Goal: Task Accomplishment & Management: Use online tool/utility

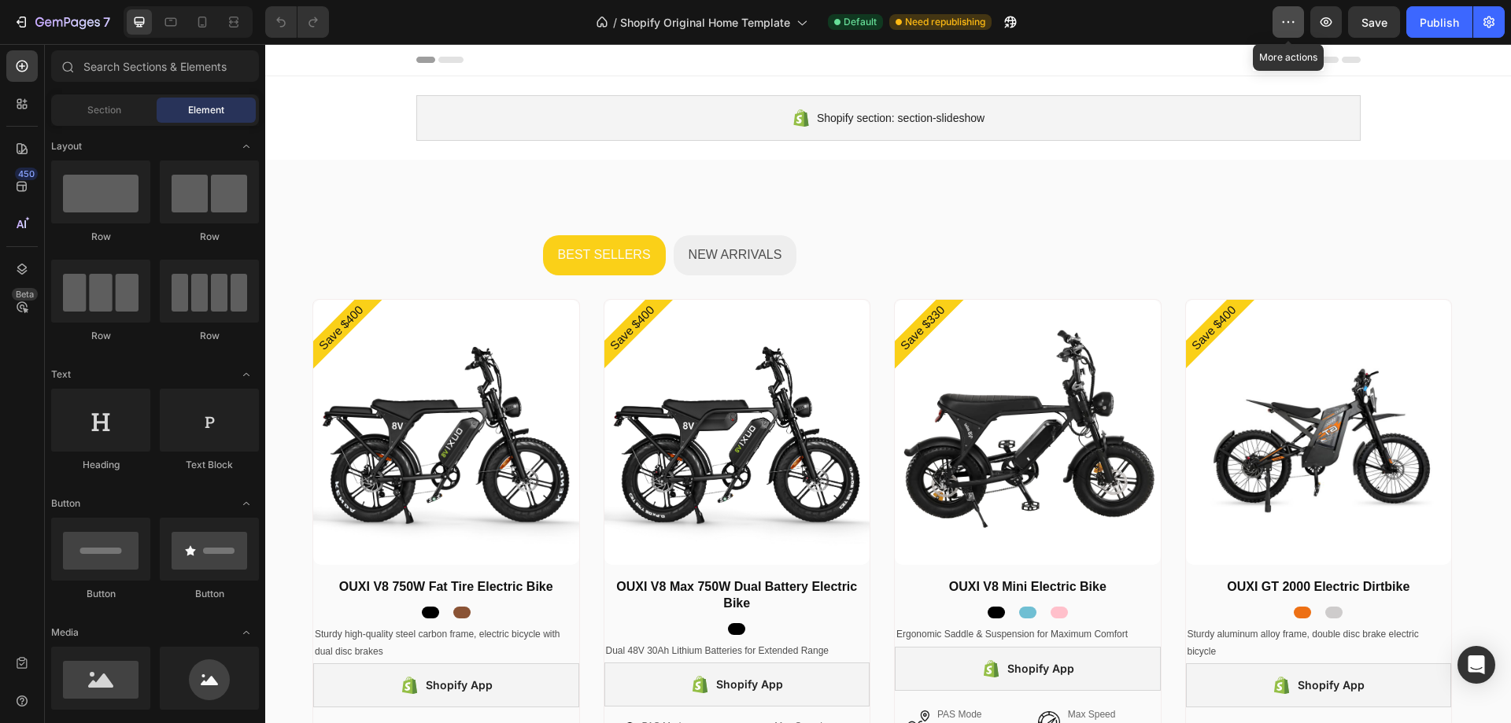
click at [1288, 17] on icon "button" at bounding box center [1288, 22] width 16 height 16
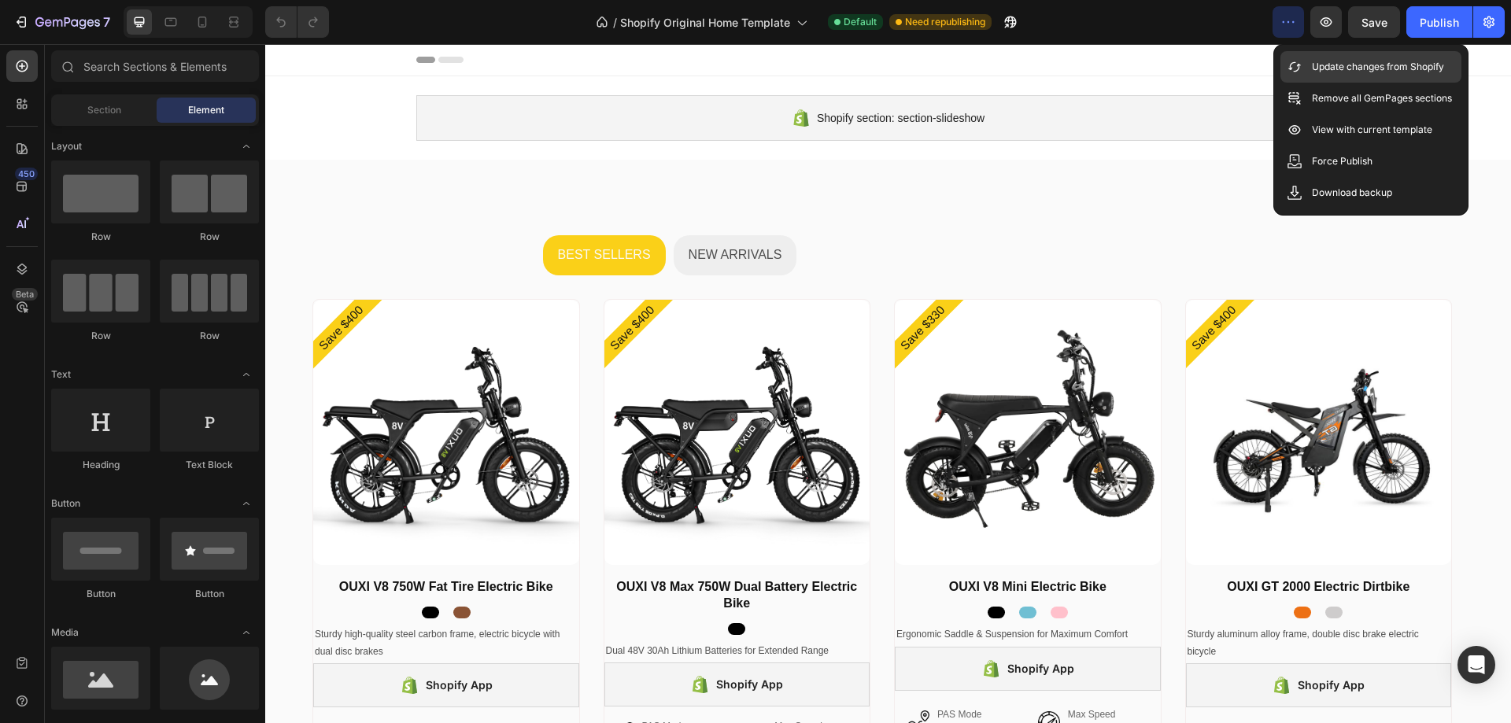
click at [1304, 68] on div "Update changes from Shopify" at bounding box center [1370, 66] width 181 height 31
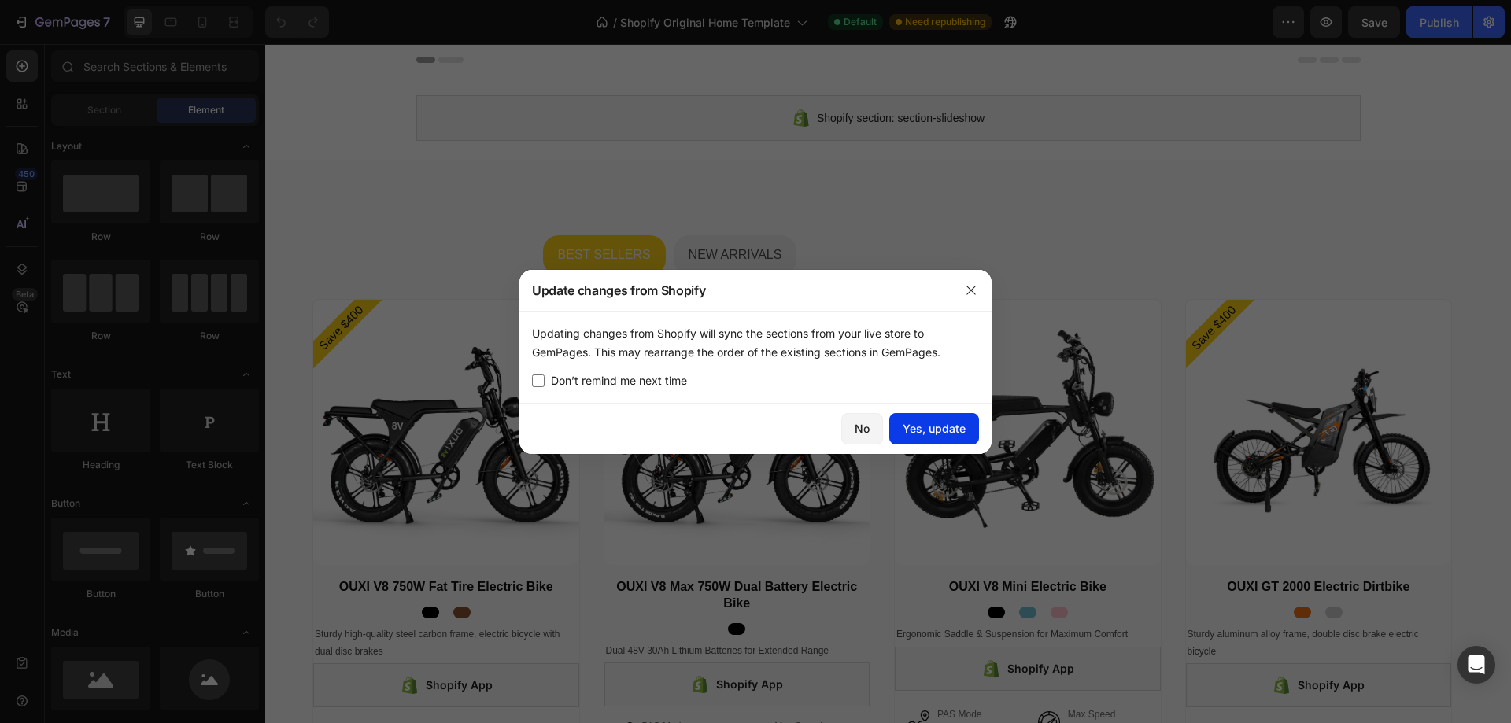
click at [942, 417] on button "Yes, update" at bounding box center [934, 428] width 90 height 31
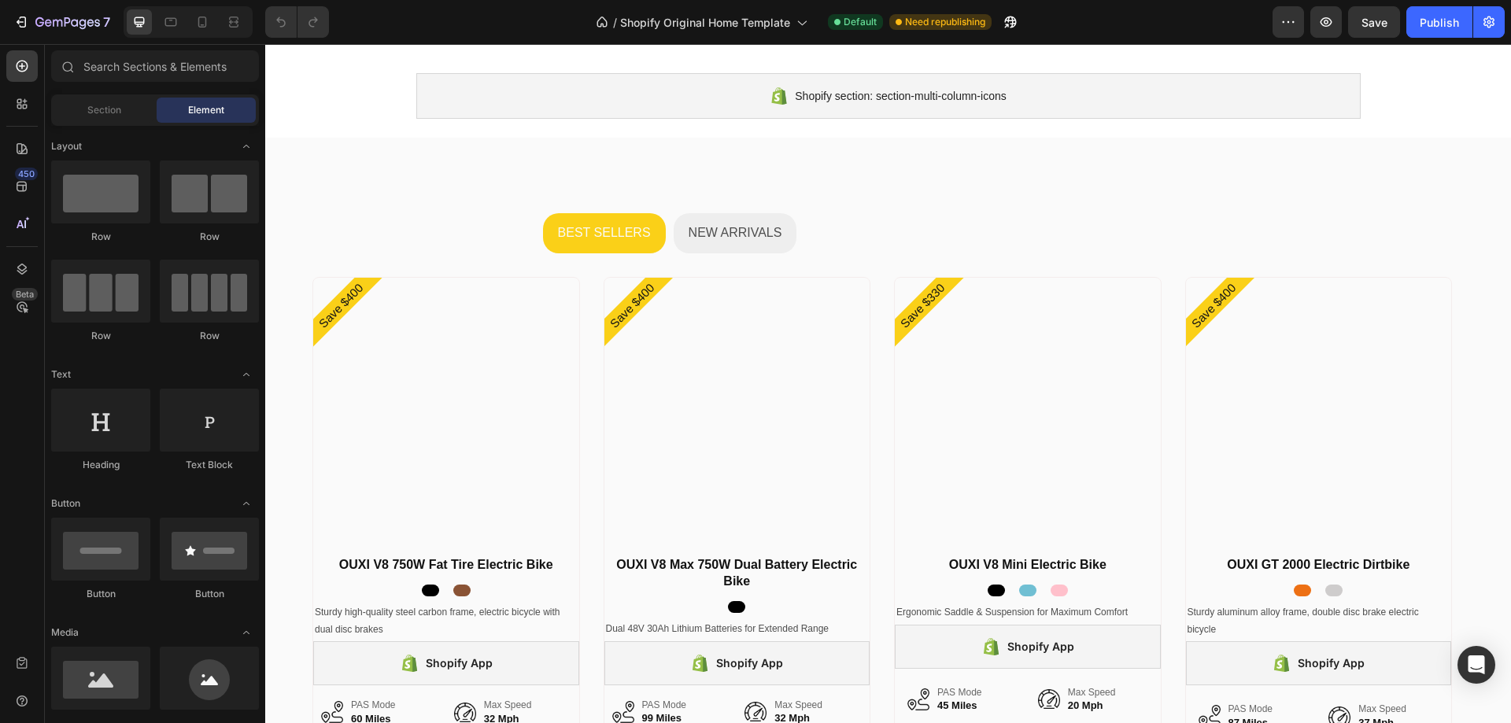
scroll to position [2881, 0]
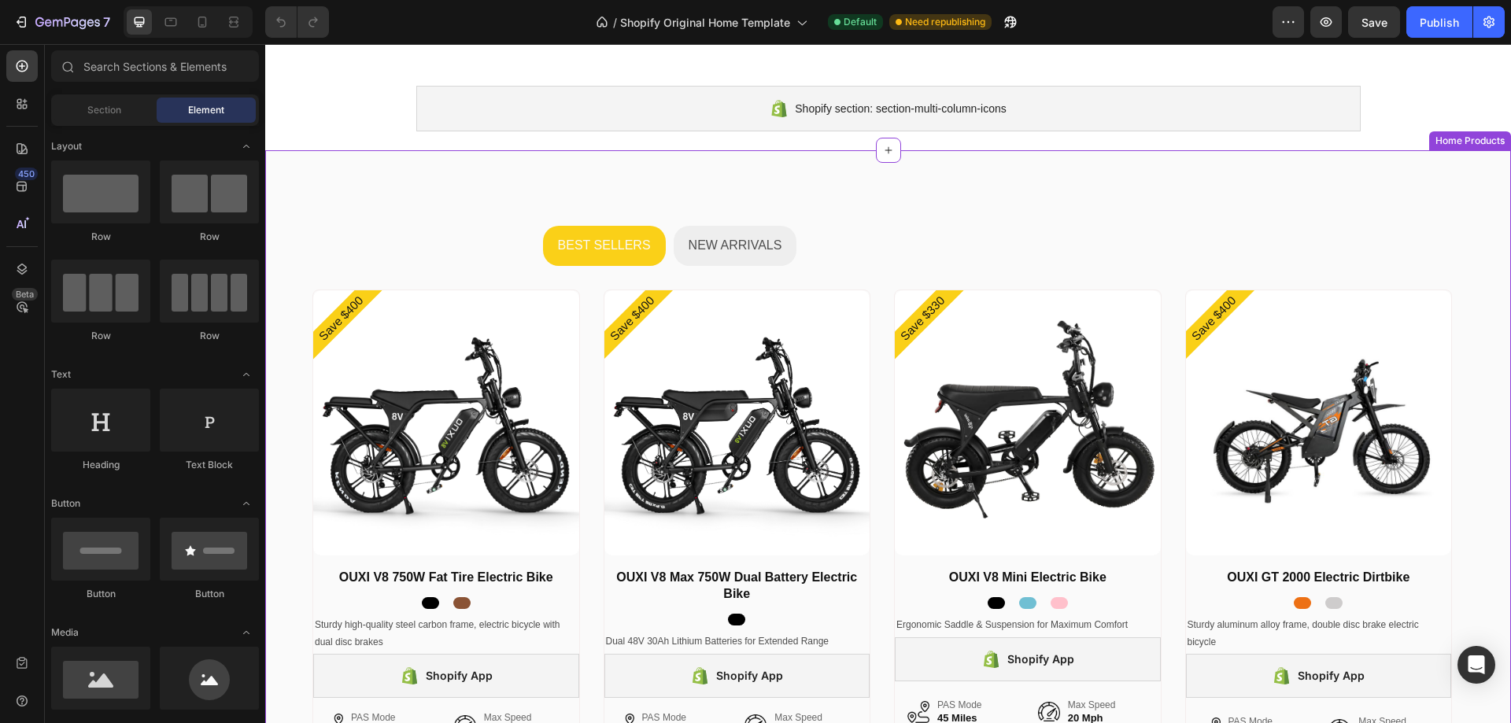
click at [973, 169] on div "BEST SELLERS NEW ARRIVALS Save $400 Product Badge Product Images OUXI V8 750W F…" at bounding box center [888, 539] width 1246 height 778
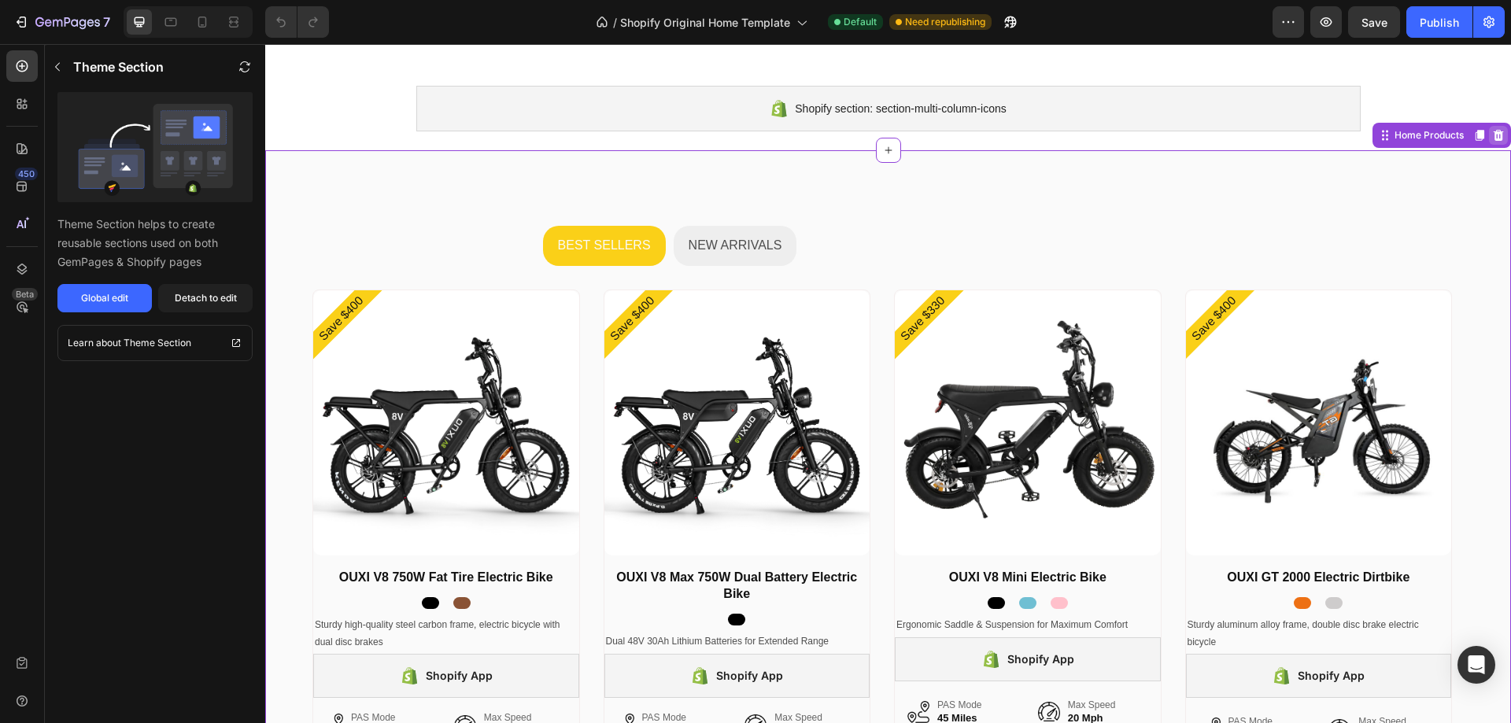
click at [1494, 137] on icon at bounding box center [1499, 135] width 10 height 11
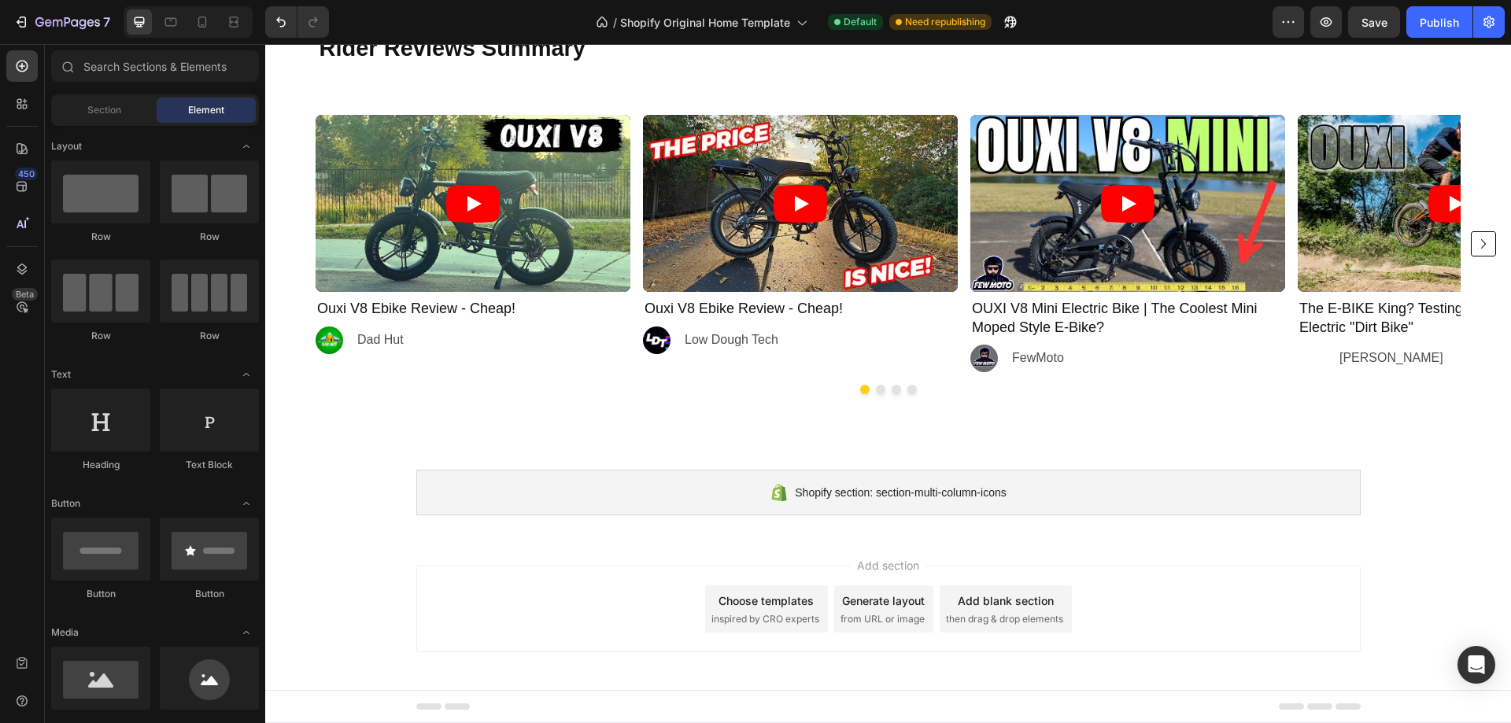
scroll to position [2497, 0]
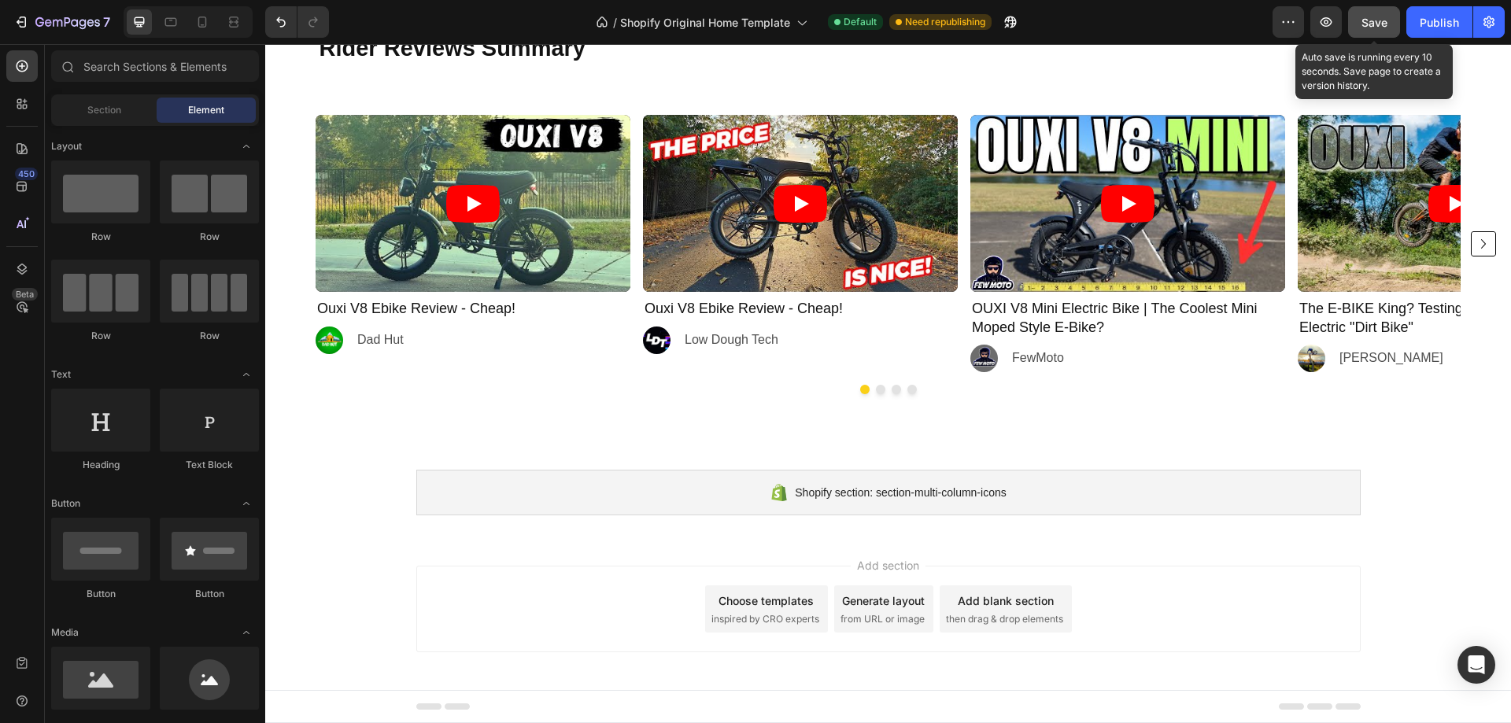
click at [1372, 28] on span "Save" at bounding box center [1374, 22] width 26 height 13
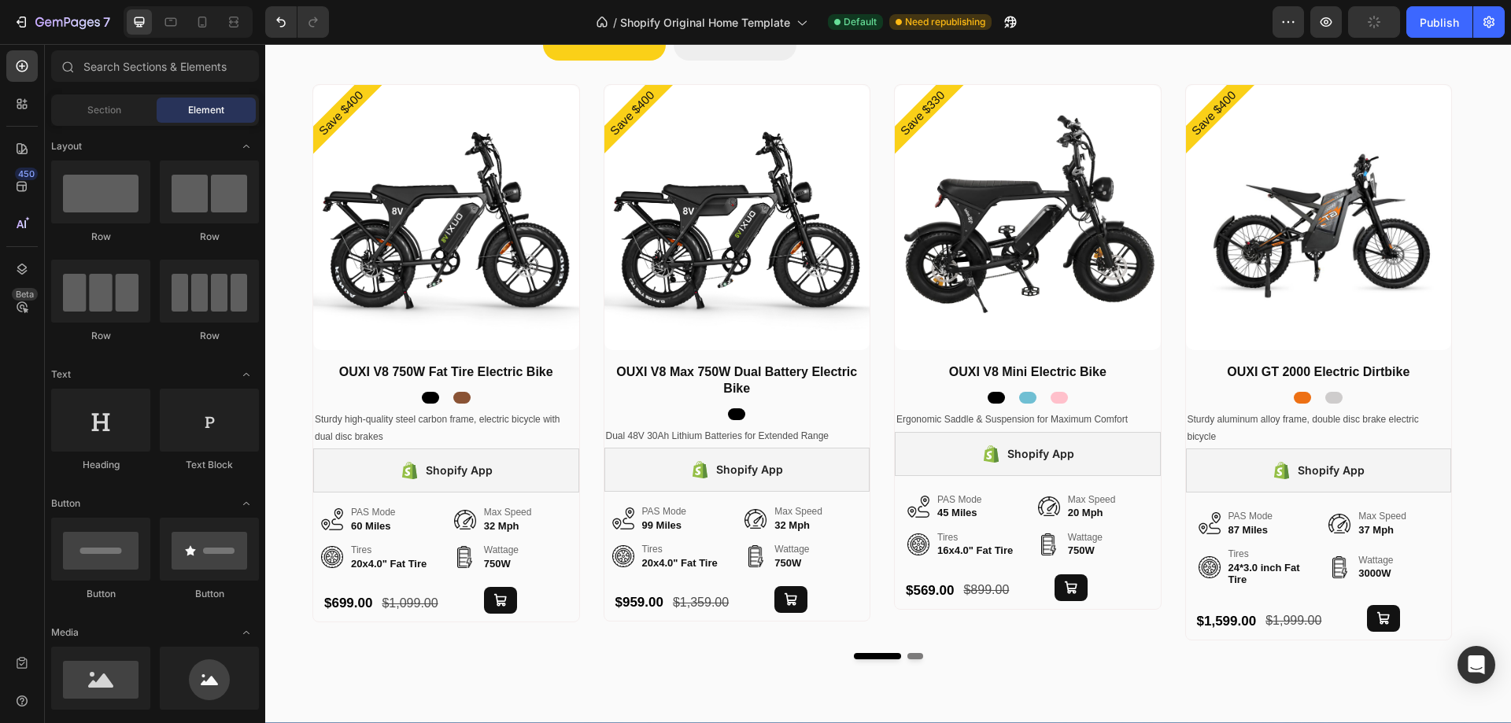
scroll to position [0, 0]
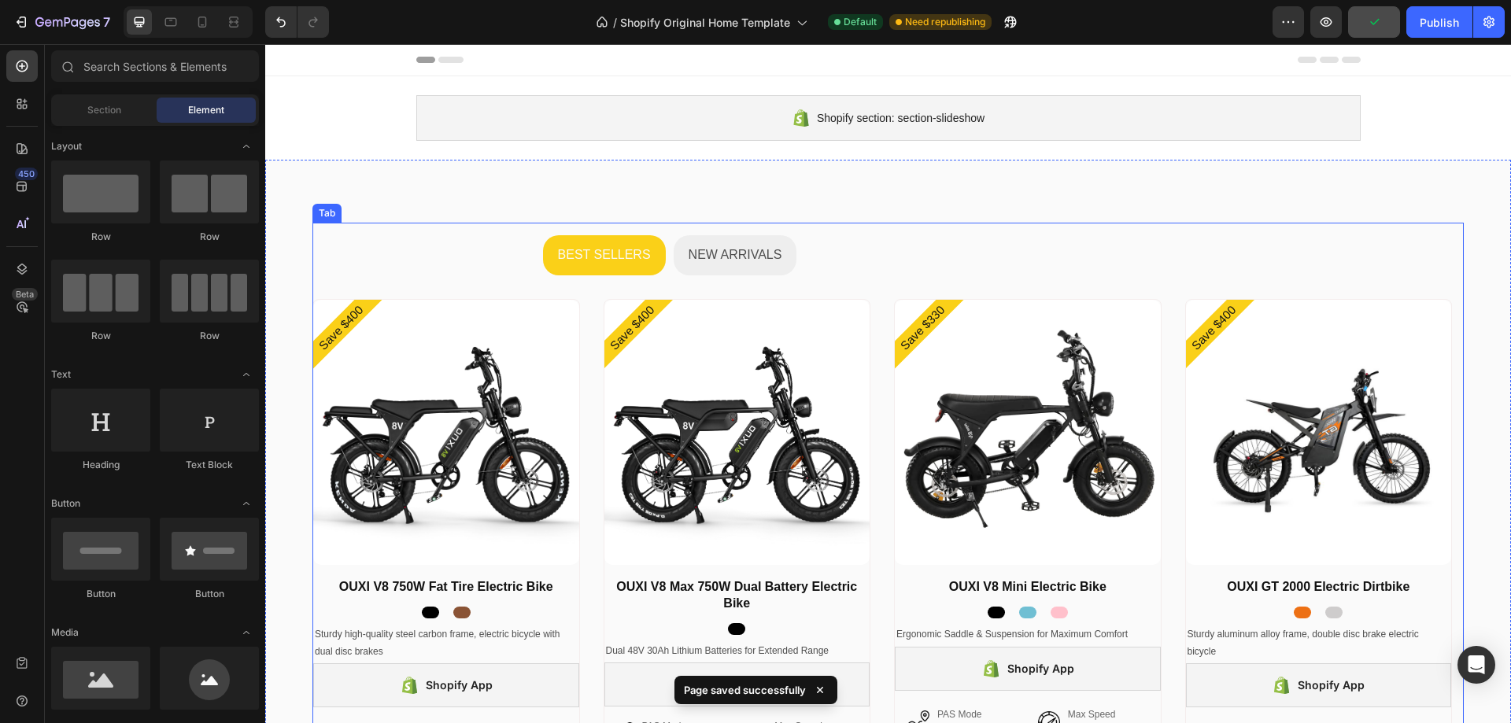
click at [771, 259] on p "NEW ARRIVALS" at bounding box center [736, 255] width 94 height 23
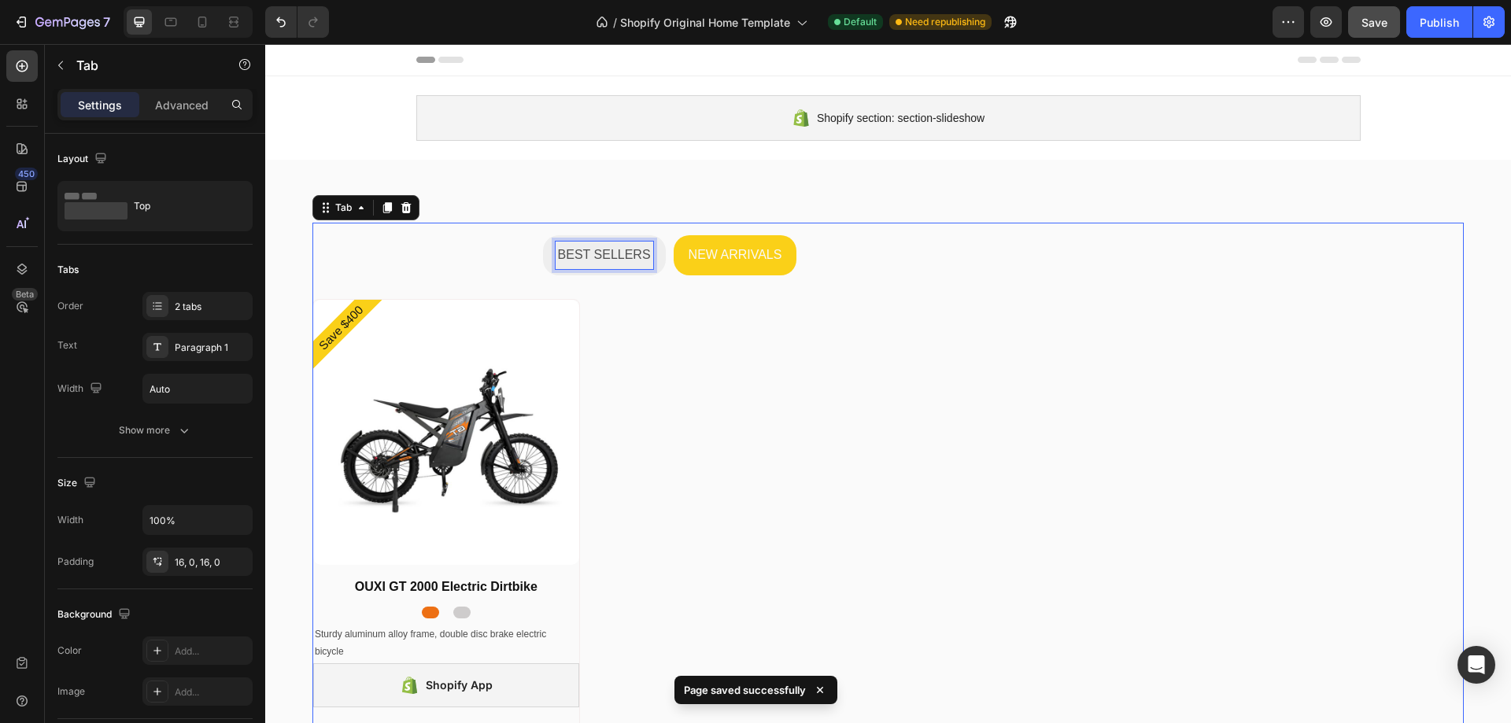
click at [589, 255] on p "BEST SELLERS" at bounding box center [604, 255] width 93 height 23
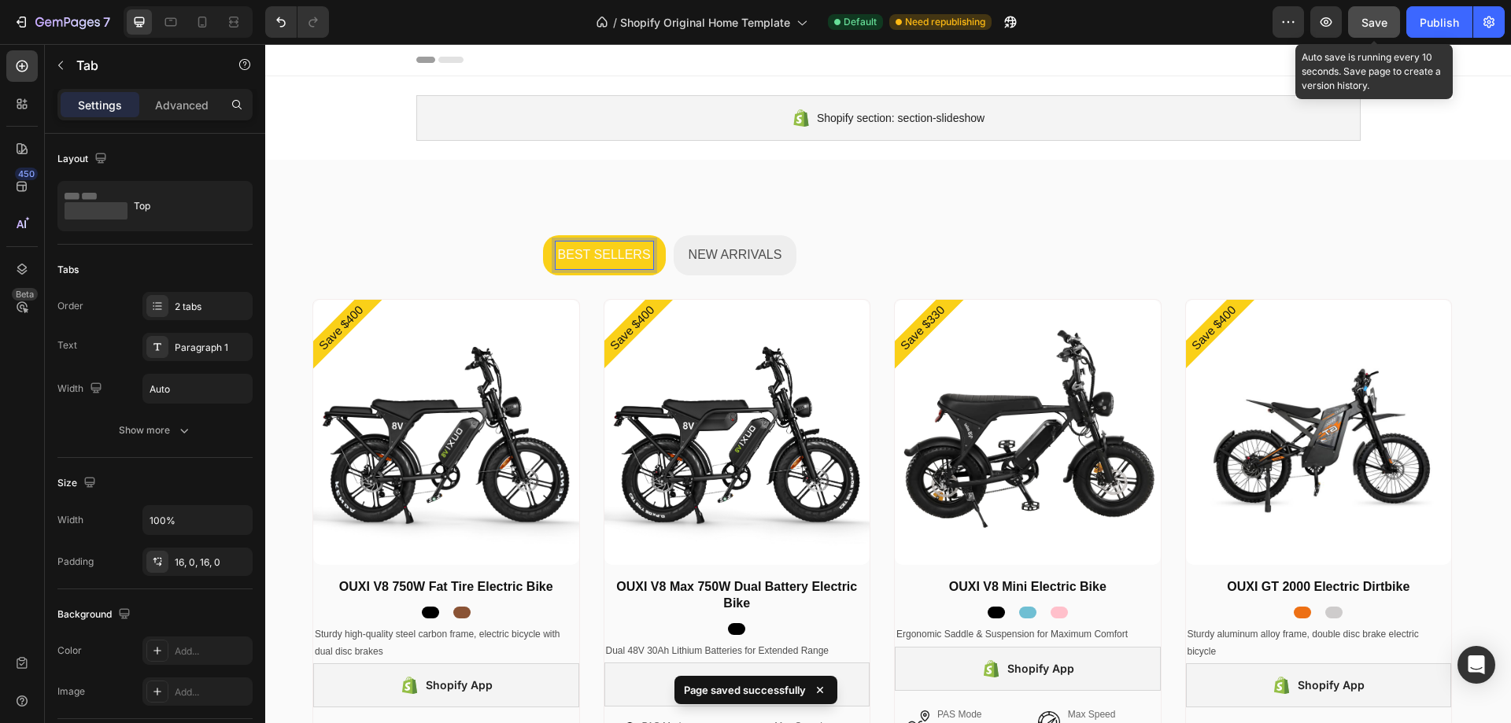
click at [1372, 20] on span "Save" at bounding box center [1374, 22] width 26 height 13
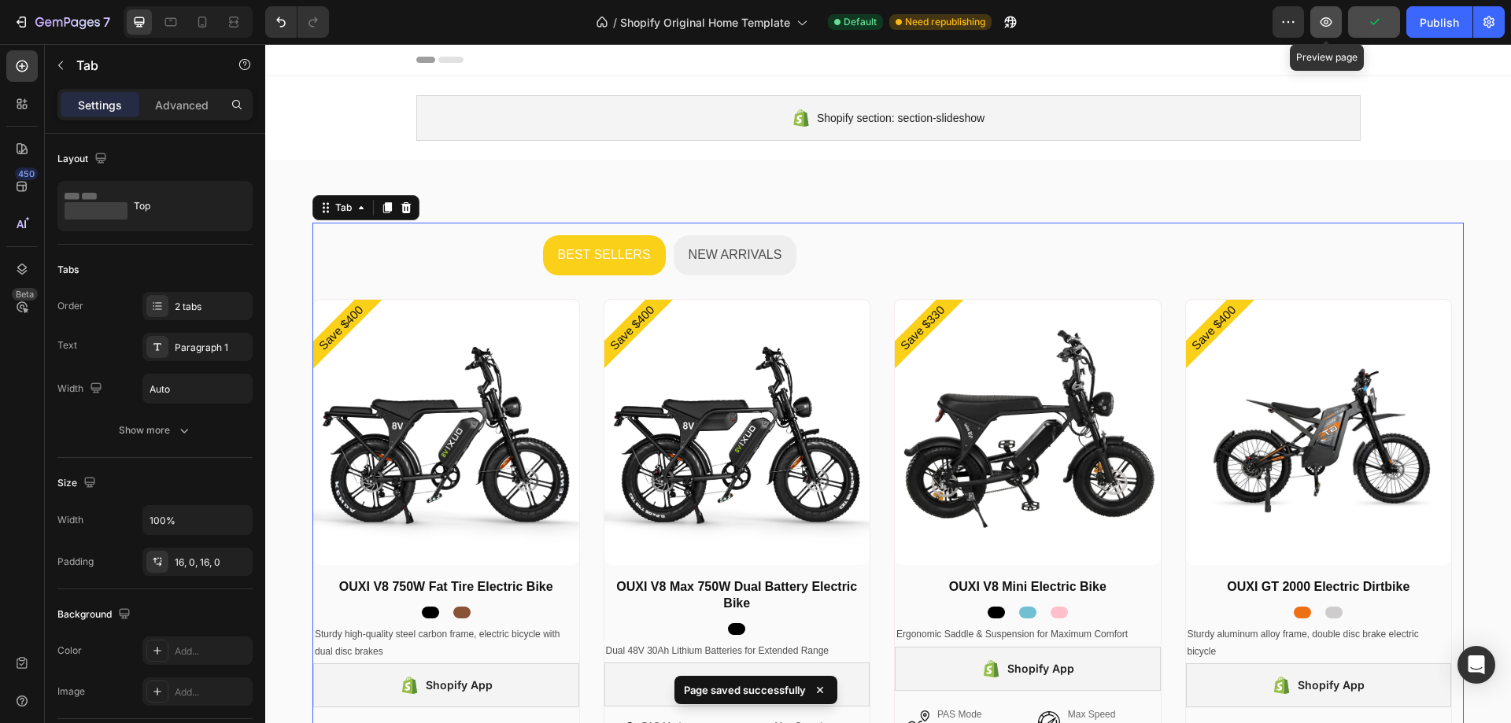
click at [1319, 19] on icon "button" at bounding box center [1326, 22] width 16 height 16
click at [682, 182] on div "BEST SELLERS NEW ARRIVALS Save $400 Product Badge Product Images OUXI V8 750W F…" at bounding box center [888, 549] width 1246 height 778
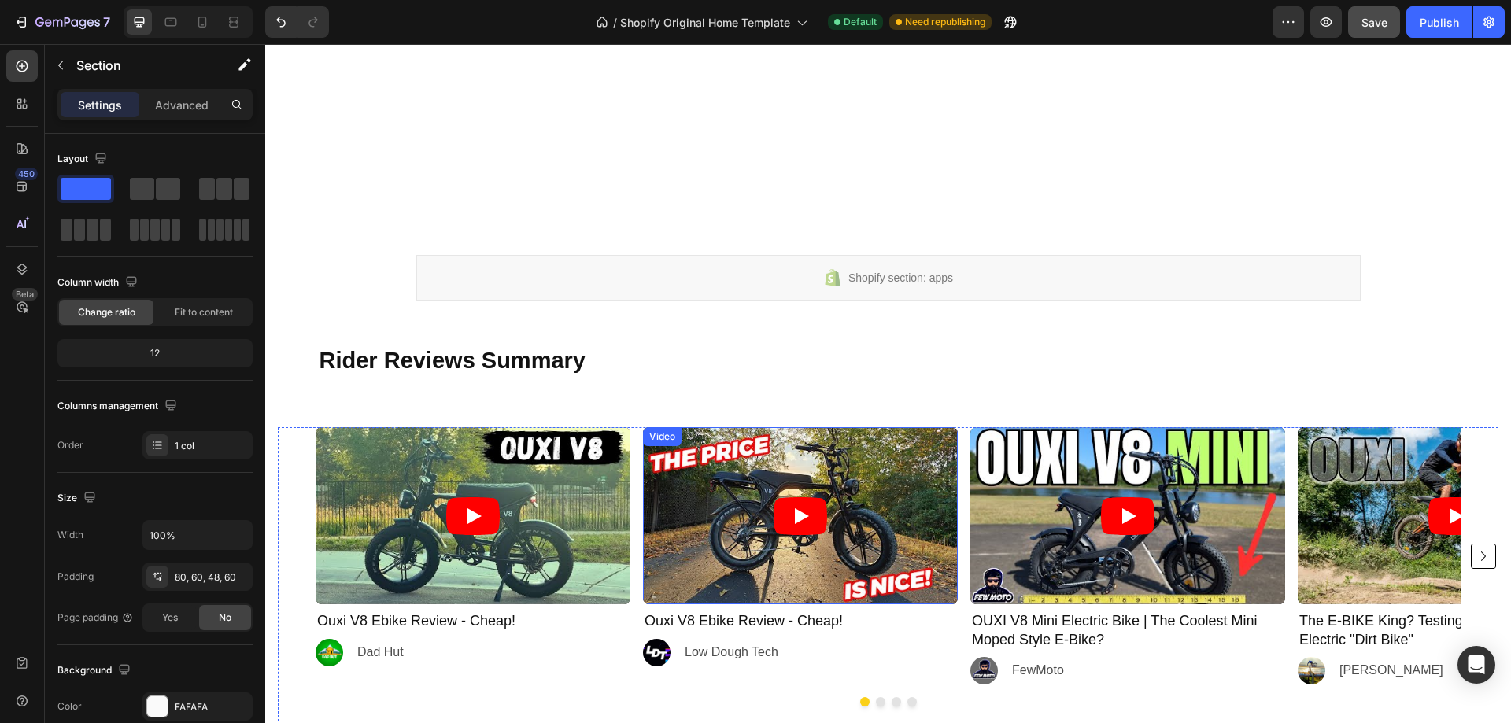
scroll to position [2182, 0]
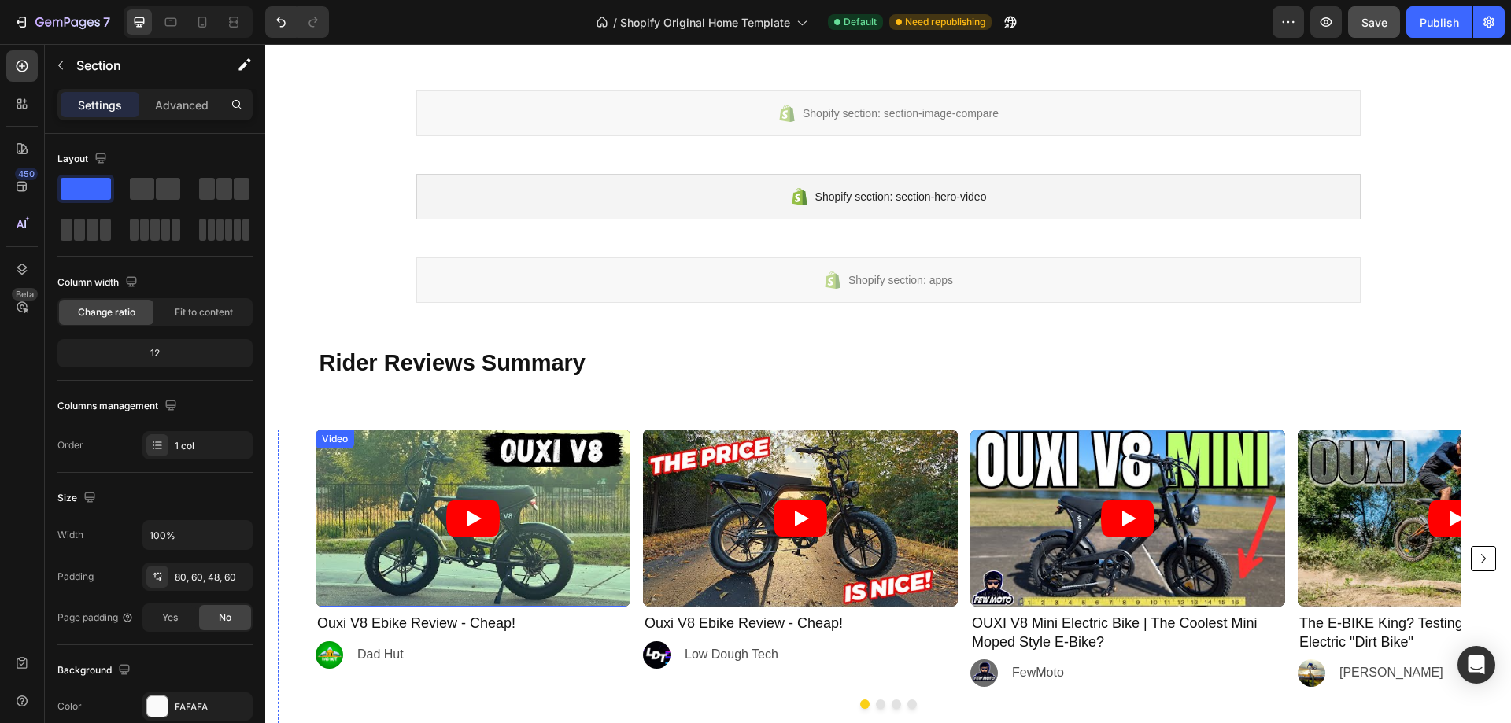
click at [597, 449] on article at bounding box center [473, 518] width 315 height 177
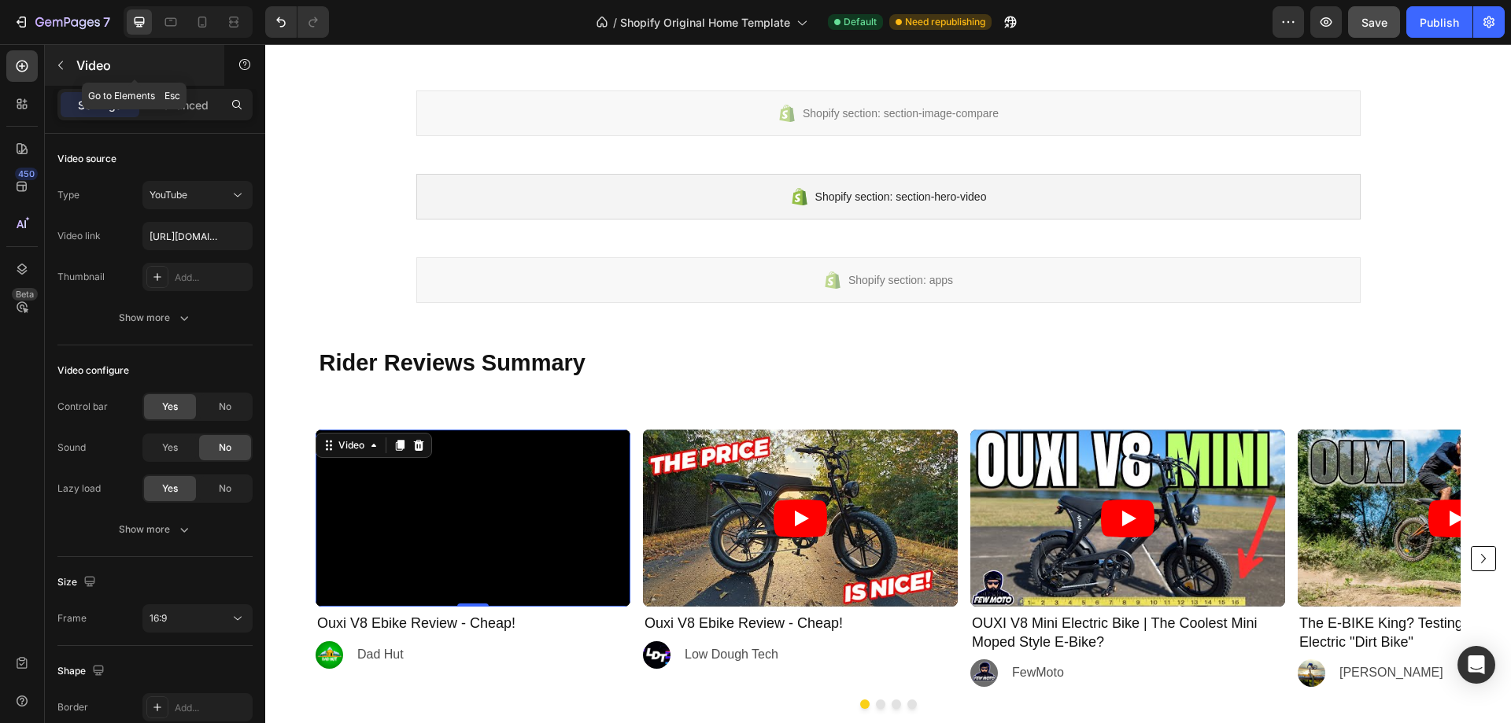
click at [86, 56] on p "Video" at bounding box center [143, 65] width 134 height 19
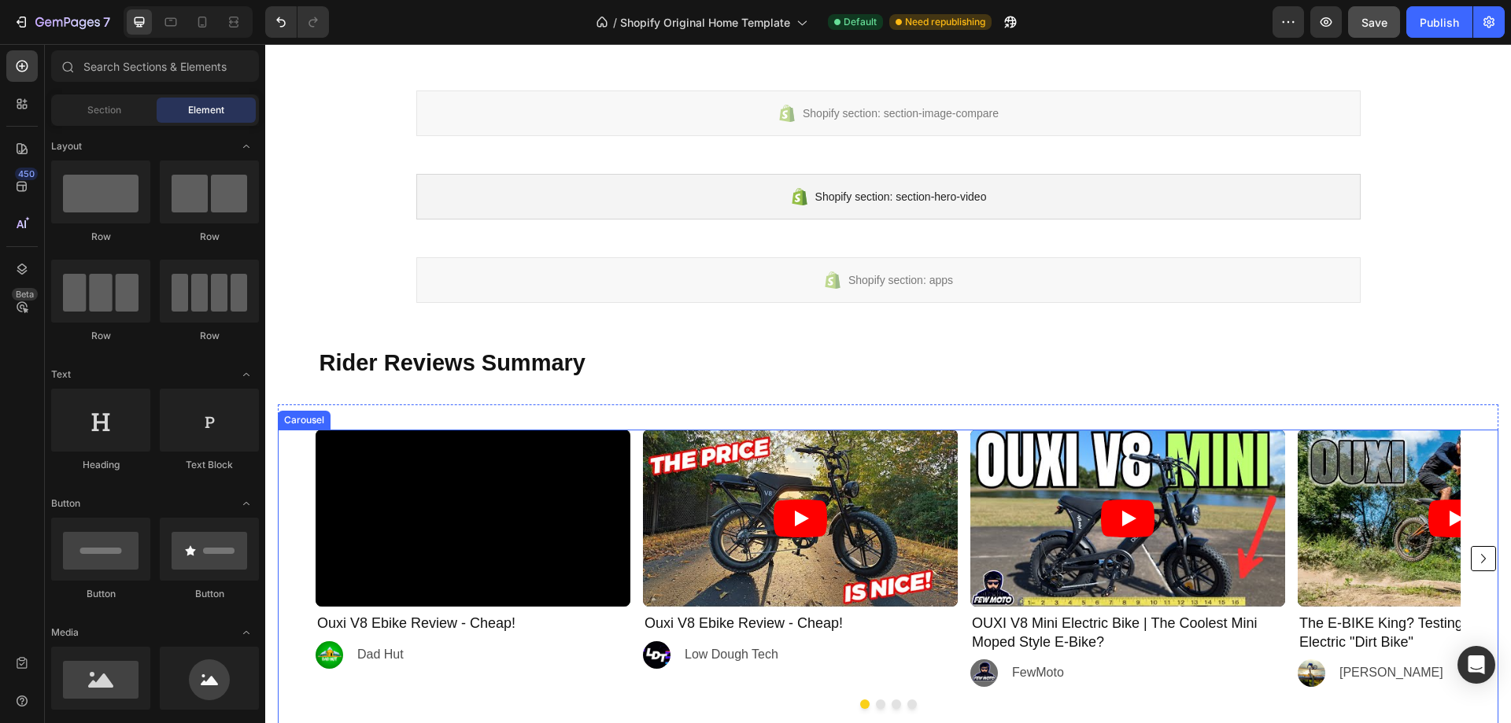
click at [635, 465] on div "Video Ouxi V8 Ebike Review - Cheap! Heading Image Dad Hut Text Block Row Video …" at bounding box center [888, 558] width 1145 height 257
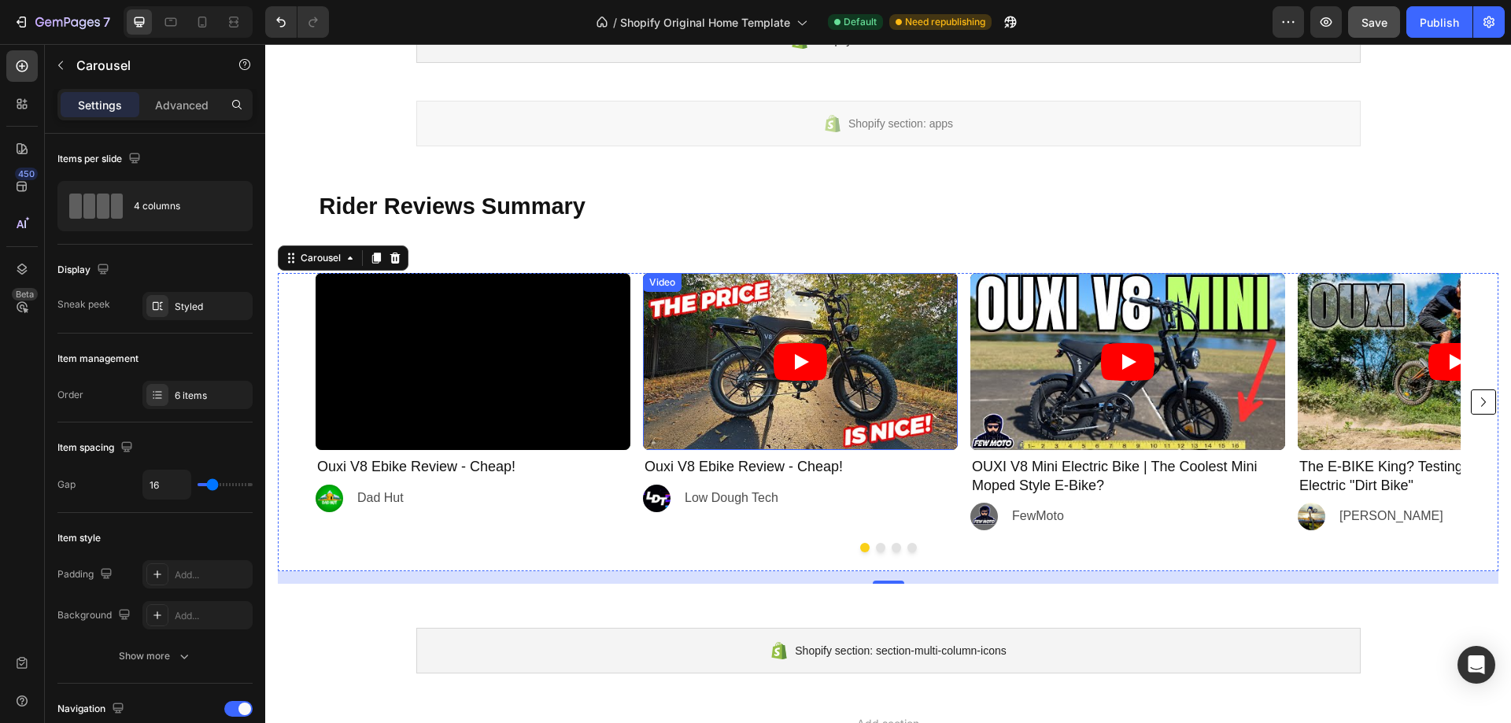
scroll to position [2340, 0]
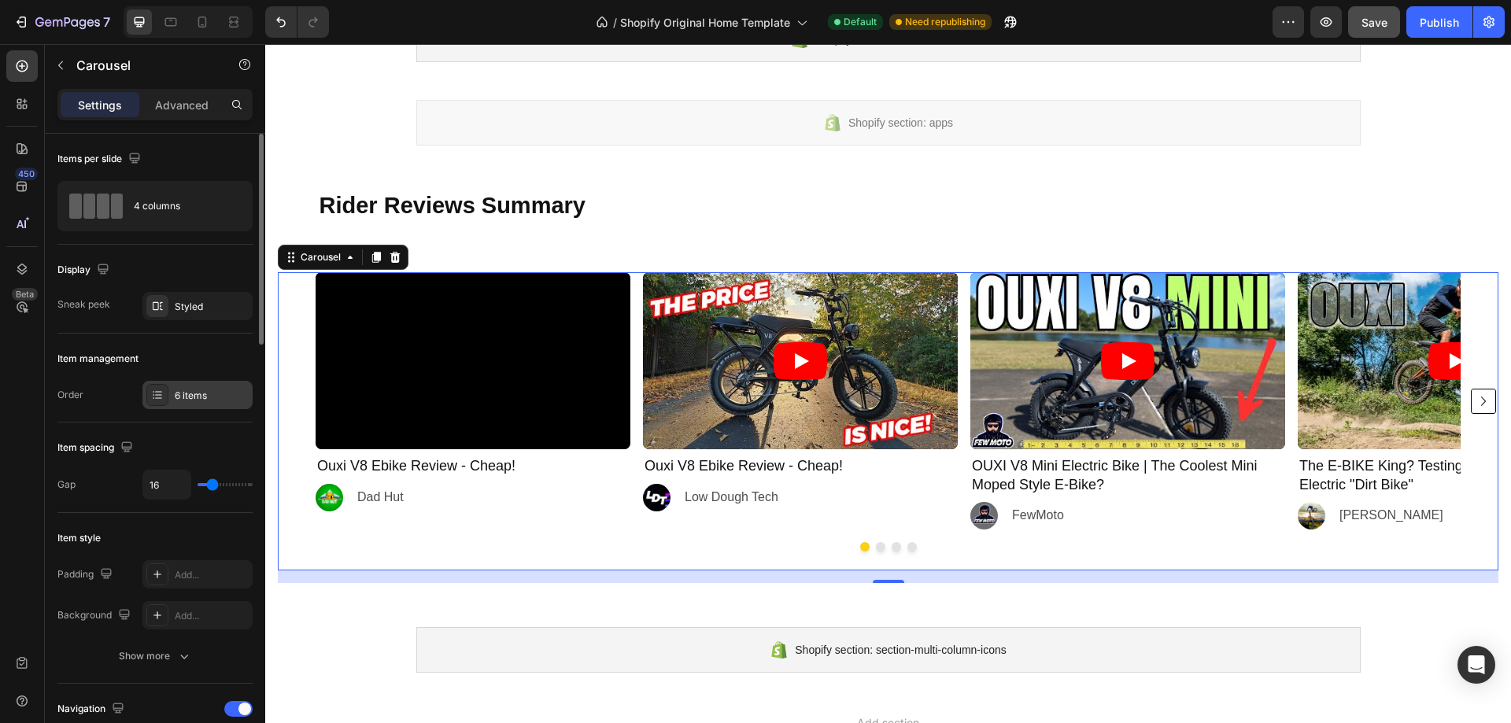
click at [196, 390] on div "6 items" at bounding box center [212, 396] width 74 height 14
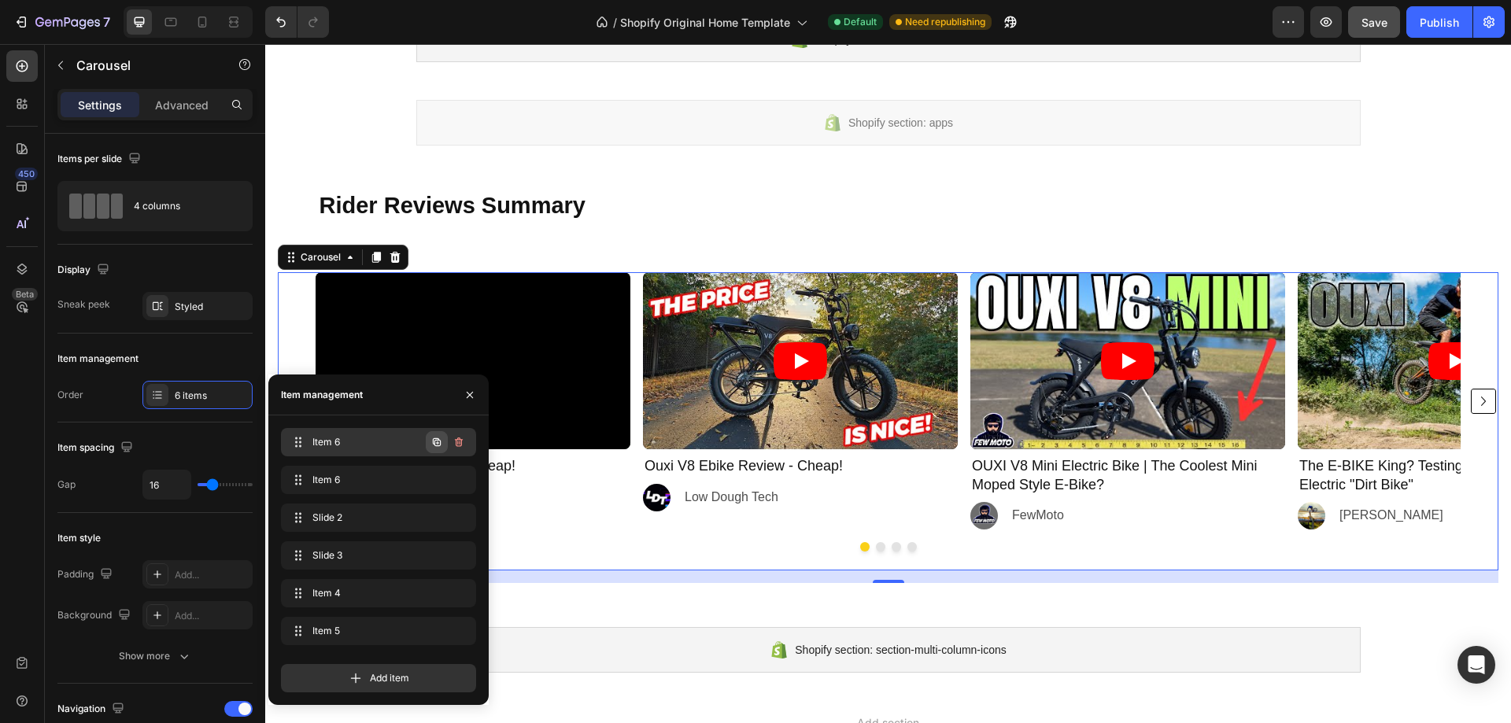
click at [438, 441] on icon "button" at bounding box center [437, 442] width 8 height 8
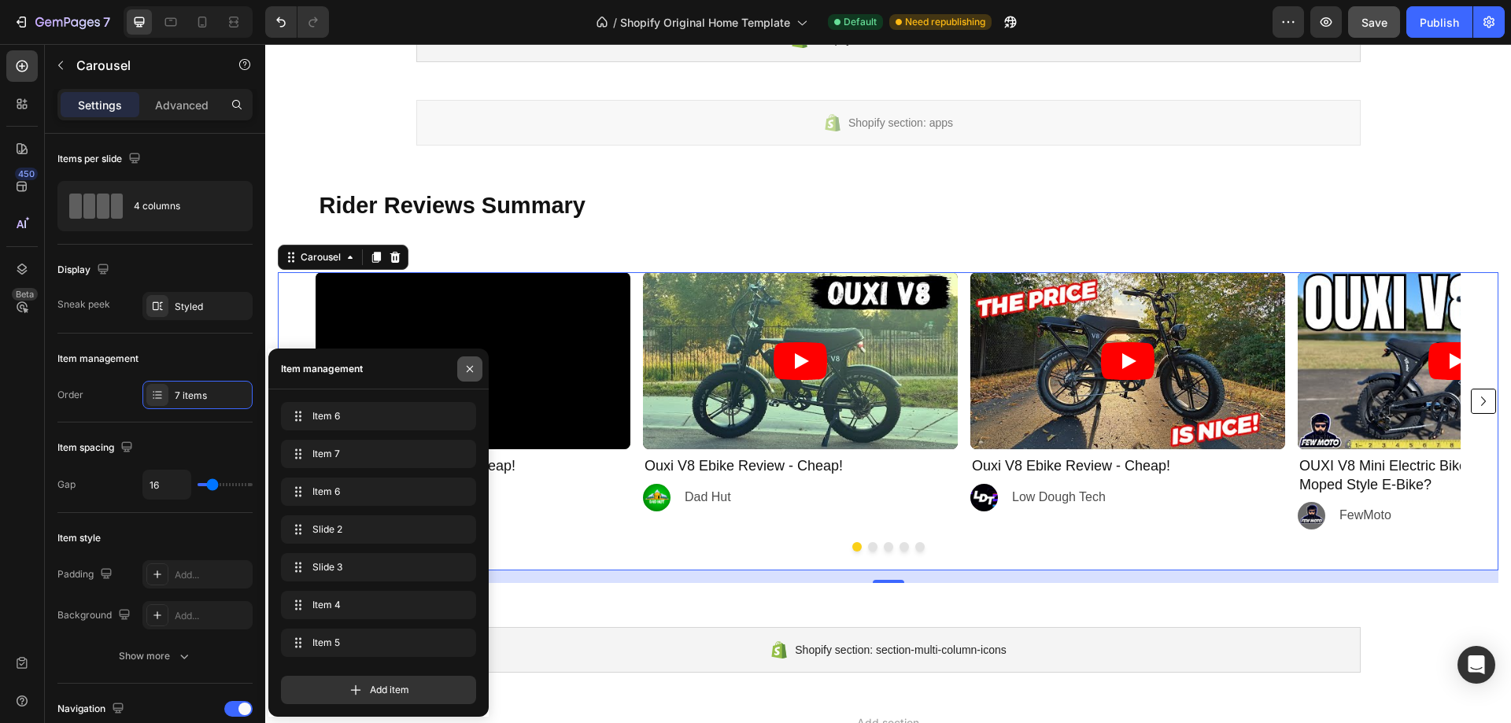
click at [467, 367] on icon "button" at bounding box center [470, 368] width 6 height 6
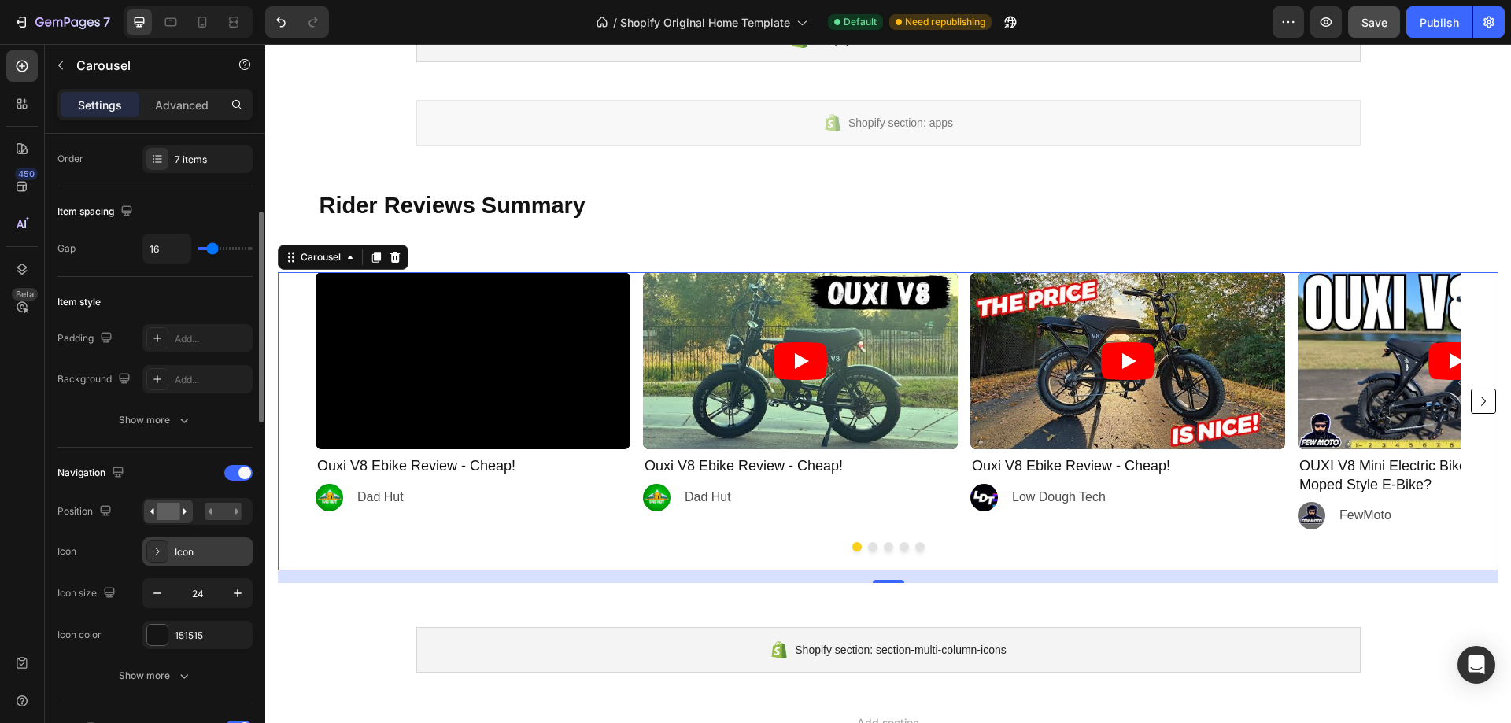
scroll to position [0, 0]
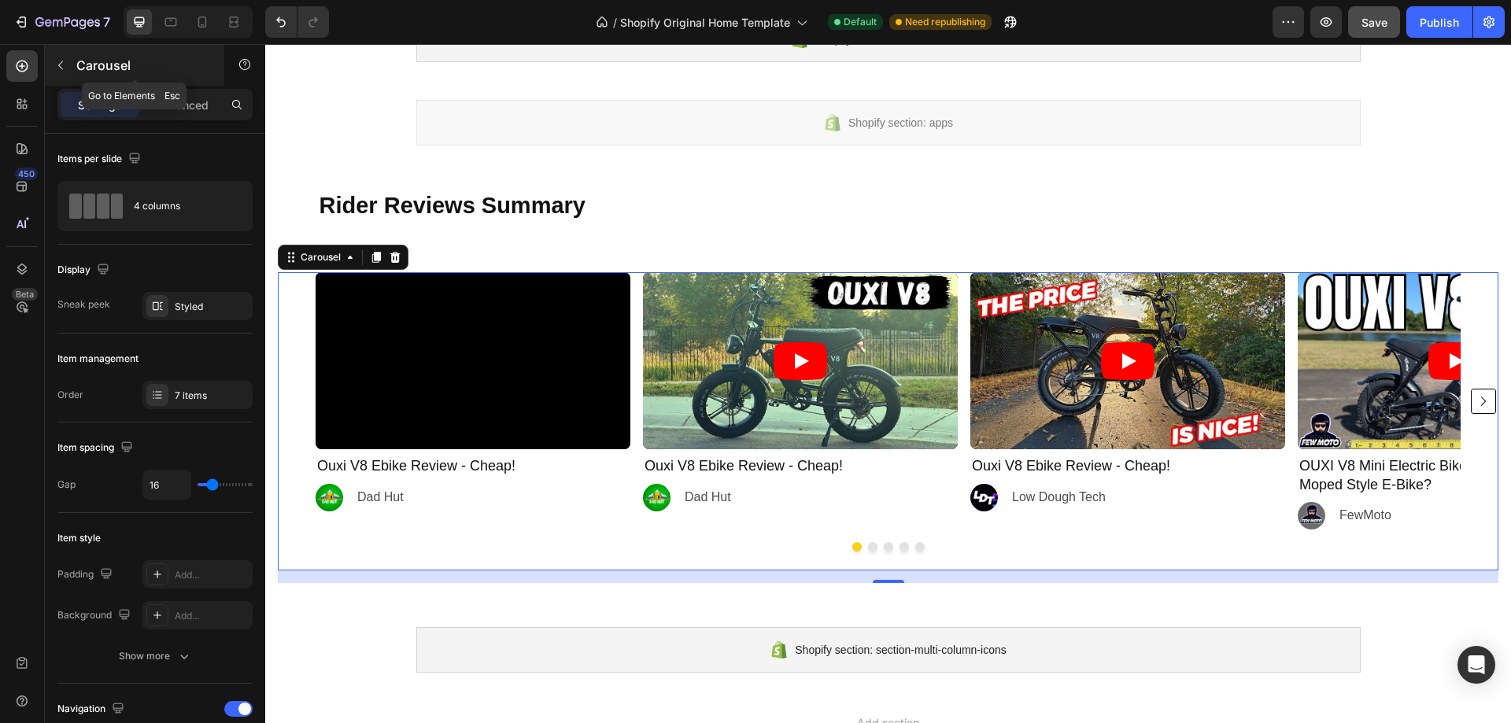
click at [87, 54] on div "Carousel" at bounding box center [134, 65] width 179 height 41
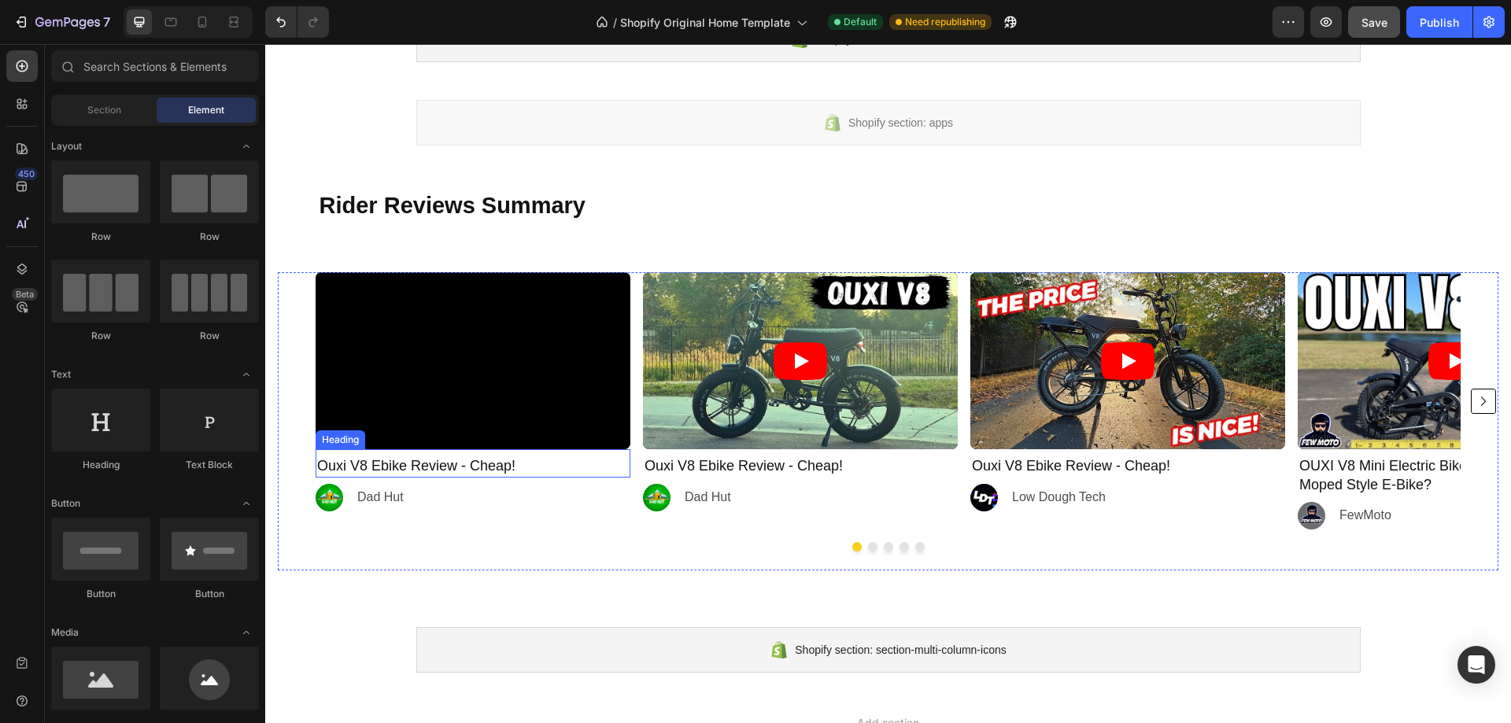
click at [588, 469] on h2 "Ouxi V8 Ebike Review - Cheap!" at bounding box center [473, 466] width 315 height 21
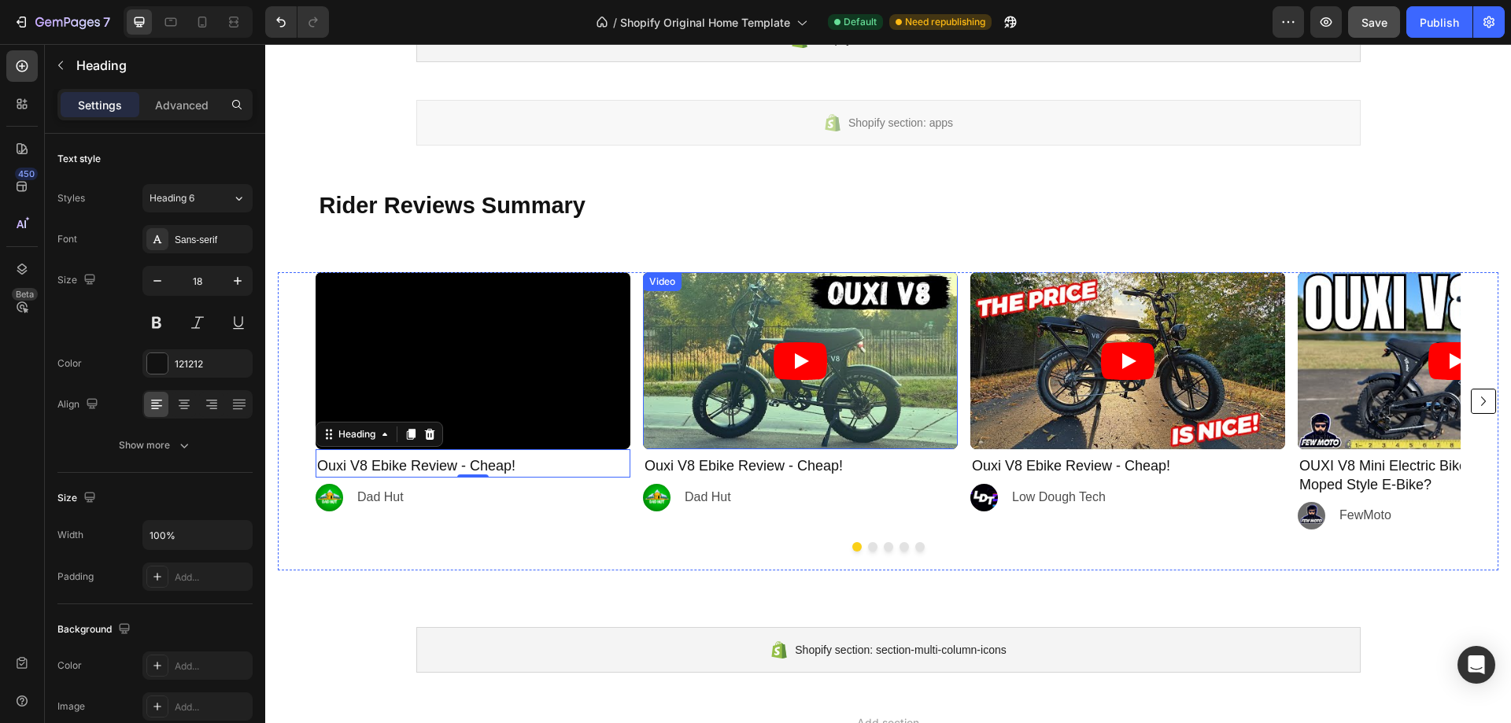
click at [681, 317] on article at bounding box center [800, 360] width 315 height 177
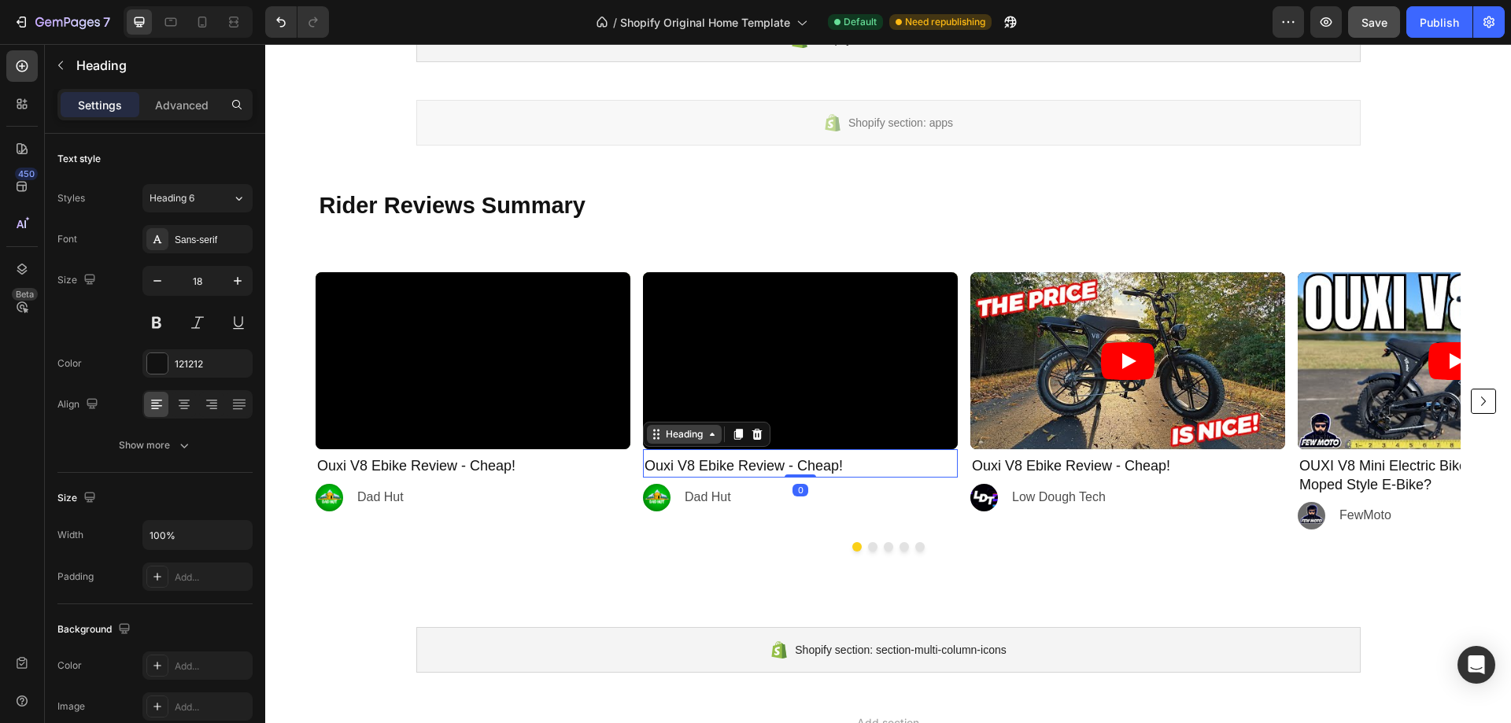
click at [666, 439] on div "Heading" at bounding box center [684, 434] width 43 height 14
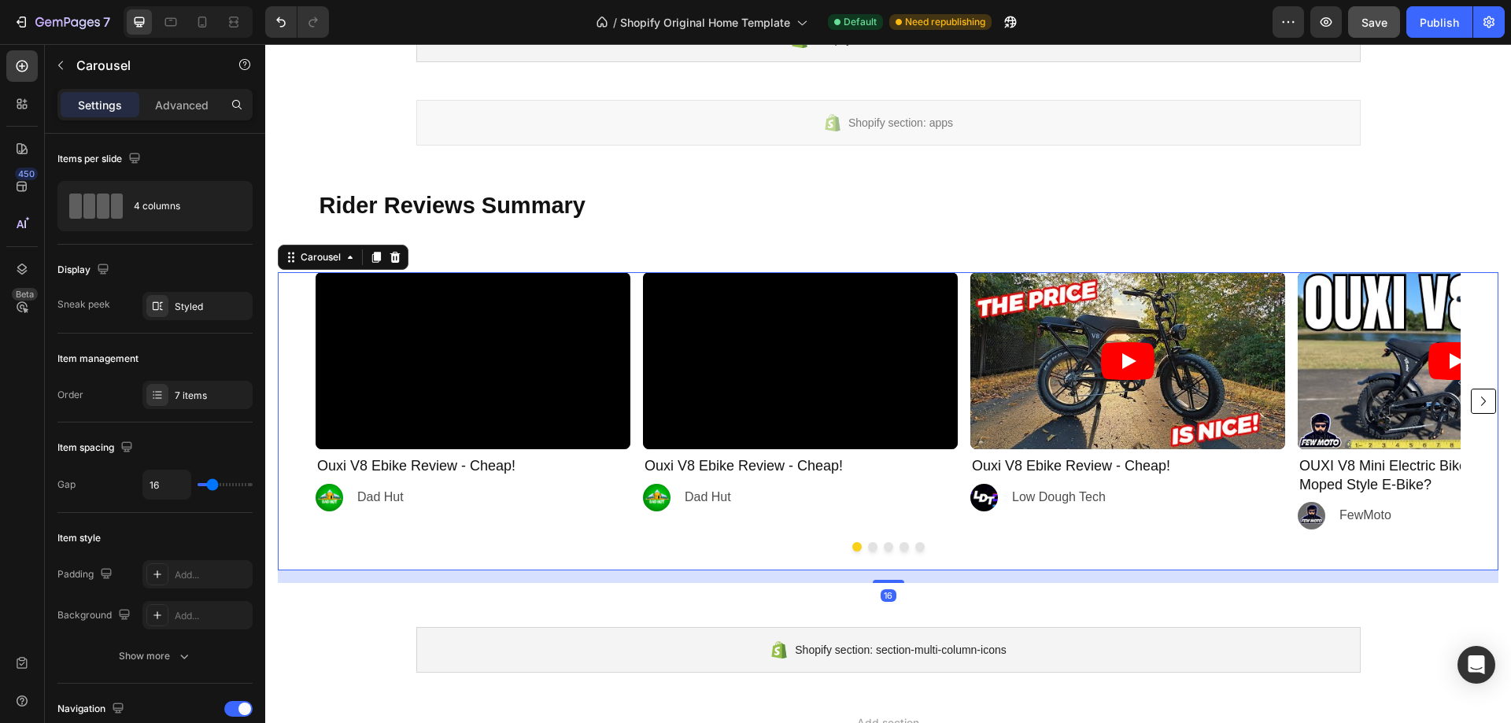
click at [753, 545] on div at bounding box center [888, 546] width 1221 height 9
click at [959, 372] on div "Video Ouxi V8 Ebike Review - Cheap! Heading Image Dad Hut Text Block Row Video …" at bounding box center [888, 400] width 1145 height 257
click at [557, 464] on h2 "Ouxi V8 Ebike Review - Cheap!" at bounding box center [473, 466] width 315 height 21
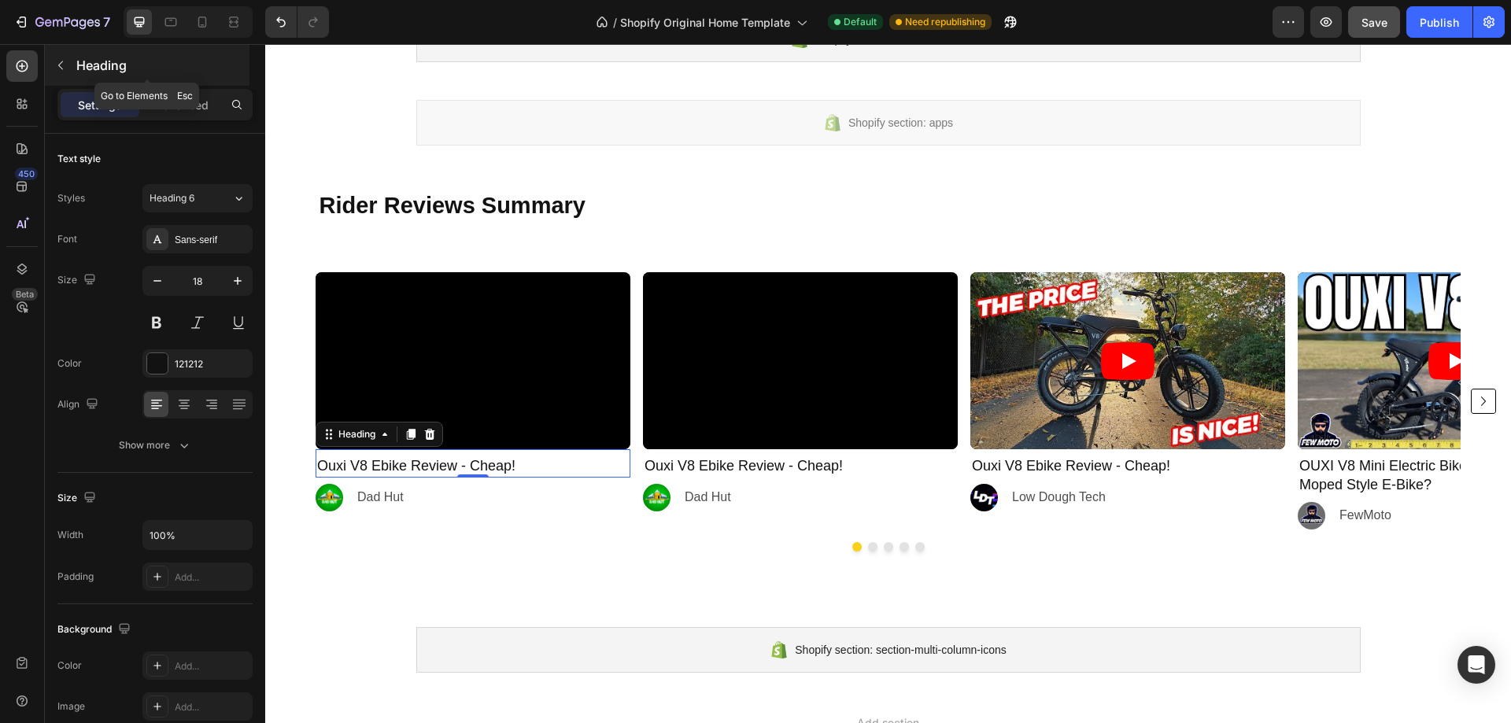
click at [93, 70] on p "Heading" at bounding box center [161, 65] width 170 height 19
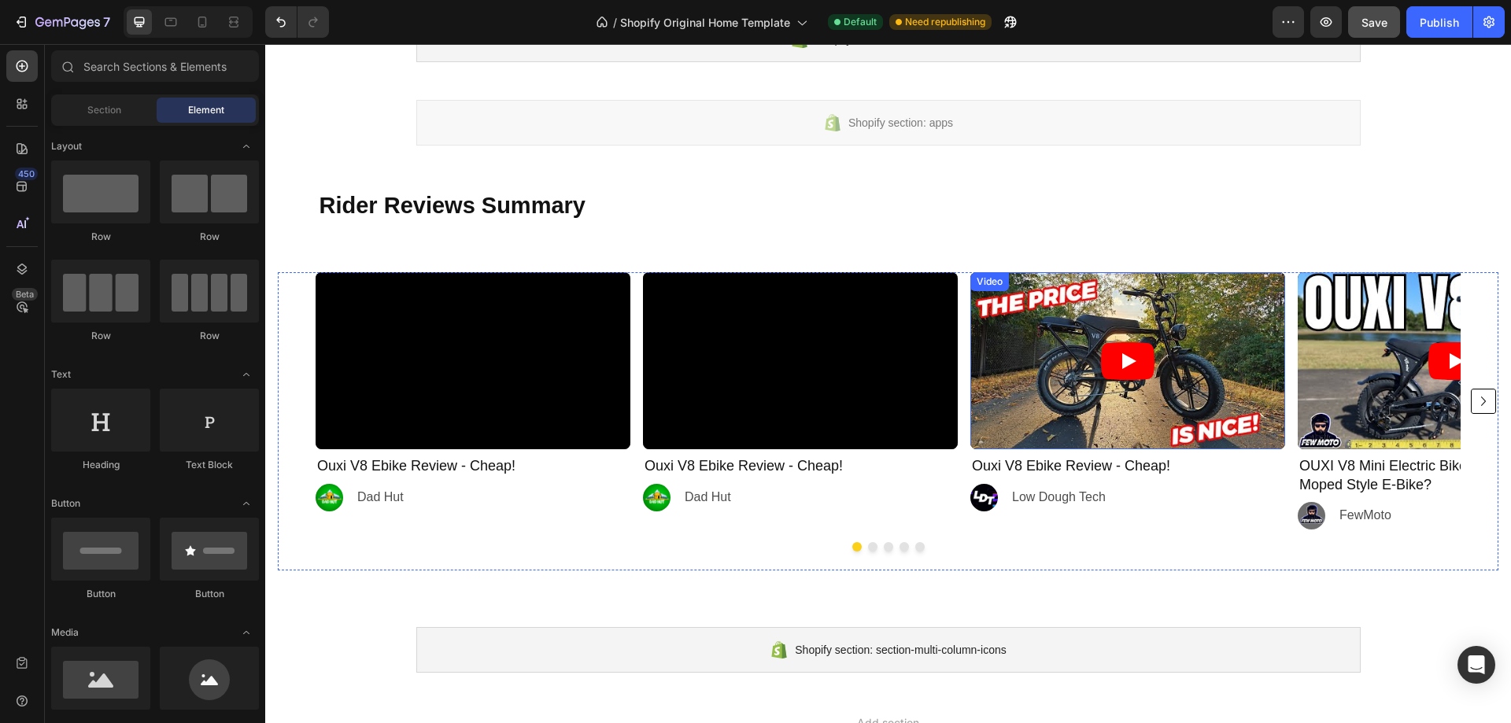
click at [1118, 351] on icon "Play" at bounding box center [1128, 361] width 54 height 38
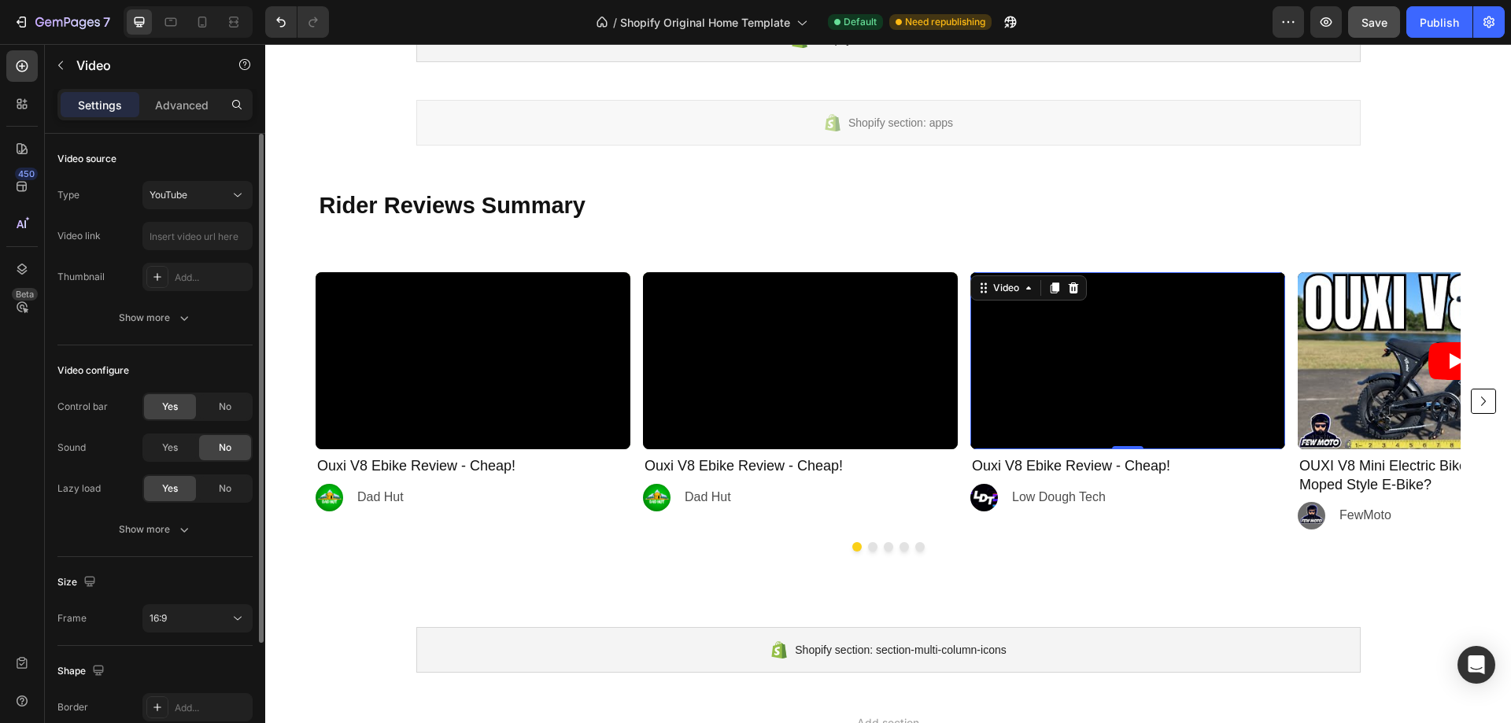
click at [90, 301] on div "Type YouTube Video link Thumbnail Add... Show more" at bounding box center [154, 256] width 195 height 151
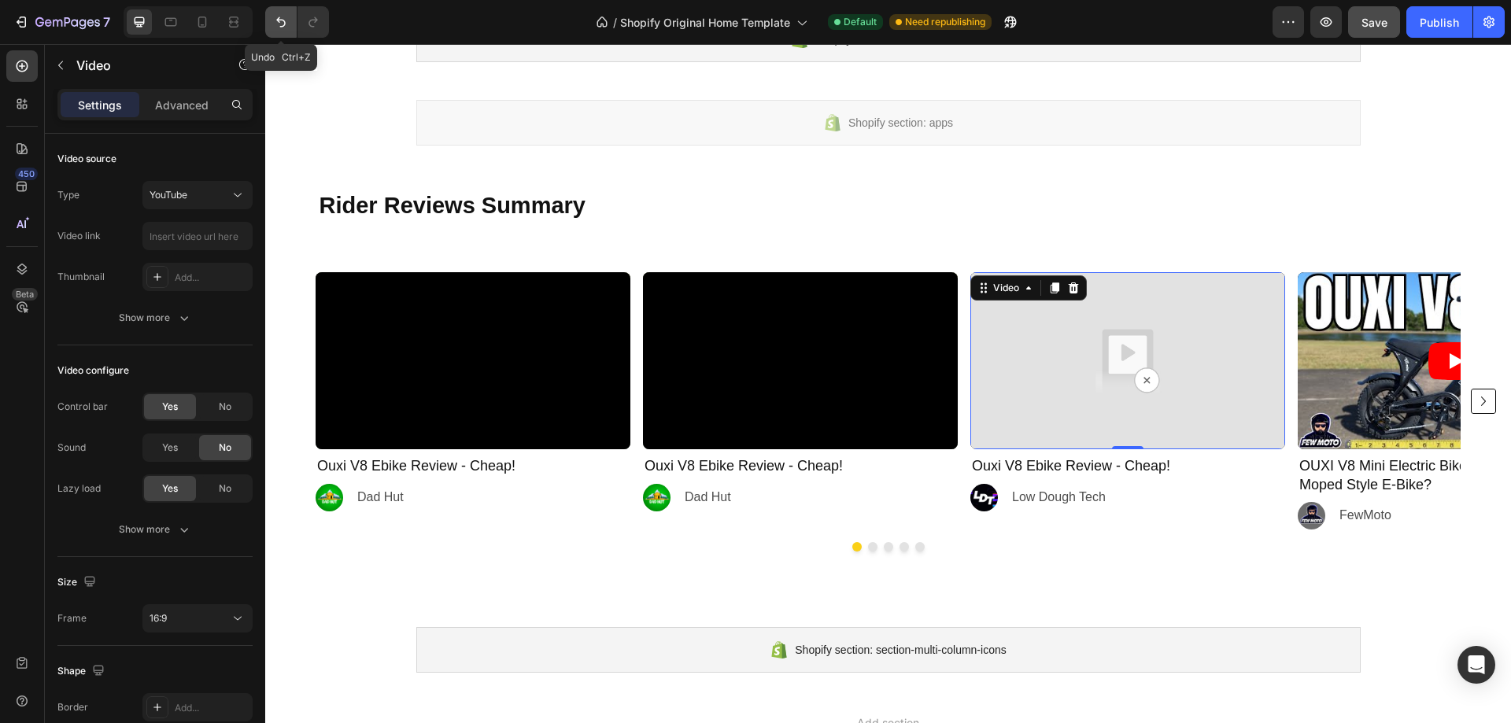
click at [278, 24] on icon "Undo/Redo" at bounding box center [281, 22] width 16 height 16
type input "https://www.youtube.com/watch?v=hx5WBQtLIfw&t=333s"
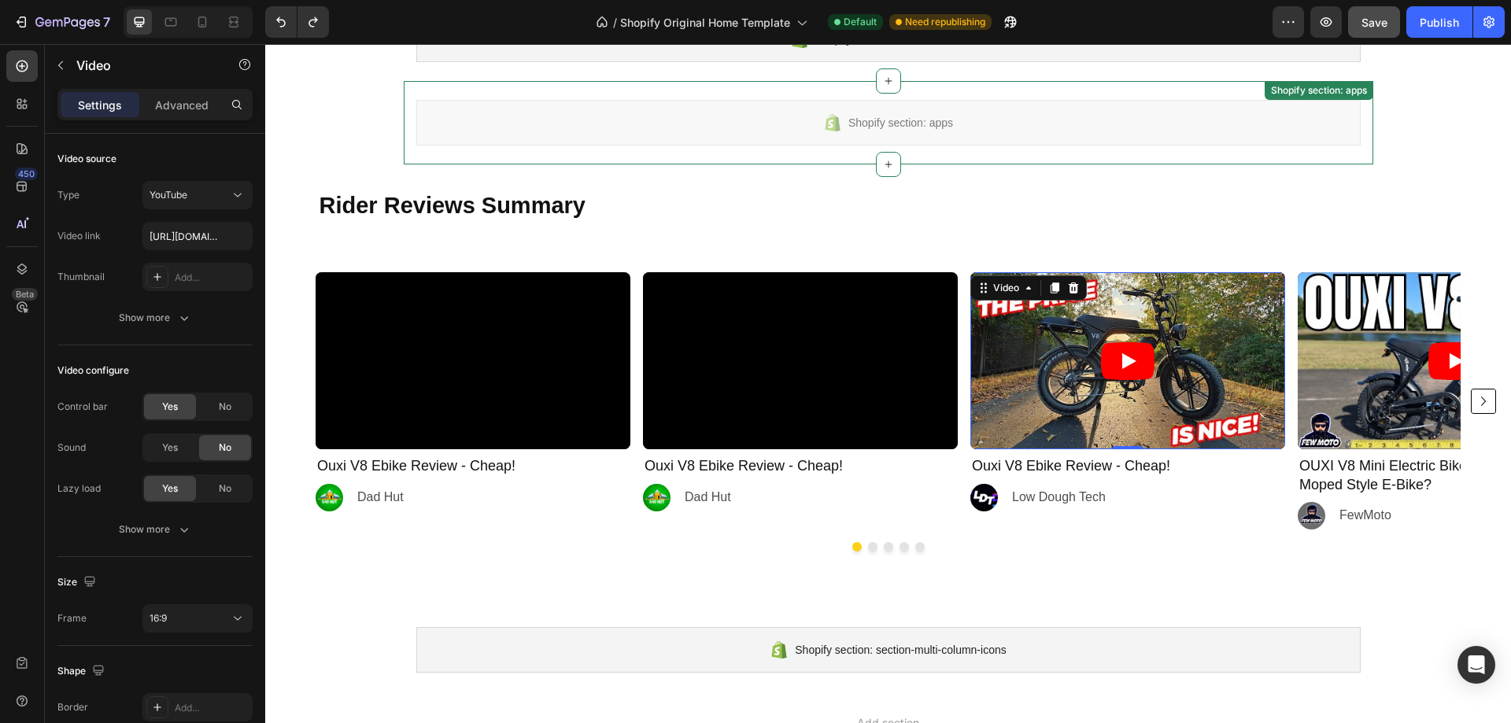
click at [719, 139] on div "Shopify section: apps" at bounding box center [888, 123] width 944 height 46
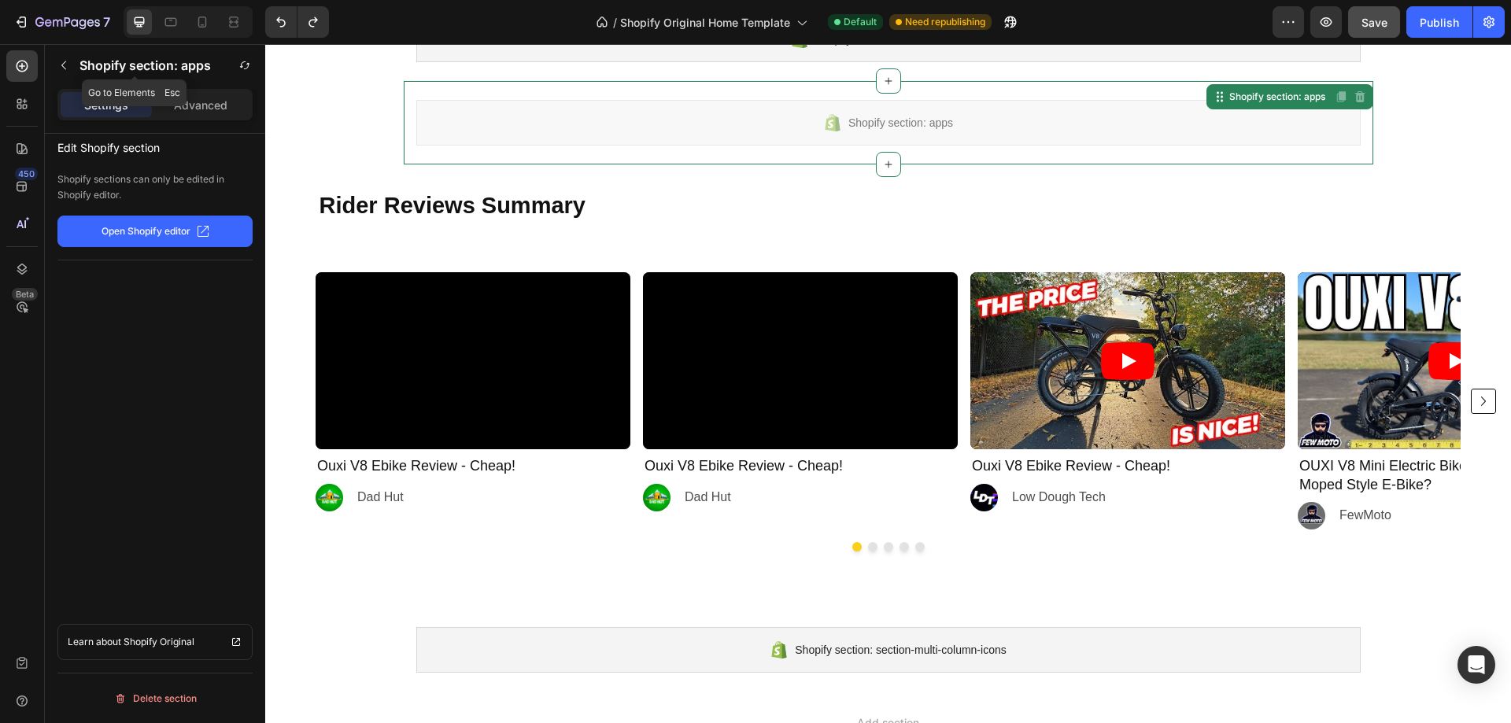
click at [79, 67] on div "Shopify section: apps" at bounding box center [131, 65] width 160 height 25
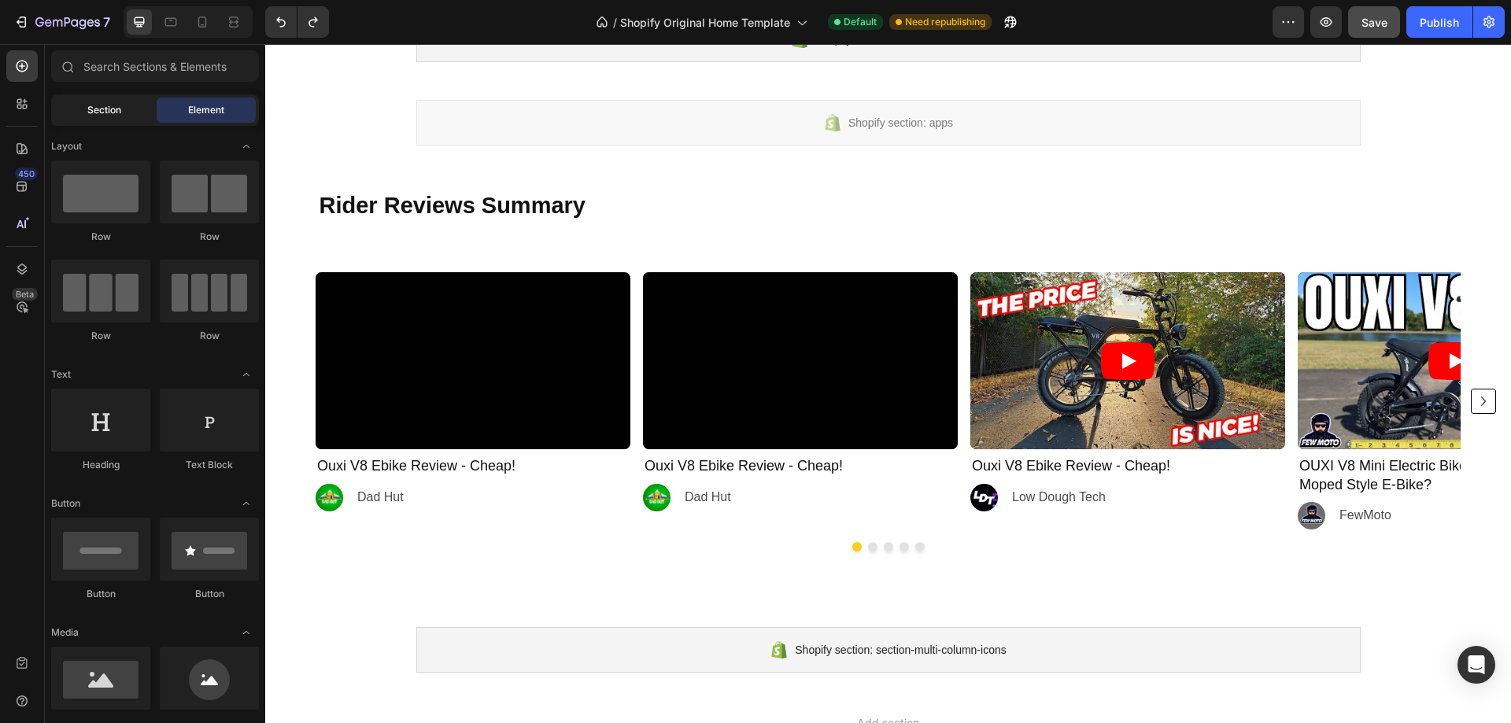
click at [135, 117] on div "Section" at bounding box center [103, 110] width 99 height 25
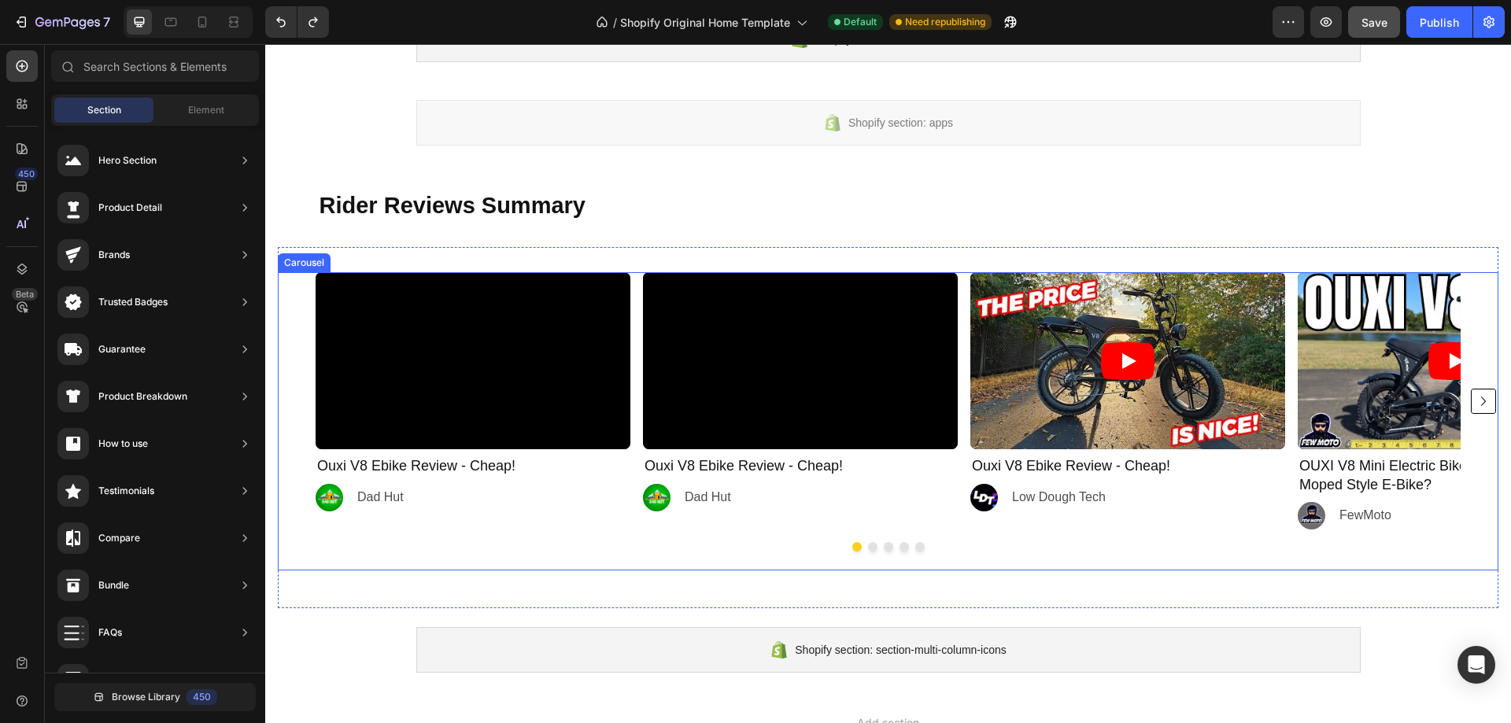
click at [637, 336] on div "Video Ouxi V8 Ebike Review - Cheap! Heading Image Dad Hut Text Block Row Video …" at bounding box center [888, 400] width 1145 height 257
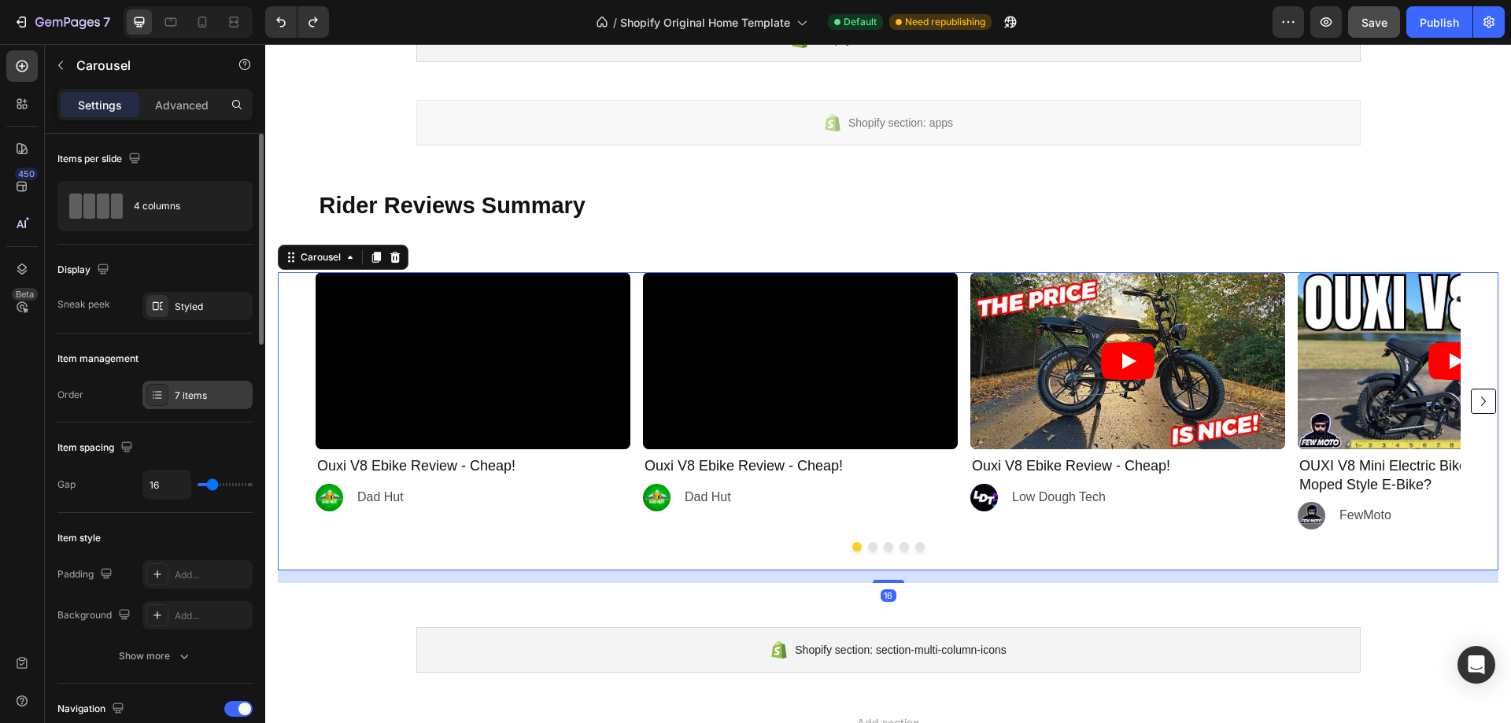
click at [190, 391] on div "7 items" at bounding box center [212, 396] width 74 height 14
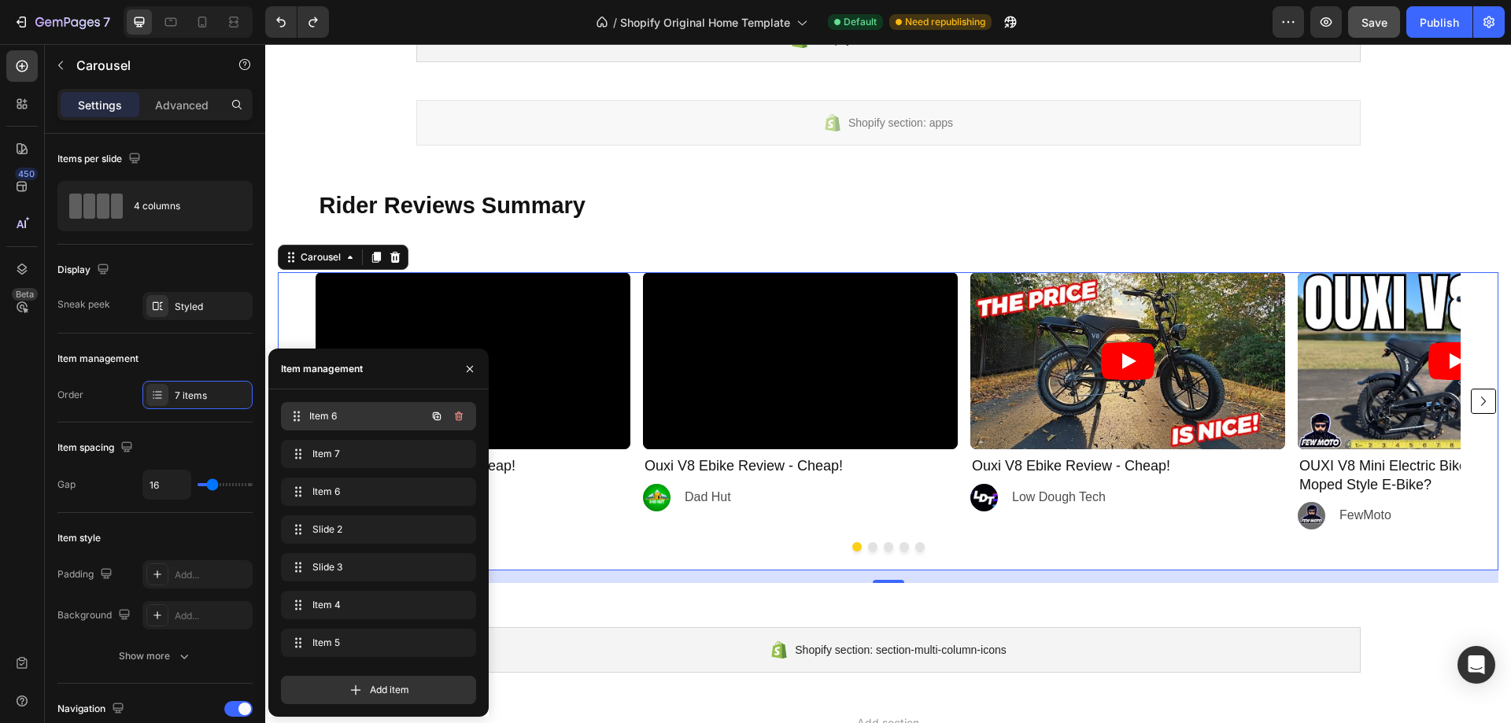
click at [347, 422] on span "Item 6" at bounding box center [367, 416] width 116 height 14
click at [460, 416] on icon "button" at bounding box center [460, 418] width 1 height 4
click at [442, 418] on div "Delete" at bounding box center [448, 416] width 29 height 14
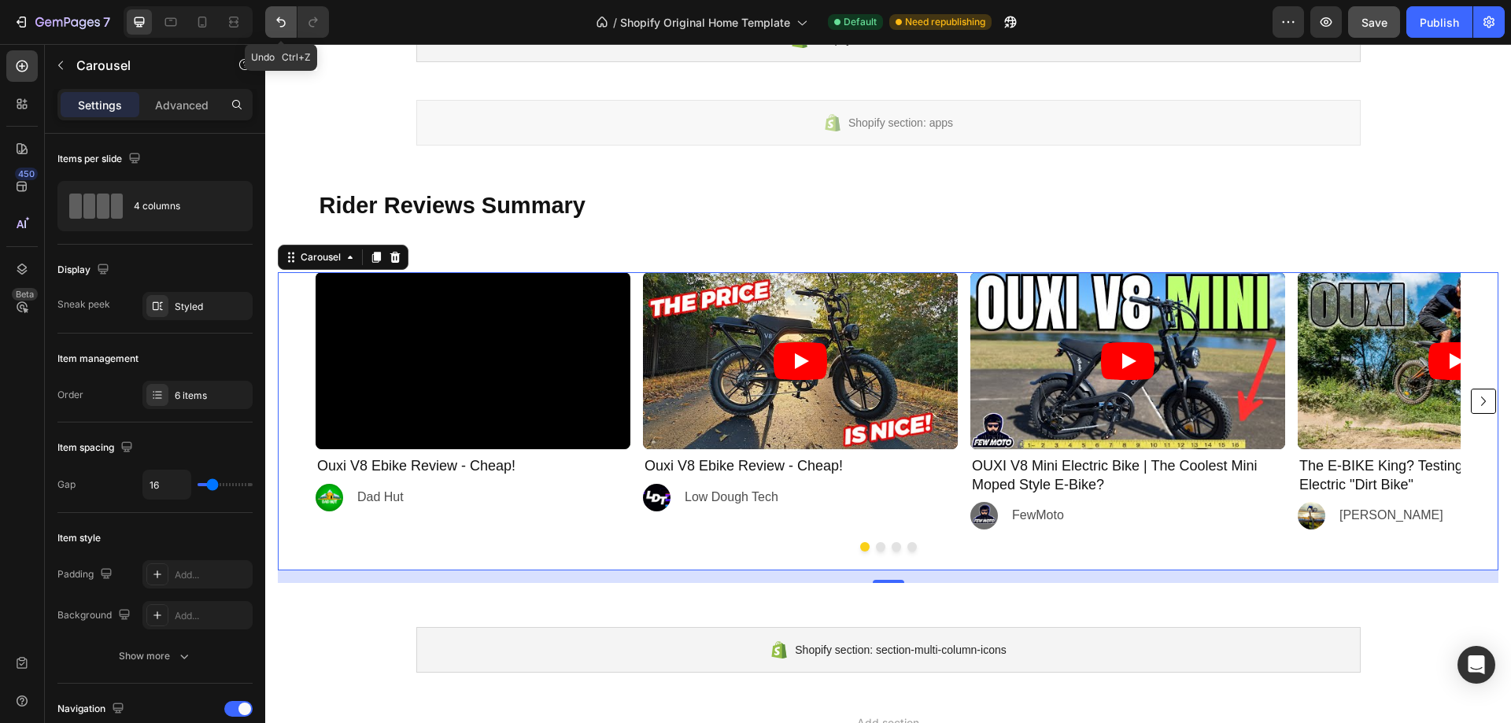
click at [283, 17] on icon "Undo/Redo" at bounding box center [281, 22] width 16 height 16
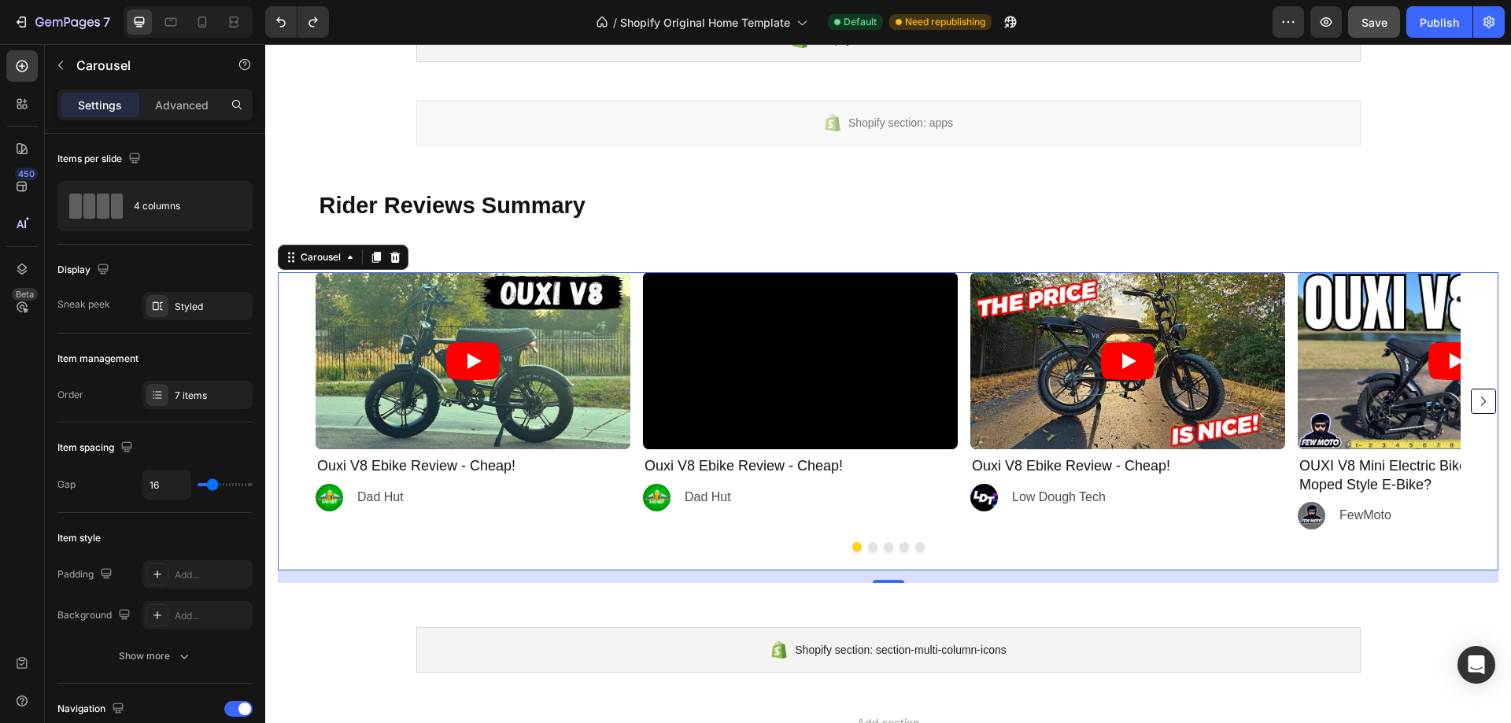
click at [567, 528] on div "Video Ouxi V8 Ebike Review - Cheap! Heading Image Dad Hut Text Block Row" at bounding box center [473, 400] width 315 height 257
click at [899, 488] on div "Image Dad Hut Text Block Row" at bounding box center [800, 498] width 315 height 28
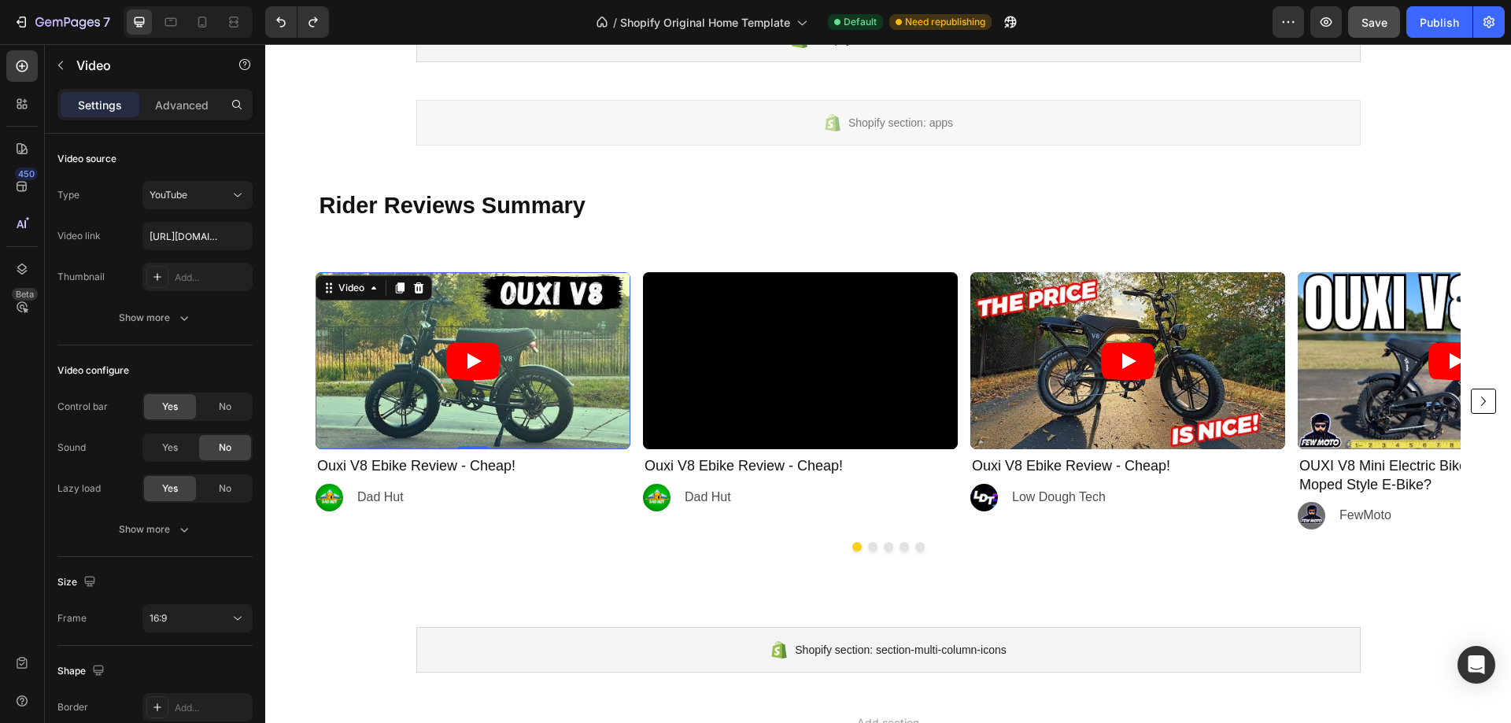
click at [558, 321] on article at bounding box center [473, 360] width 315 height 177
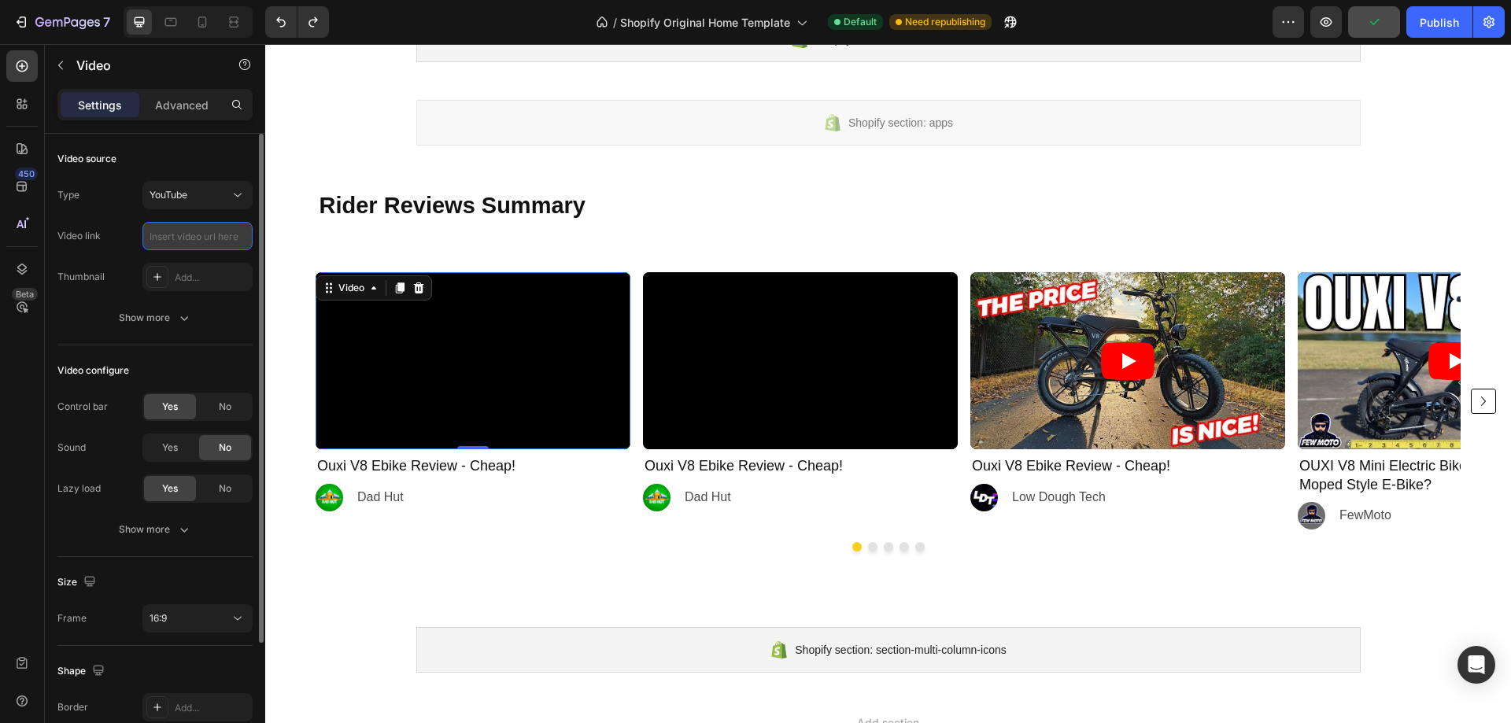
click at [190, 237] on input "text" at bounding box center [197, 236] width 110 height 28
paste input "https://www.youtube.com/watch?v=29h5oqhYoTw"
type input "https://www.youtube.com/watch?v=29h5oqhYoTw"
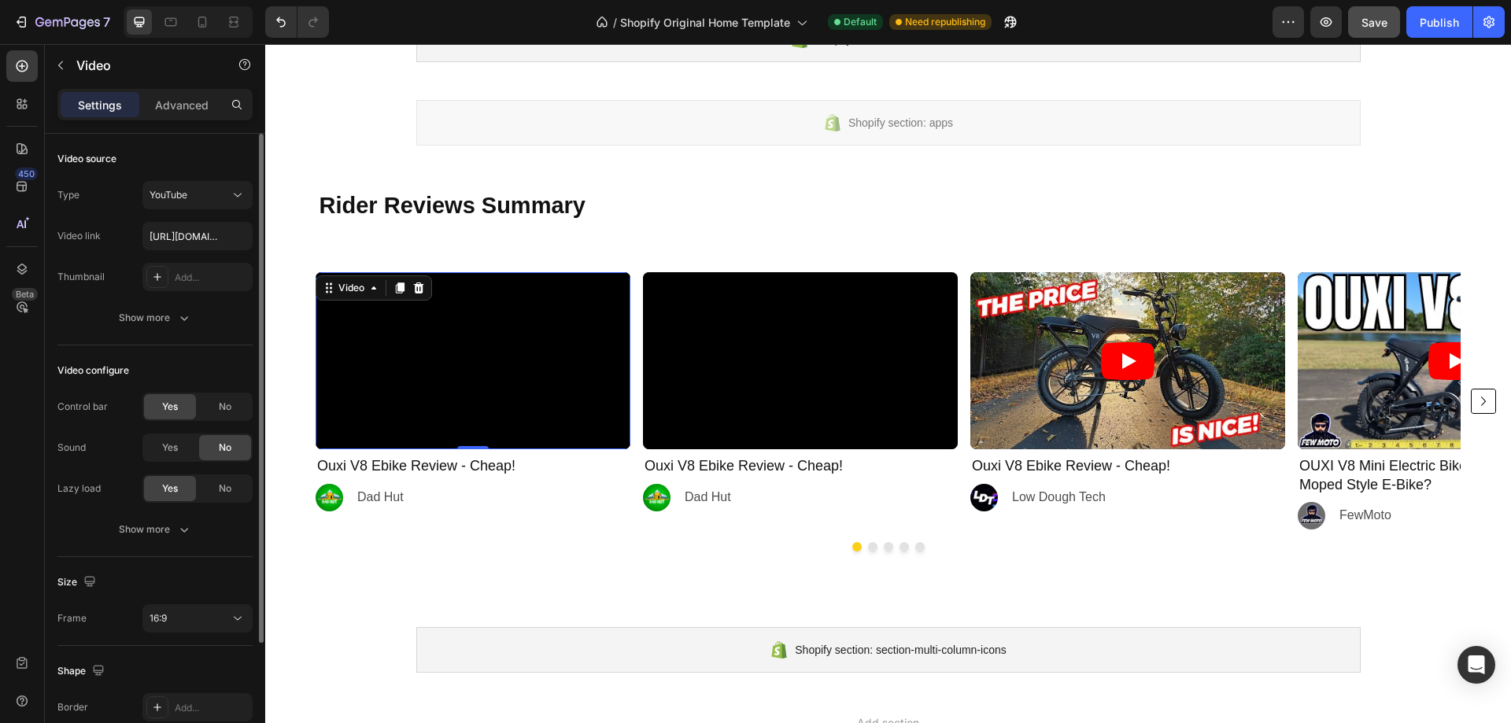
click at [85, 296] on div "Type YouTube Video link https://www.youtube.com/watch?v=29h5oqhYoTw Thumbnail A…" at bounding box center [154, 256] width 195 height 151
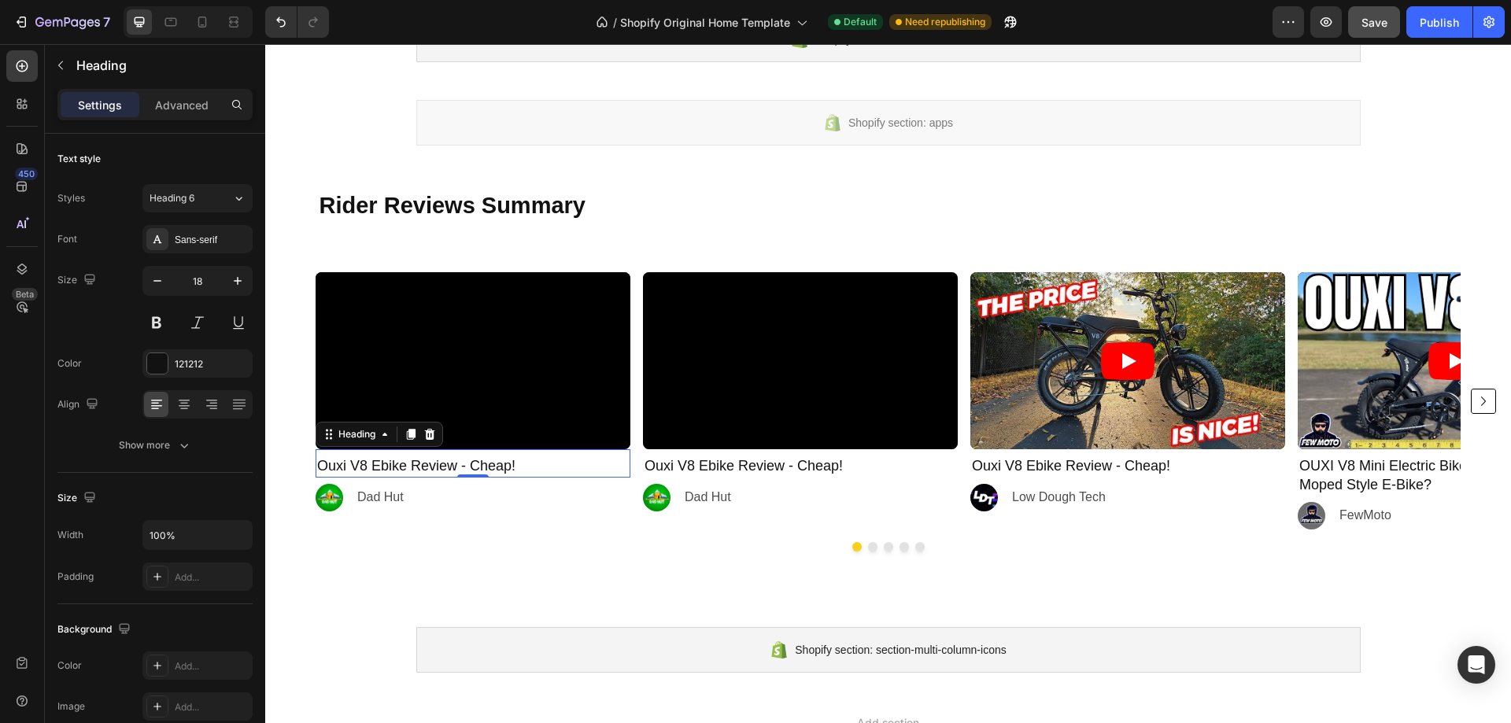
click at [409, 464] on h2 "Ouxi V8 Ebike Review - Cheap!" at bounding box center [473, 466] width 315 height 21
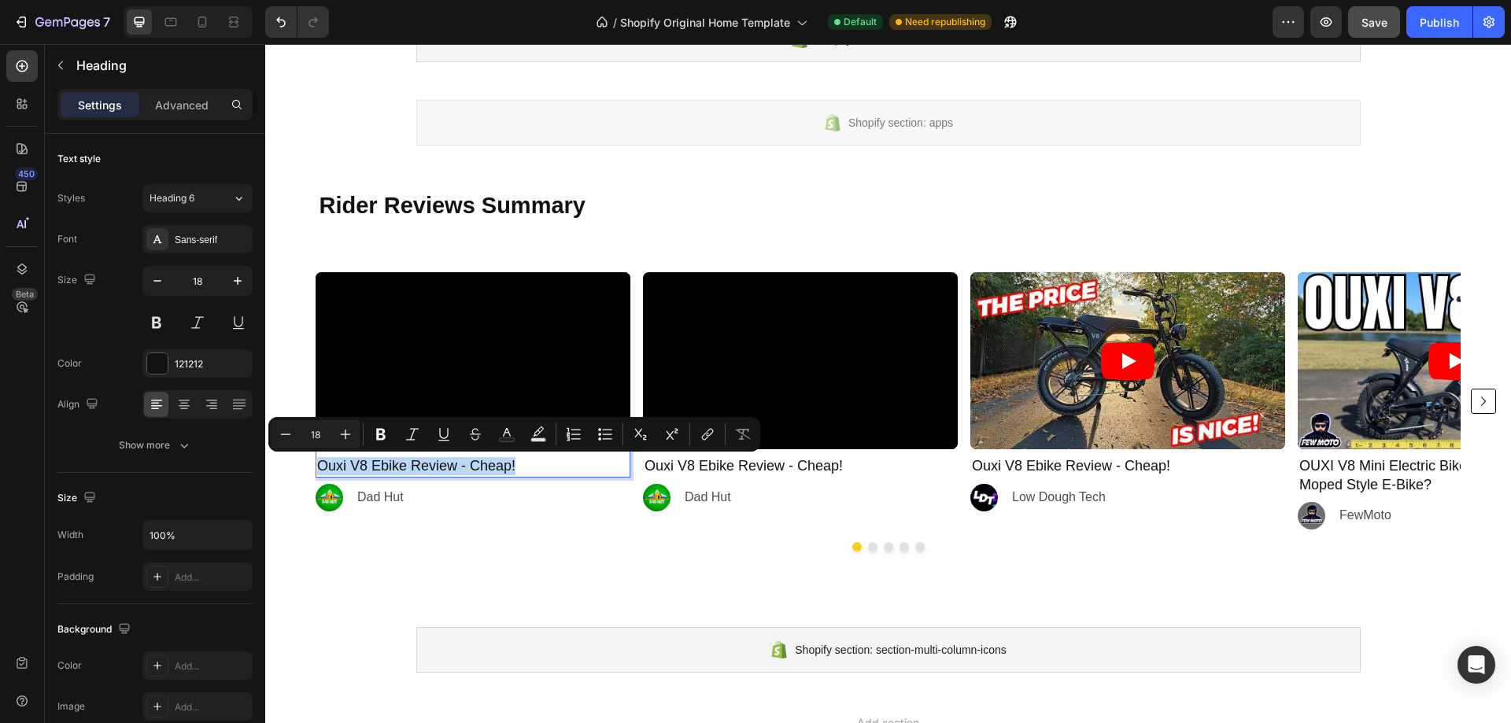
click at [480, 466] on p "Ouxi V8 Ebike Review - Cheap!" at bounding box center [473, 466] width 312 height 18
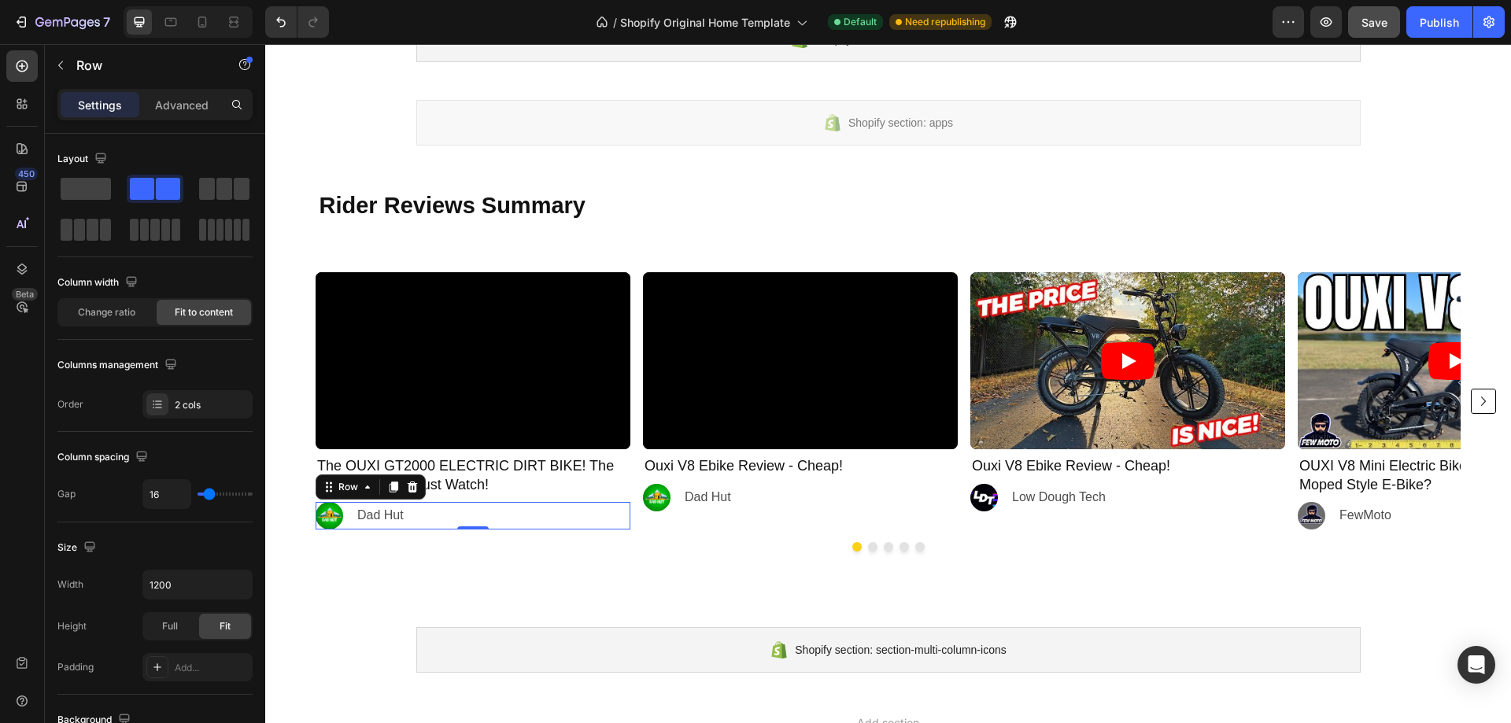
click at [450, 511] on div "Image Dad Hut Text Block Row 0" at bounding box center [473, 516] width 315 height 28
click at [405, 513] on div "Image Dad Hut Text Block Row 0" at bounding box center [473, 516] width 315 height 28
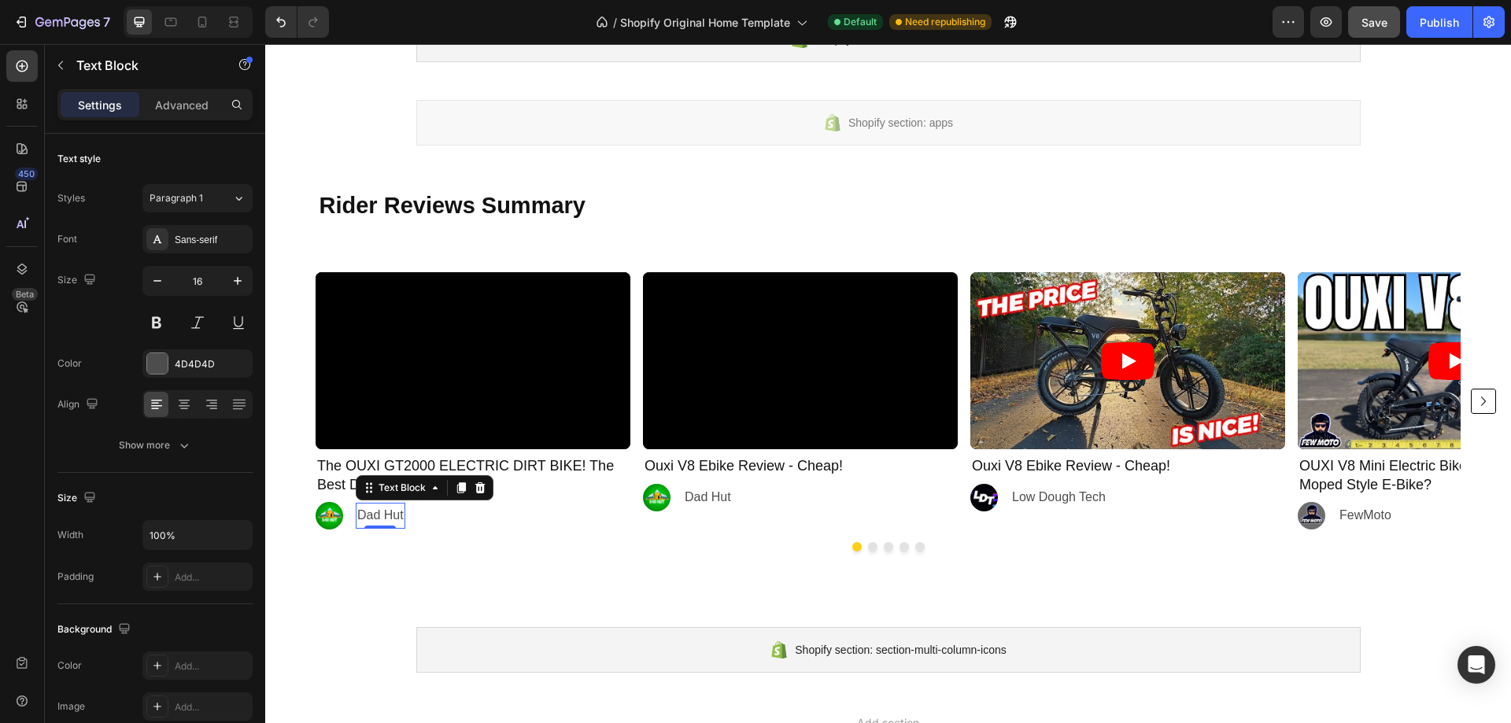
click at [395, 515] on p "Dad Hut" at bounding box center [380, 515] width 46 height 23
click at [829, 497] on div "Image Dad Hut Text Block Row" at bounding box center [800, 498] width 315 height 28
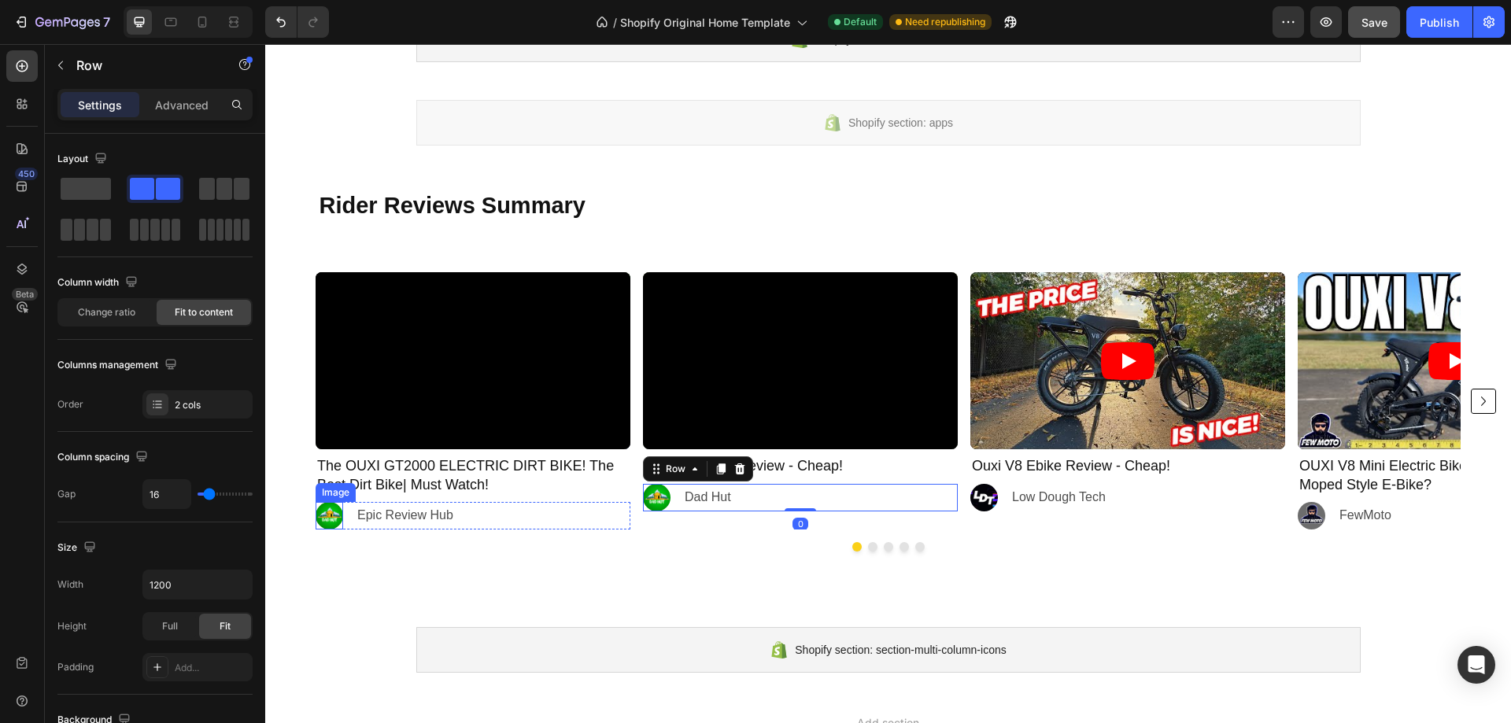
click at [322, 509] on img at bounding box center [330, 516] width 28 height 28
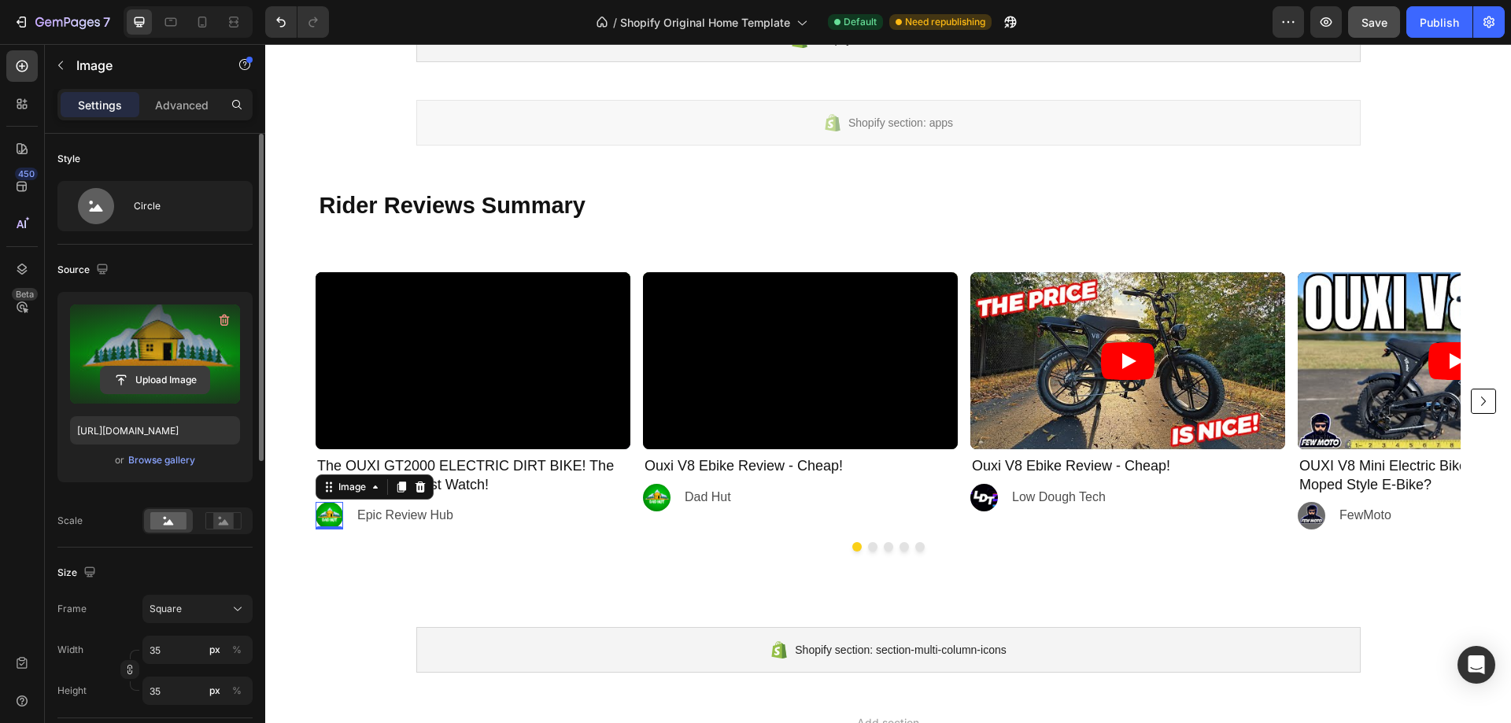
click at [163, 379] on input "file" at bounding box center [155, 380] width 109 height 27
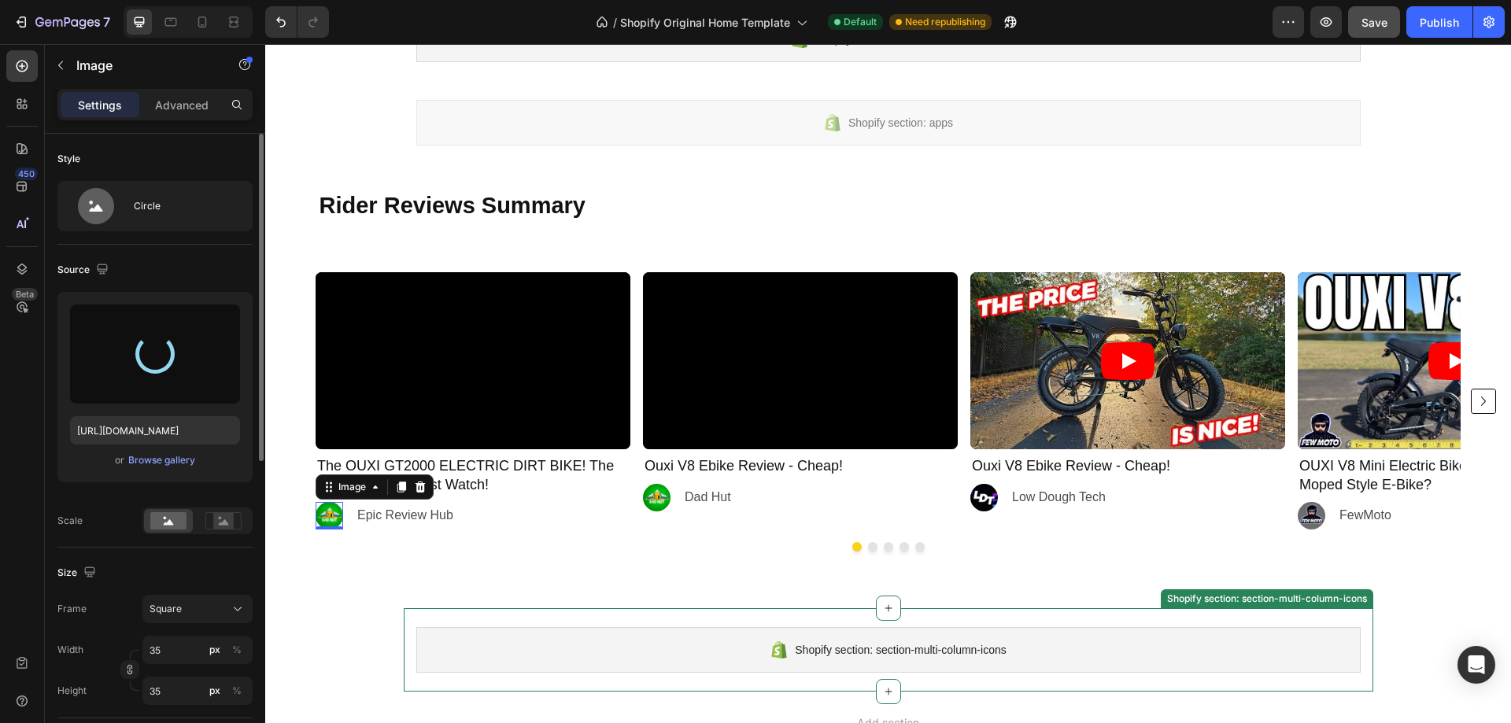
type input "https://cdn.shopify.com/s/files/1/0647/1355/6045/files/gempages_570747707249918…"
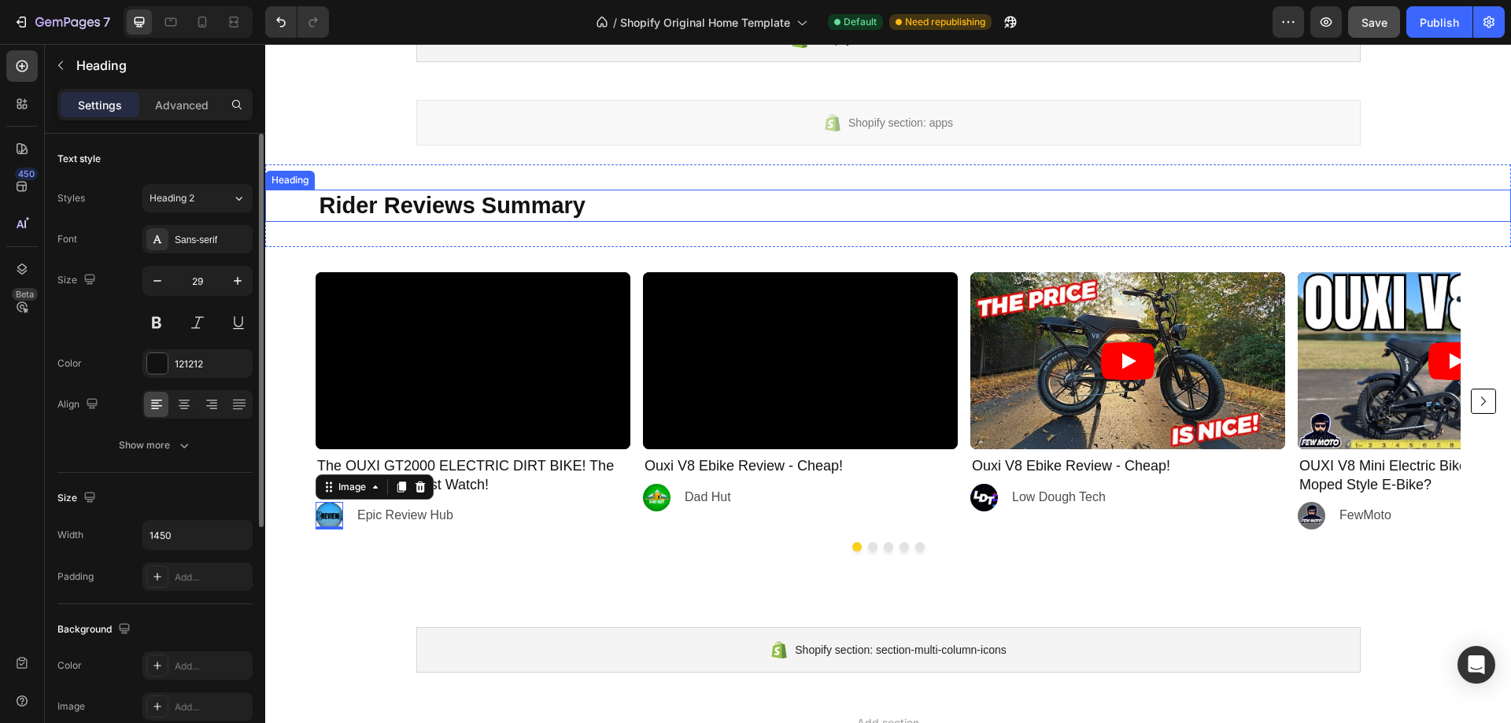
click at [1010, 205] on h2 "Rider Reviews Summary" at bounding box center [888, 206] width 1141 height 33
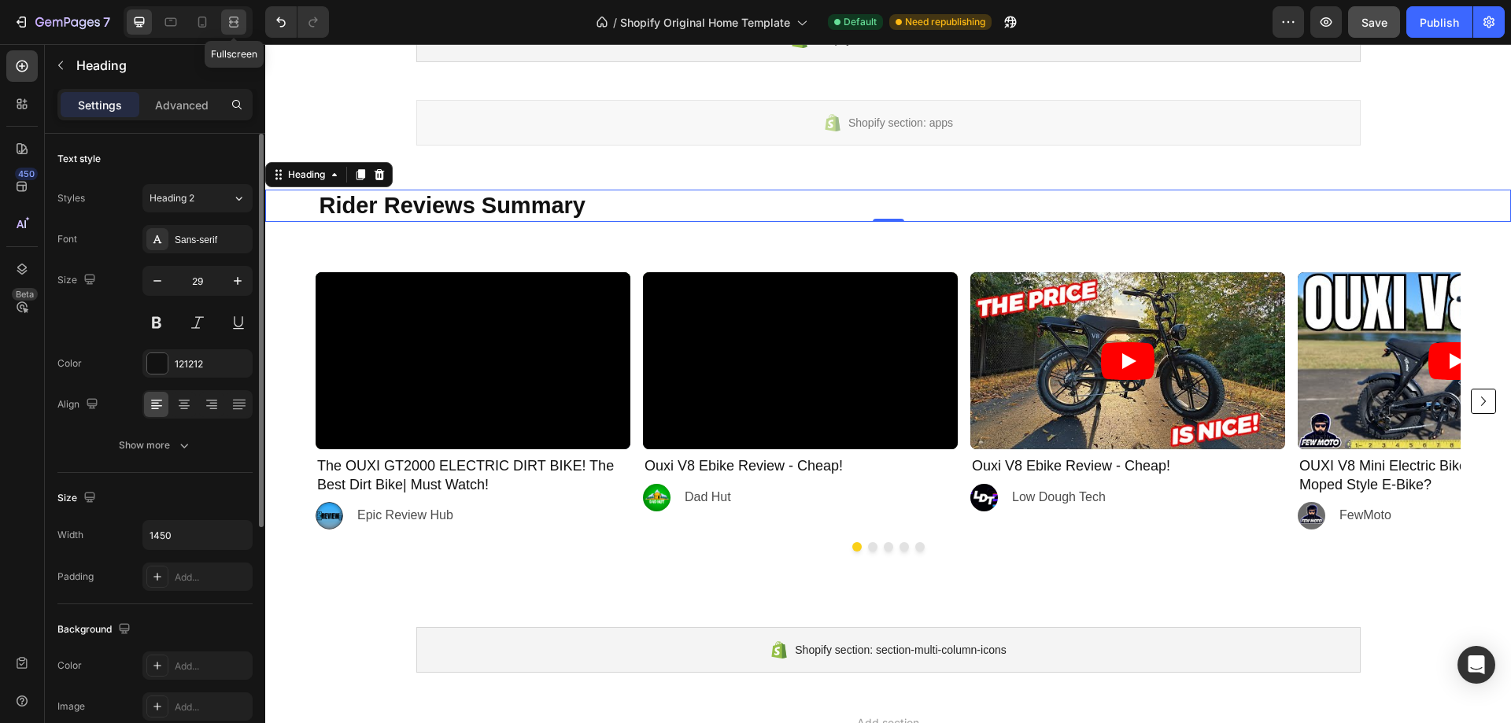
click at [235, 19] on icon at bounding box center [234, 22] width 16 height 16
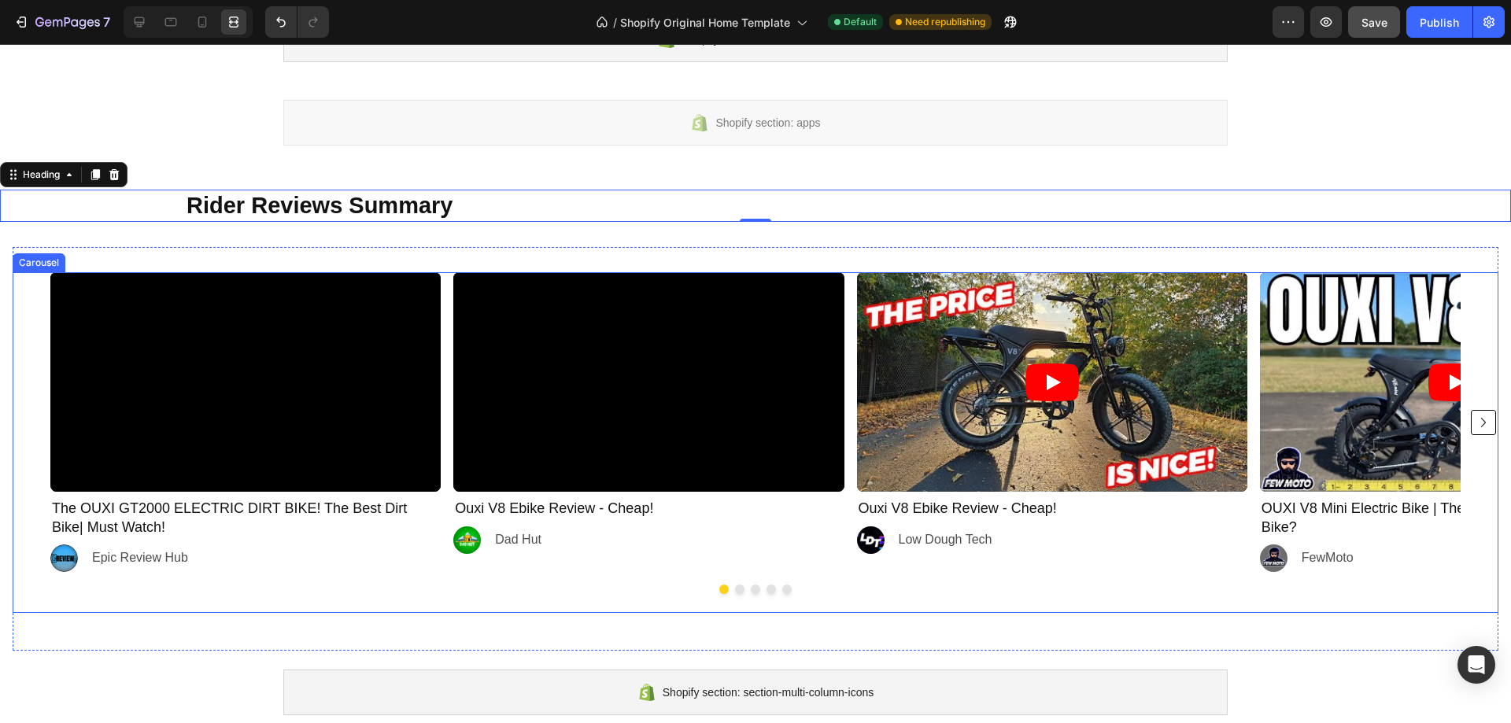
click at [850, 345] on div "Video The OUXI GT2000 ELECTRIC DIRT BIKE! The Best Dirt Bike| Must Watch! Headi…" at bounding box center [755, 422] width 1410 height 300
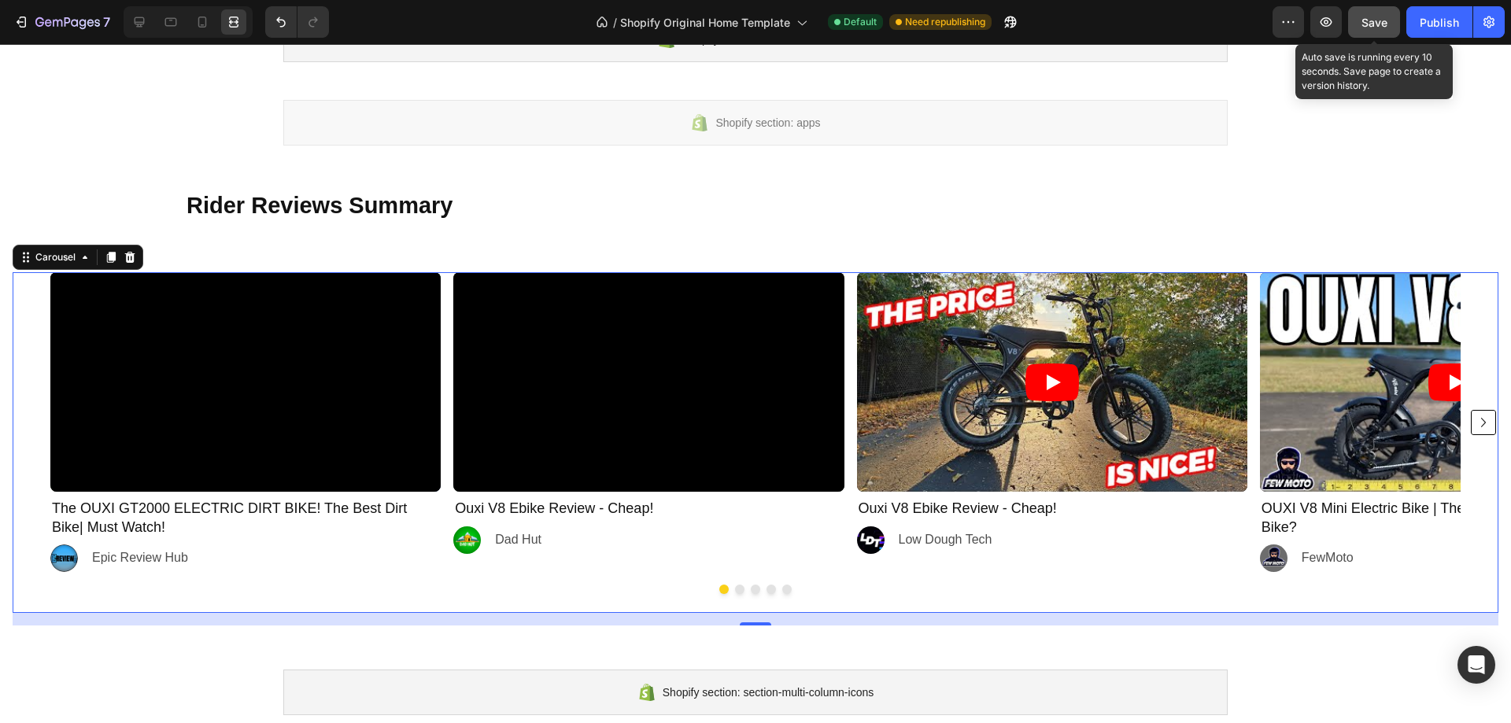
click at [1387, 19] on span "Save" at bounding box center [1374, 22] width 26 height 13
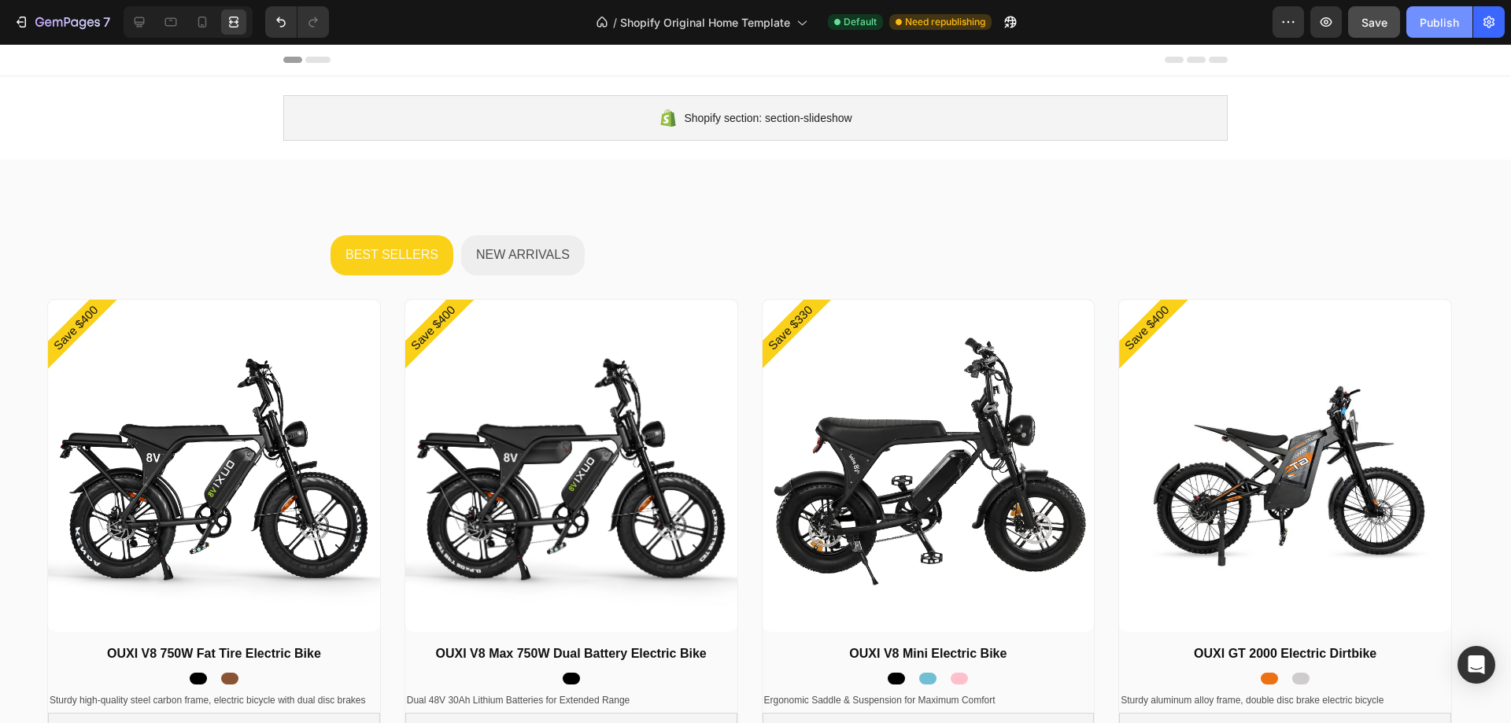
click at [1446, 22] on div "Publish" at bounding box center [1439, 22] width 39 height 17
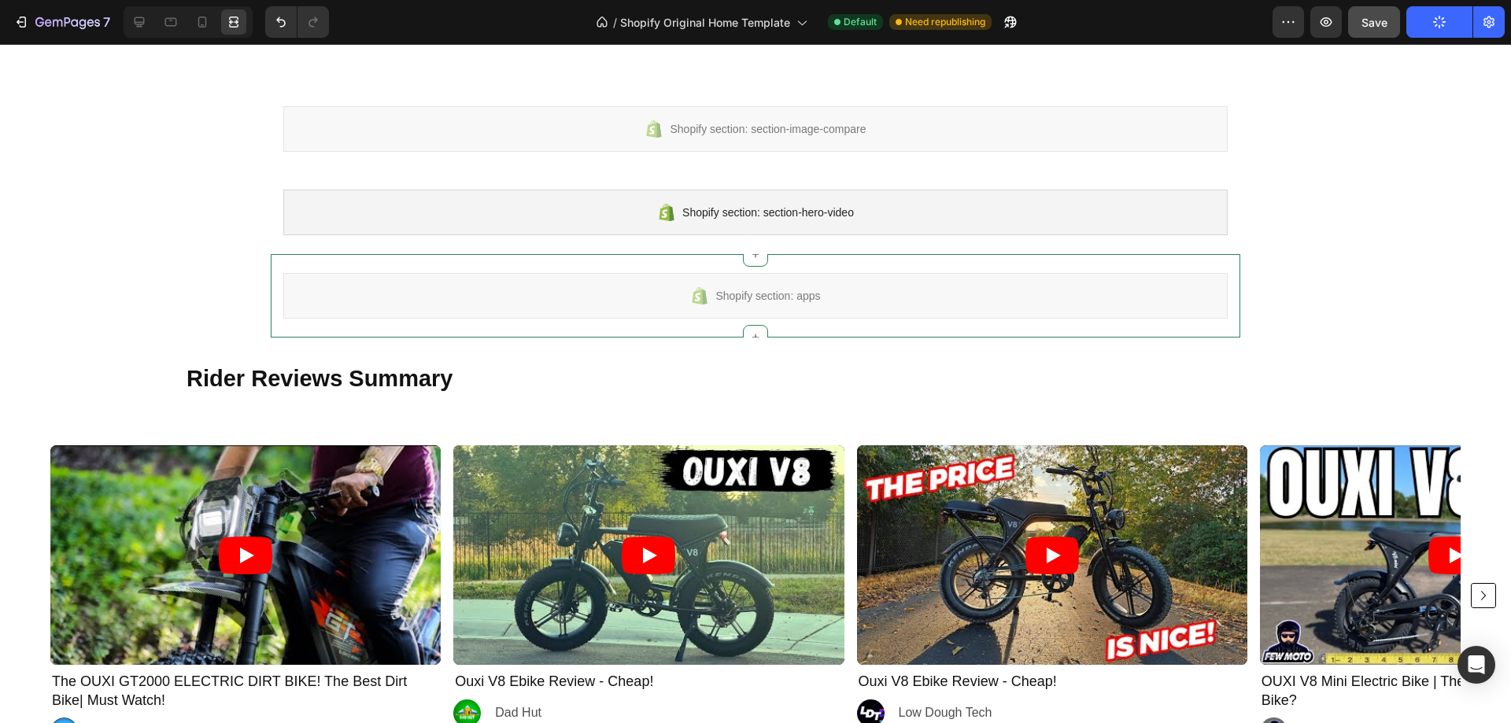
scroll to position [2518, 0]
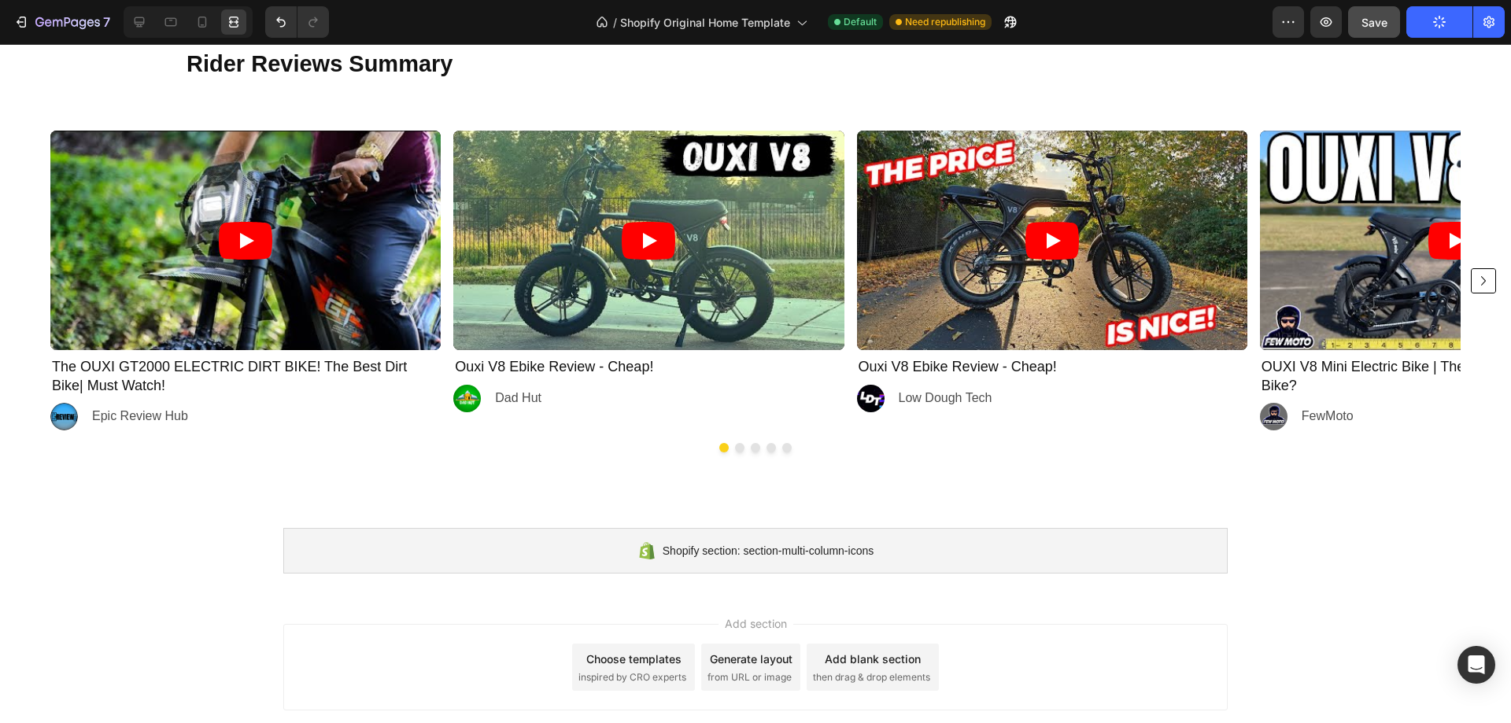
click at [1474, 282] on icon "Carousel Next Arrow" at bounding box center [1483, 281] width 19 height 19
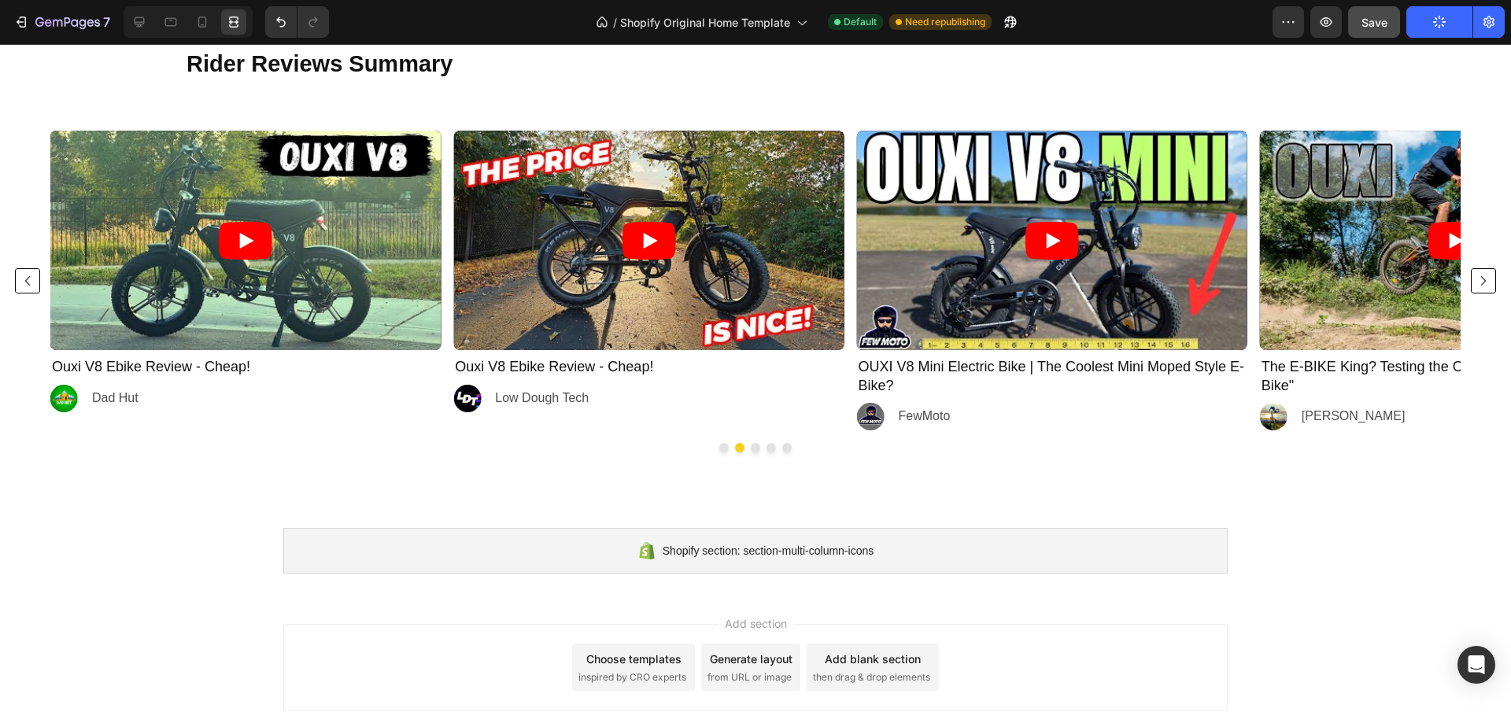
click at [1474, 282] on icon "Carousel Next Arrow" at bounding box center [1483, 281] width 19 height 19
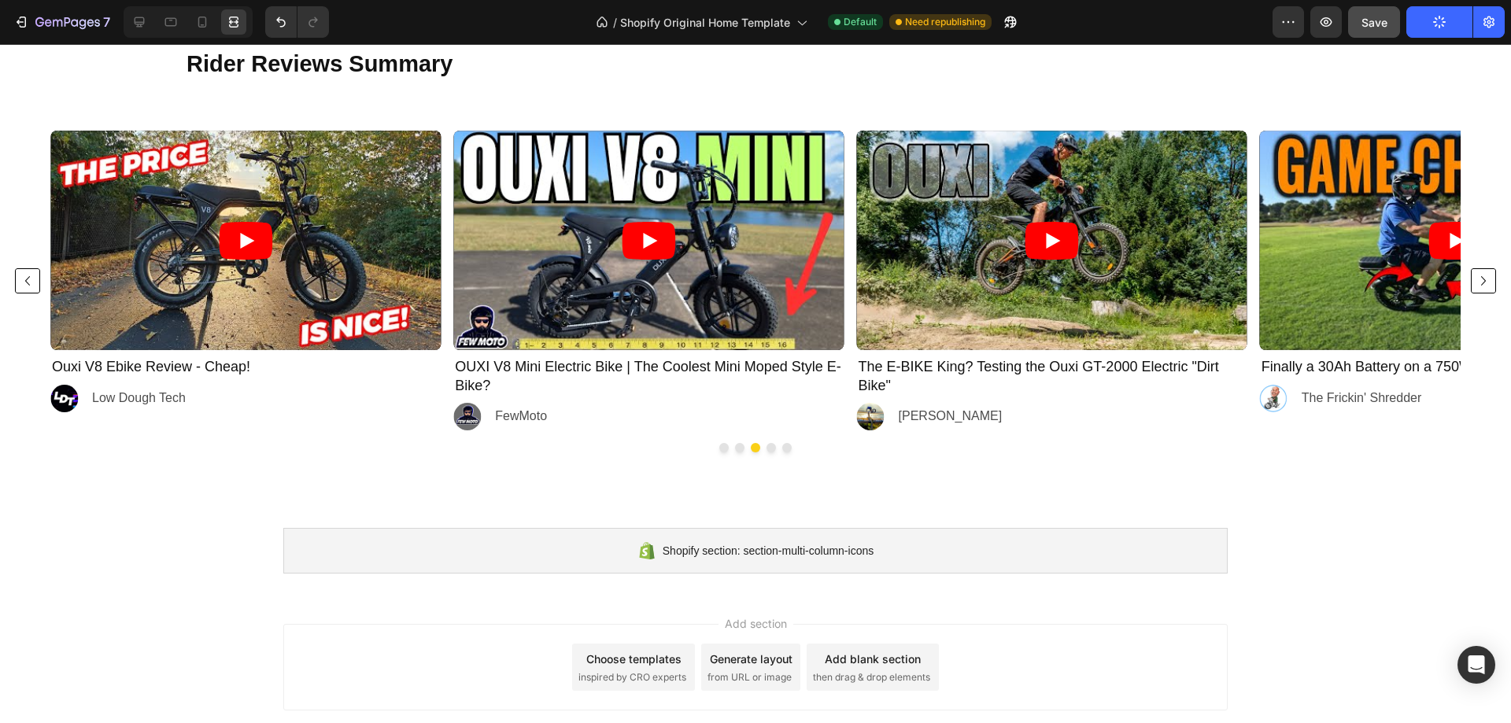
click at [23, 286] on icon "Carousel Back Arrow" at bounding box center [27, 281] width 19 height 19
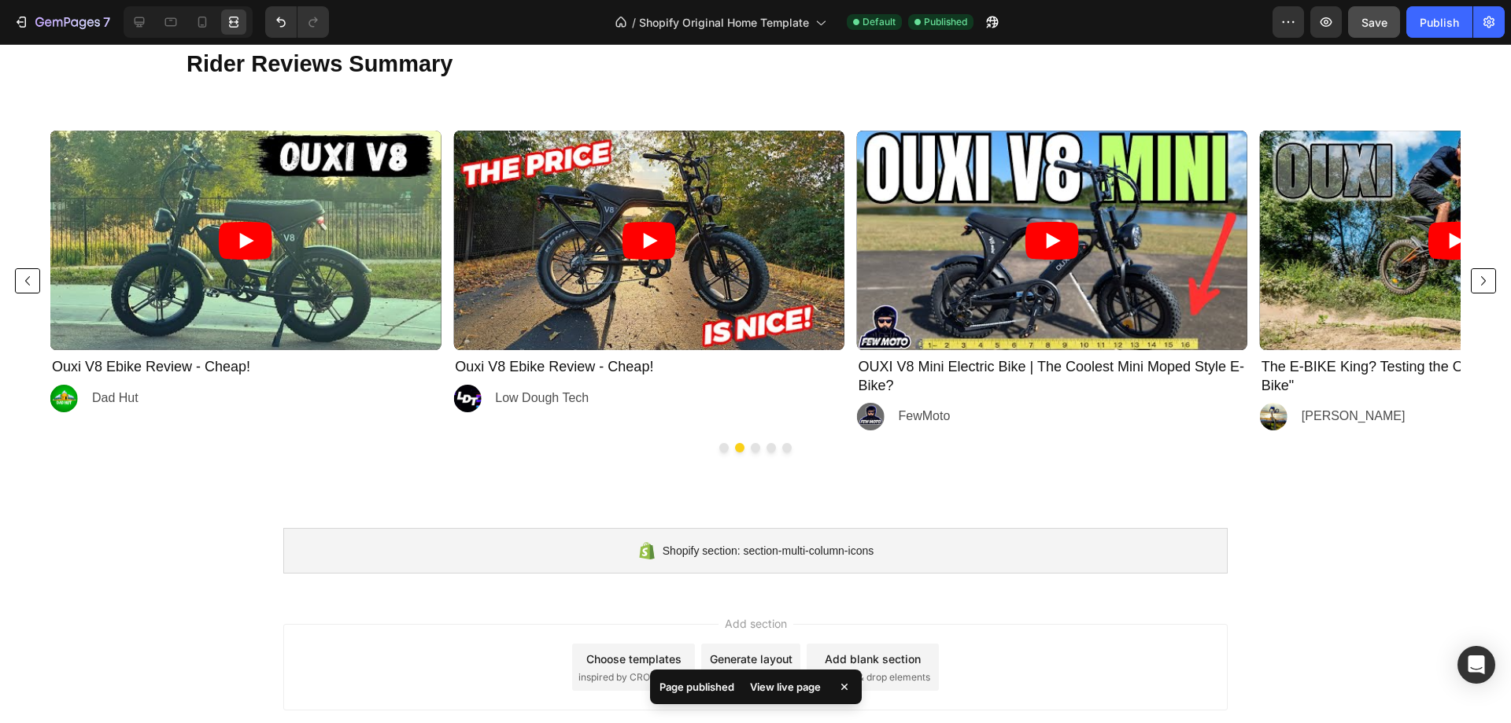
click at [23, 286] on icon "Carousel Back Arrow" at bounding box center [27, 281] width 19 height 19
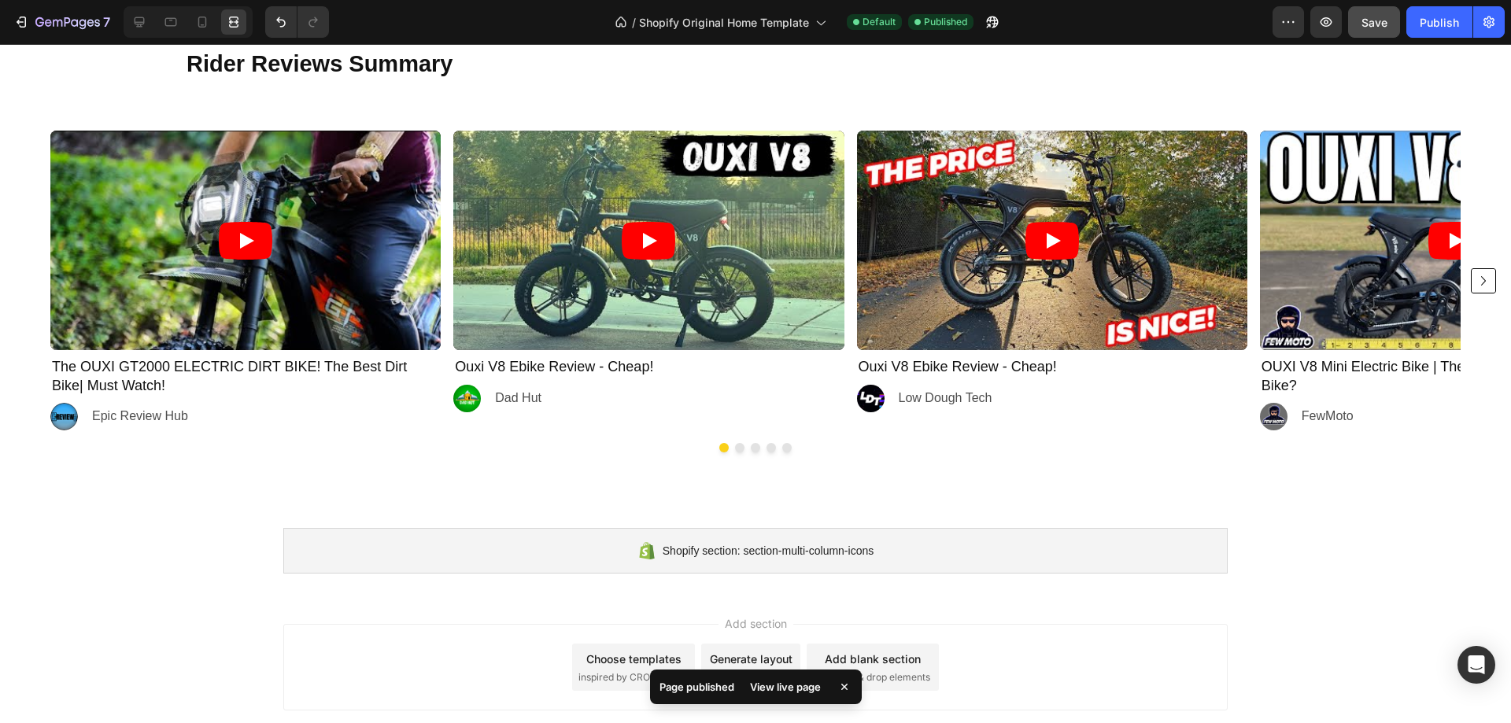
click at [1478, 280] on icon "Carousel Next Arrow" at bounding box center [1483, 281] width 19 height 19
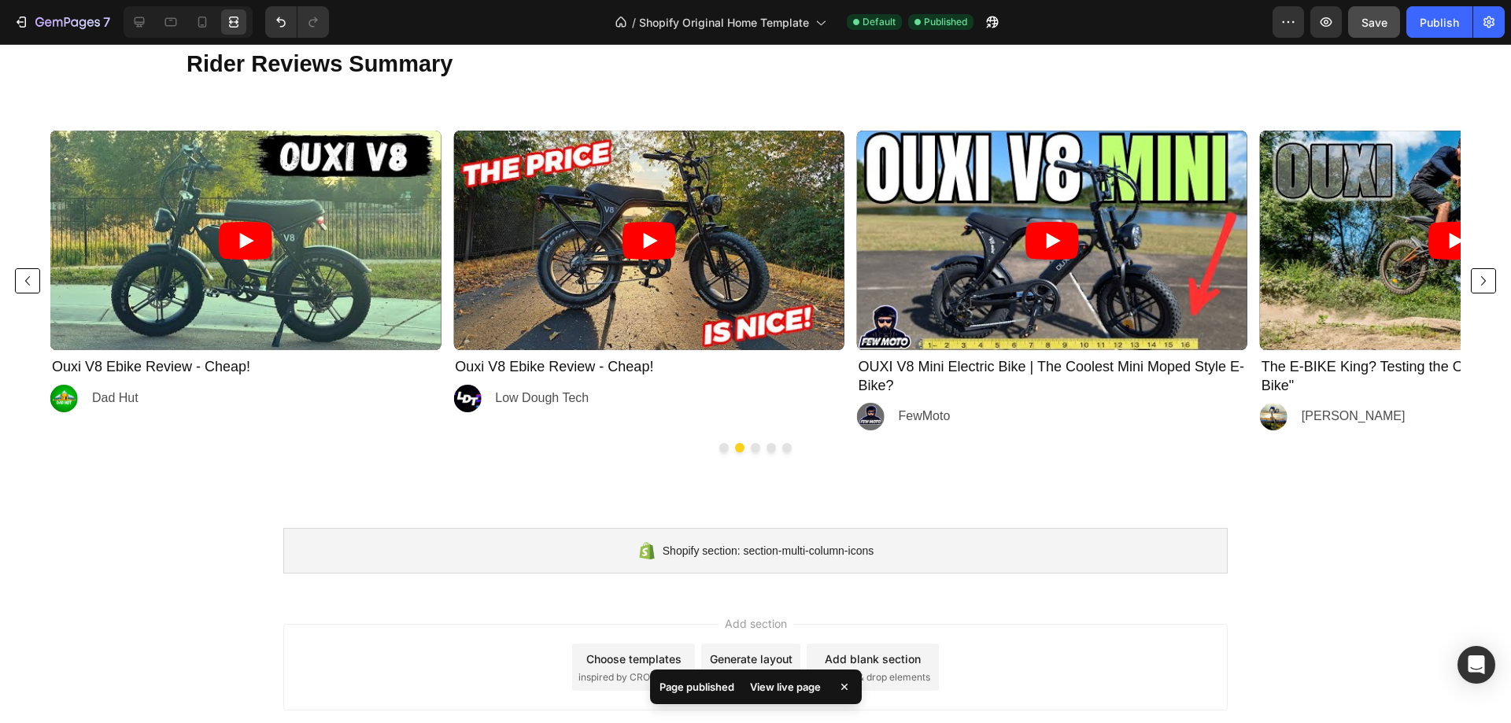
click at [1478, 280] on icon "Carousel Next Arrow" at bounding box center [1483, 281] width 19 height 19
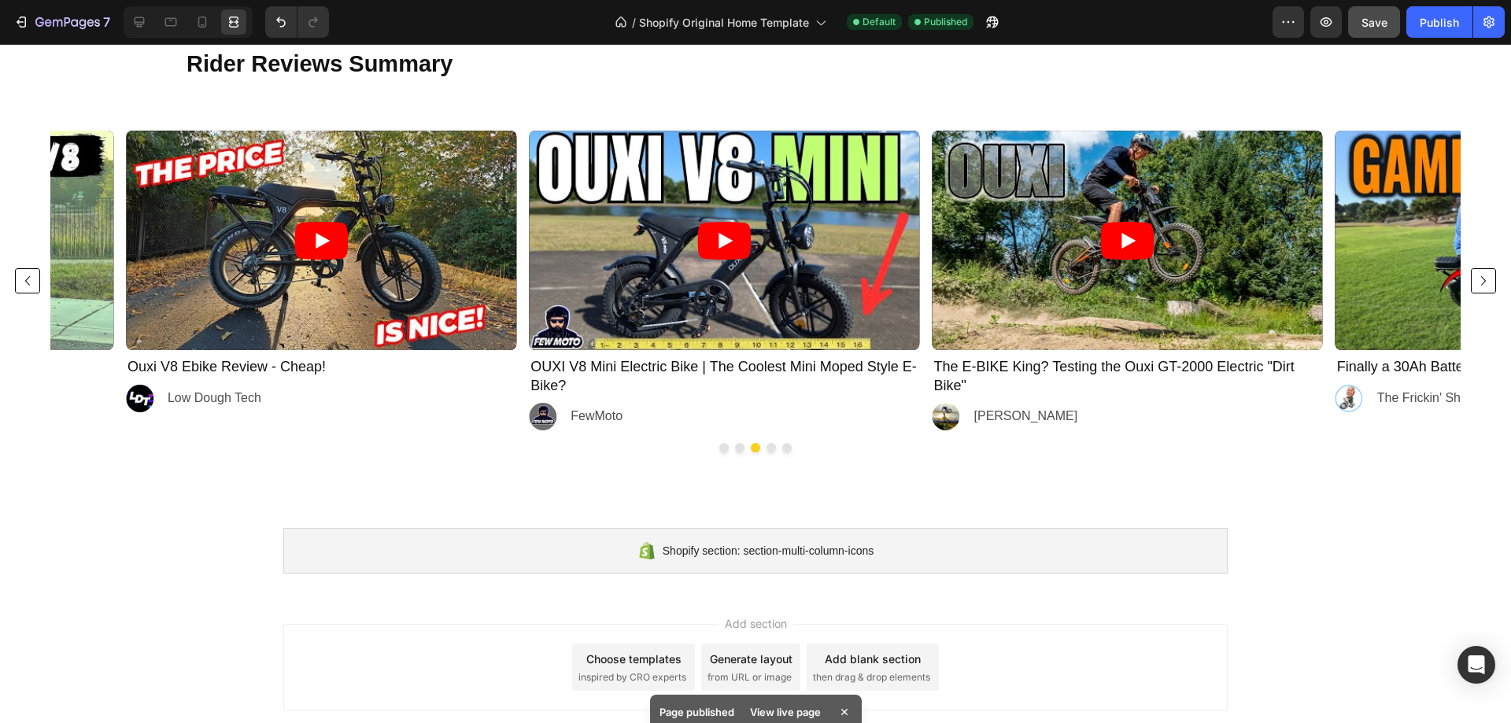
click at [1478, 280] on icon "Carousel Next Arrow" at bounding box center [1483, 281] width 19 height 19
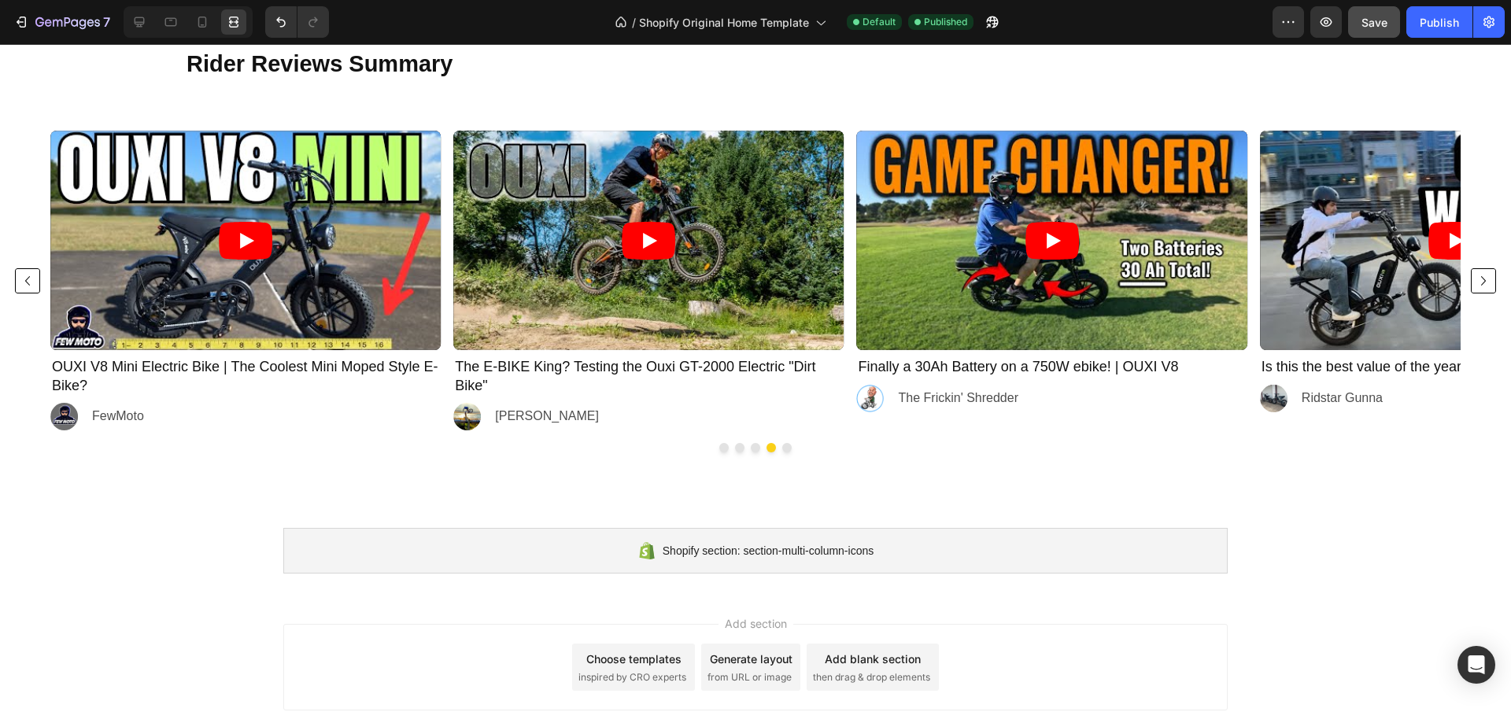
click at [1478, 280] on icon "Carousel Next Arrow" at bounding box center [1483, 281] width 19 height 19
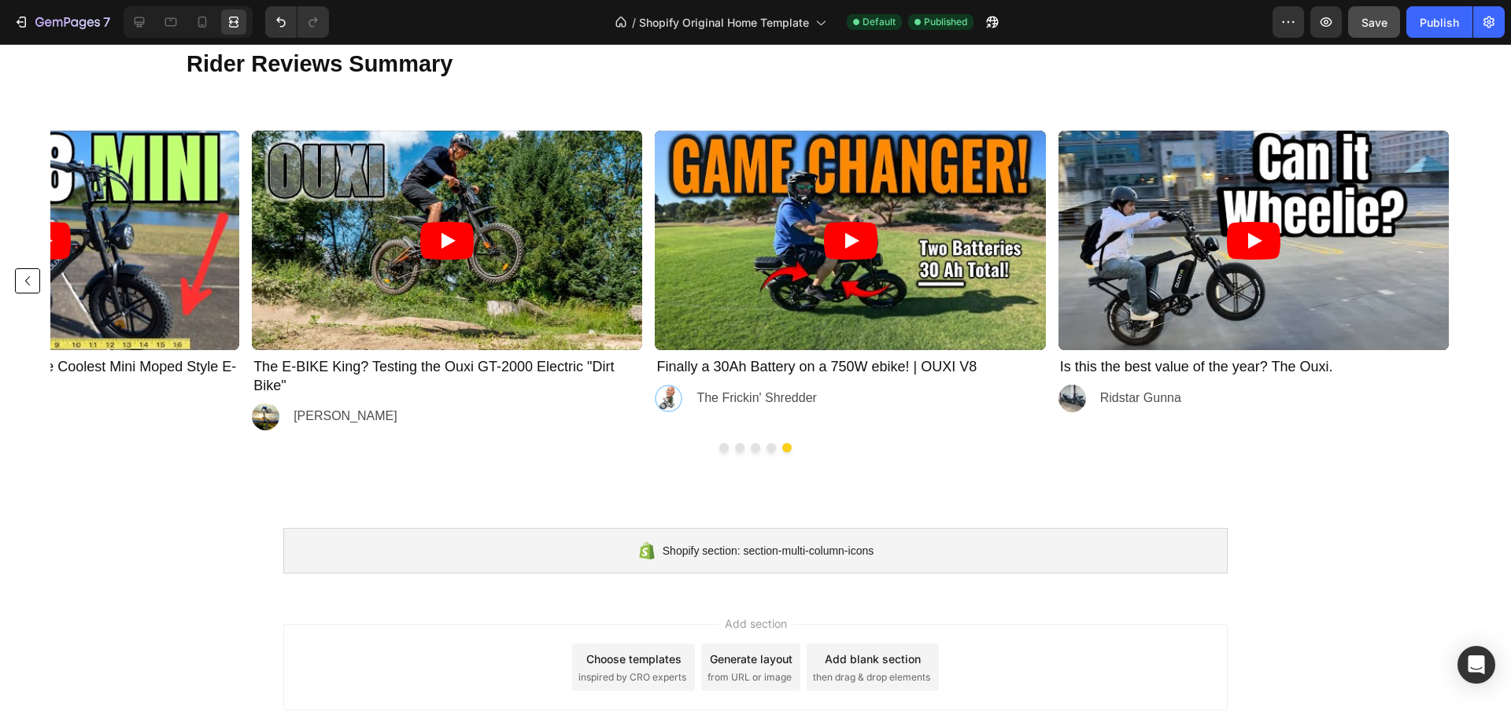
click at [20, 279] on icon "Carousel Back Arrow" at bounding box center [27, 281] width 19 height 19
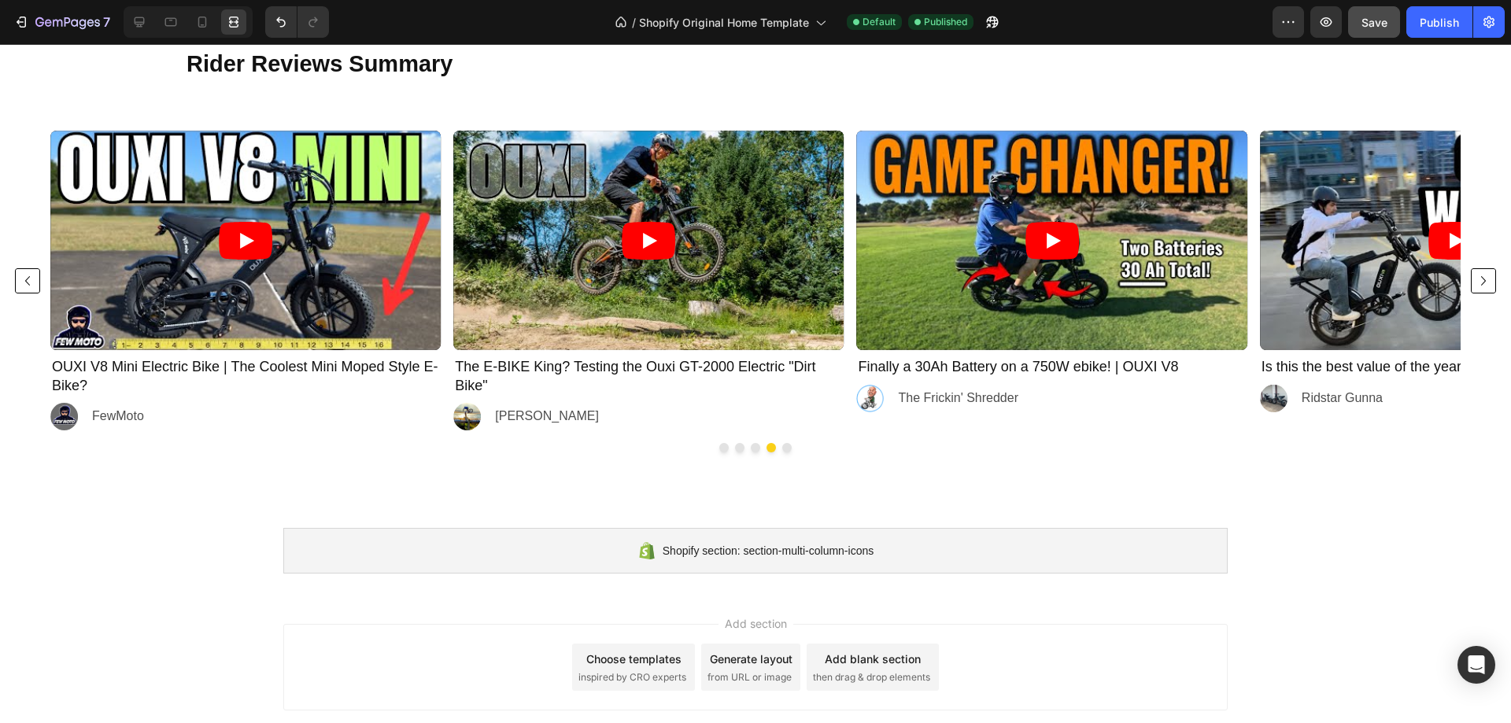
click at [20, 279] on icon "Carousel Back Arrow" at bounding box center [27, 281] width 19 height 19
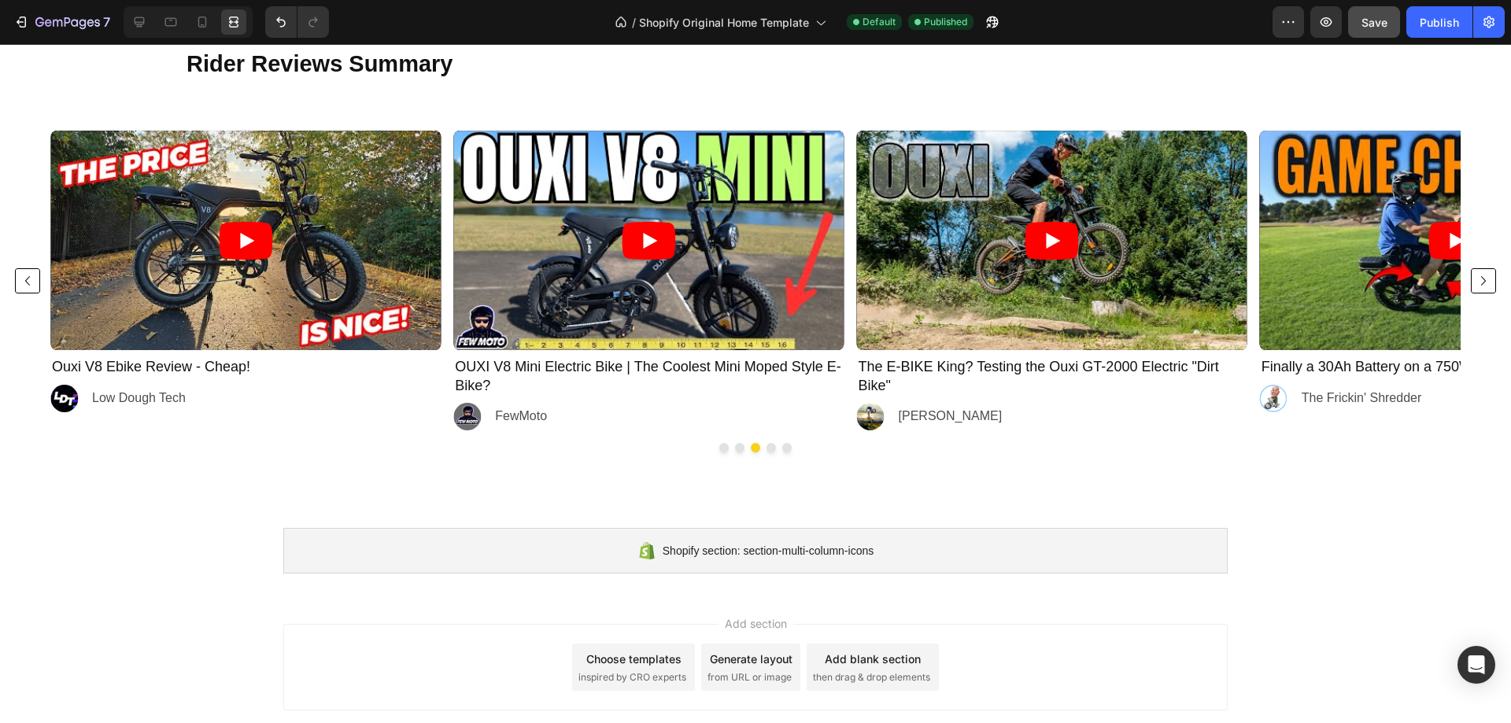
click at [20, 279] on icon "Carousel Back Arrow" at bounding box center [27, 281] width 19 height 19
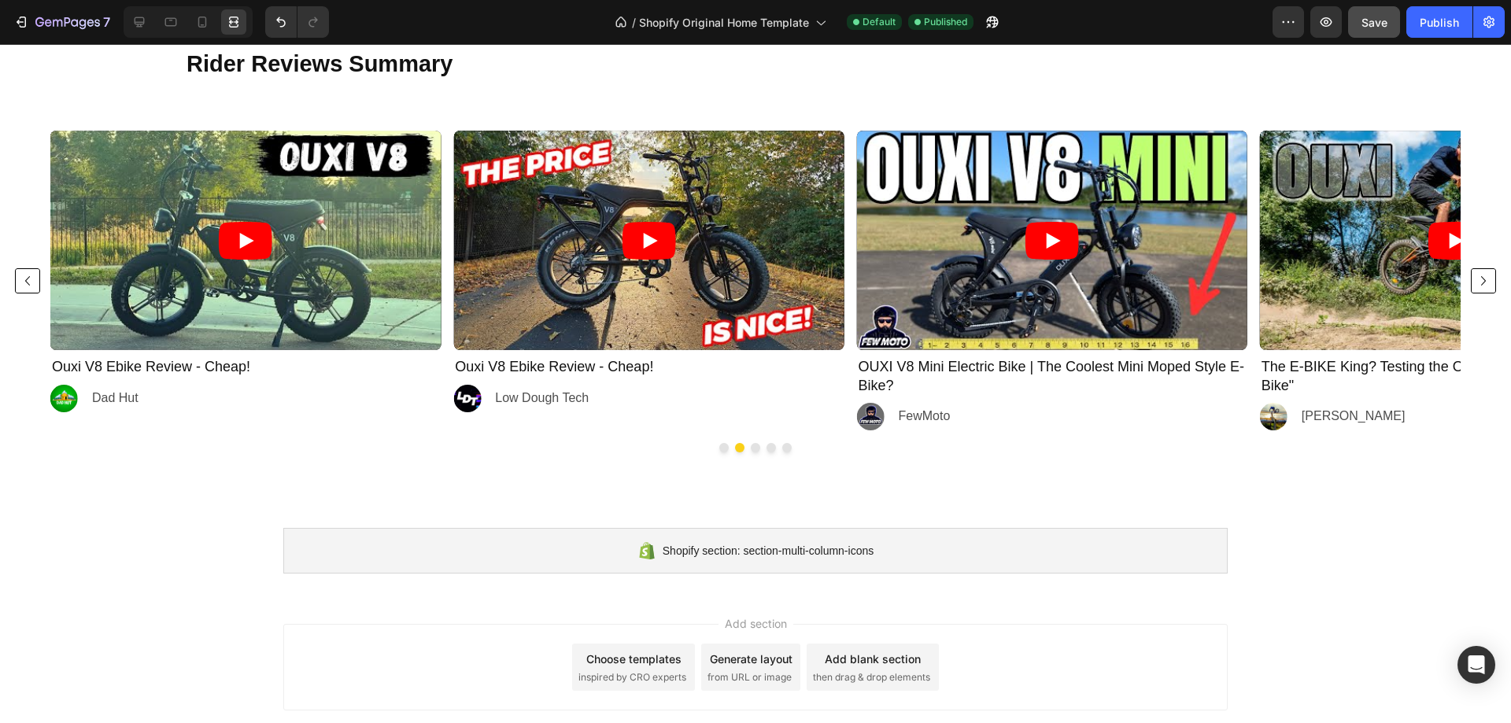
click at [20, 279] on icon "Carousel Back Arrow" at bounding box center [27, 281] width 19 height 19
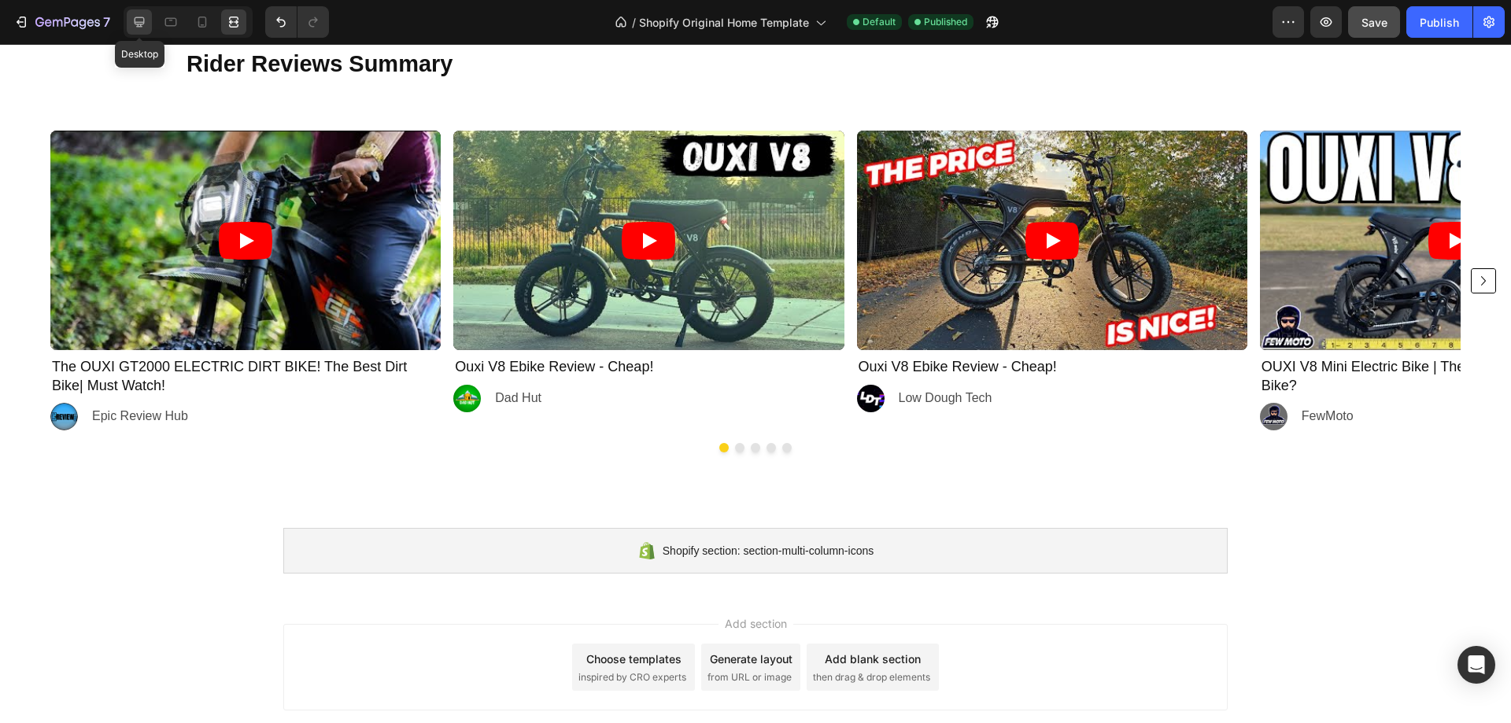
click at [143, 22] on icon at bounding box center [140, 22] width 10 height 10
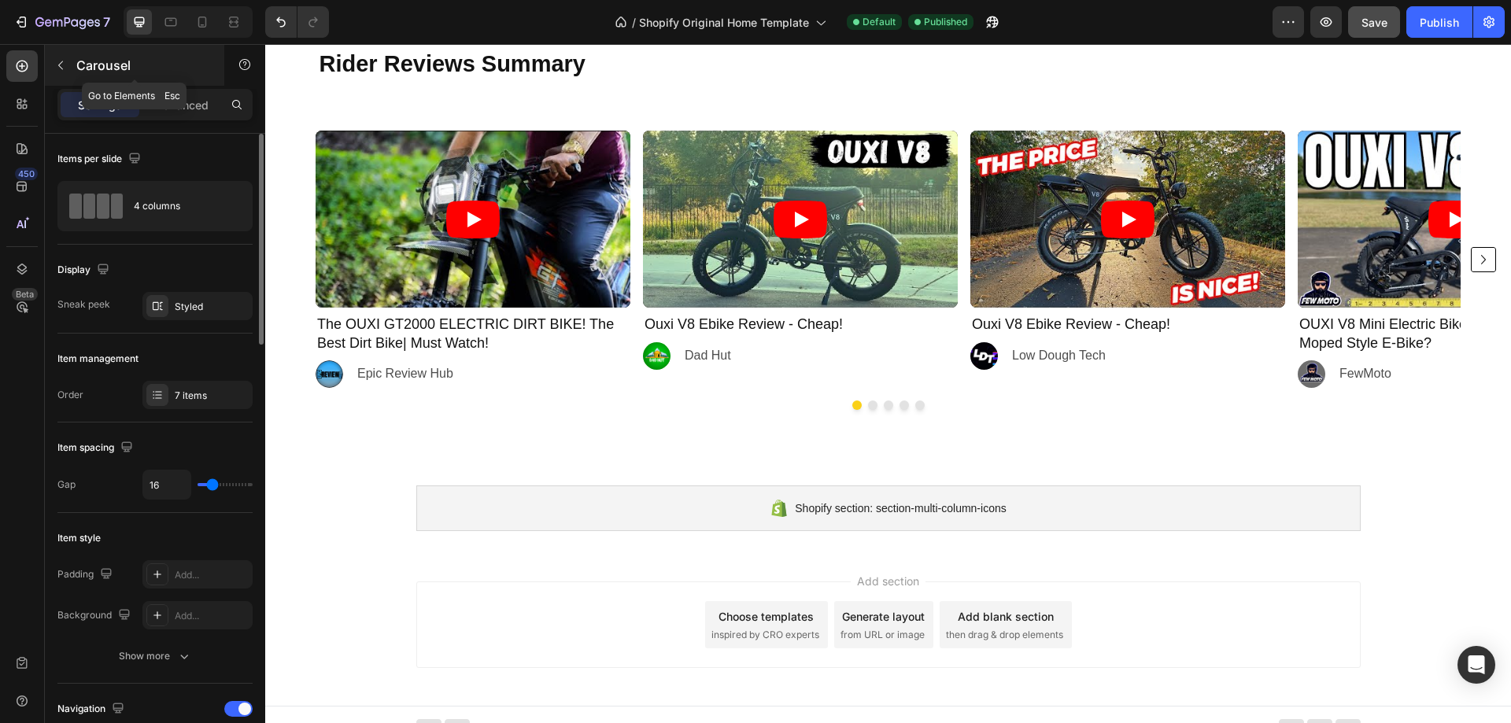
click at [54, 57] on button "button" at bounding box center [60, 65] width 25 height 25
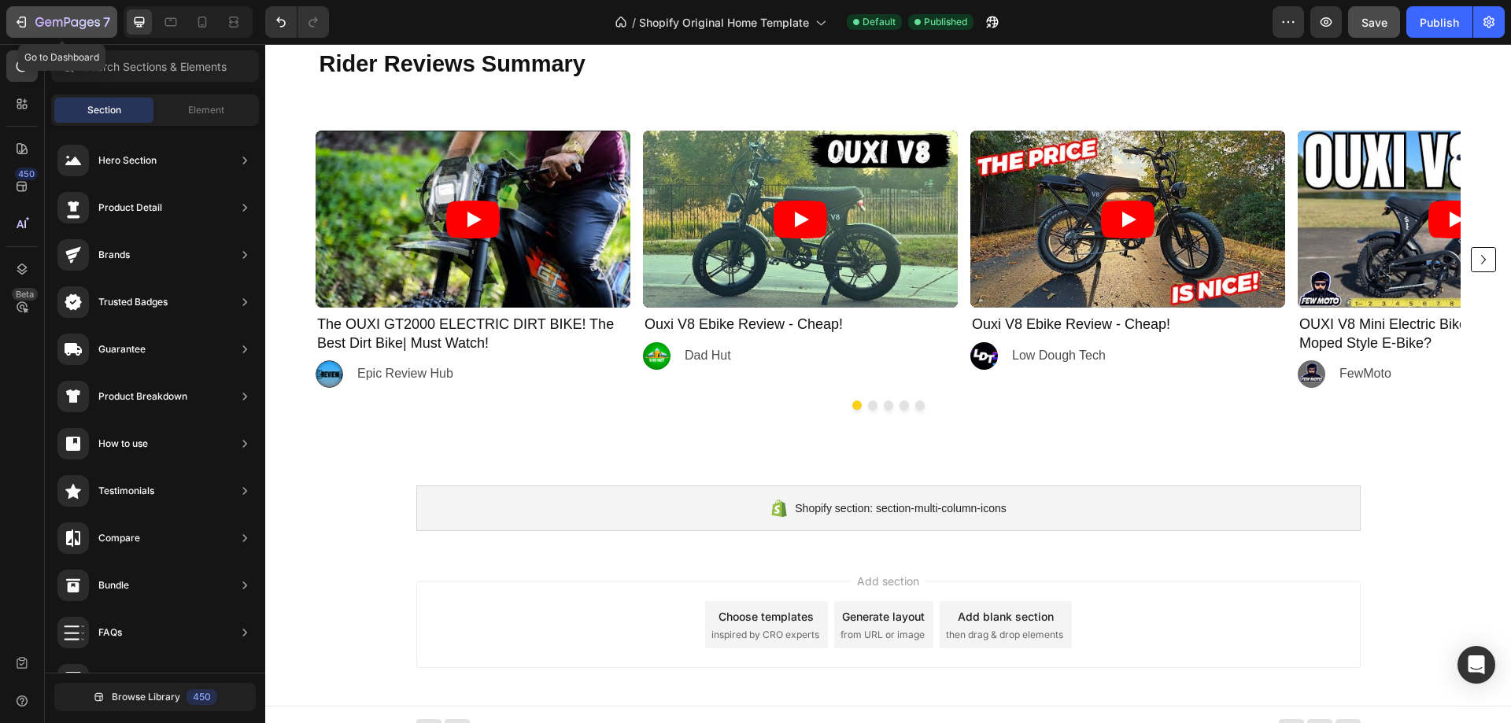
click at [30, 24] on div "7" at bounding box center [61, 22] width 97 height 19
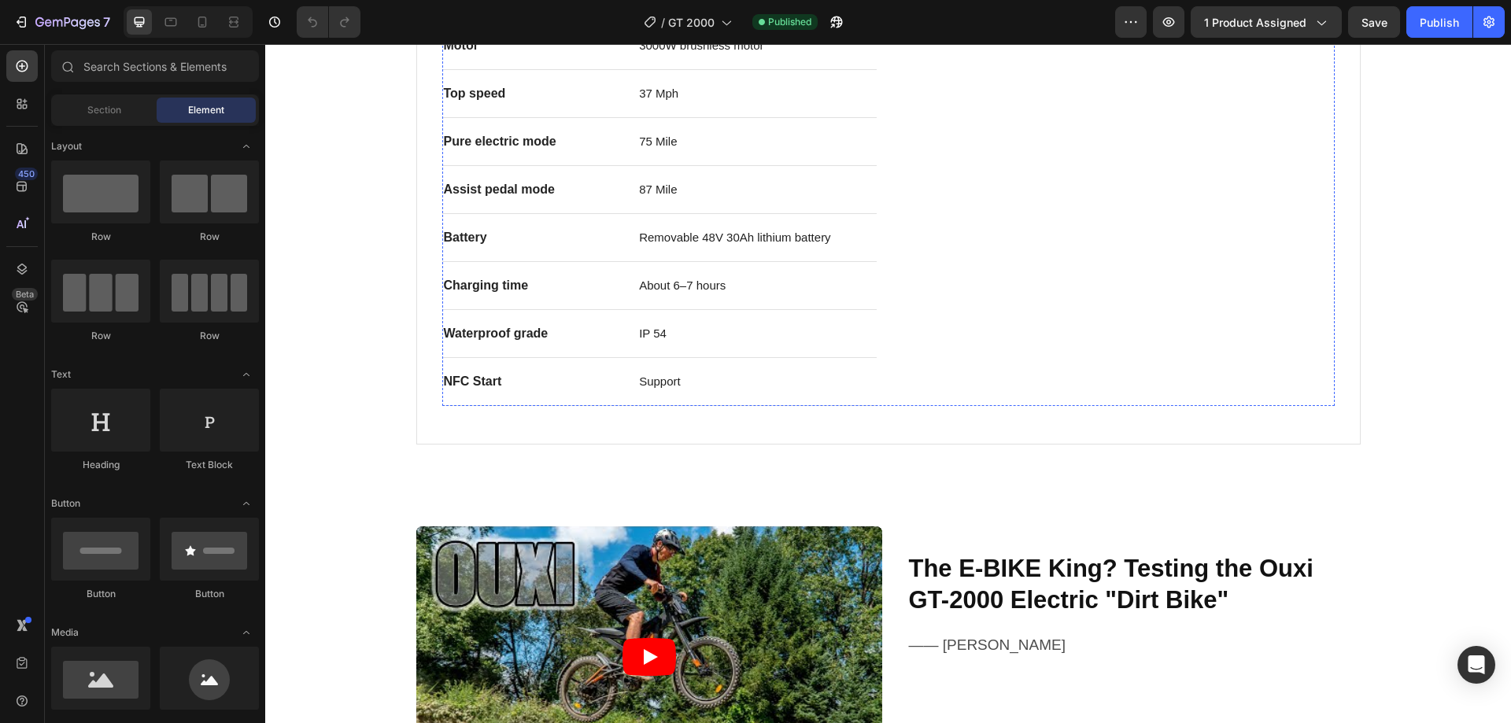
scroll to position [1259, 0]
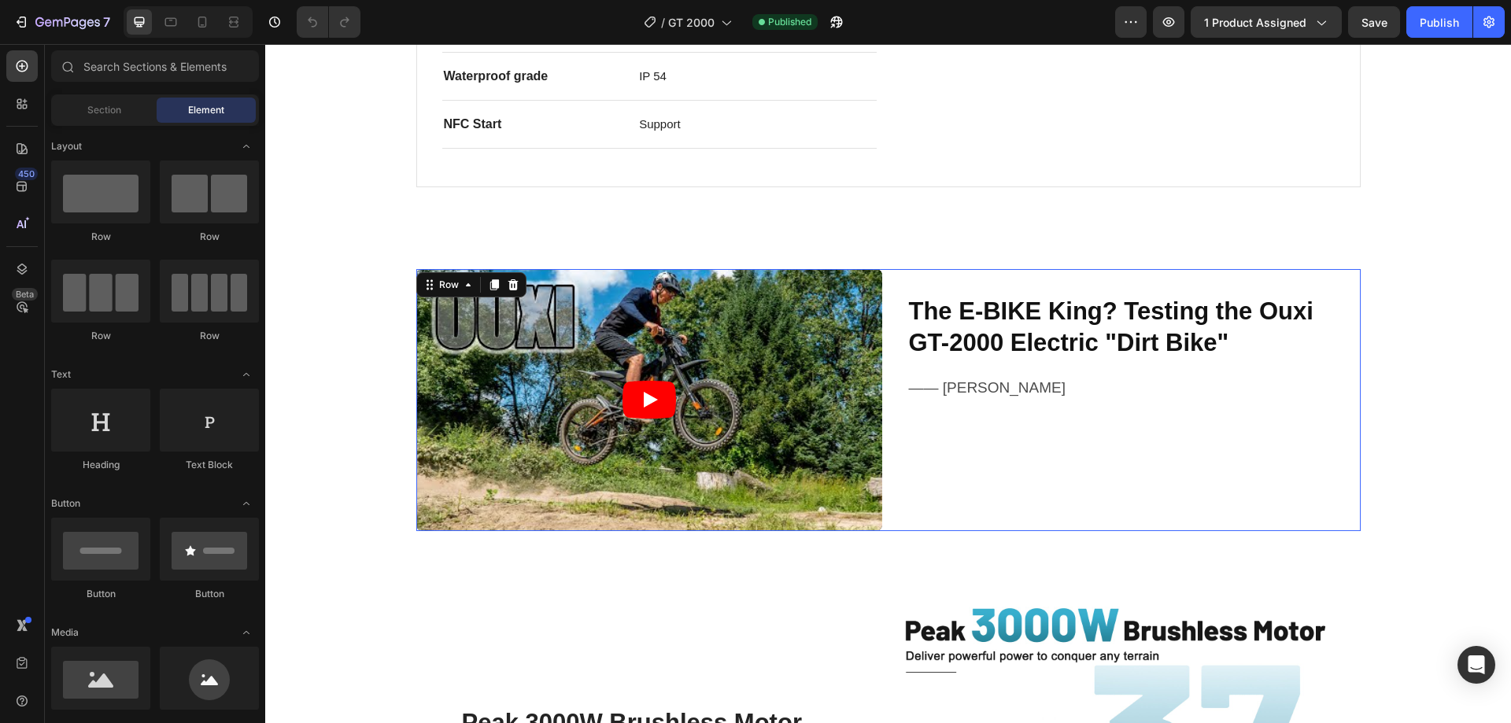
click at [938, 527] on div "The E-BIKE King? Testing the Ouxi GT-2000 Electric "Dirt Bike" Heading —— Pat S…" at bounding box center [1128, 400] width 466 height 262
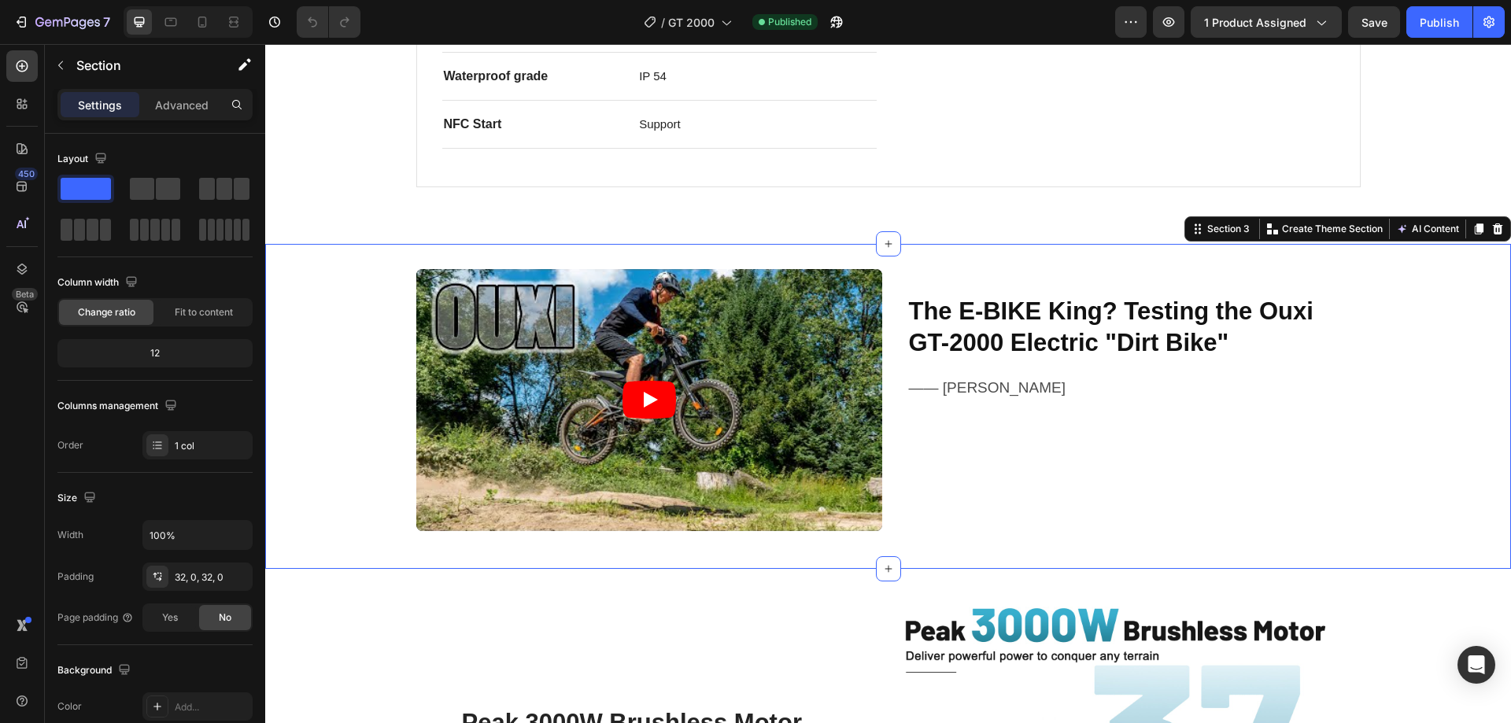
click at [948, 552] on div "Video The E-BIKE King? Testing the Ouxi GT-2000 Electric "Dirt Bike" Heading ——…" at bounding box center [888, 406] width 1246 height 325
click at [1488, 221] on div at bounding box center [1497, 229] width 19 height 19
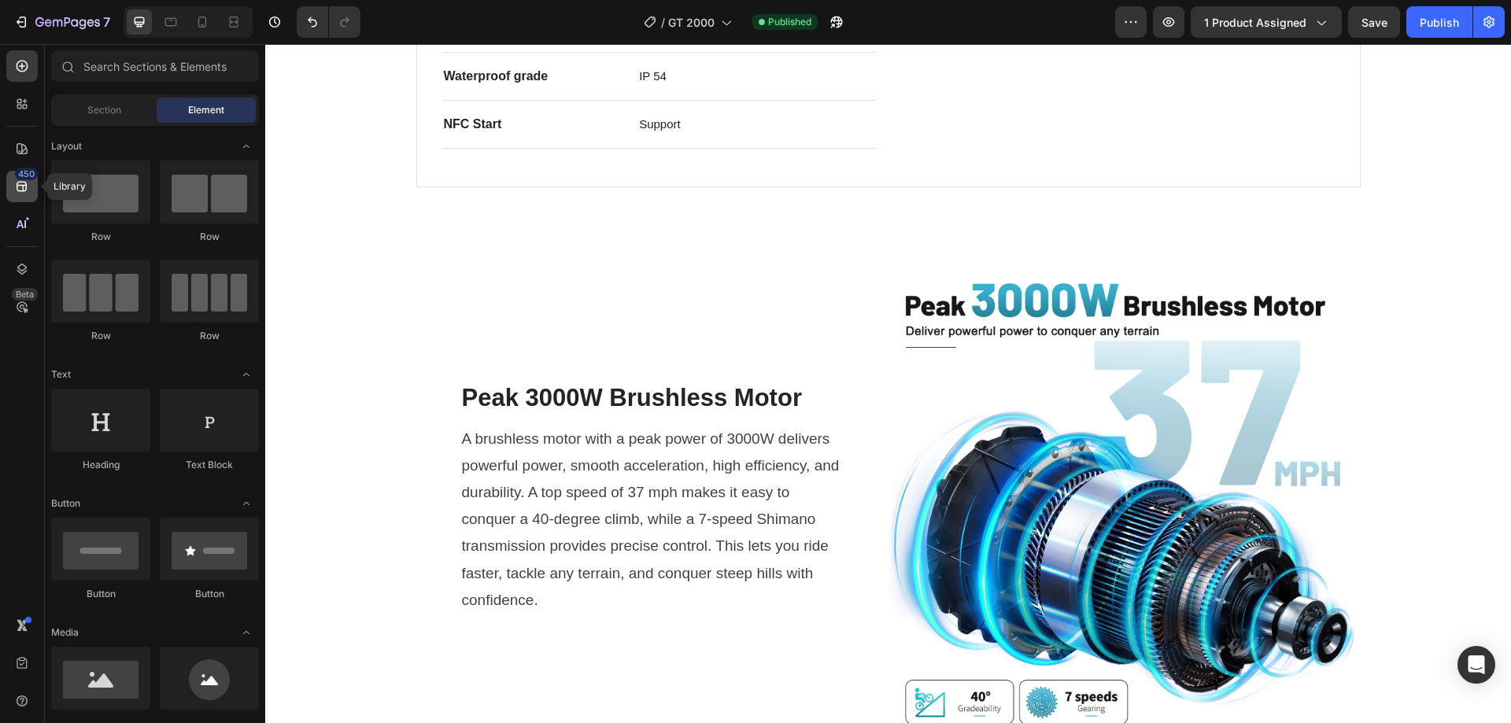
click at [21, 184] on icon at bounding box center [22, 187] width 16 height 16
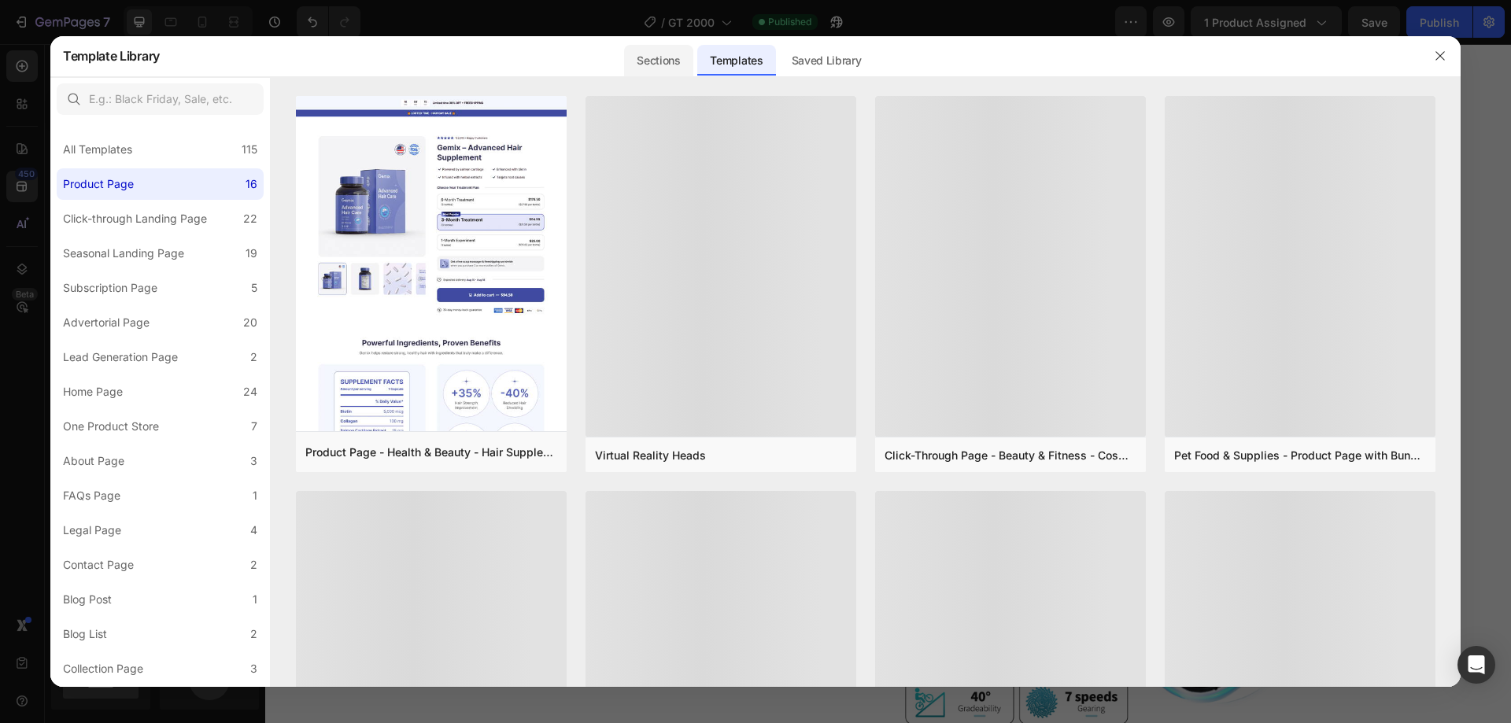
click at [652, 56] on div "Sections" at bounding box center [658, 60] width 68 height 31
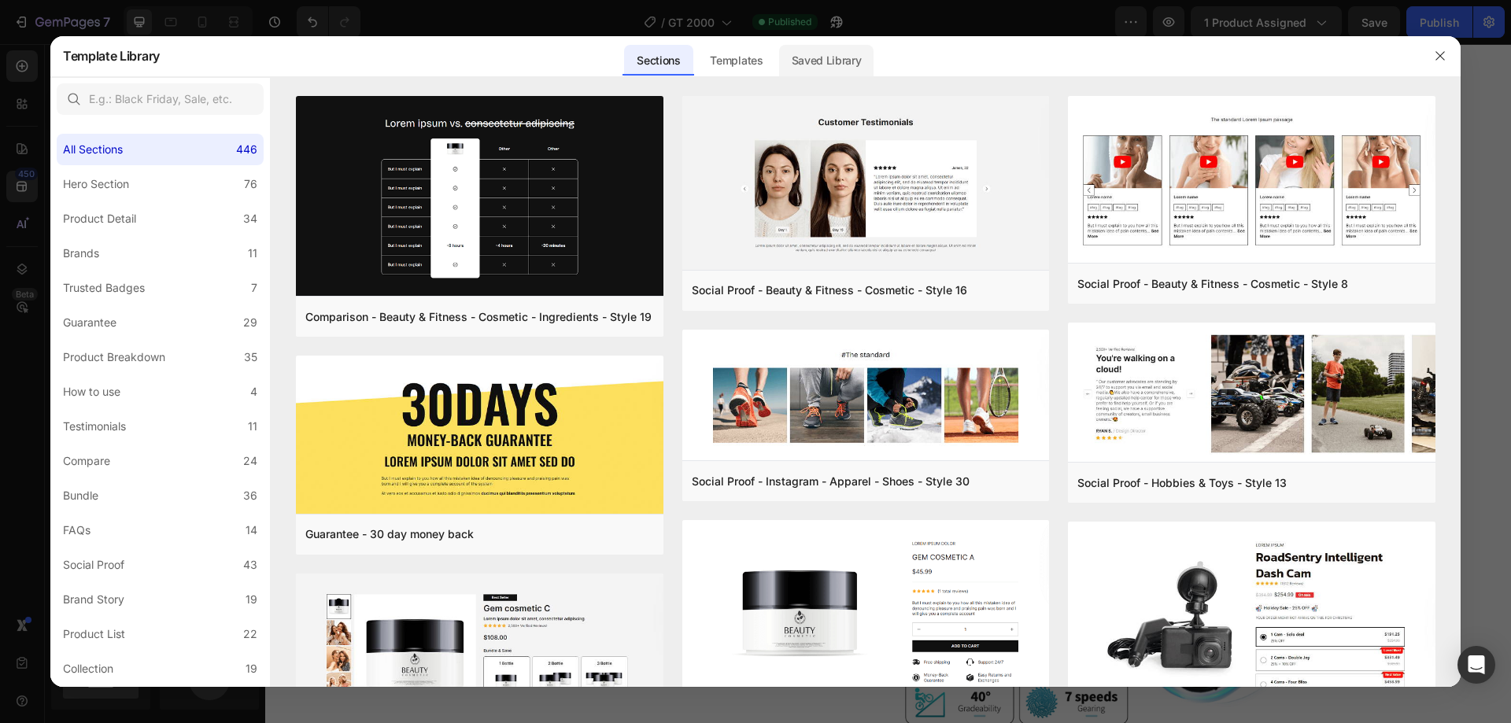
click at [829, 66] on div "Saved Library" at bounding box center [826, 60] width 95 height 31
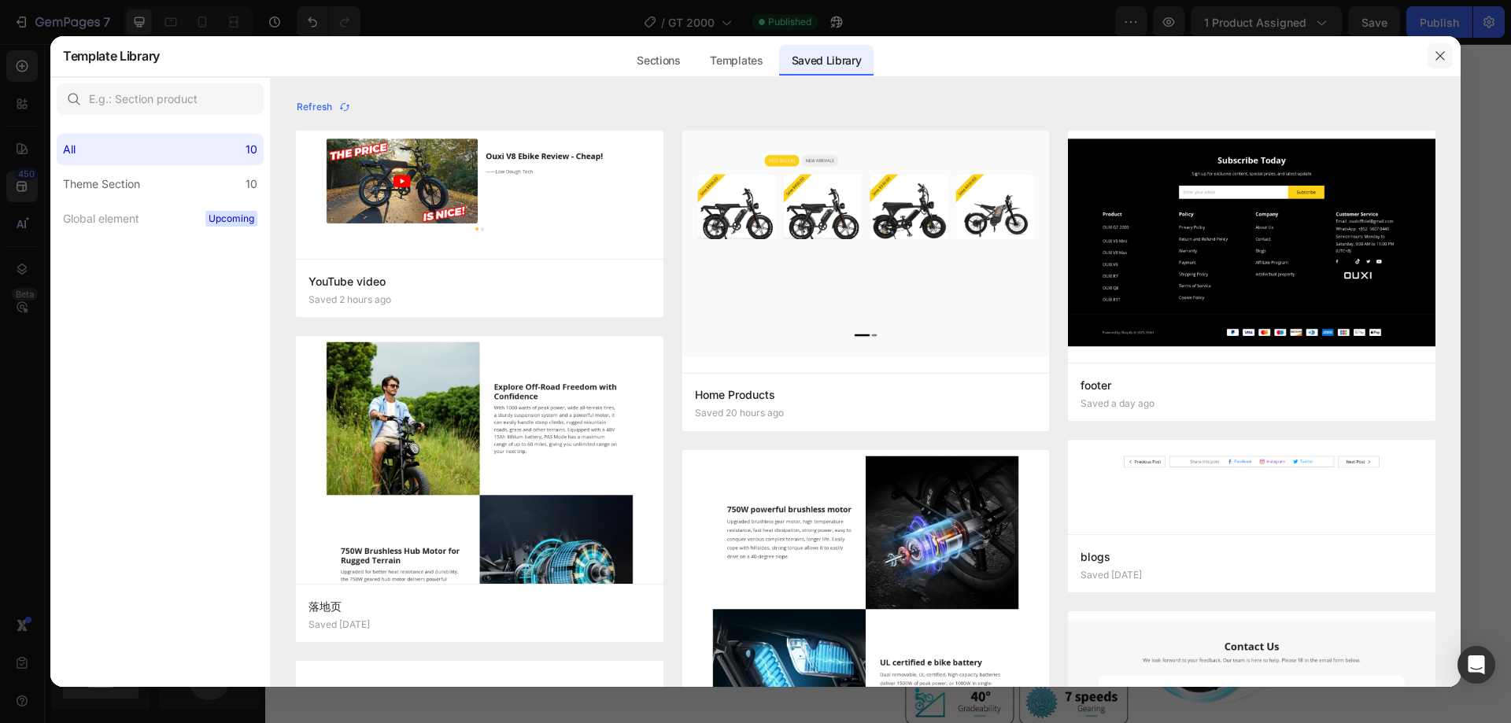
drag, startPoint x: 1448, startPoint y: 58, endPoint x: 1133, endPoint y: 49, distance: 314.9
click at [1448, 58] on button "button" at bounding box center [1440, 55] width 25 height 25
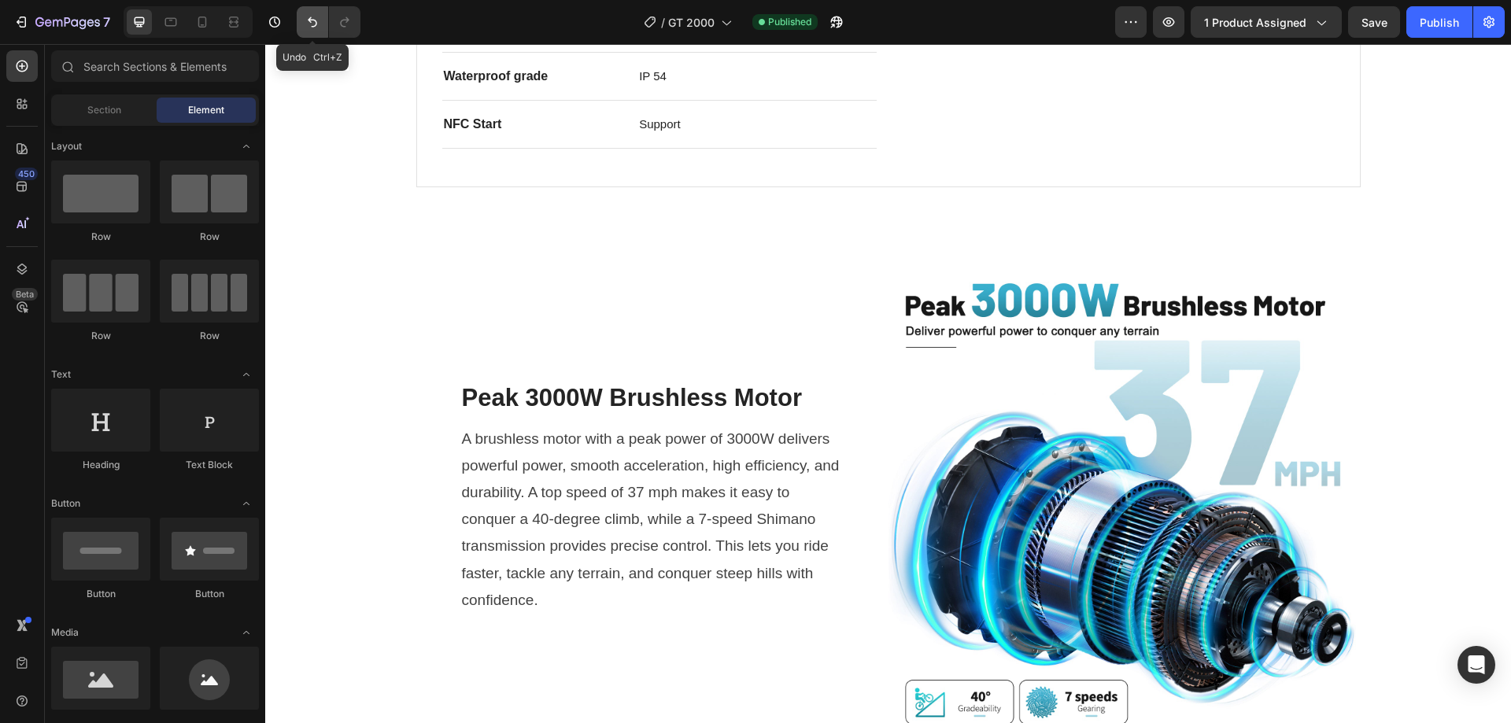
click at [305, 30] on button "Undo/Redo" at bounding box center [312, 21] width 31 height 31
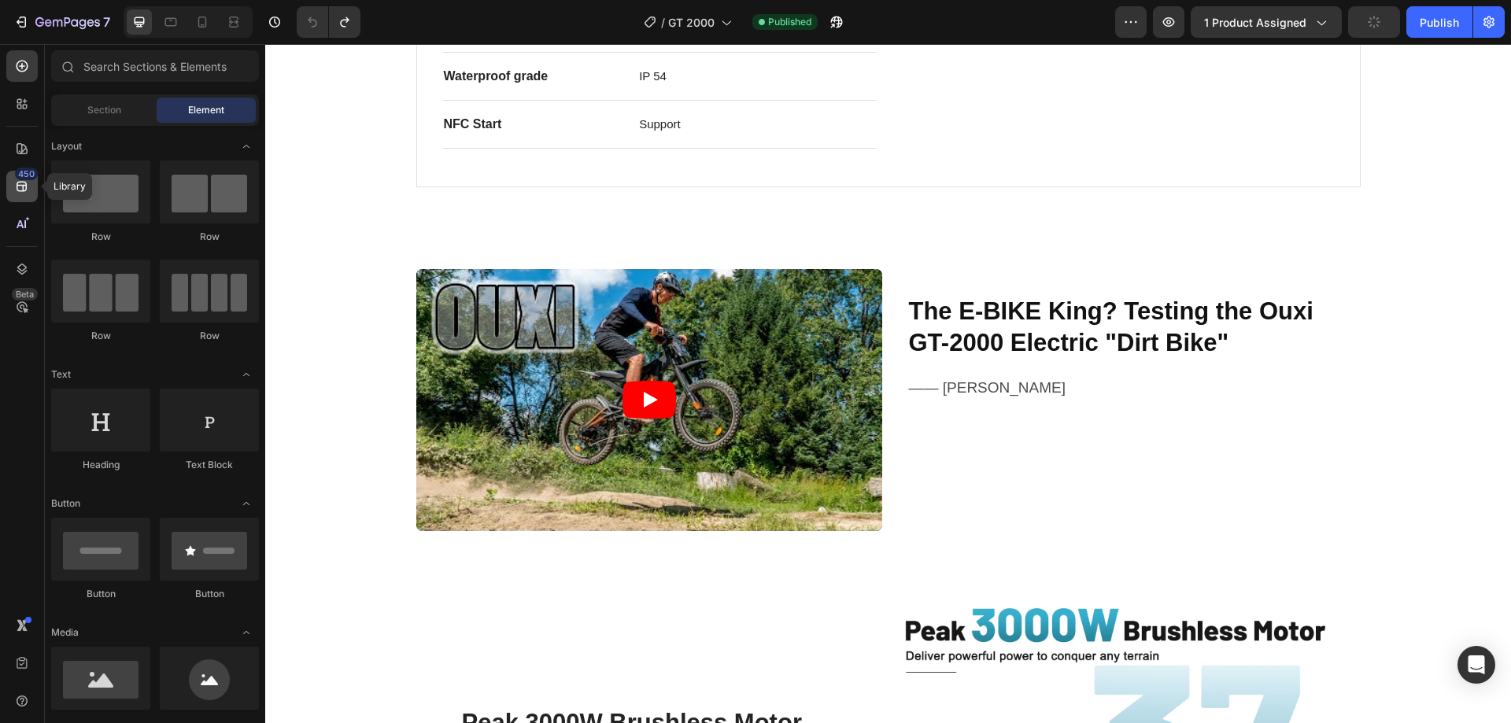
click at [24, 190] on icon at bounding box center [22, 187] width 10 height 10
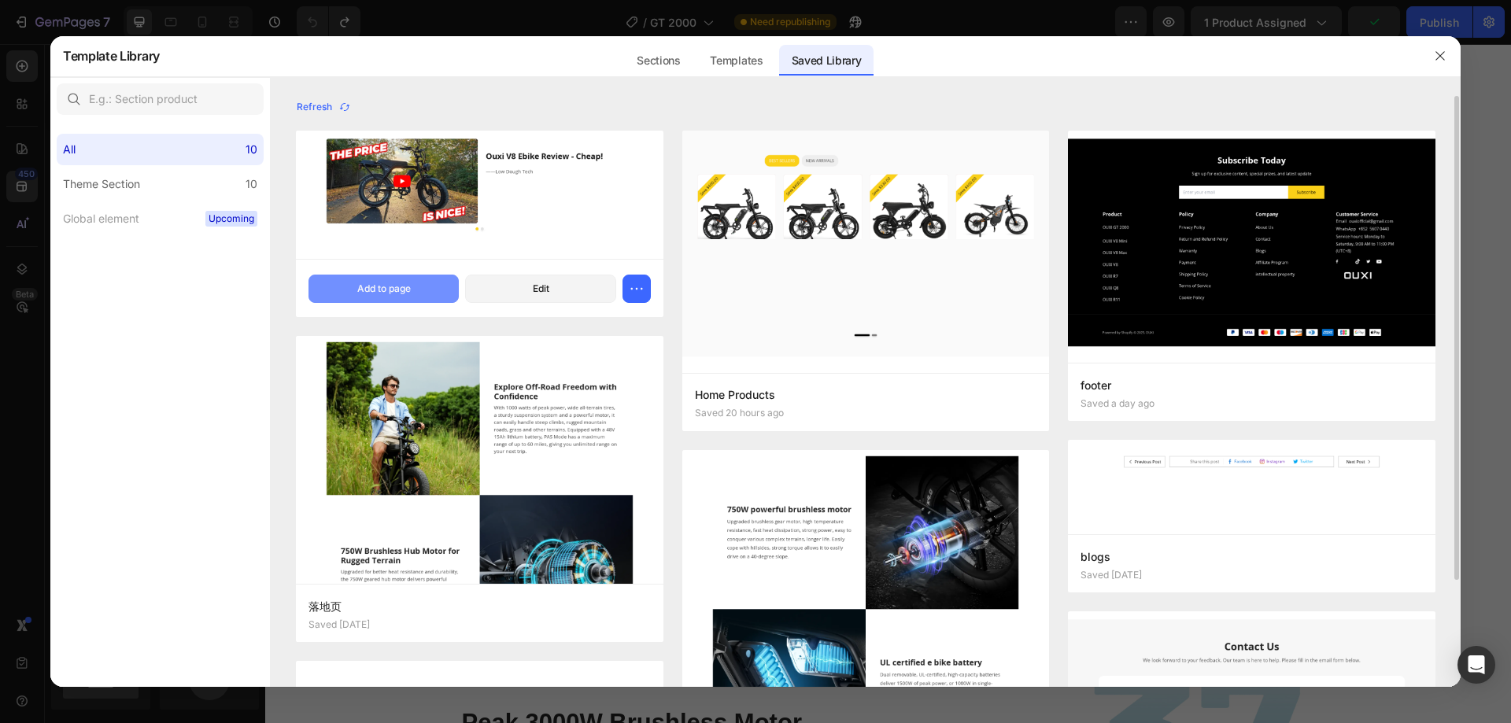
click at [405, 297] on button "Add to page" at bounding box center [383, 289] width 150 height 28
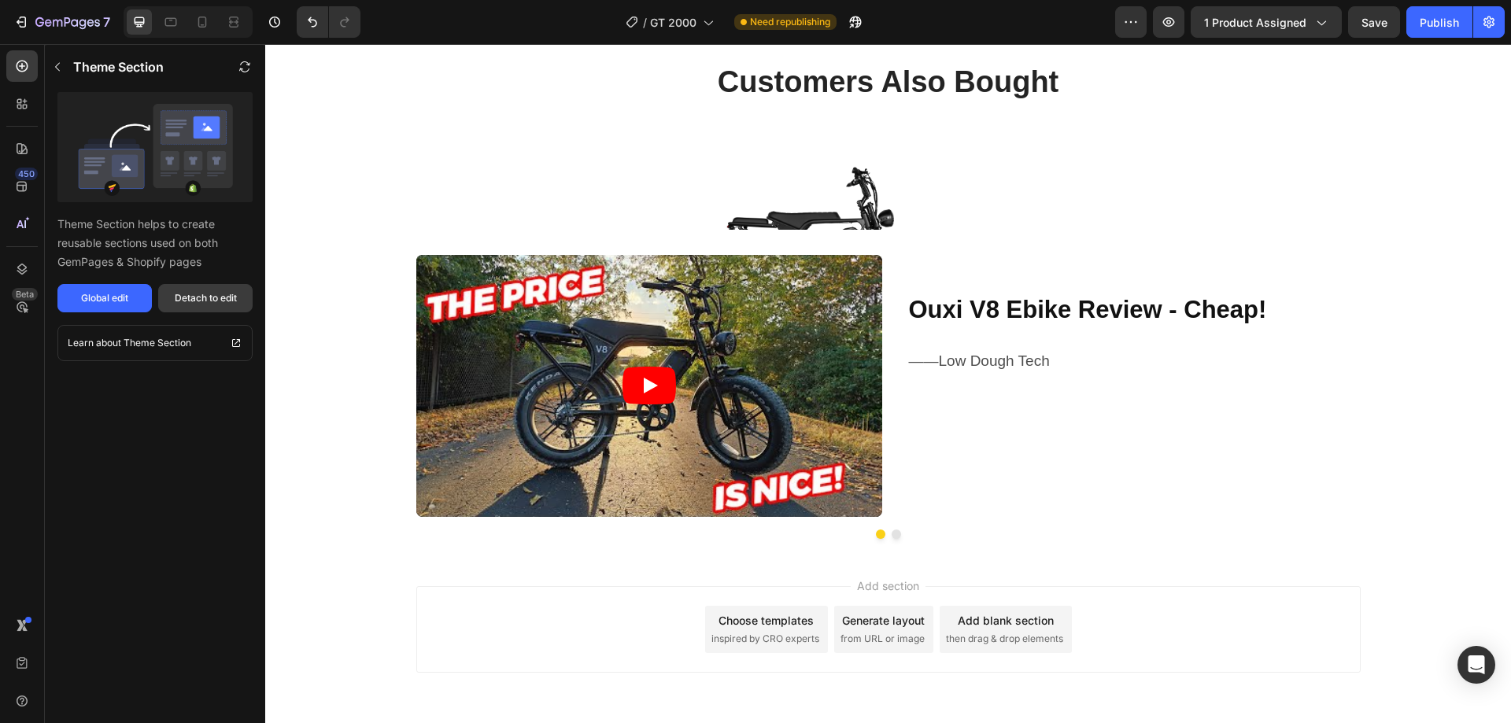
scroll to position [3863, 0]
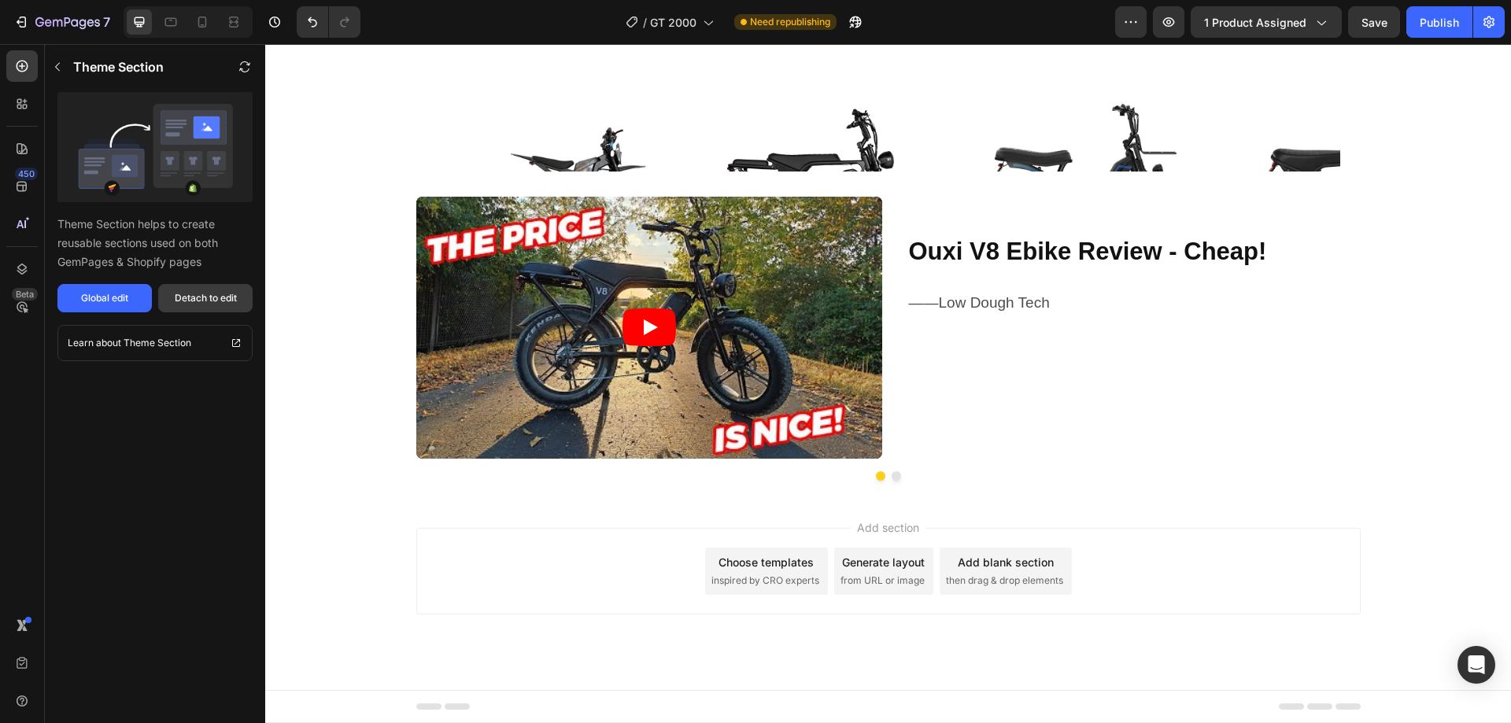
click at [223, 301] on div "Detach to edit" at bounding box center [206, 298] width 62 height 14
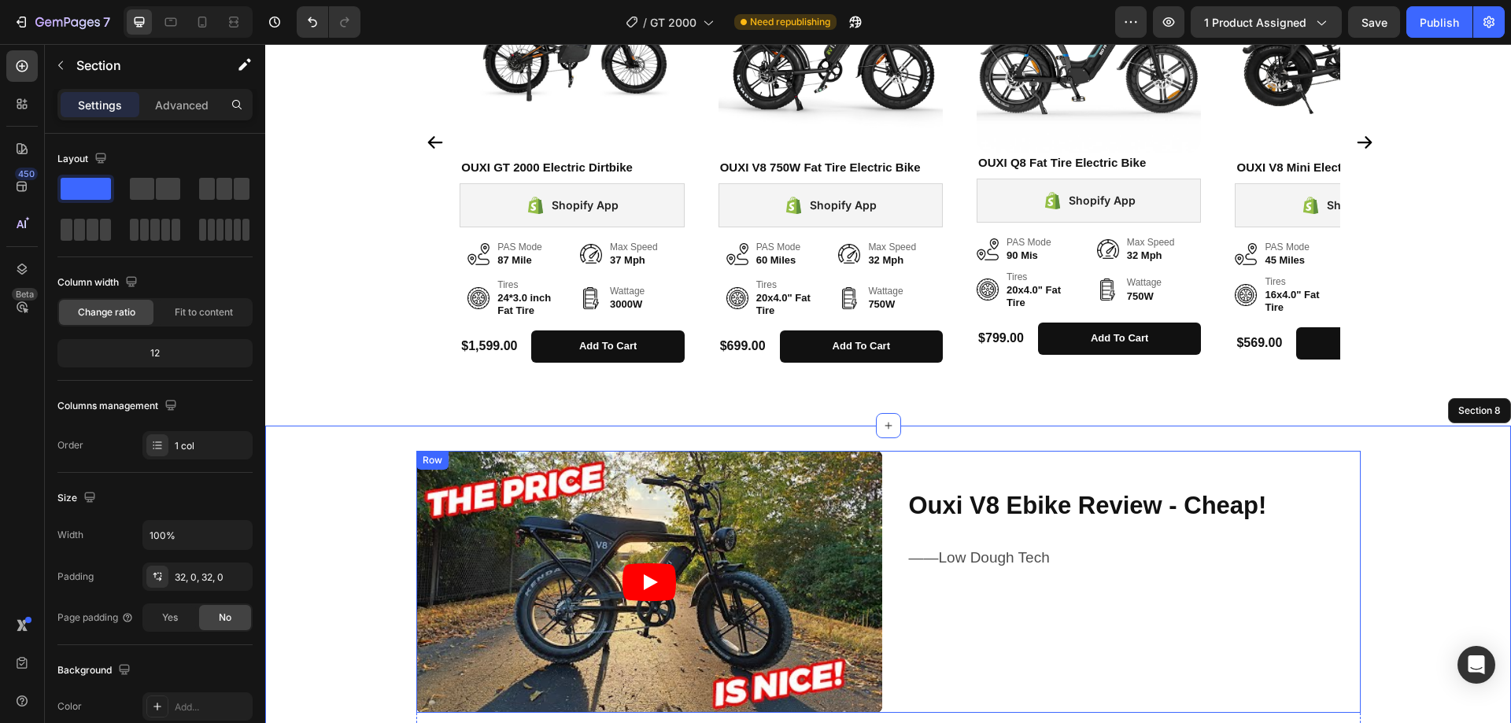
scroll to position [4099, 0]
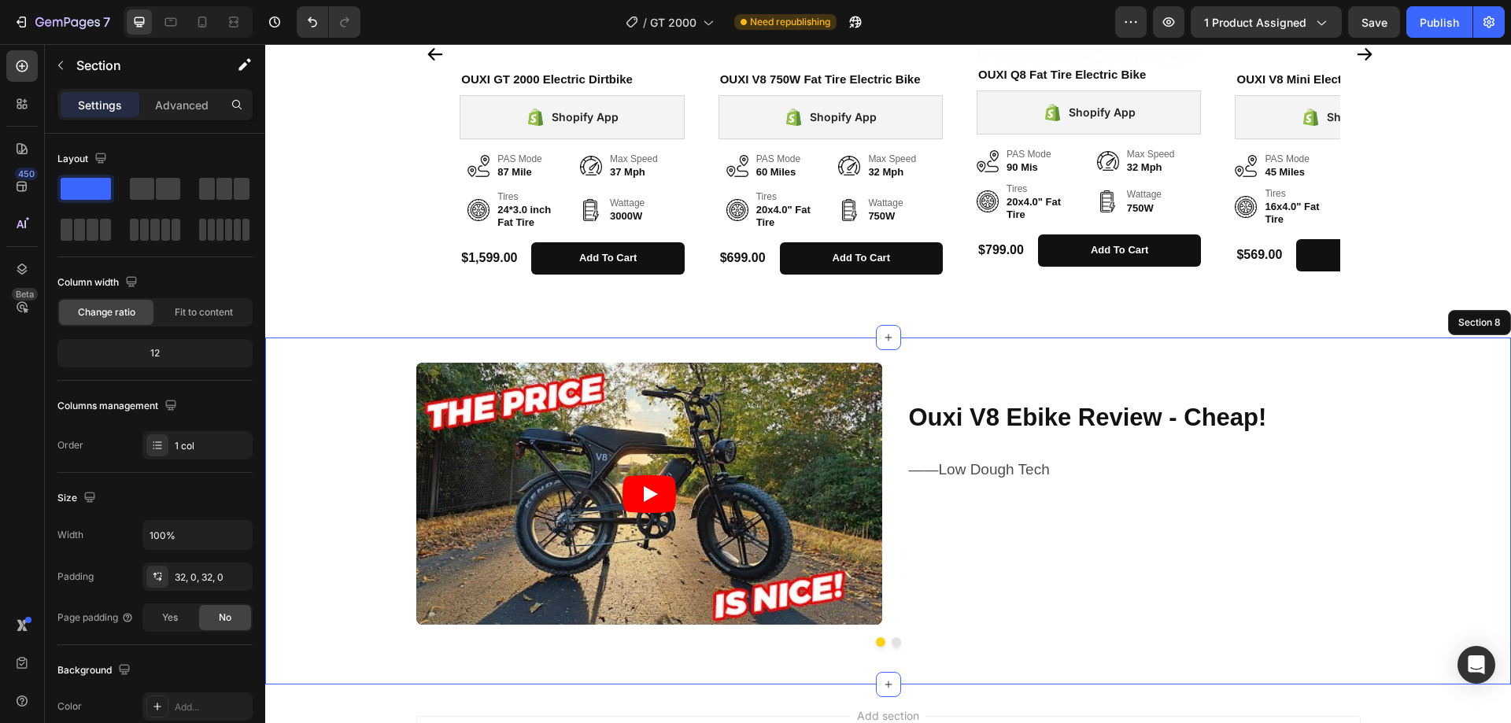
click at [1221, 343] on div "Video Ouxi V8 Ebike Review - Cheap! Heading ——Low Dough Tech Text Block Row Vid…" at bounding box center [888, 511] width 1246 height 347
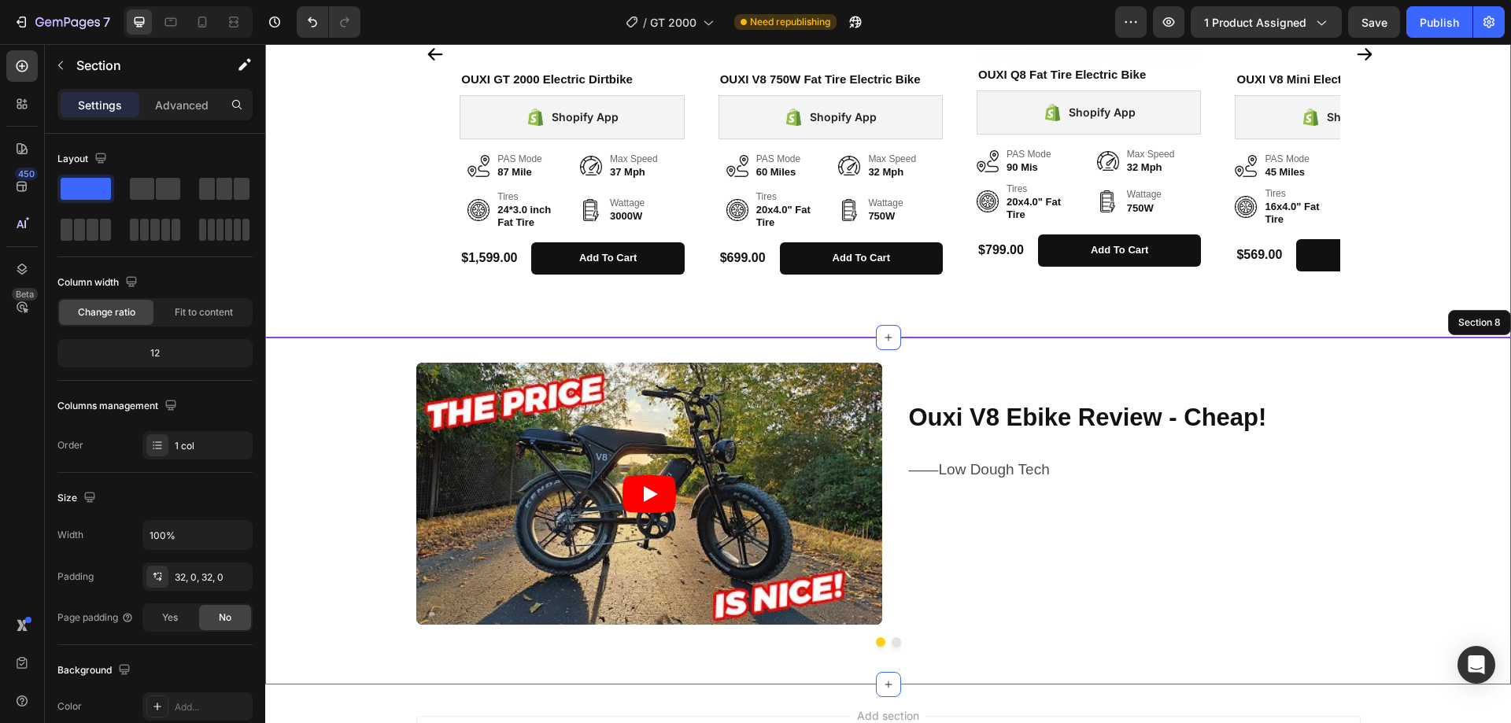
click at [1217, 306] on div "Customers Also Bought Heading Product Images OUXI GT 2000 Electric Dirtbike Hea…" at bounding box center [888, 22] width 1246 height 632
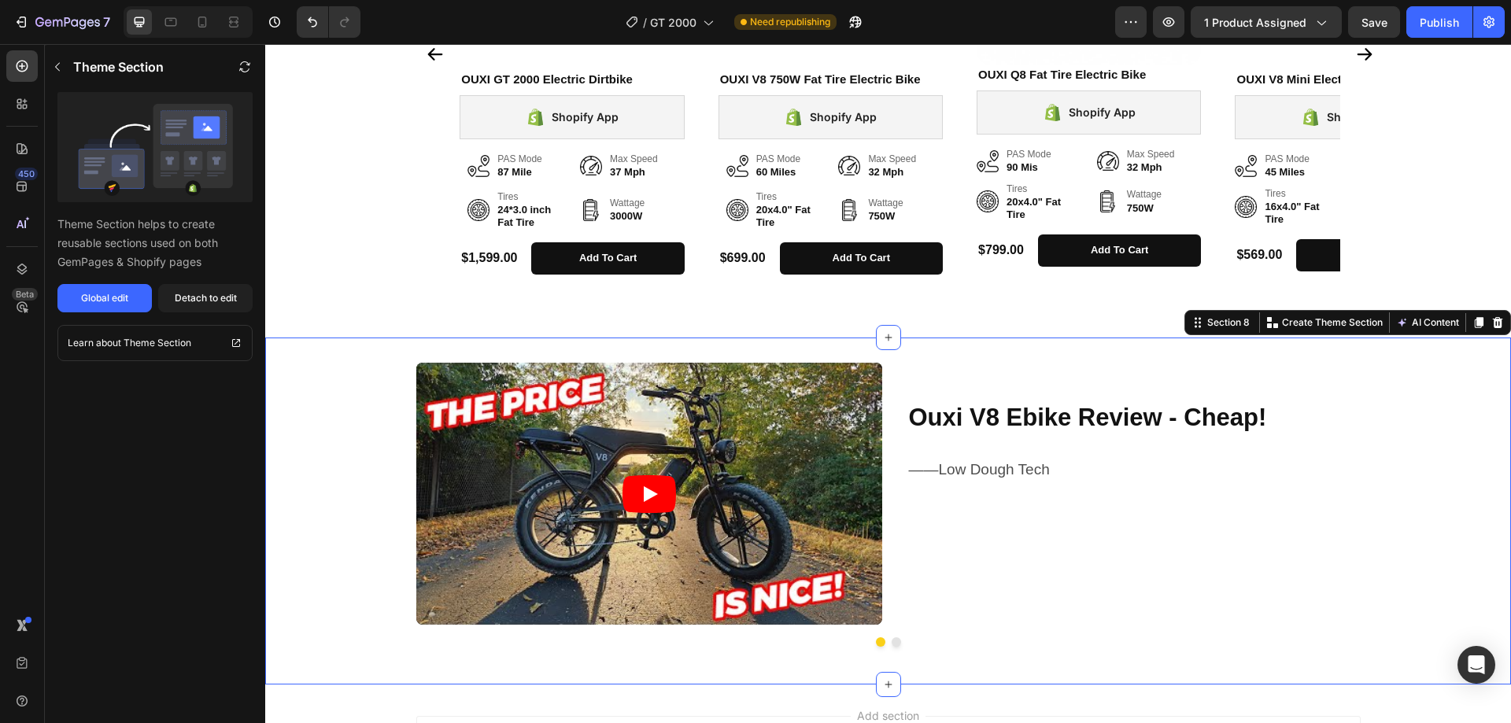
click at [1200, 361] on div "Video Ouxi V8 Ebike Review - Cheap! Heading ——Low Dough Tech Text Block Row Vid…" at bounding box center [888, 511] width 1246 height 347
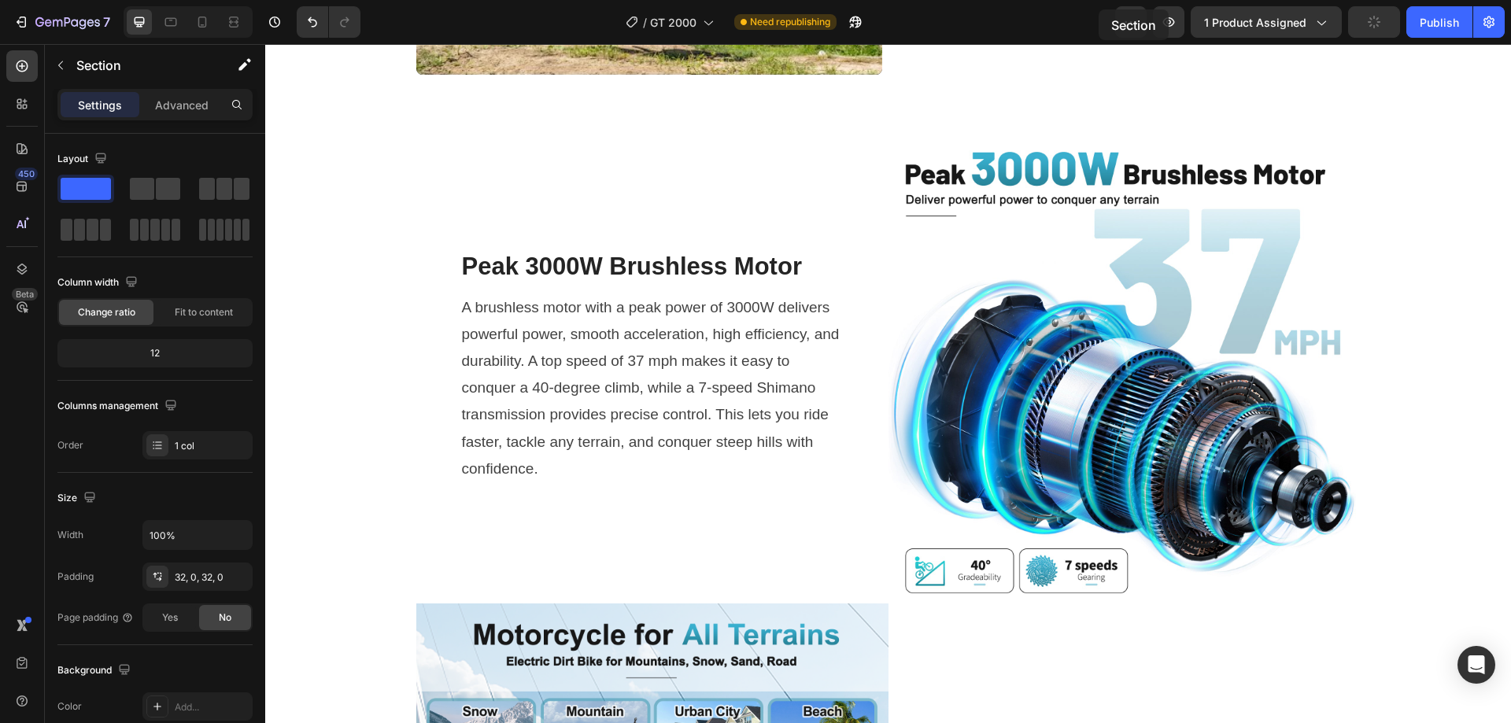
scroll to position [1583, 0]
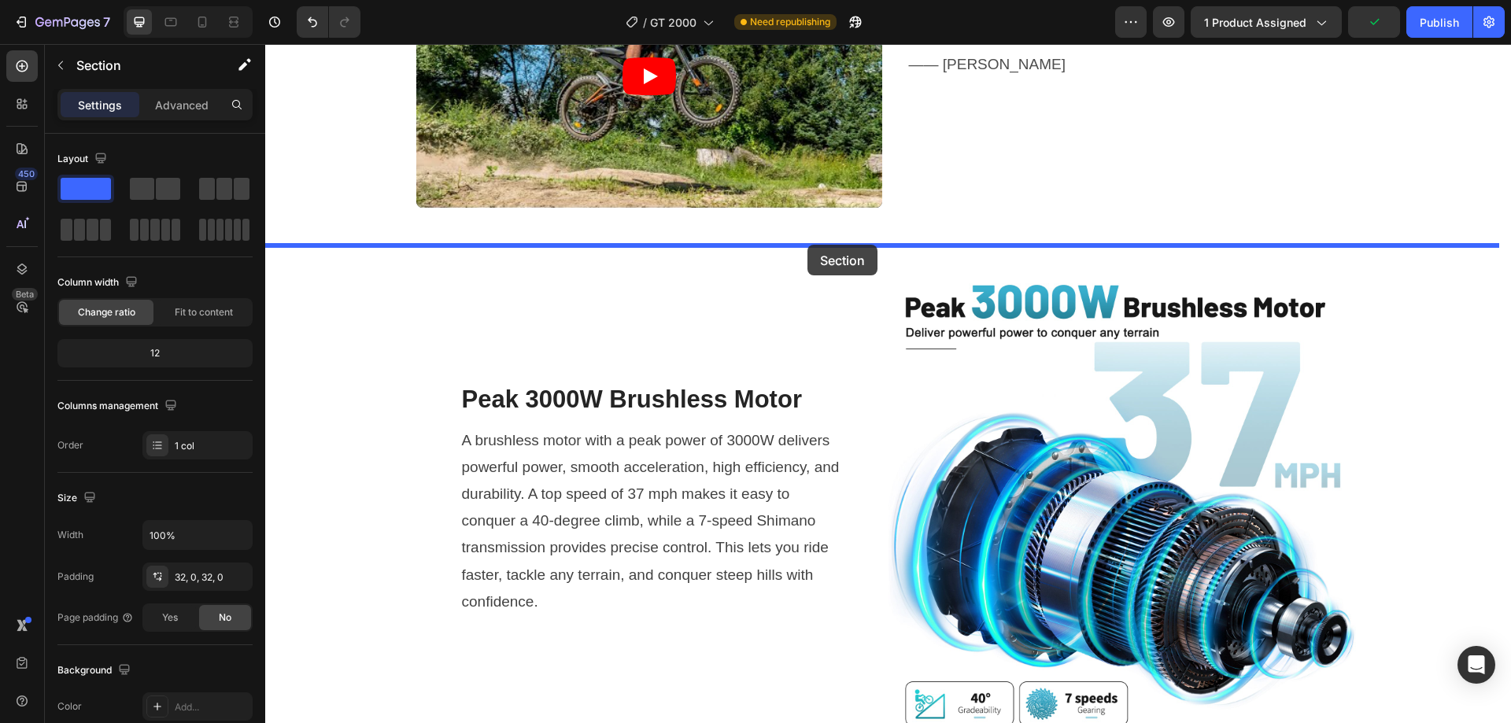
drag, startPoint x: 1186, startPoint y: 325, endPoint x: 807, endPoint y: 245, distance: 387.0
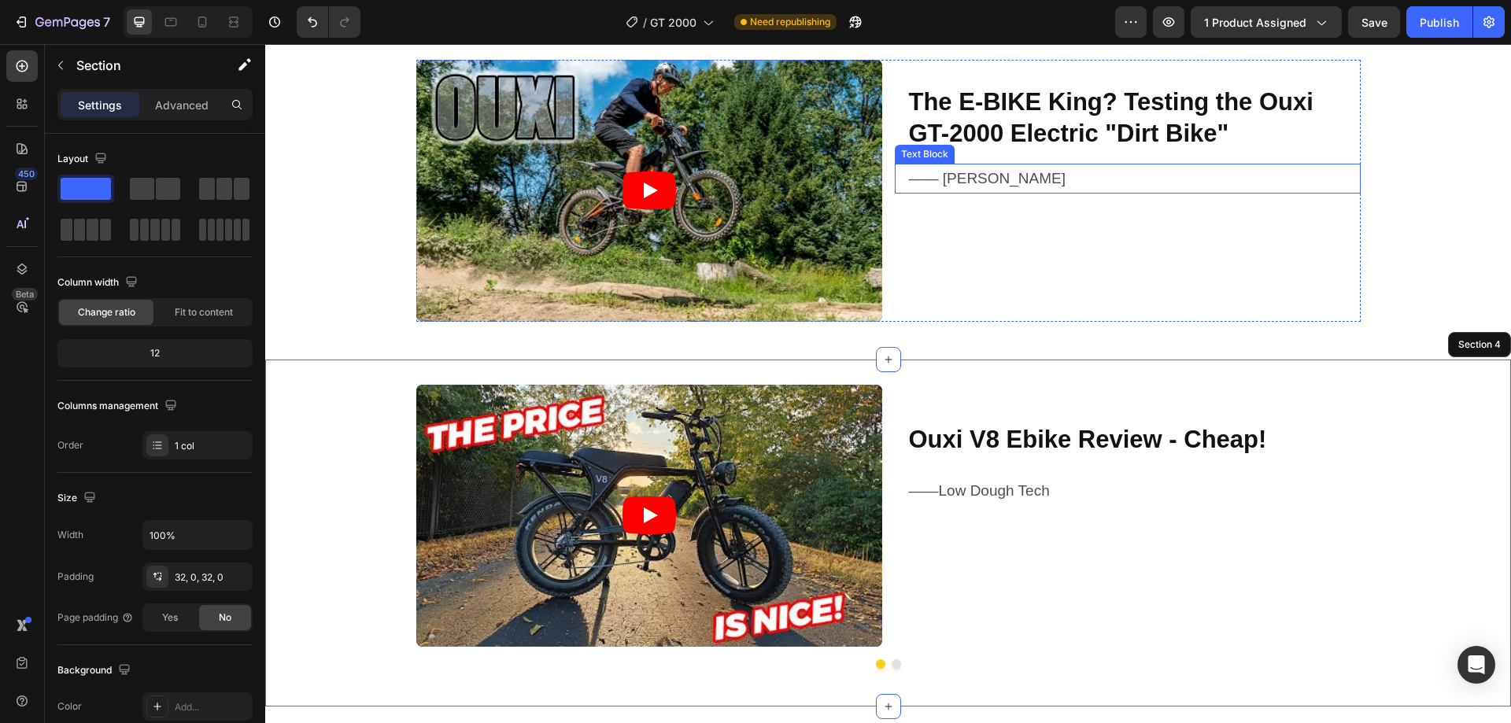
scroll to position [1504, 0]
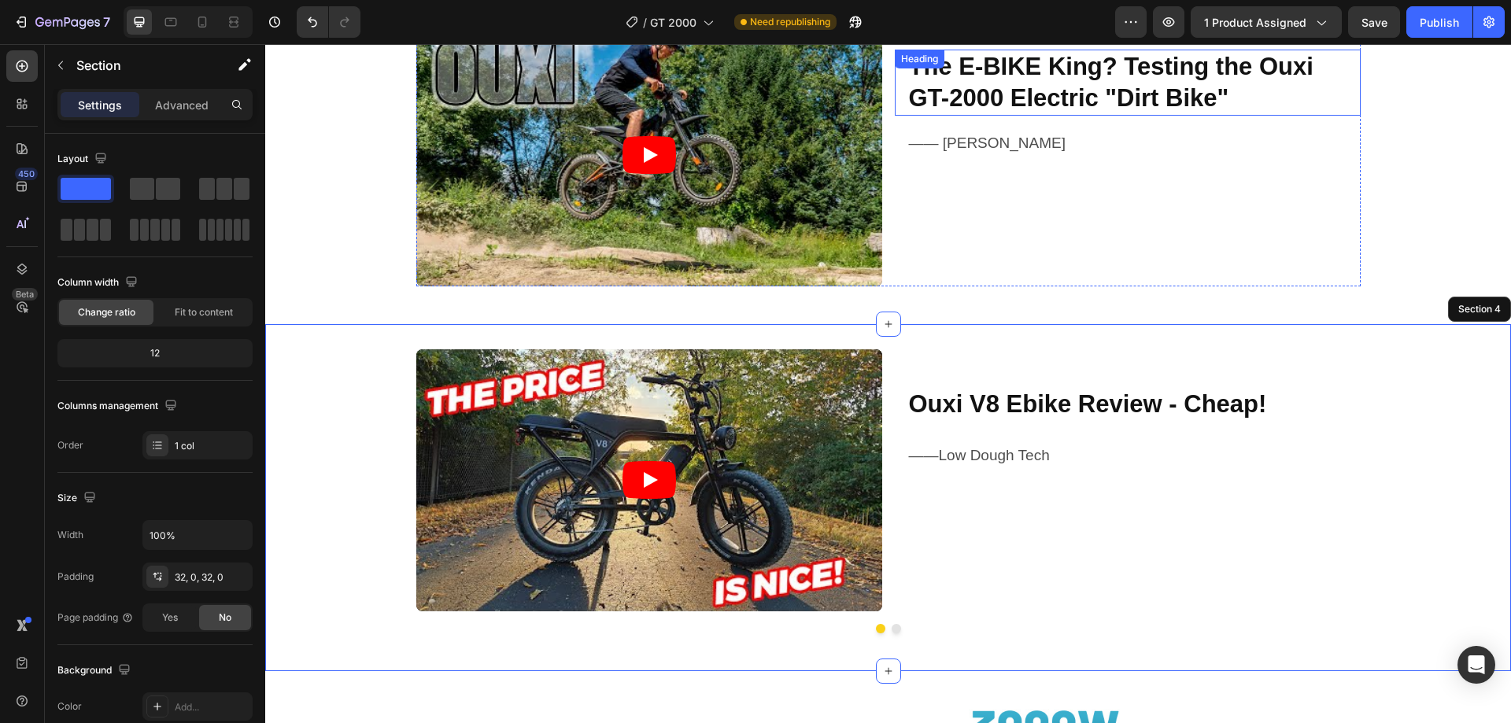
click at [985, 100] on strong "The E-BIKE King? Testing the Ouxi GT-2000 Electric "Dirt Bike"" at bounding box center [1111, 82] width 405 height 59
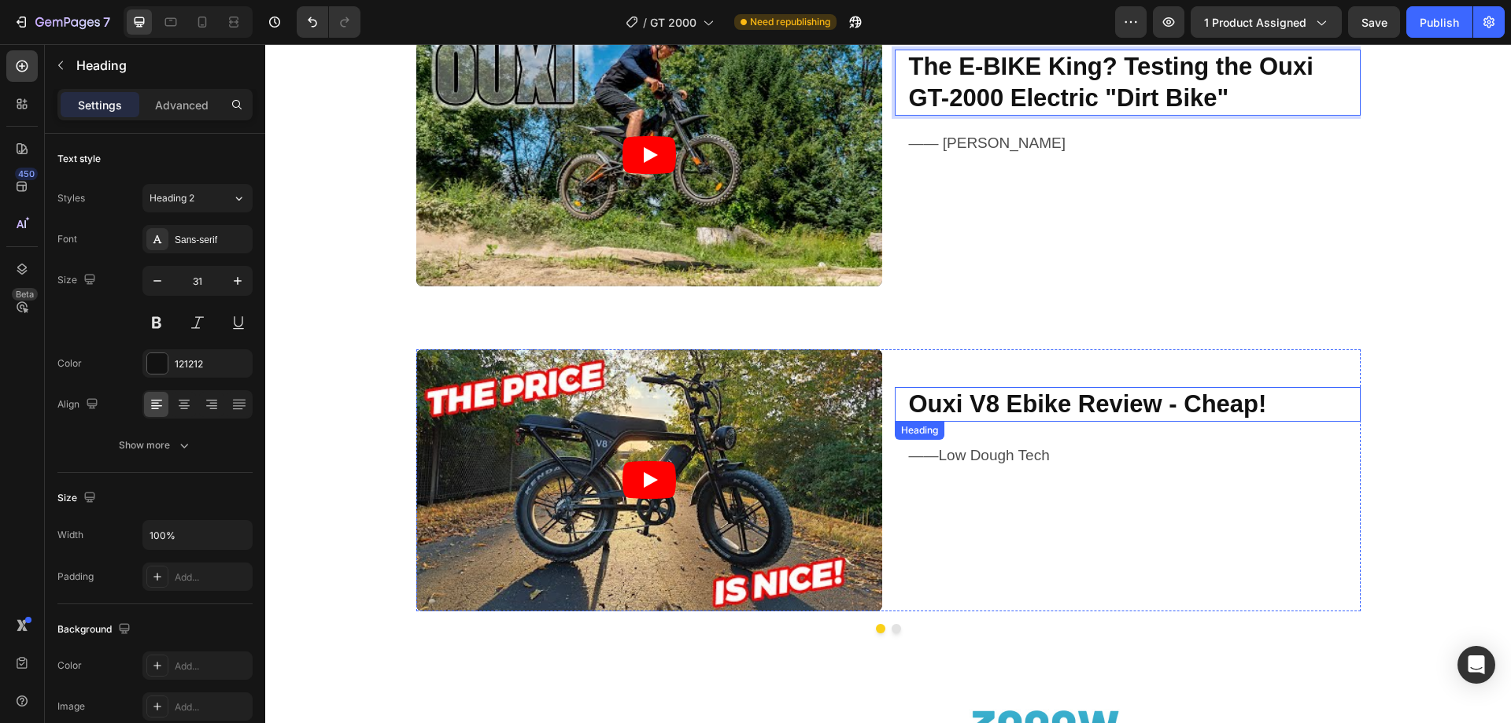
click at [955, 401] on strong "Ouxi V8 Ebike Review - Cheap!" at bounding box center [1088, 404] width 358 height 28
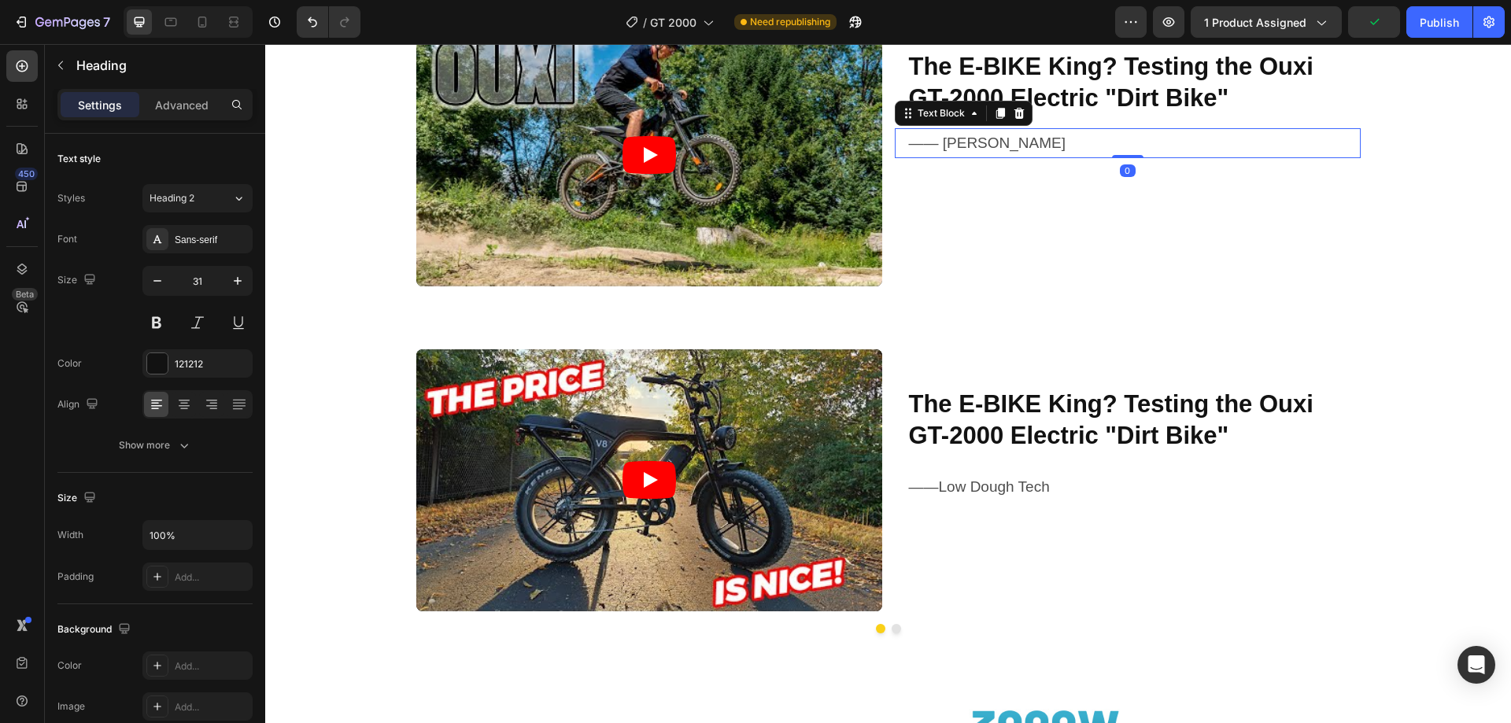
click at [969, 145] on p "—— [PERSON_NAME]" at bounding box center [1134, 143] width 450 height 27
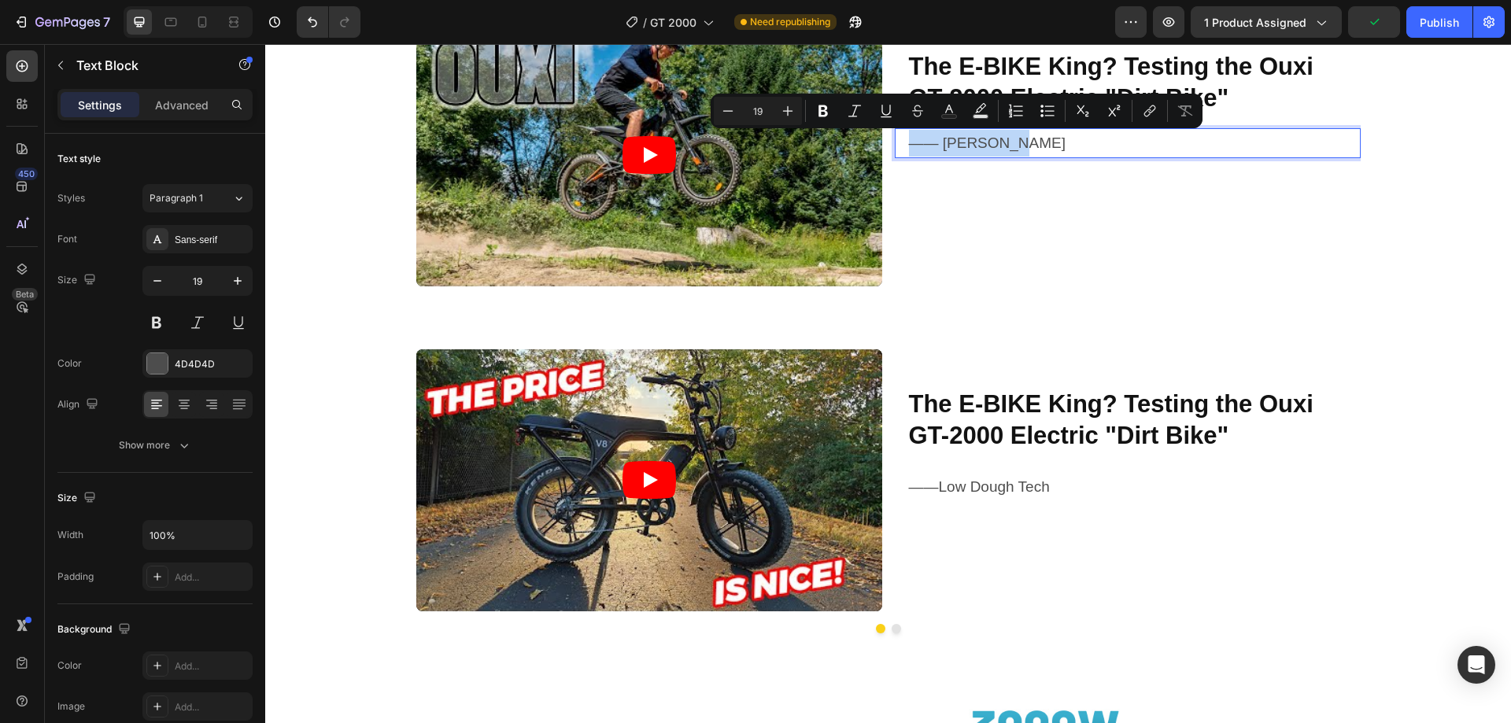
copy p "—— [PERSON_NAME]"
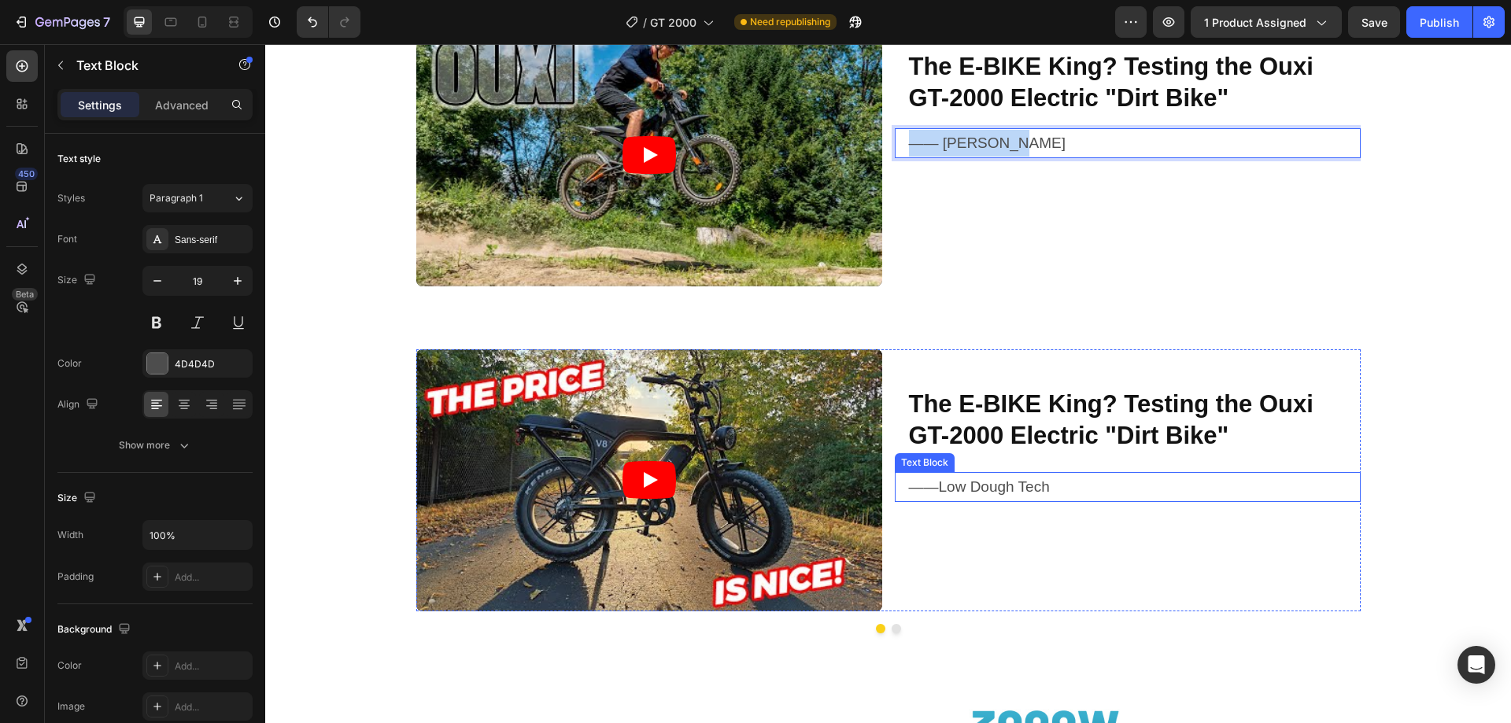
click at [1002, 490] on p "——Low Dough Tech" at bounding box center [1134, 487] width 450 height 27
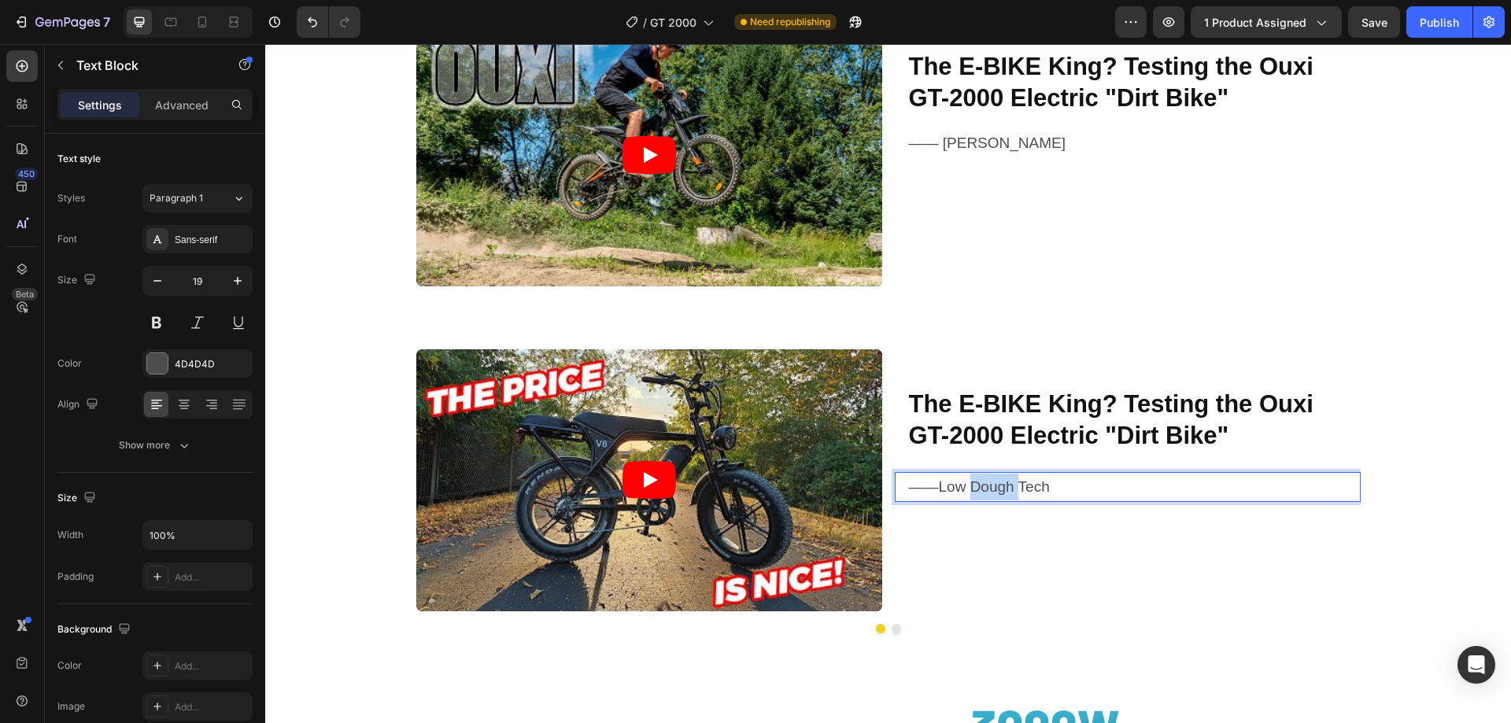
click at [1002, 490] on p "——Low Dough Tech" at bounding box center [1134, 487] width 450 height 27
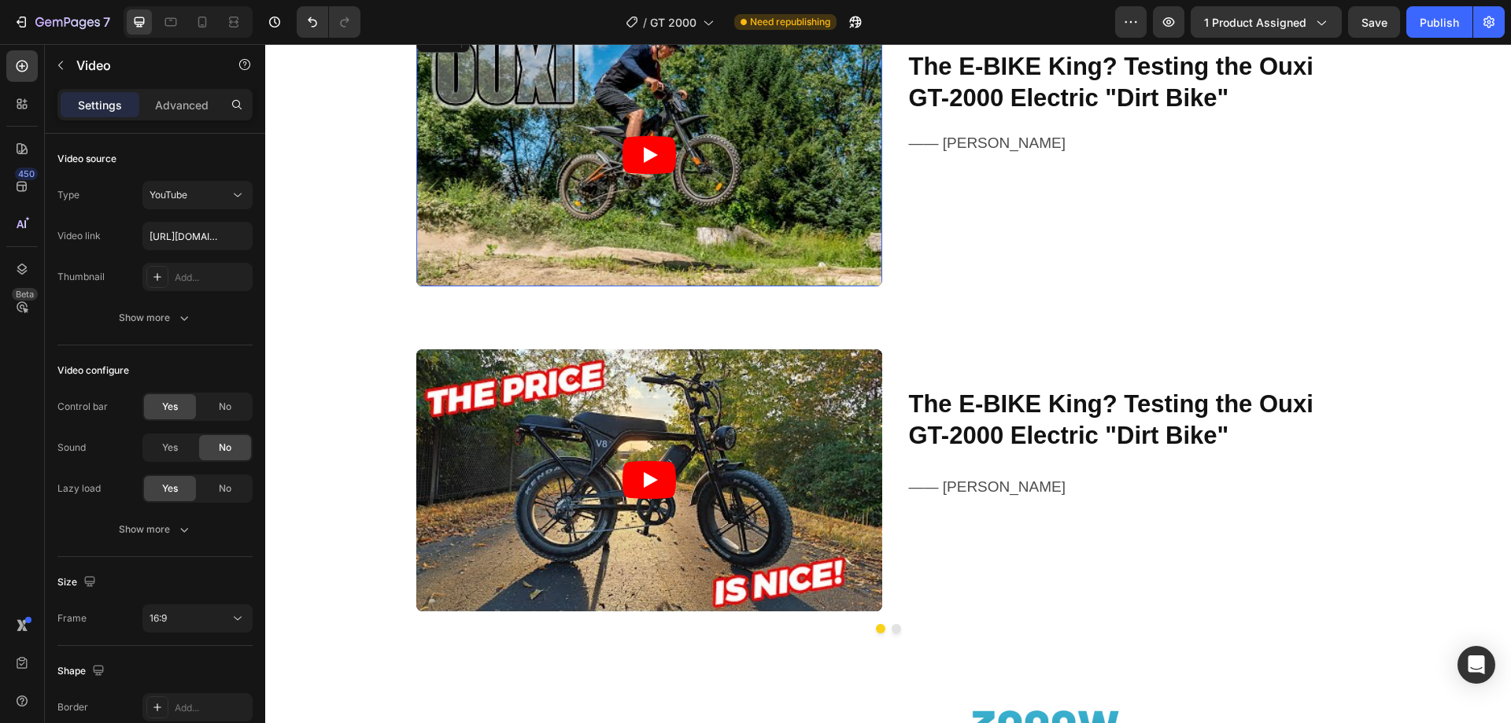
click at [820, 196] on article at bounding box center [649, 155] width 466 height 262
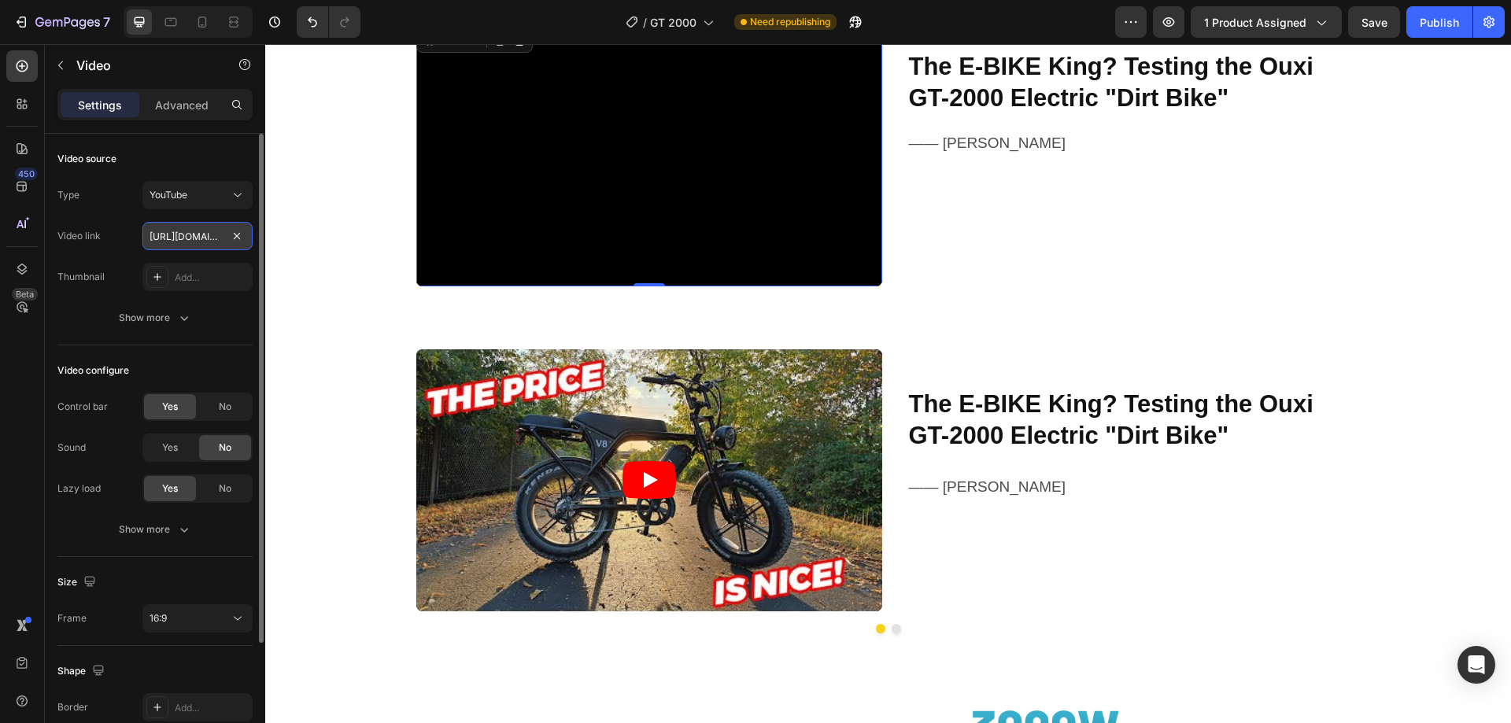
click at [164, 234] on input "https://www.youtube.com/watch?v=we16V5Kw3dw&t=20s" at bounding box center [197, 236] width 110 height 28
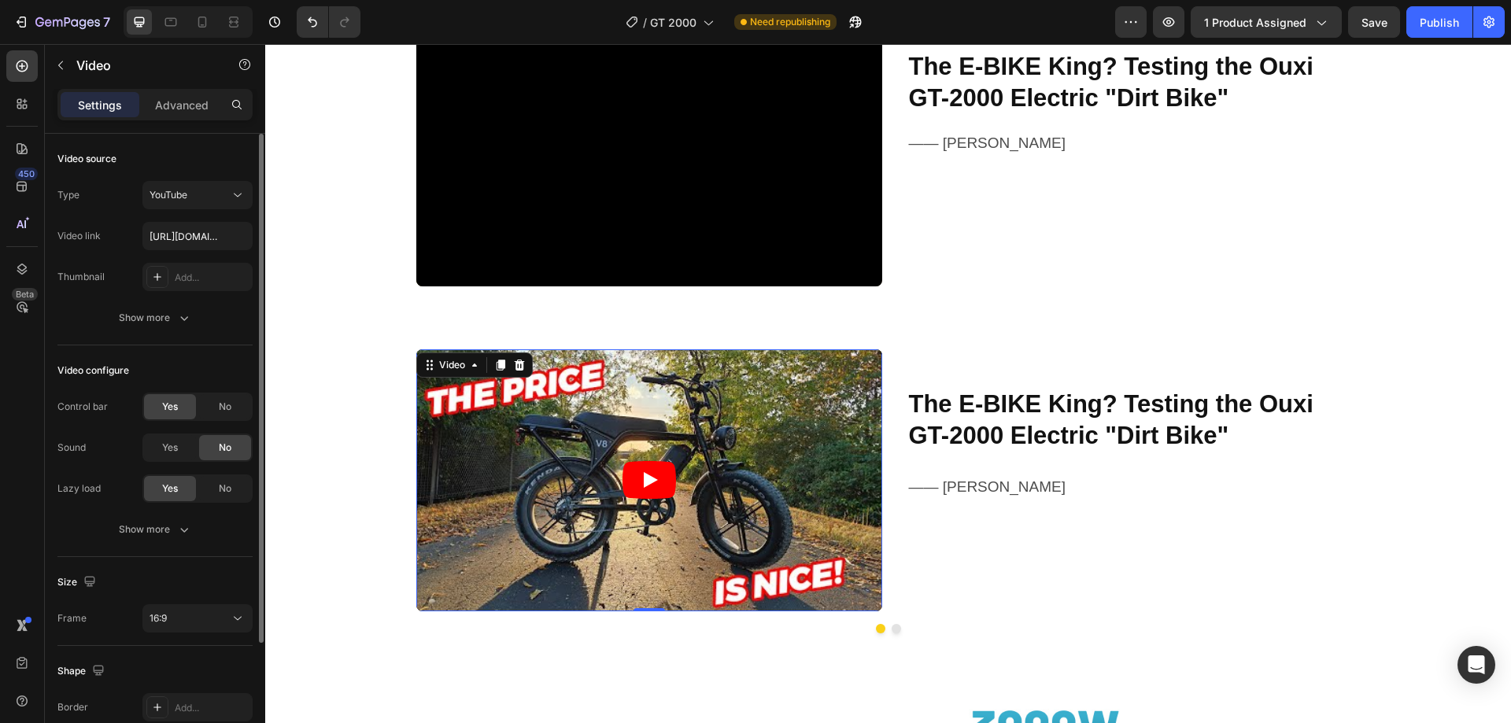
click at [482, 434] on article at bounding box center [649, 480] width 466 height 262
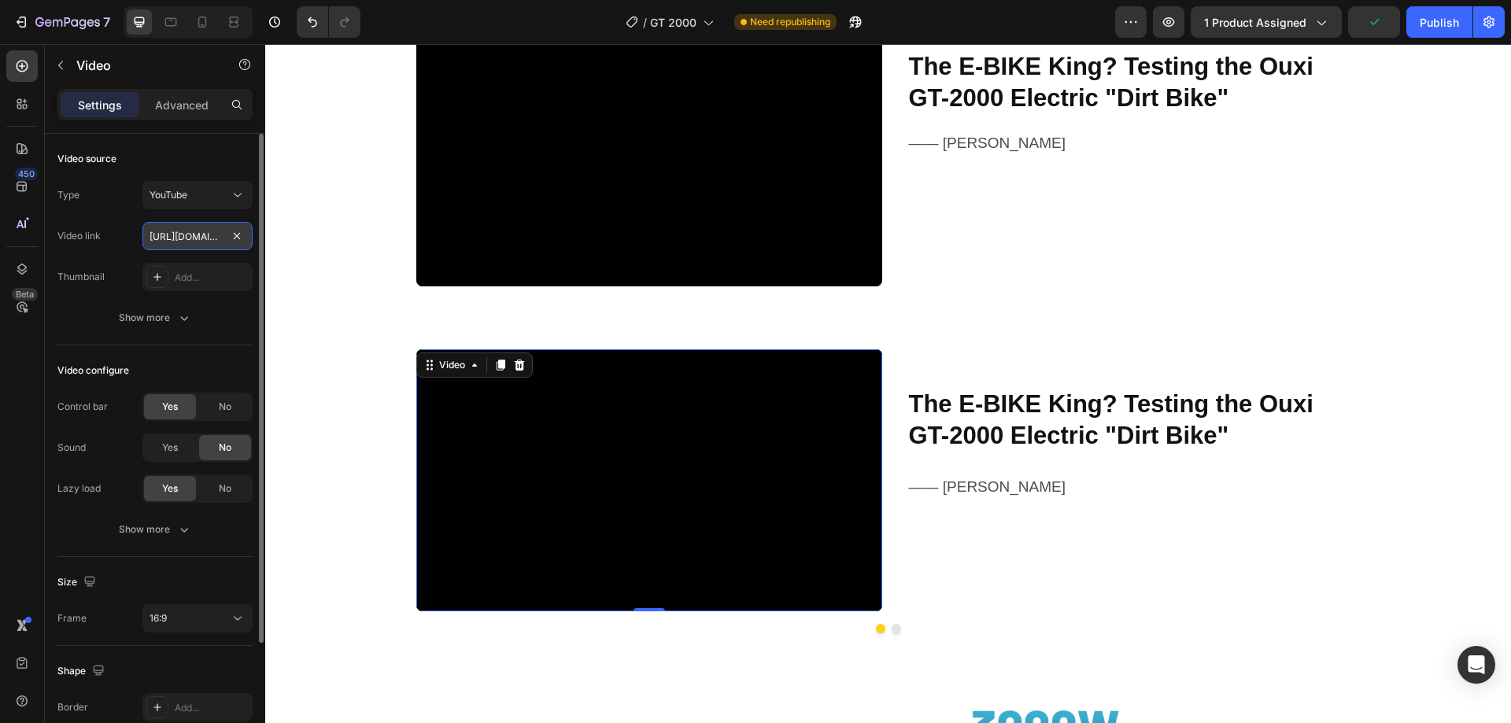
click at [194, 235] on input "https://www.youtube.com/watch?v=hx5WBQtLIfw" at bounding box center [197, 236] width 110 height 28
paste input "we16V5Kw3dw&t=20s"
type input "https://www.youtube.com/watch?v=we16V5Kw3dw&t=20s"
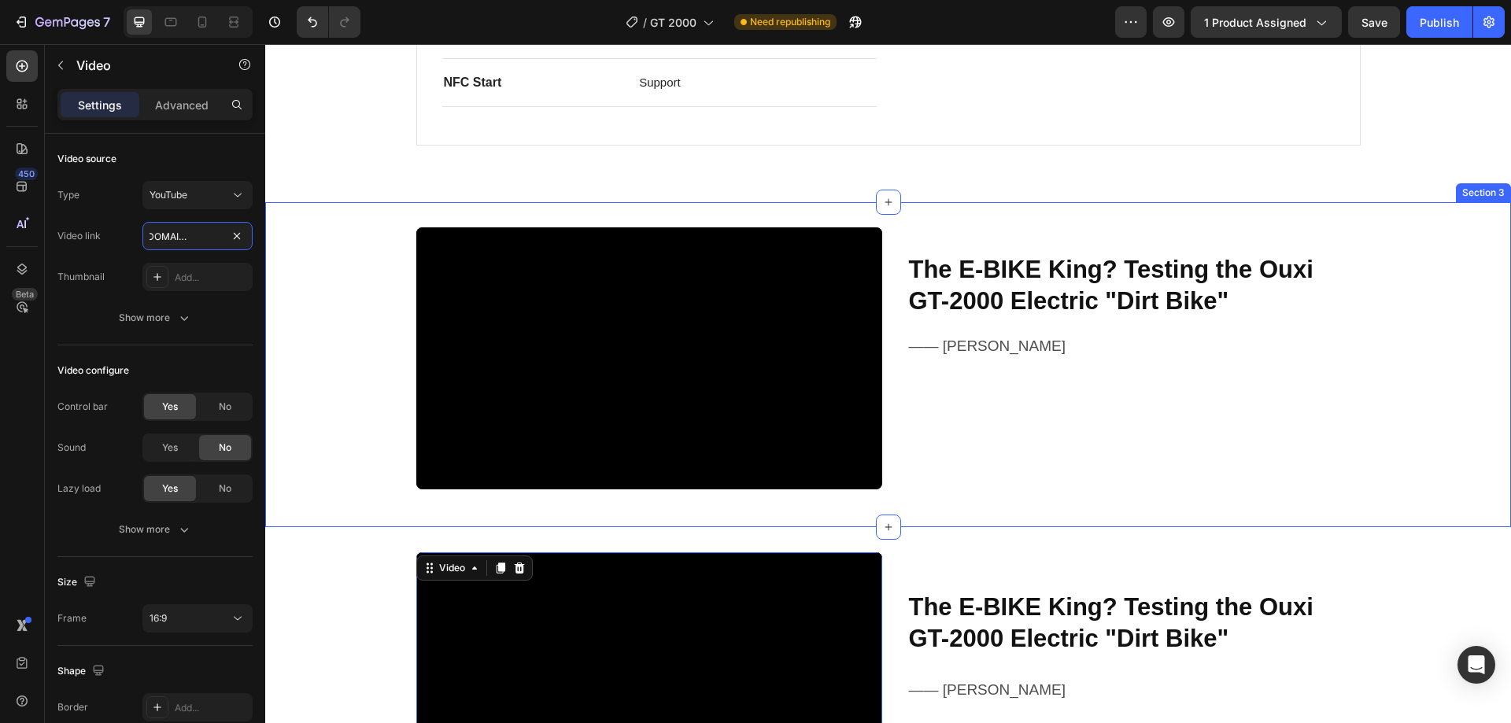
scroll to position [1268, 0]
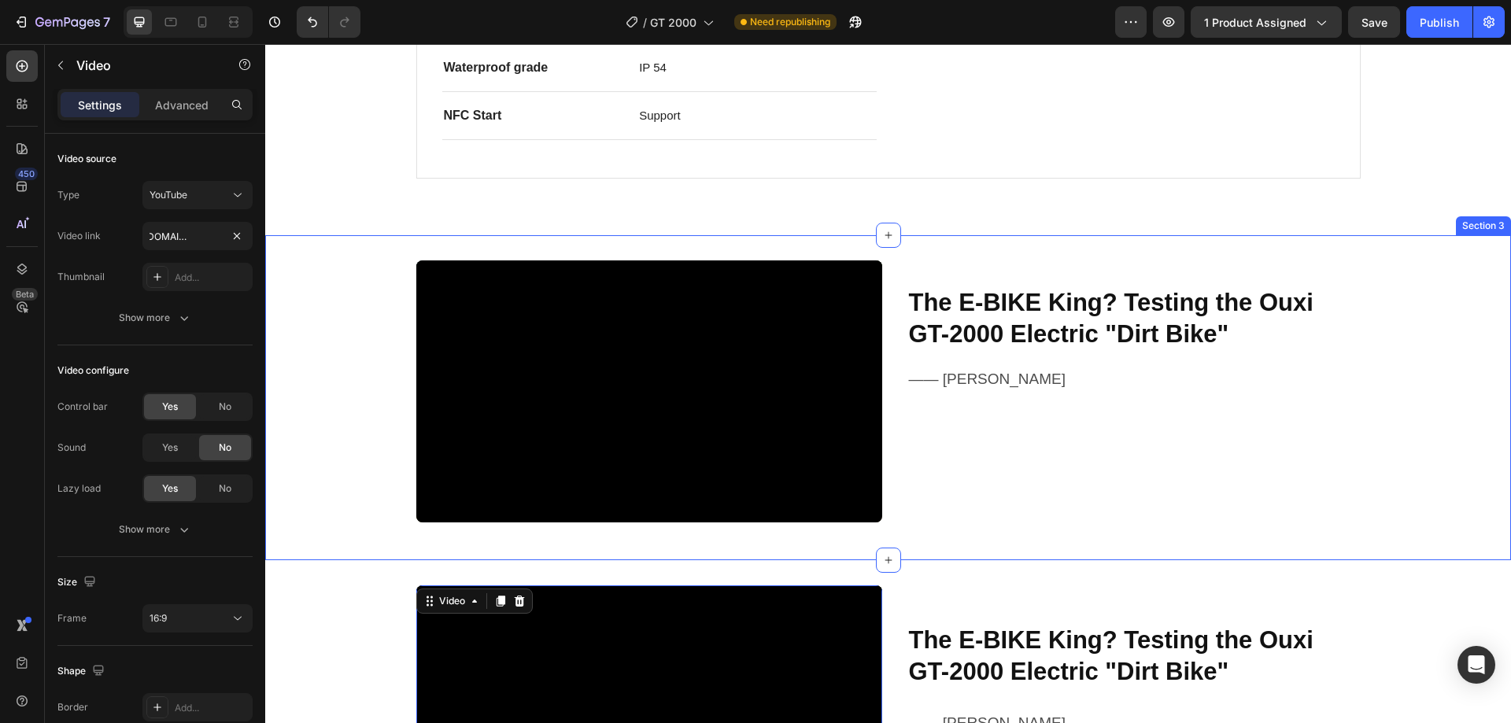
click at [1025, 248] on div "Video ⁠⁠⁠⁠⁠⁠⁠ The E-BIKE King? Testing the Ouxi GT-2000 Electric "Dirt Bike" He…" at bounding box center [888, 397] width 1246 height 325
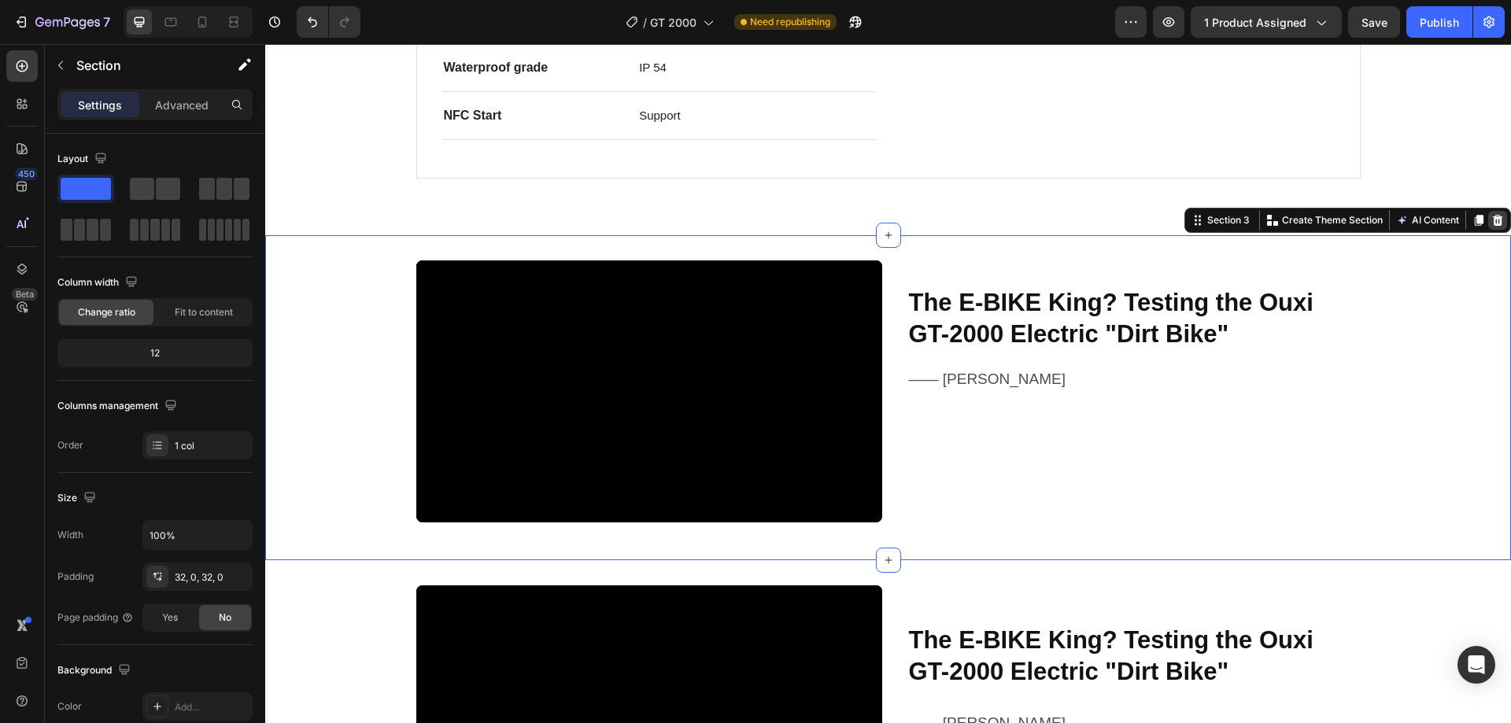
click at [1491, 220] on icon at bounding box center [1497, 220] width 13 height 13
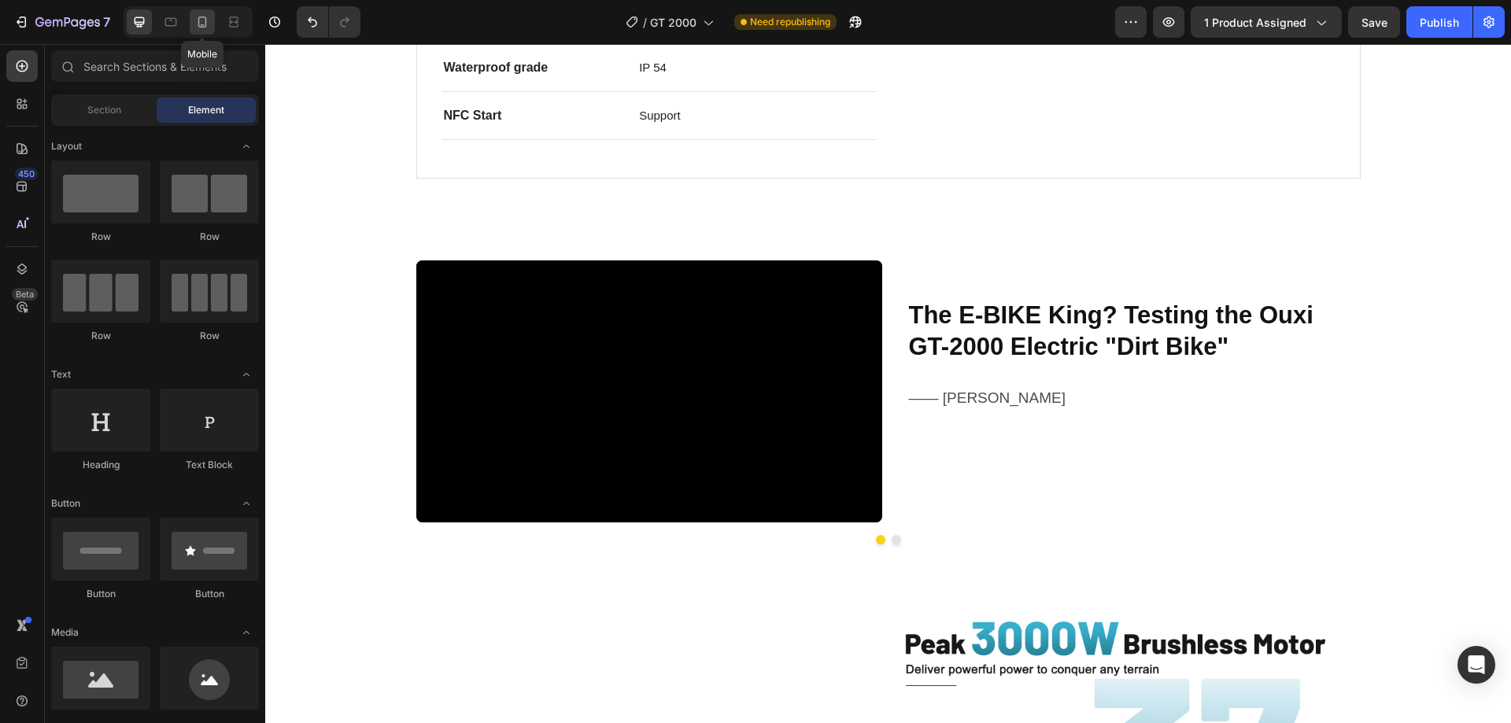
click at [210, 24] on icon at bounding box center [202, 22] width 16 height 16
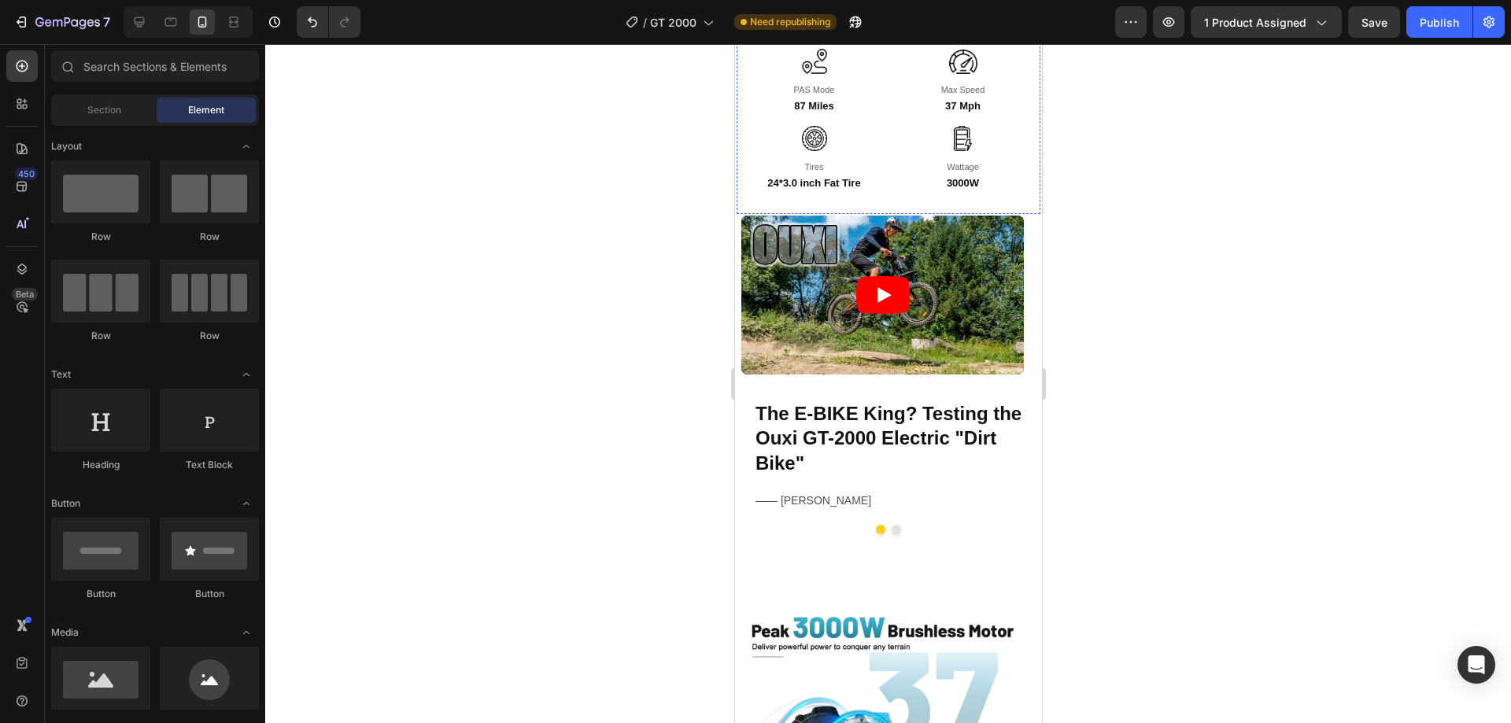
scroll to position [2196, 0]
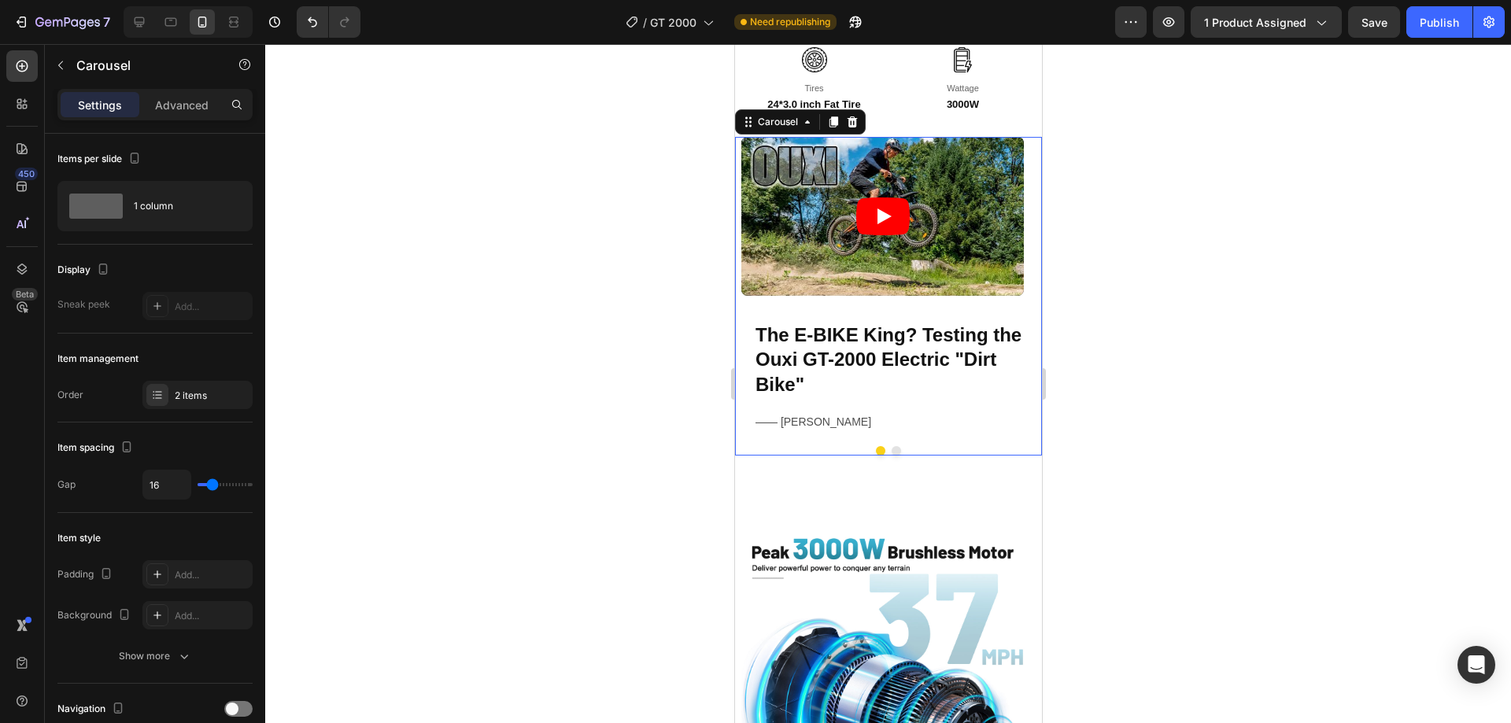
click at [892, 446] on button "Dot" at bounding box center [895, 450] width 9 height 9
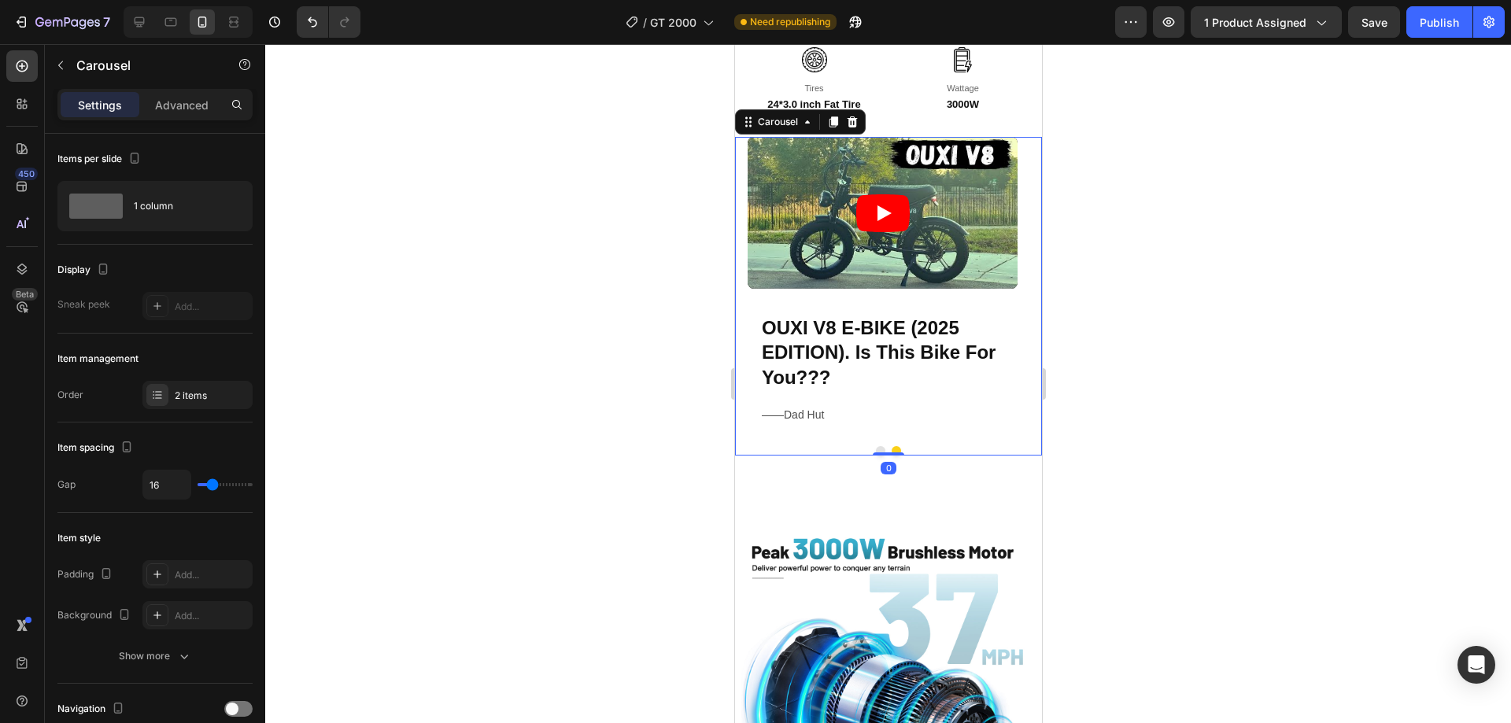
click at [875, 446] on button "Dot" at bounding box center [879, 450] width 9 height 9
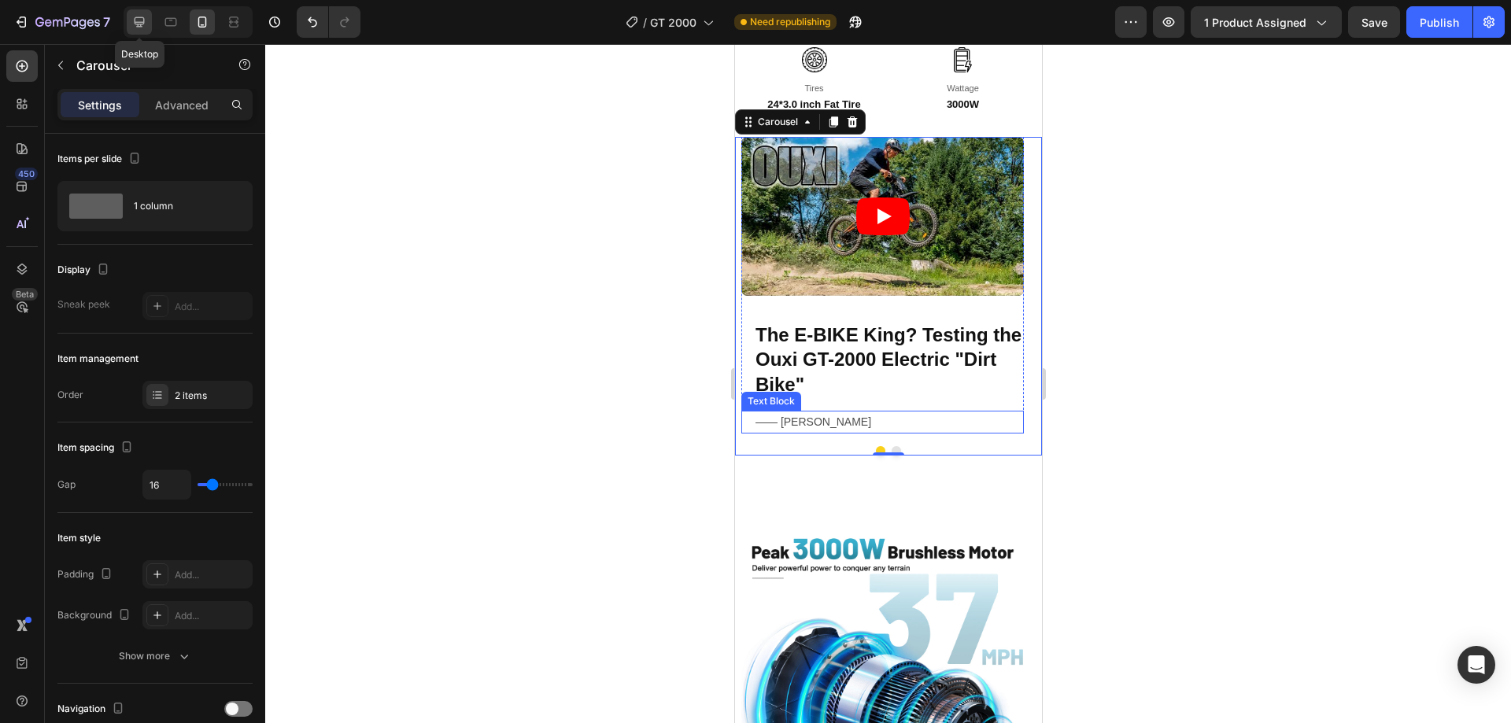
click at [135, 21] on icon at bounding box center [140, 22] width 10 height 10
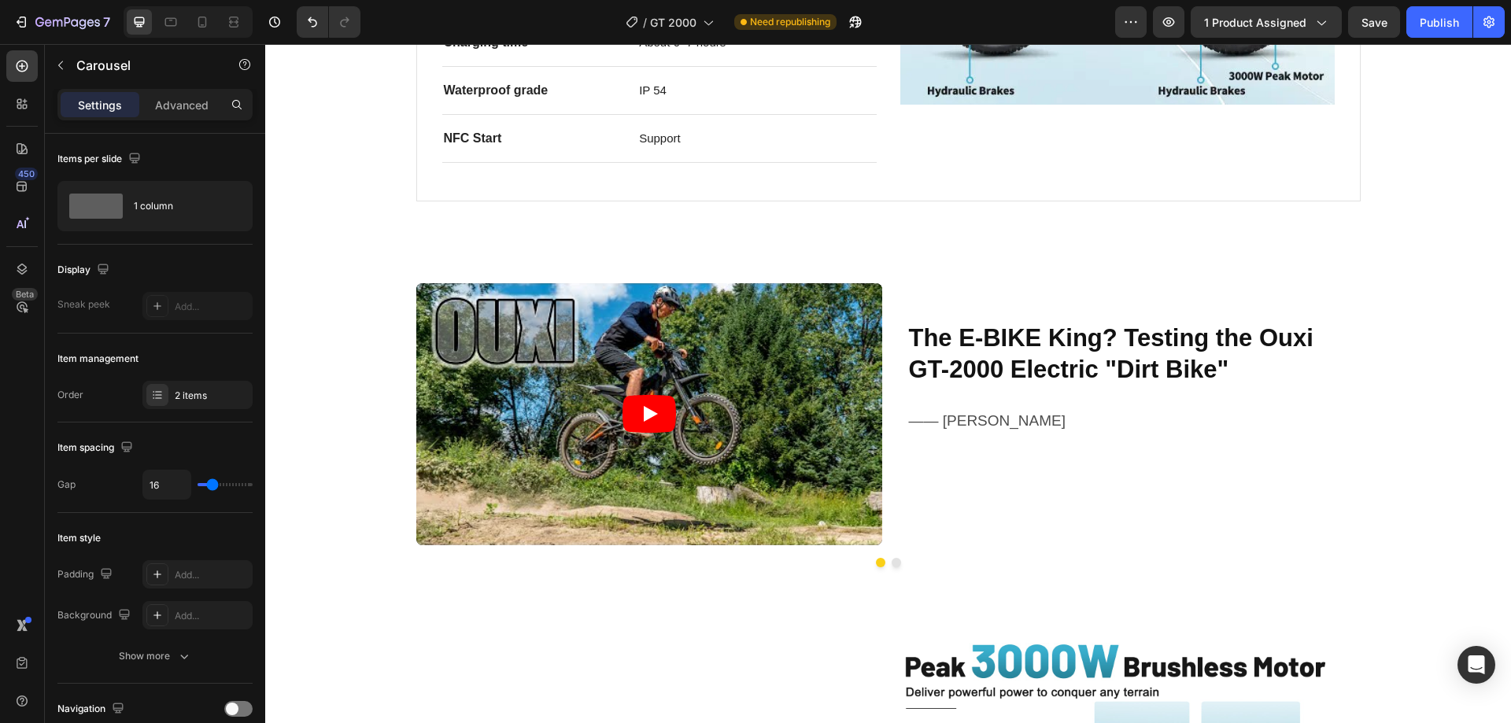
scroll to position [1321, 0]
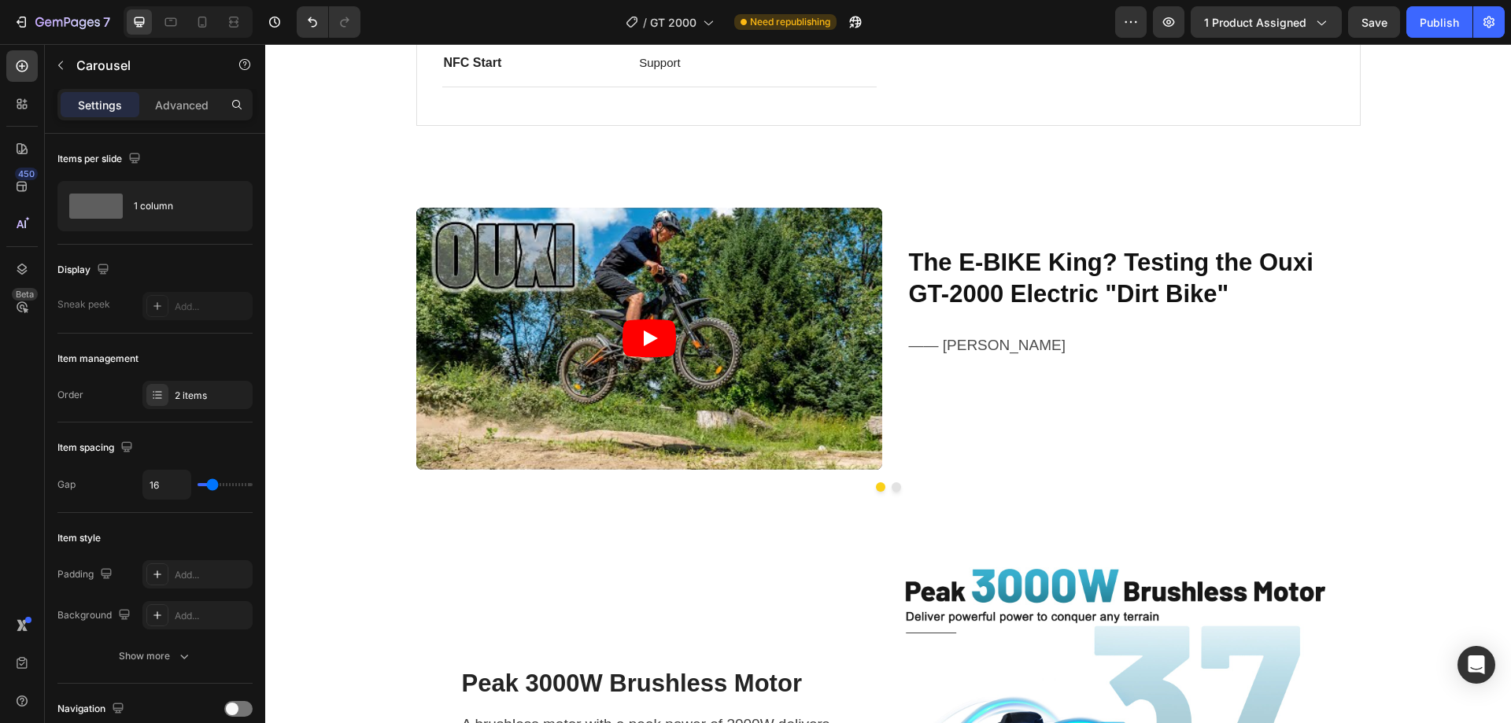
click at [892, 488] on button "Dot" at bounding box center [896, 486] width 9 height 9
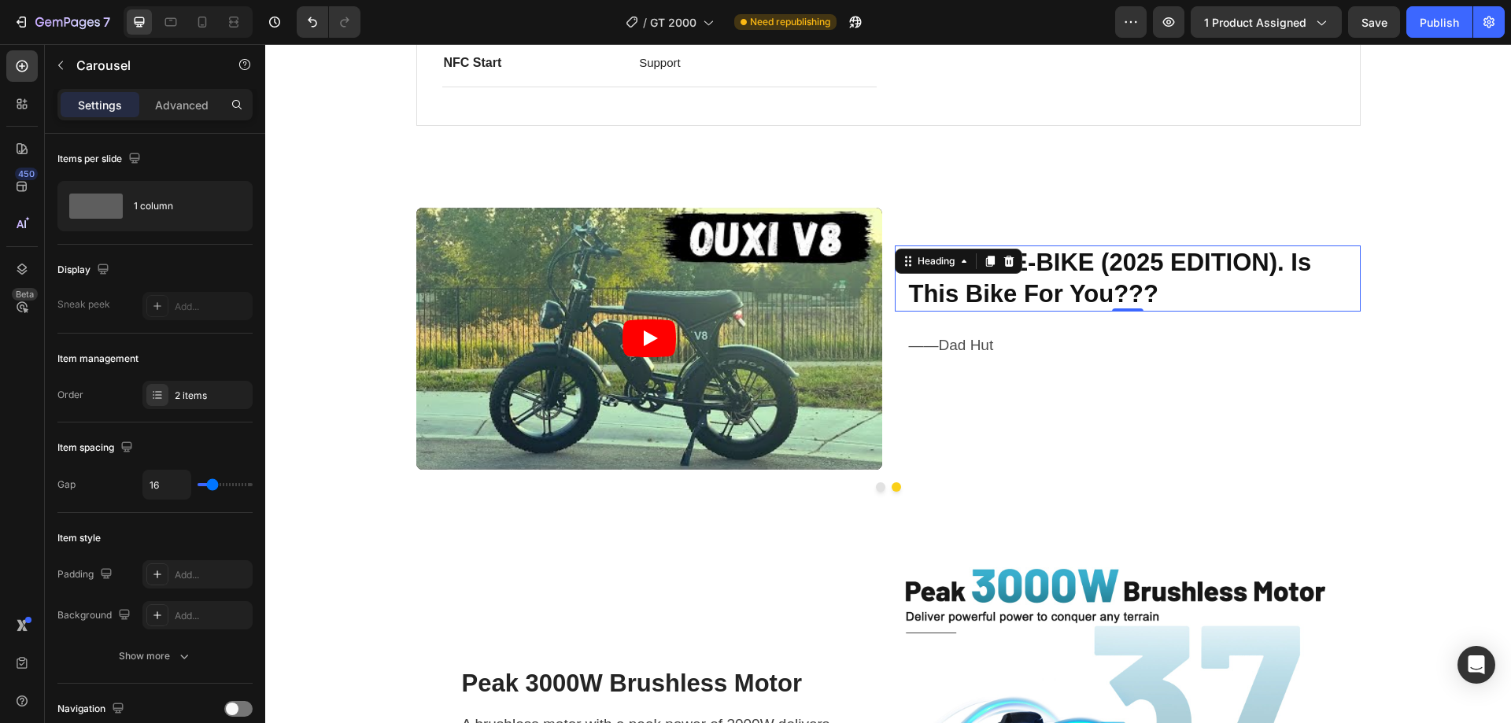
click at [964, 280] on strong "OUXI V8 E-BIKE (2025 EDITION). Is This Bike For You???" at bounding box center [1110, 278] width 403 height 59
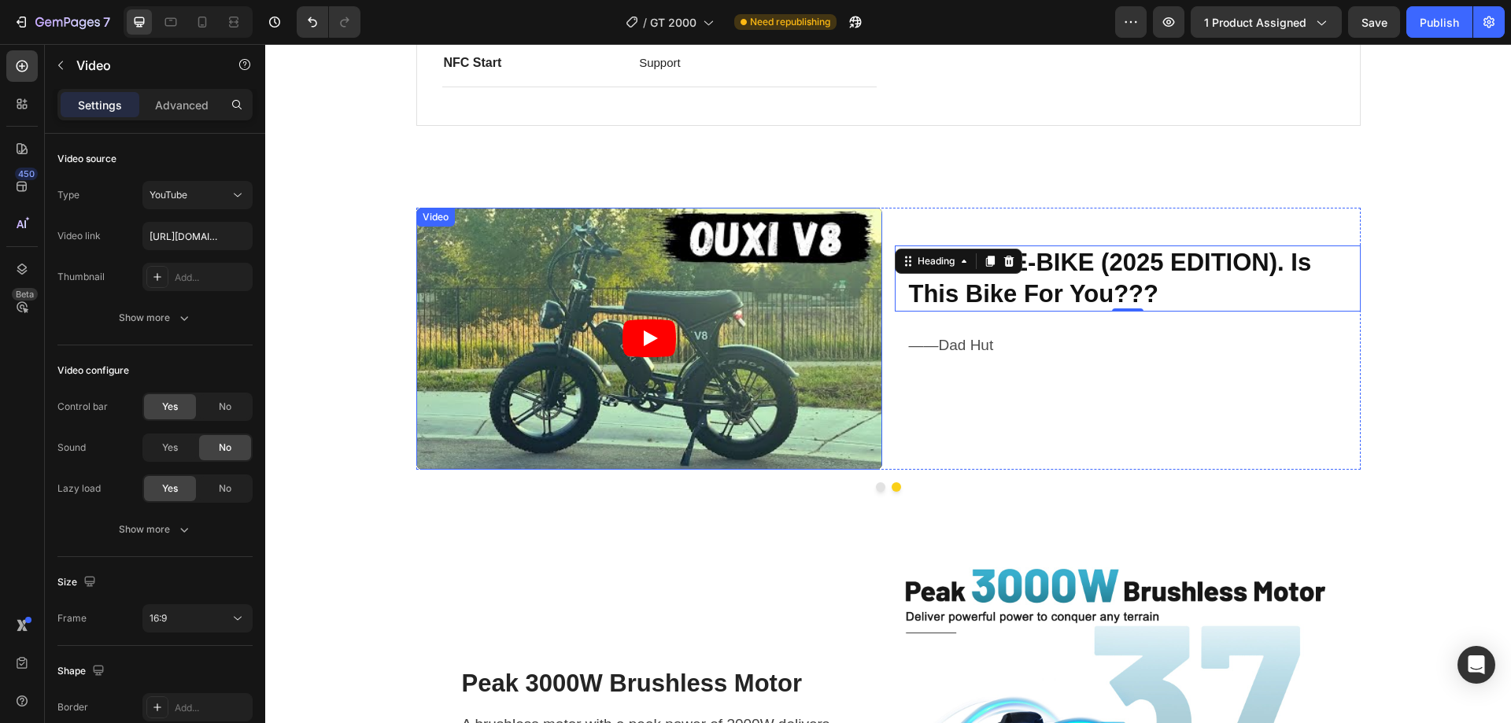
click at [729, 322] on article at bounding box center [649, 339] width 466 height 262
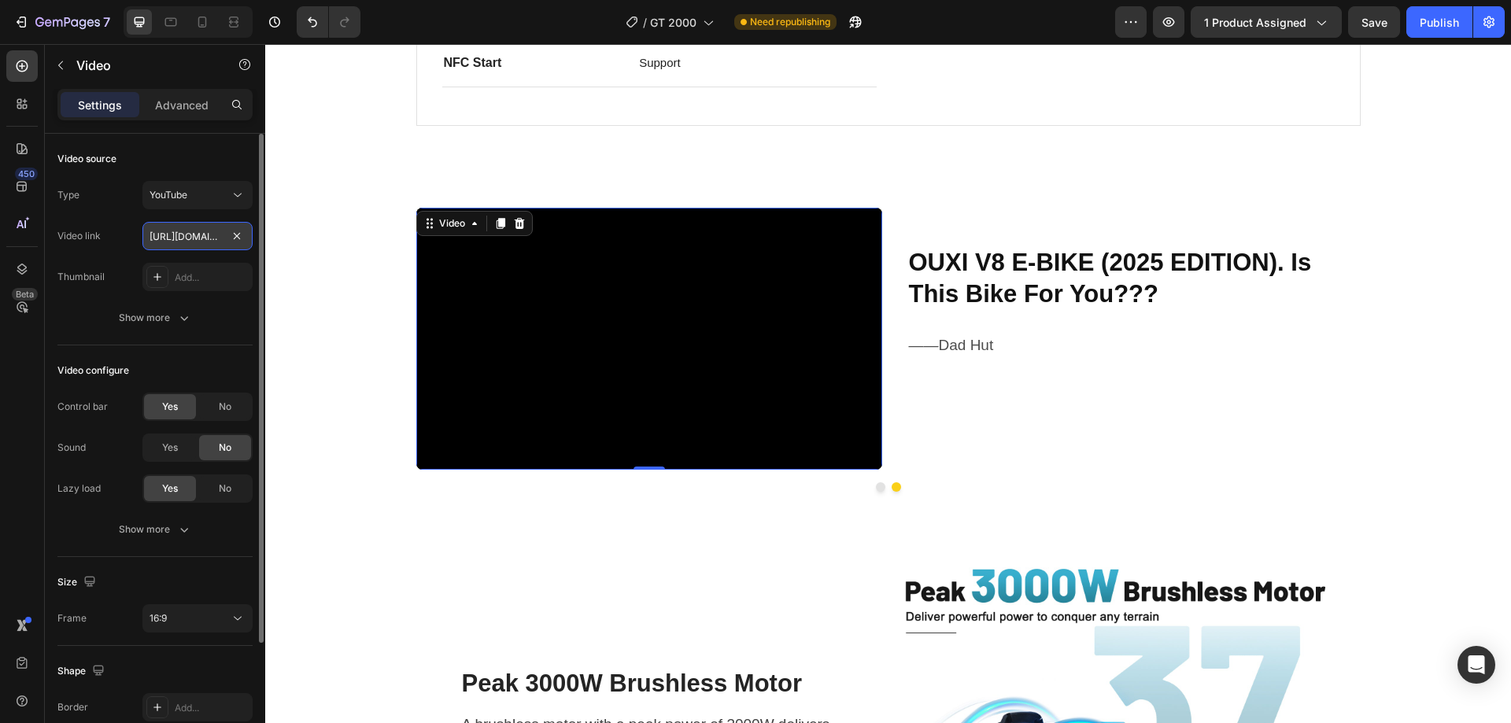
click at [199, 244] on input "https://www.youtube.com/watch?v=MZAyYyw-IwQ&t=54s" at bounding box center [197, 236] width 110 height 28
paste input "29h5oqhYoTw&t=82"
type input "https://www.youtube.com/watch?v=29h5oqhYoTw&t=82s"
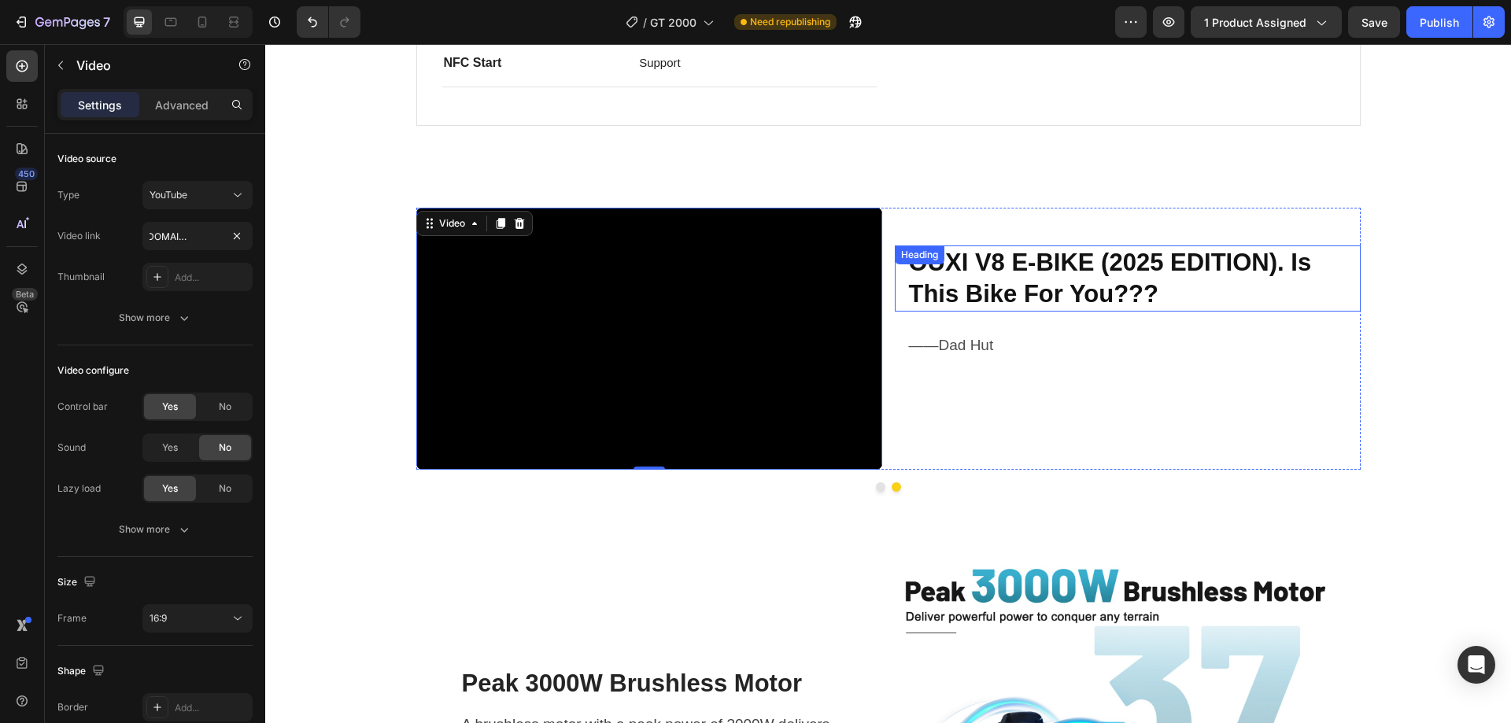
click at [1001, 262] on strong "OUXI V8 E-BIKE (2025 EDITION). Is This Bike For You???" at bounding box center [1110, 278] width 403 height 59
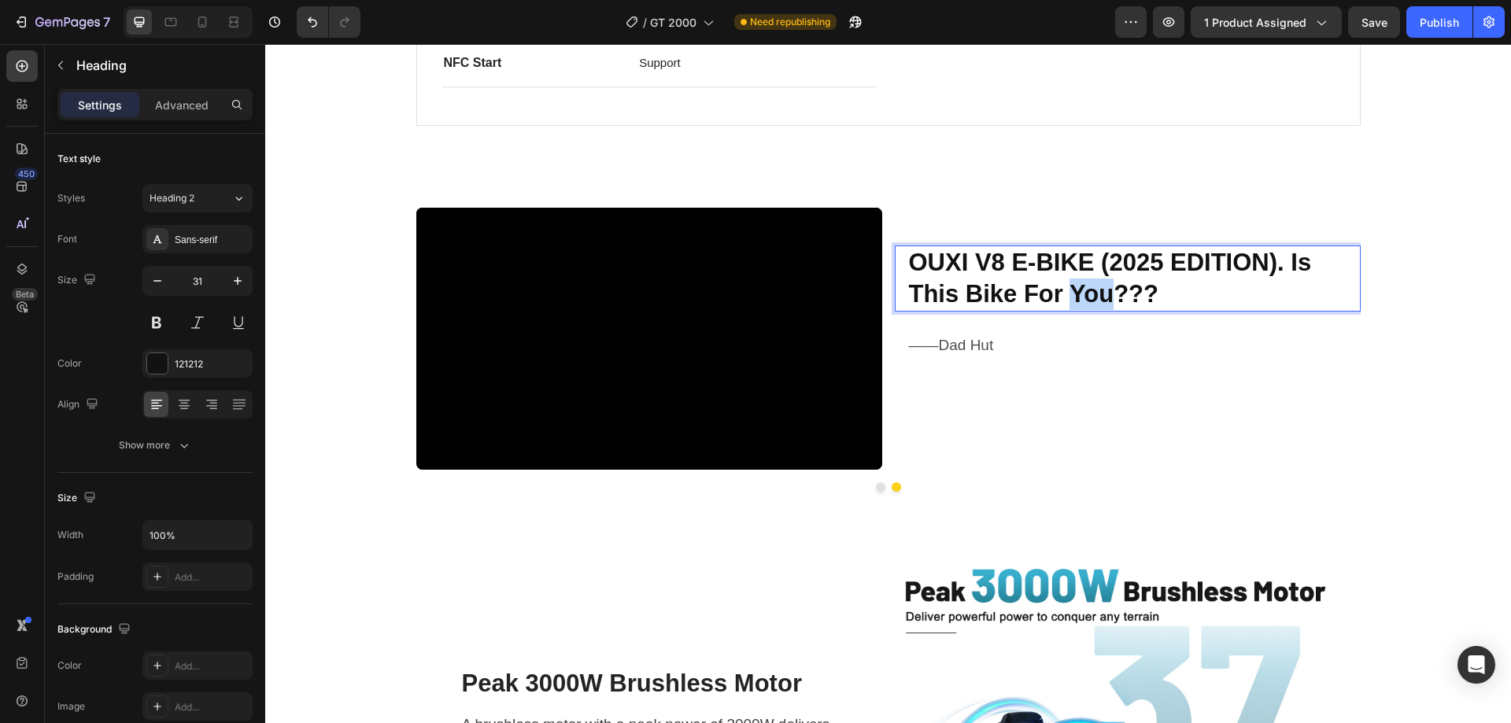
click at [1087, 295] on strong "OUXI V8 E-BIKE (2025 EDITION). Is This Bike For You???" at bounding box center [1110, 278] width 403 height 59
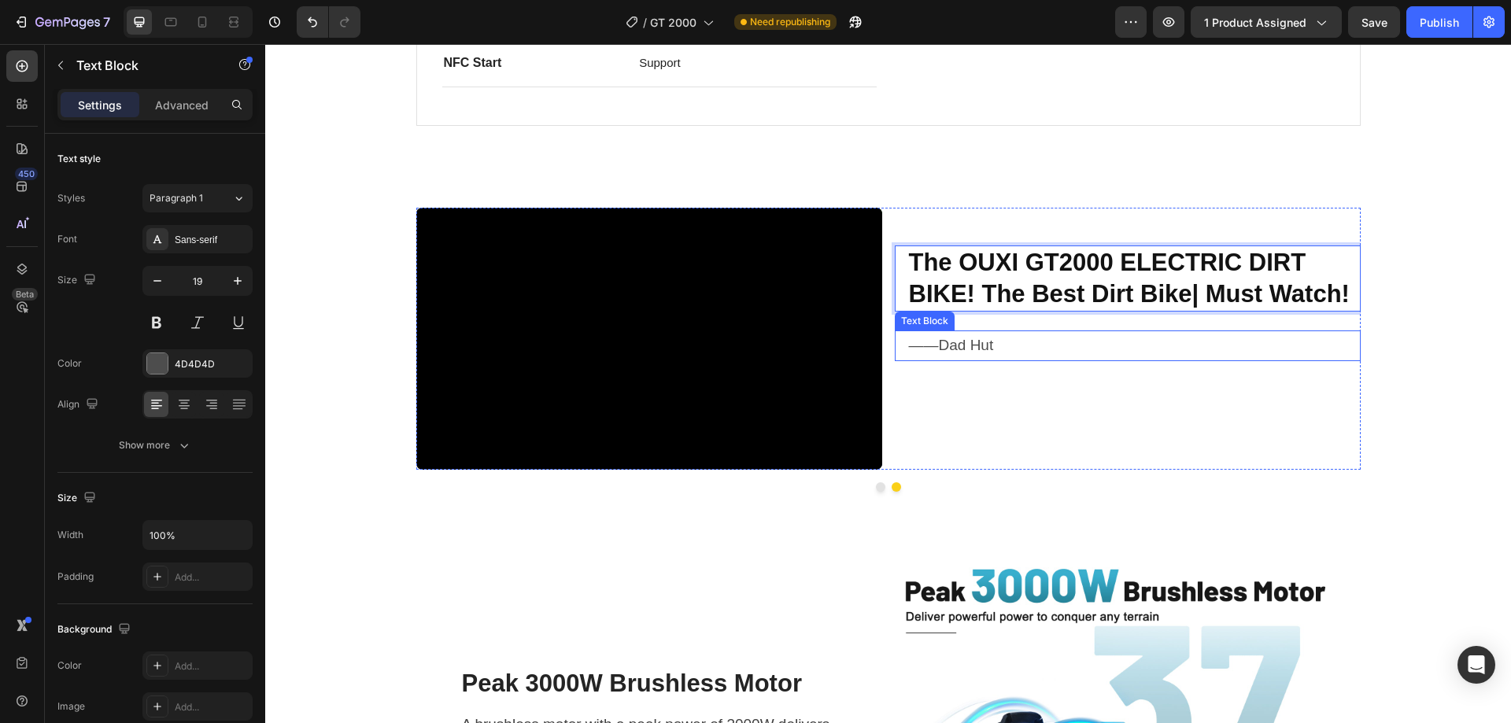
click at [1030, 345] on p "——Dad Hut" at bounding box center [1134, 345] width 450 height 27
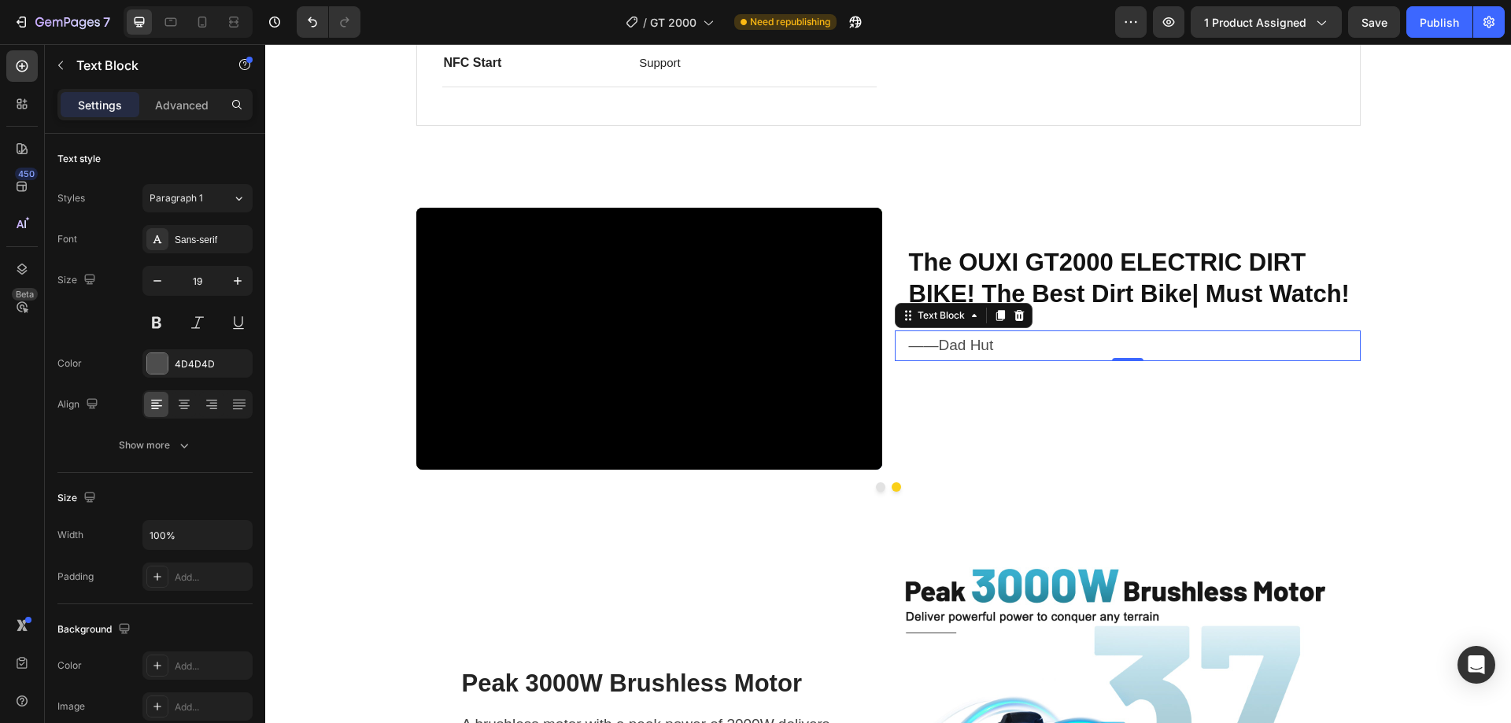
click at [982, 349] on p "——Dad Hut" at bounding box center [1134, 345] width 450 height 27
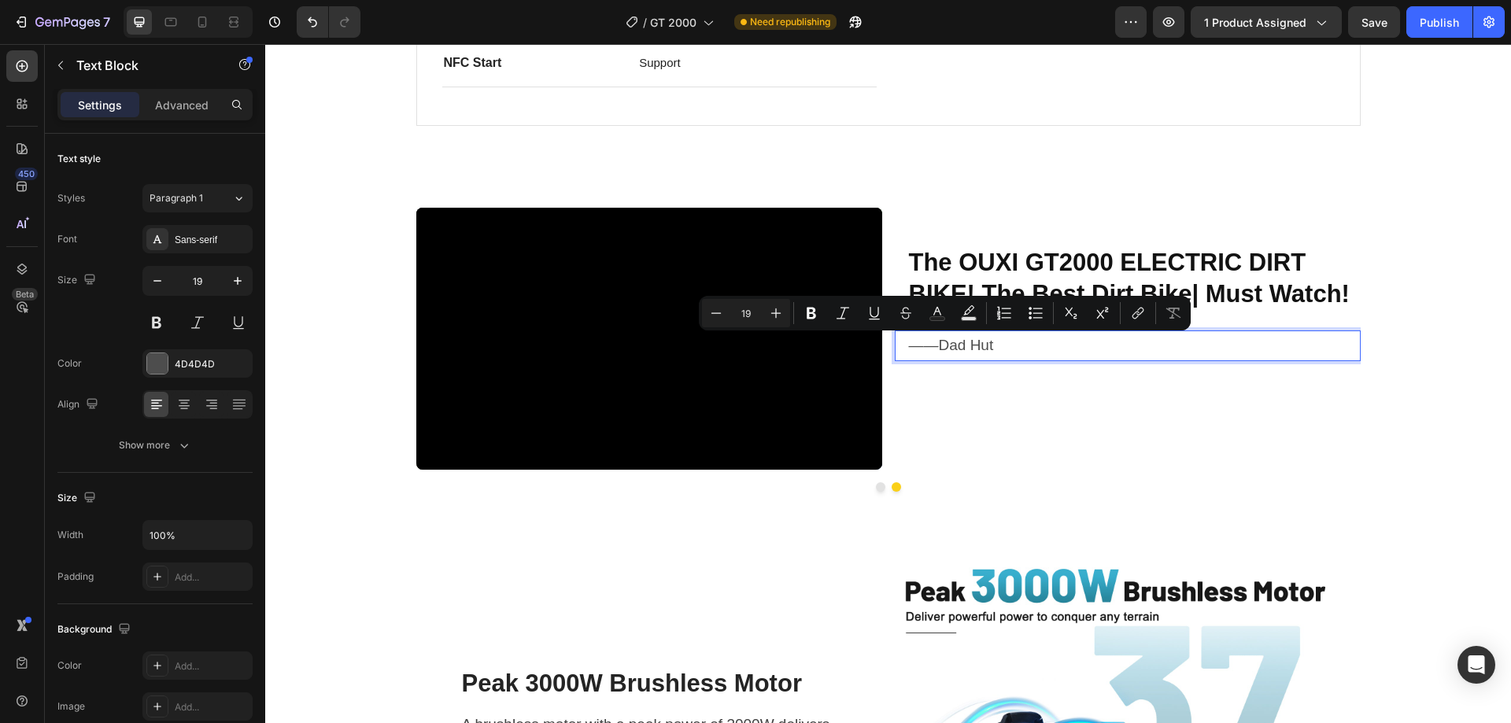
click at [997, 346] on p "——Dad Hut" at bounding box center [1134, 345] width 450 height 27
drag, startPoint x: 987, startPoint y: 348, endPoint x: 937, endPoint y: 349, distance: 49.6
click at [937, 349] on p "——Dad Hut" at bounding box center [1134, 345] width 450 height 27
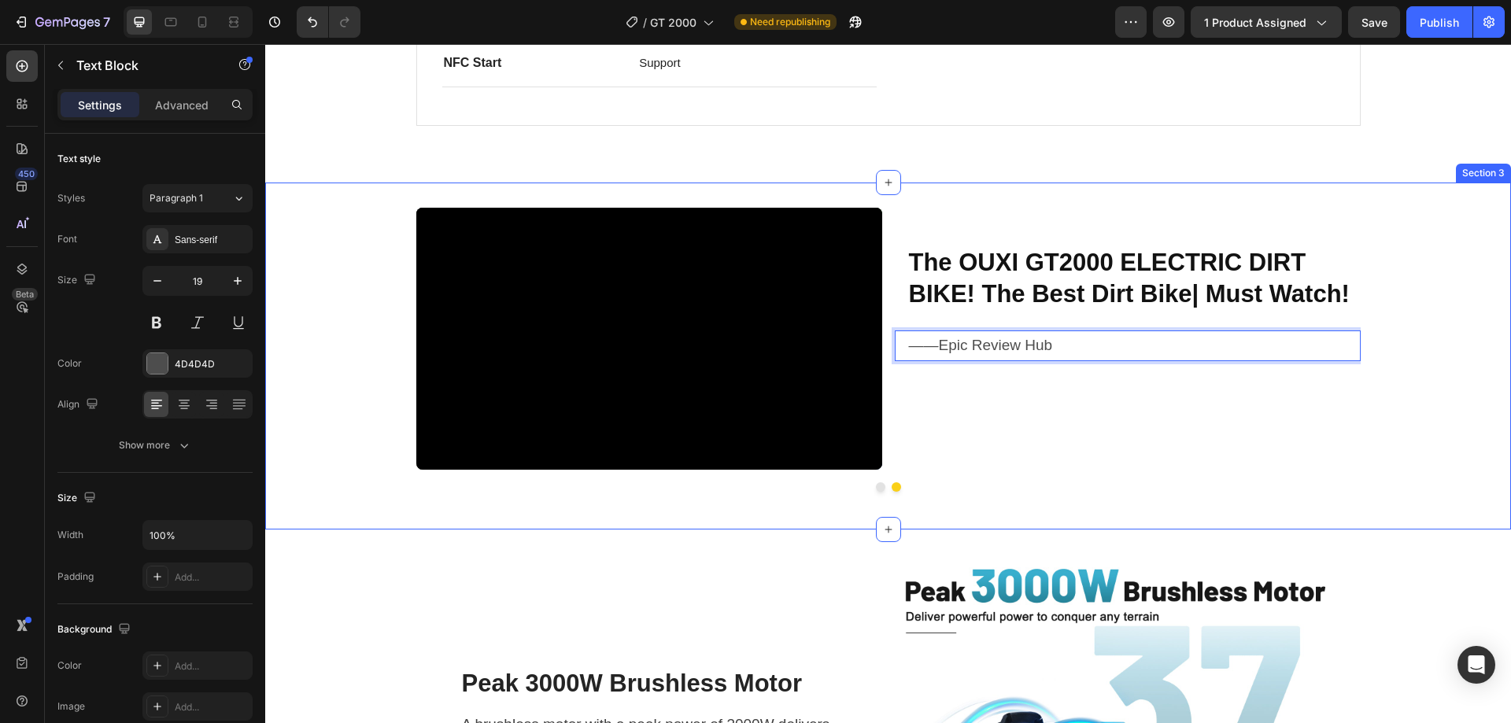
click at [1433, 328] on div "Video The E-BIKE King? Testing the Ouxi GT-2000 Electric "Dirt Bike" Heading ——…" at bounding box center [888, 356] width 1246 height 297
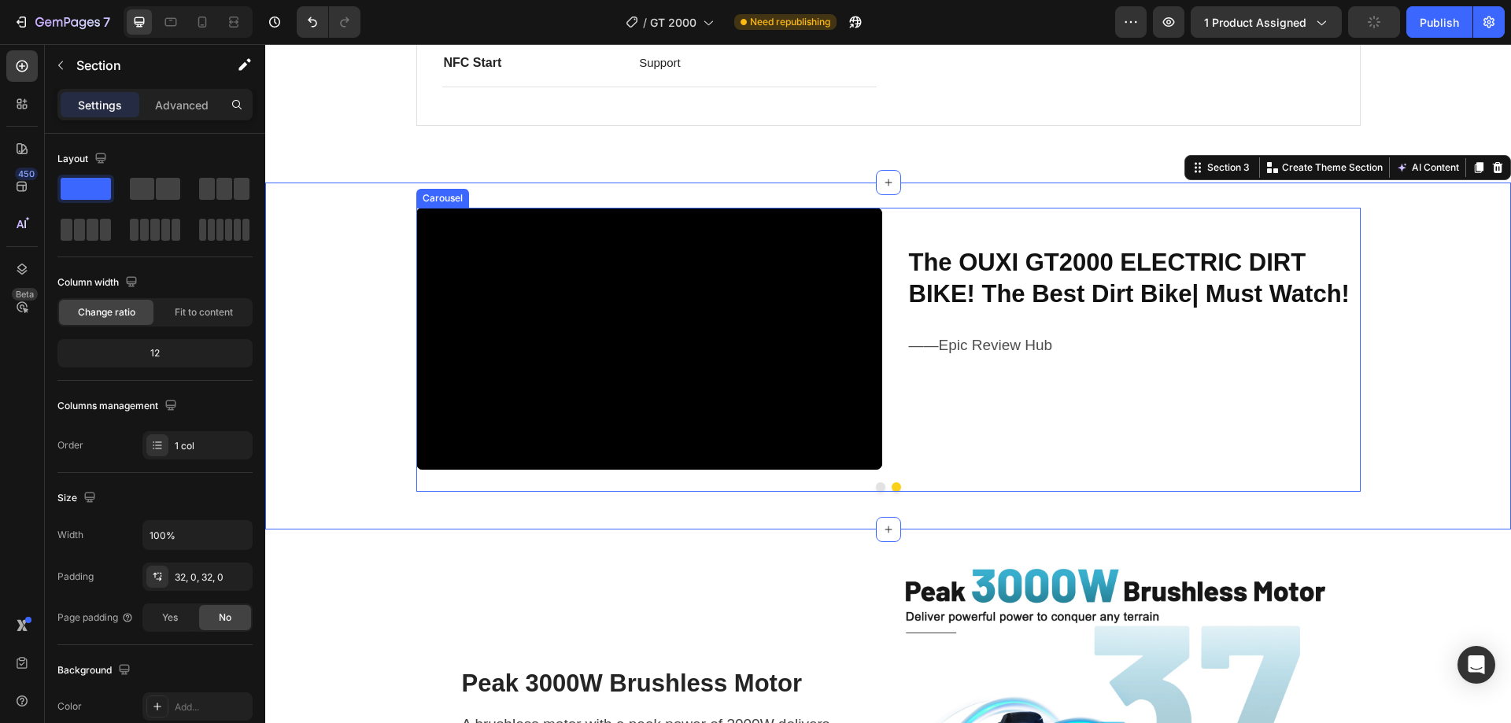
click at [876, 486] on button "Dot" at bounding box center [880, 486] width 9 height 9
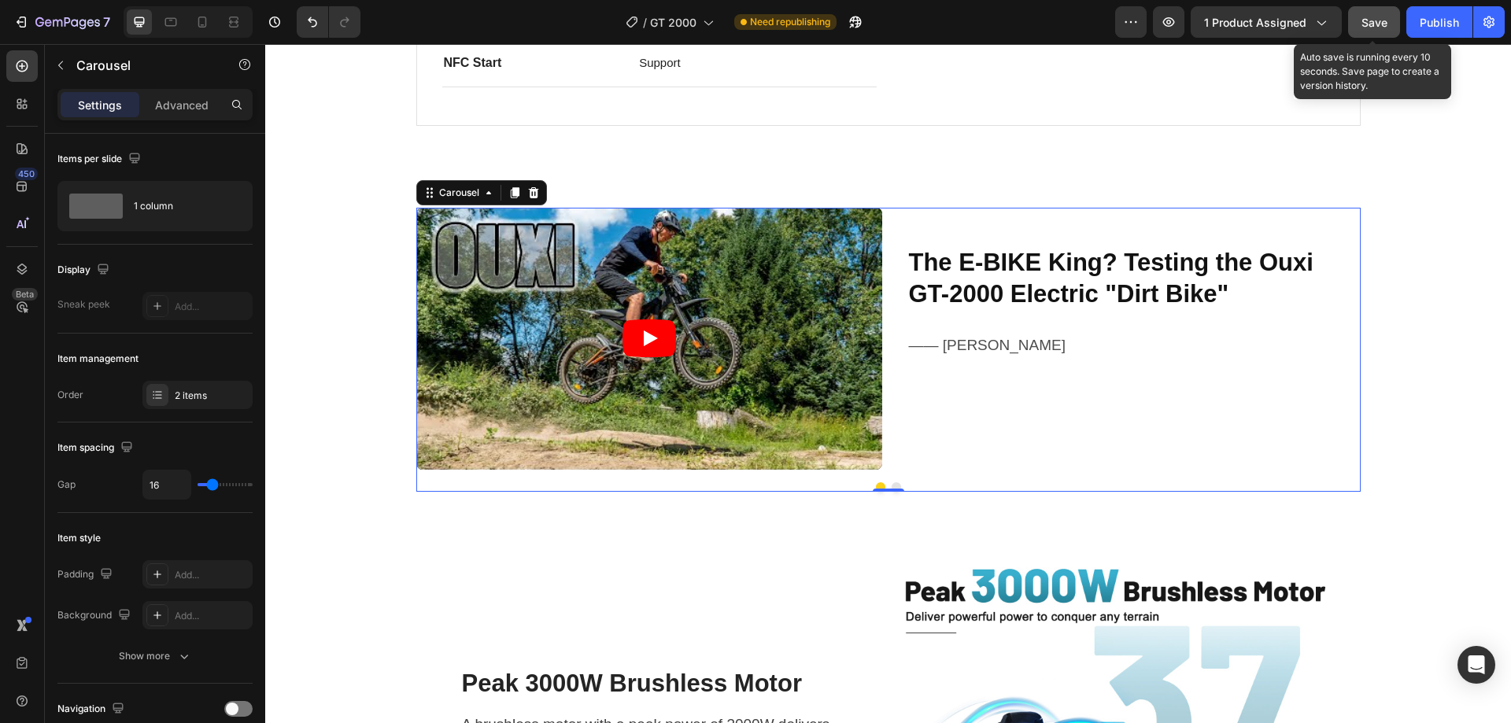
click at [1372, 27] on span "Save" at bounding box center [1374, 22] width 26 height 13
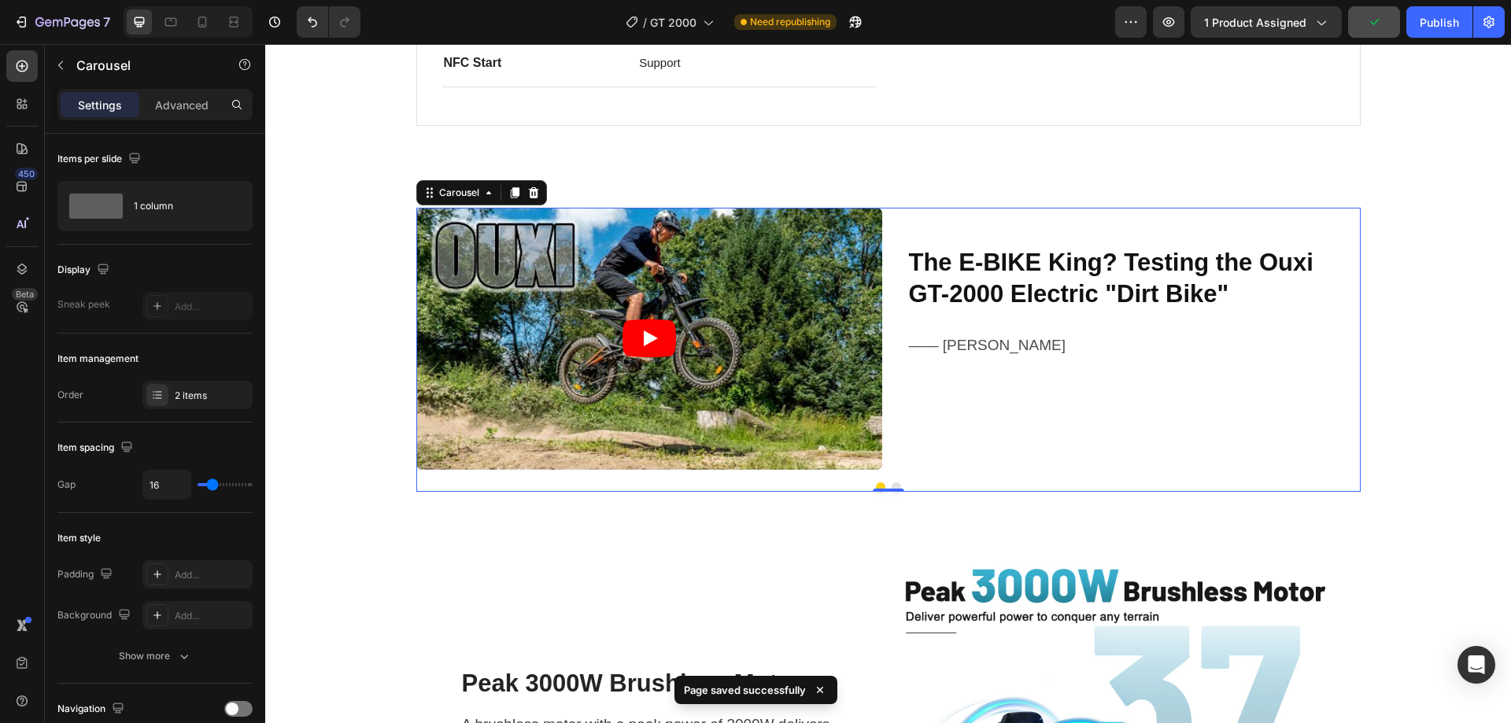
click at [892, 484] on button "Dot" at bounding box center [896, 486] width 9 height 9
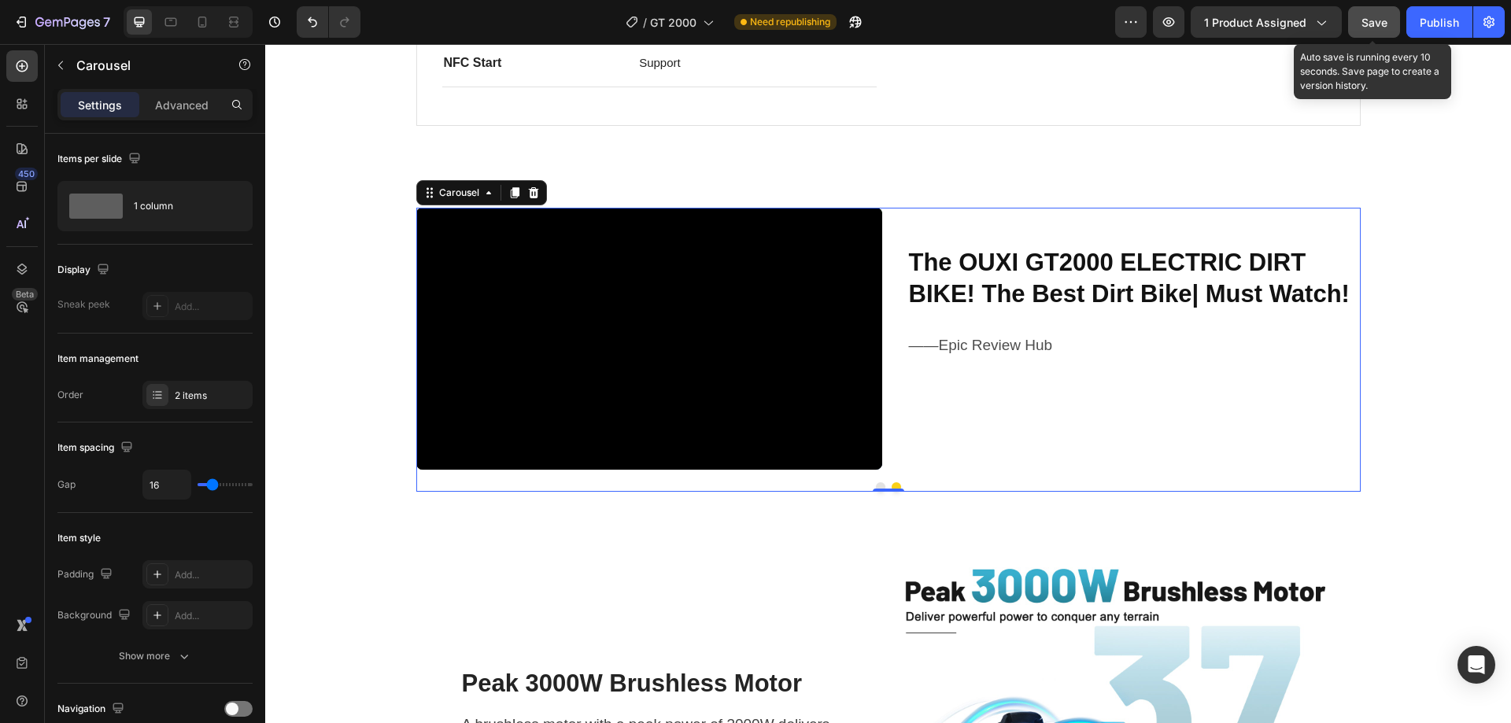
click at [1381, 22] on span "Save" at bounding box center [1374, 22] width 26 height 13
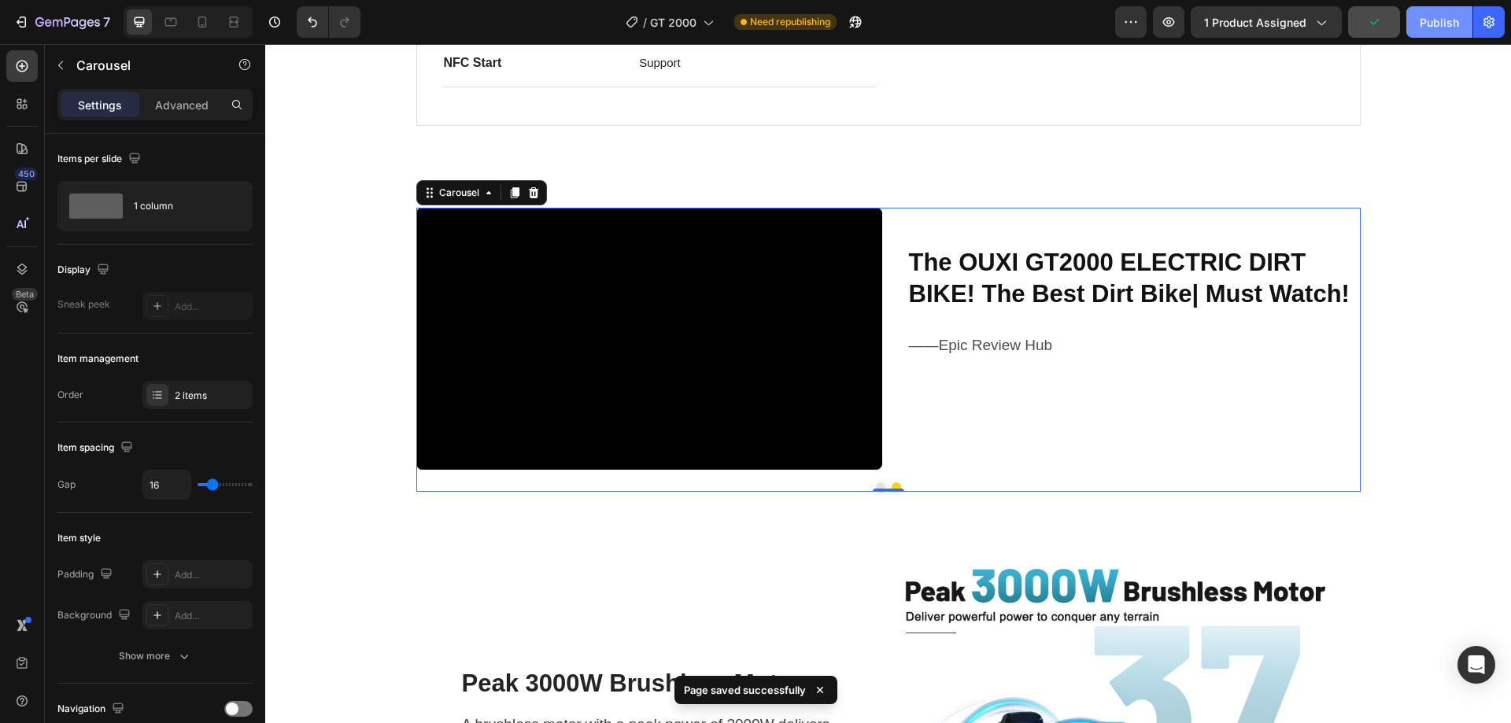
click at [1431, 20] on div "Publish" at bounding box center [1439, 22] width 39 height 17
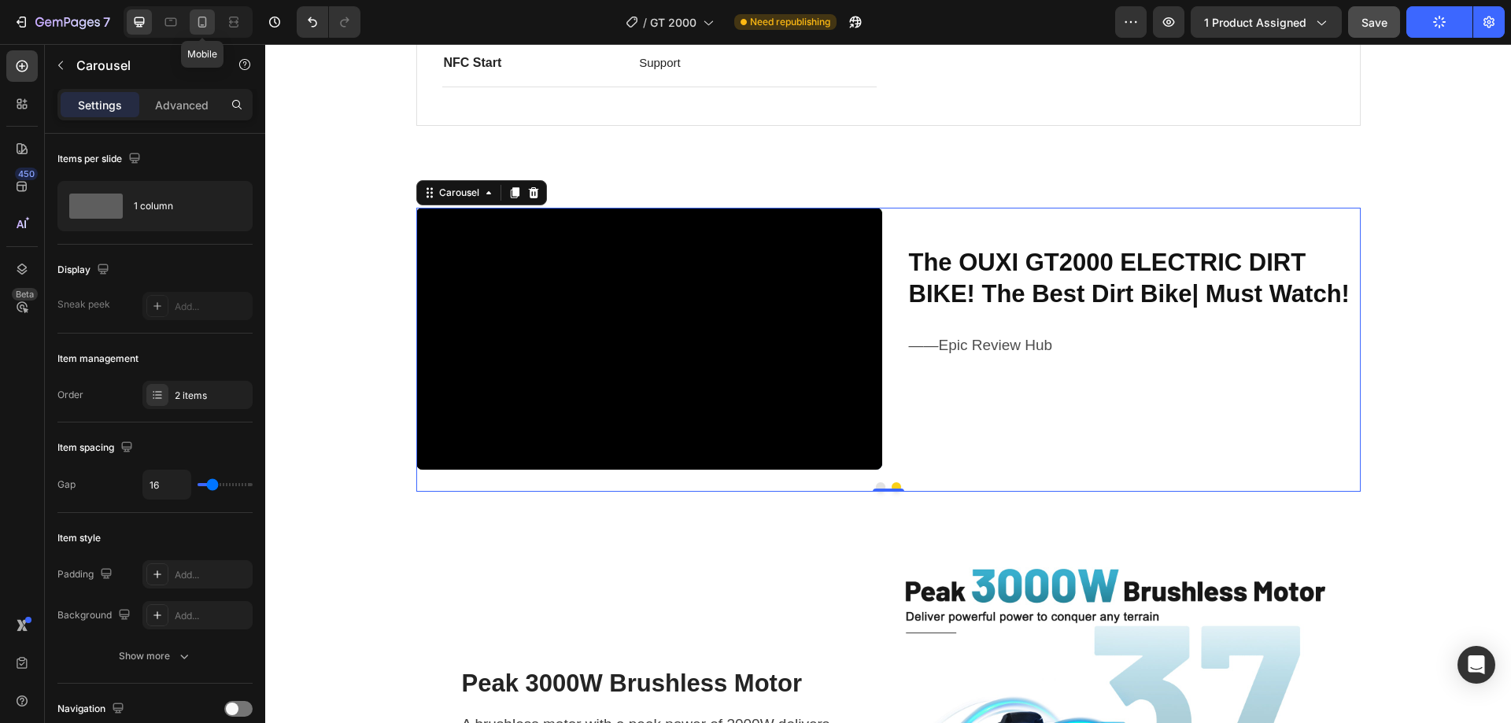
click at [210, 24] on icon at bounding box center [202, 22] width 16 height 16
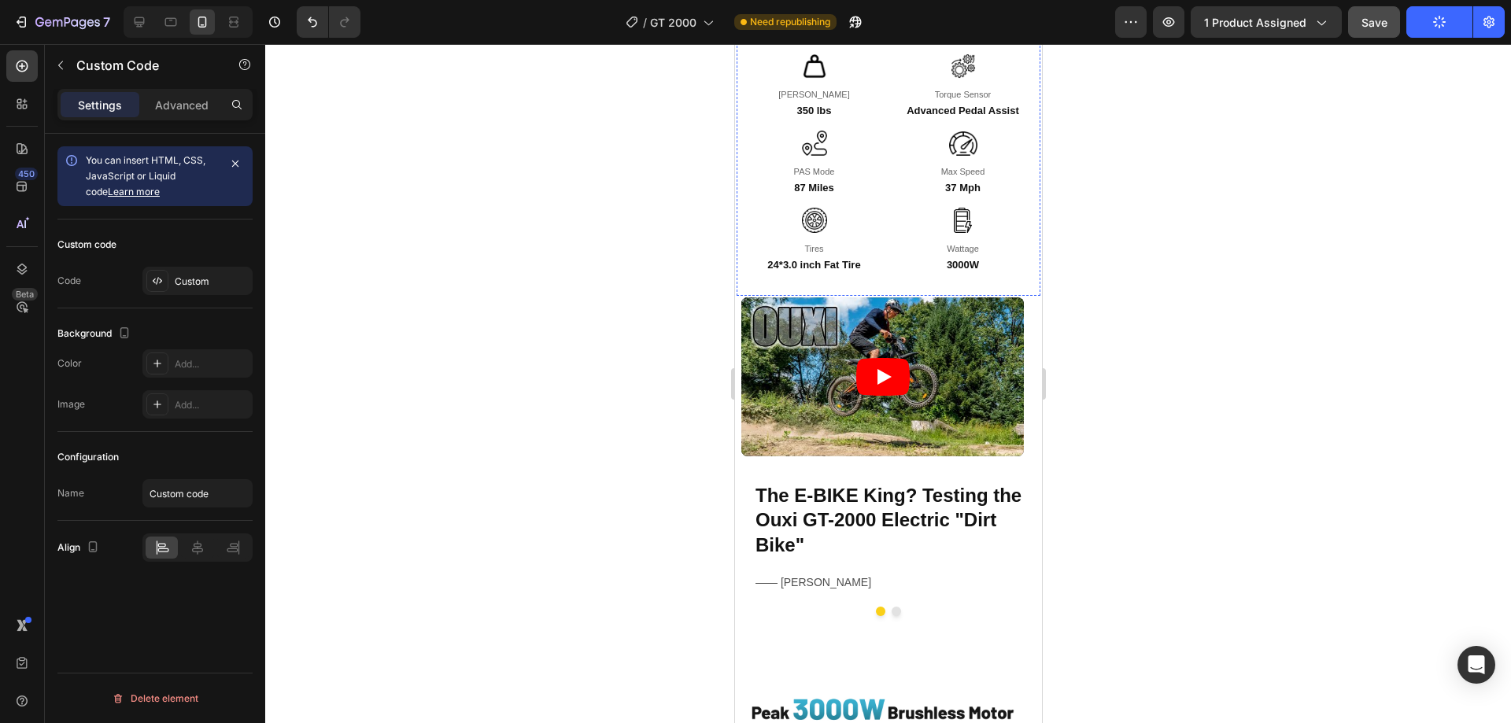
scroll to position [2092, 0]
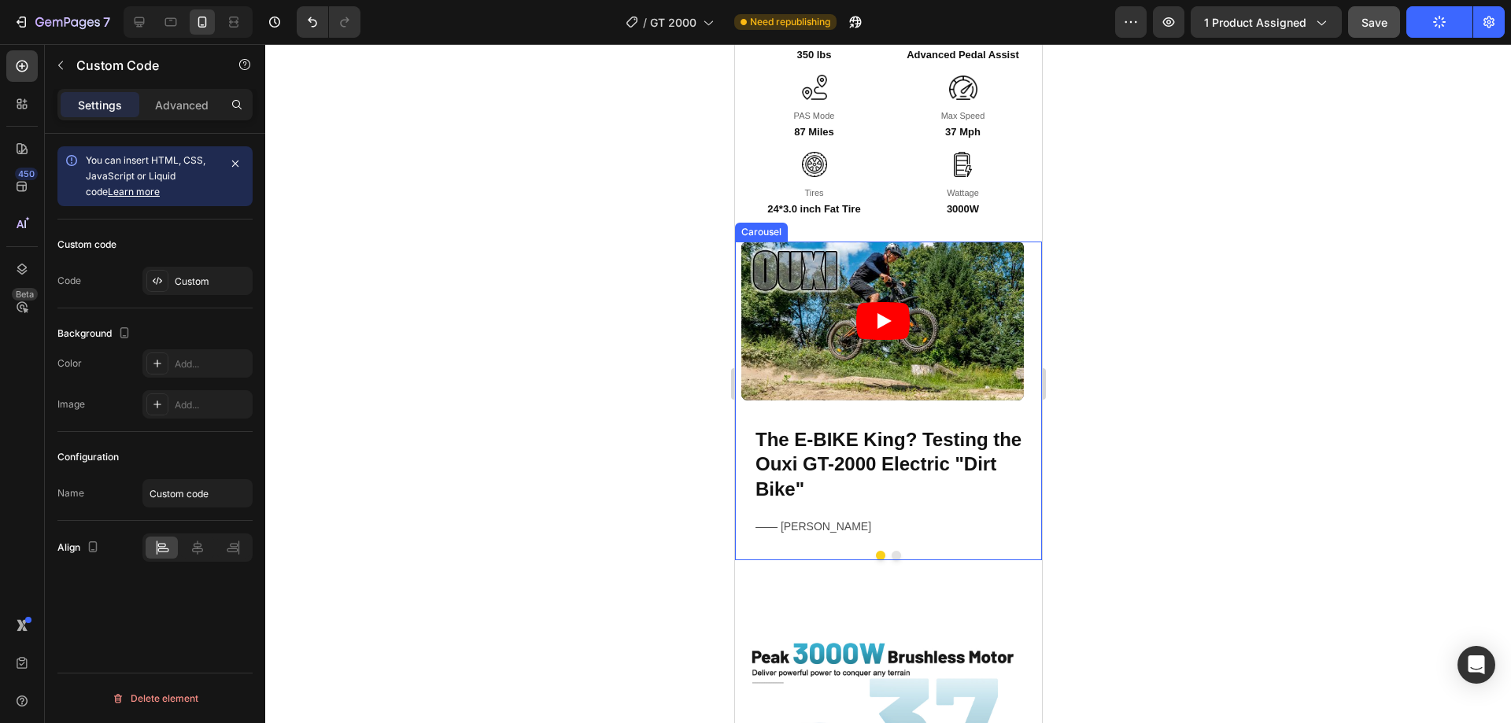
click at [891, 551] on button "Dot" at bounding box center [895, 555] width 9 height 9
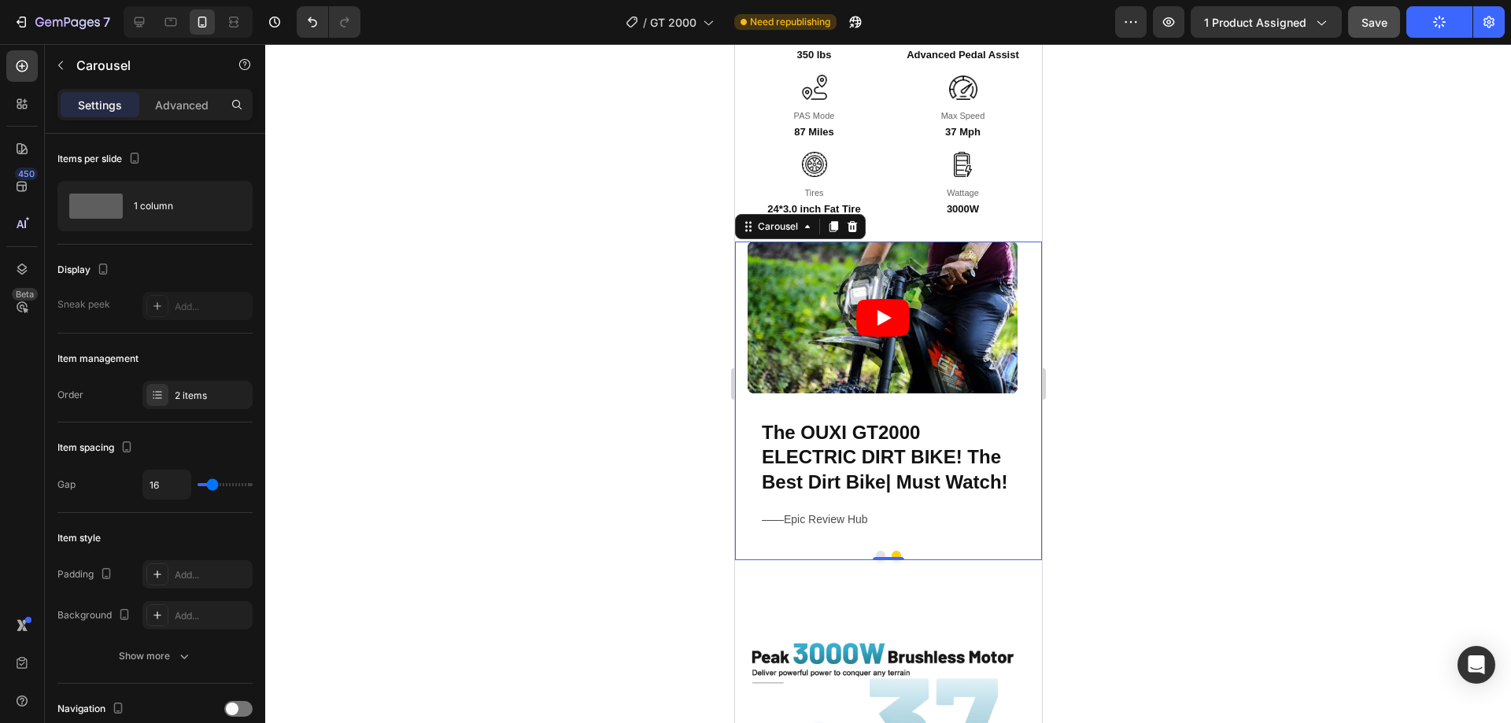
click at [875, 551] on button "Dot" at bounding box center [879, 555] width 9 height 9
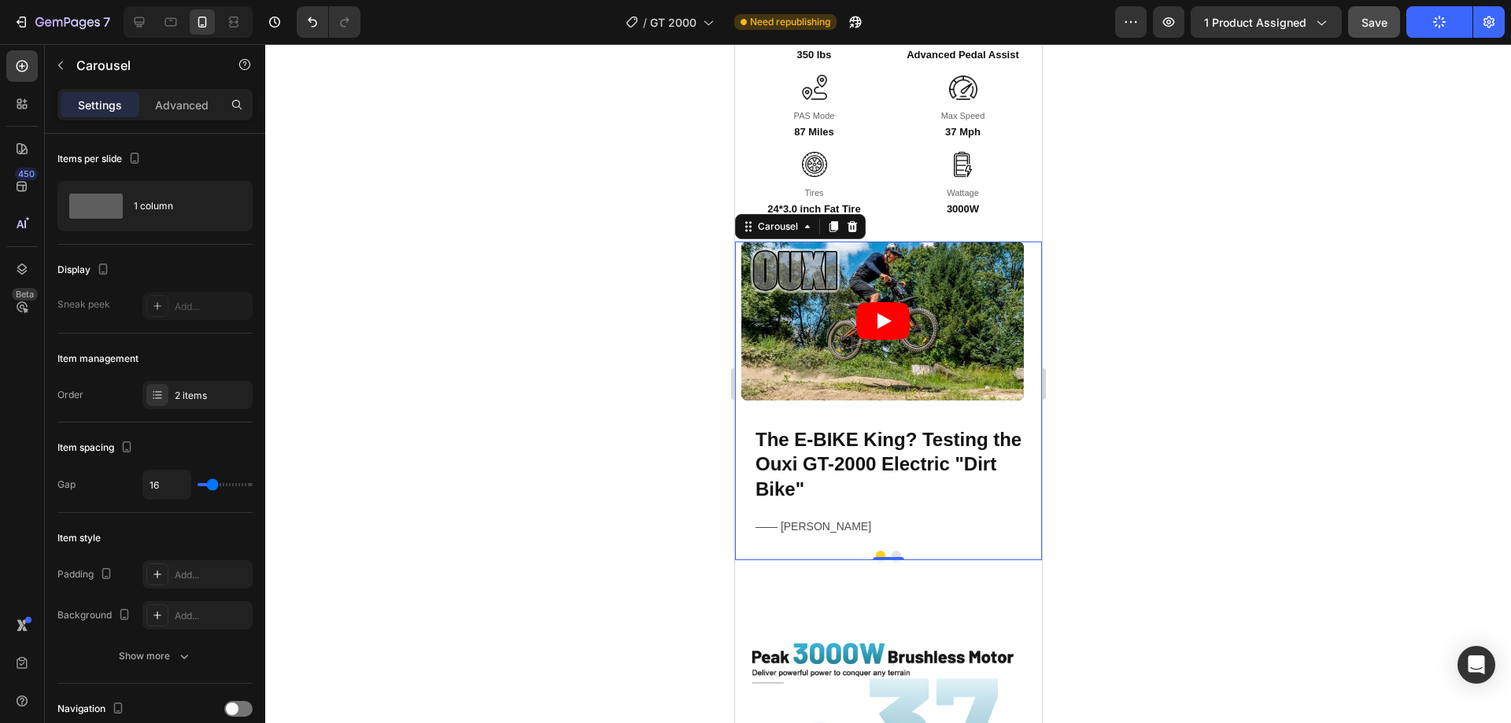
click at [891, 551] on button "Dot" at bounding box center [895, 555] width 9 height 9
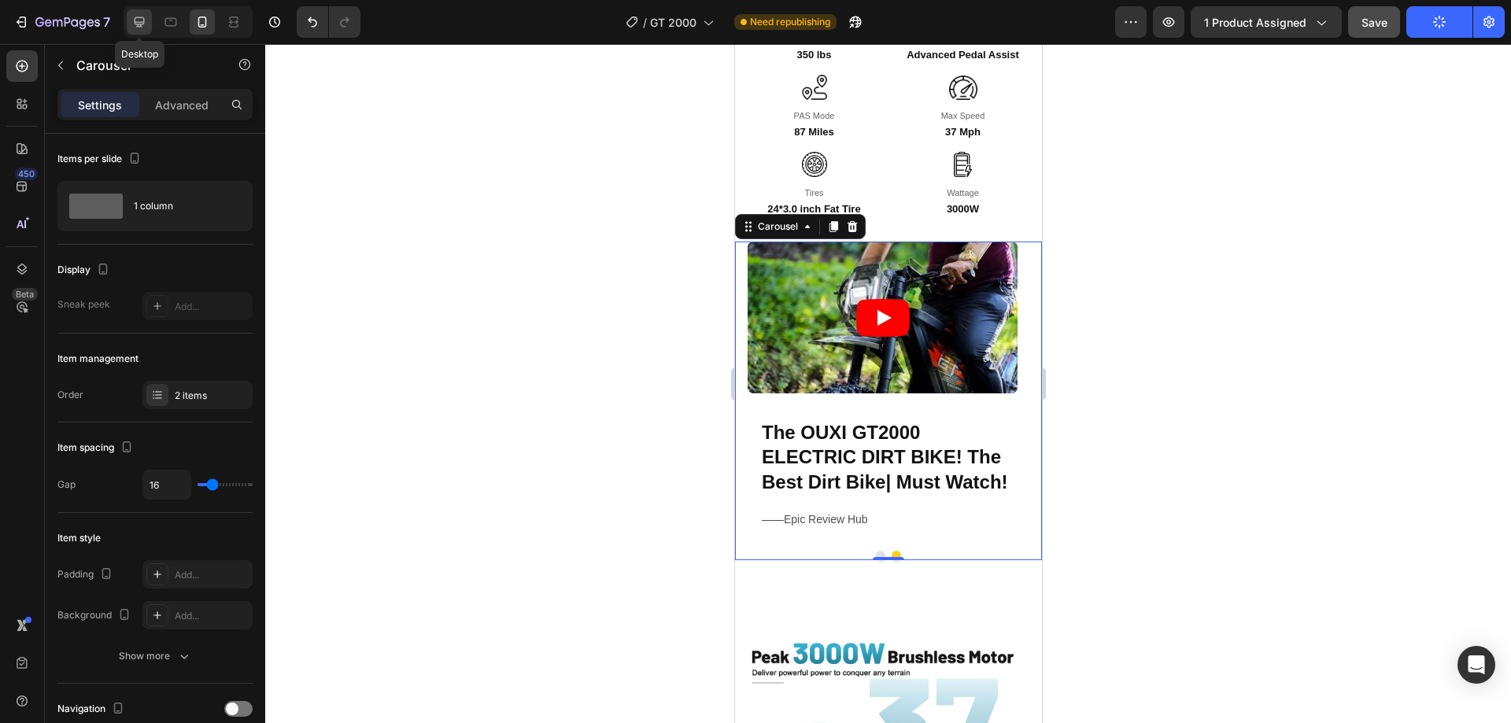
click at [141, 16] on icon at bounding box center [139, 22] width 16 height 16
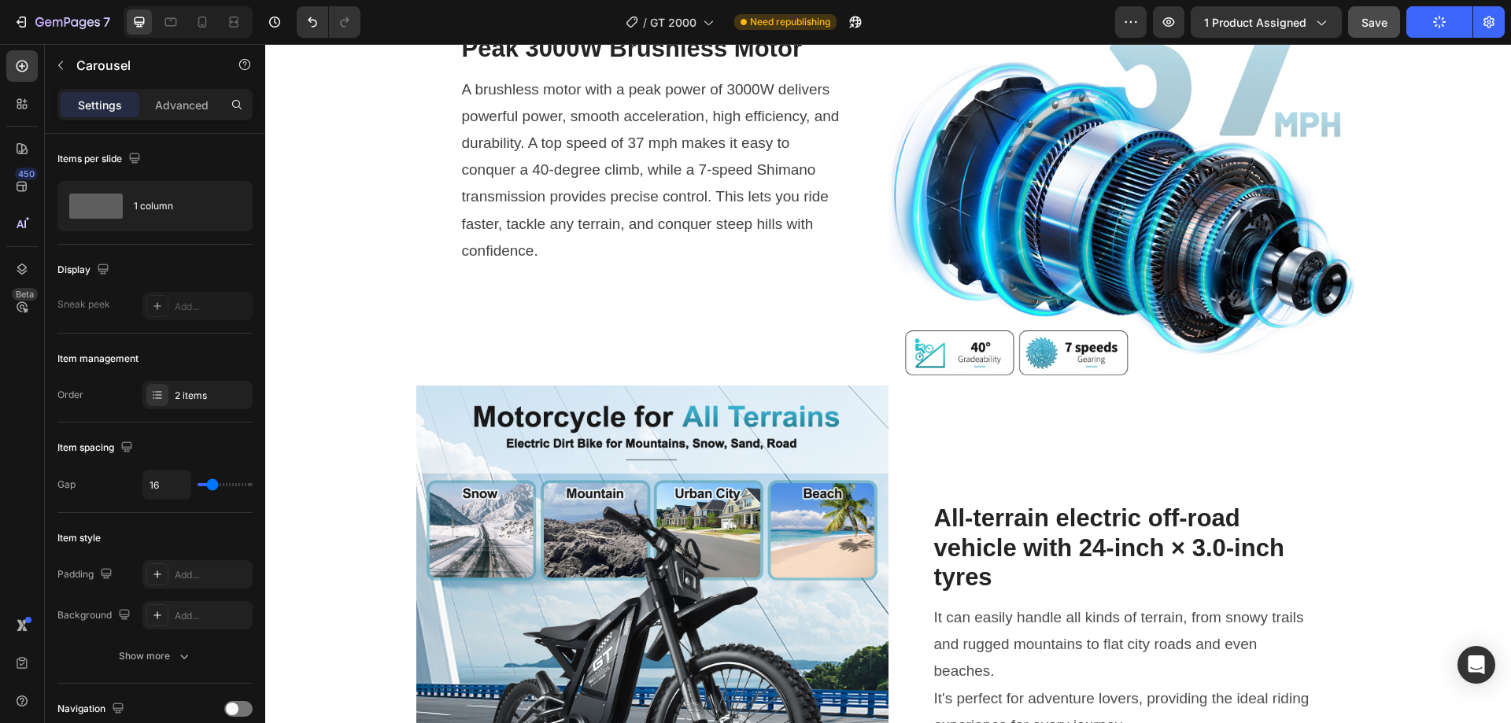
scroll to position [2023, 0]
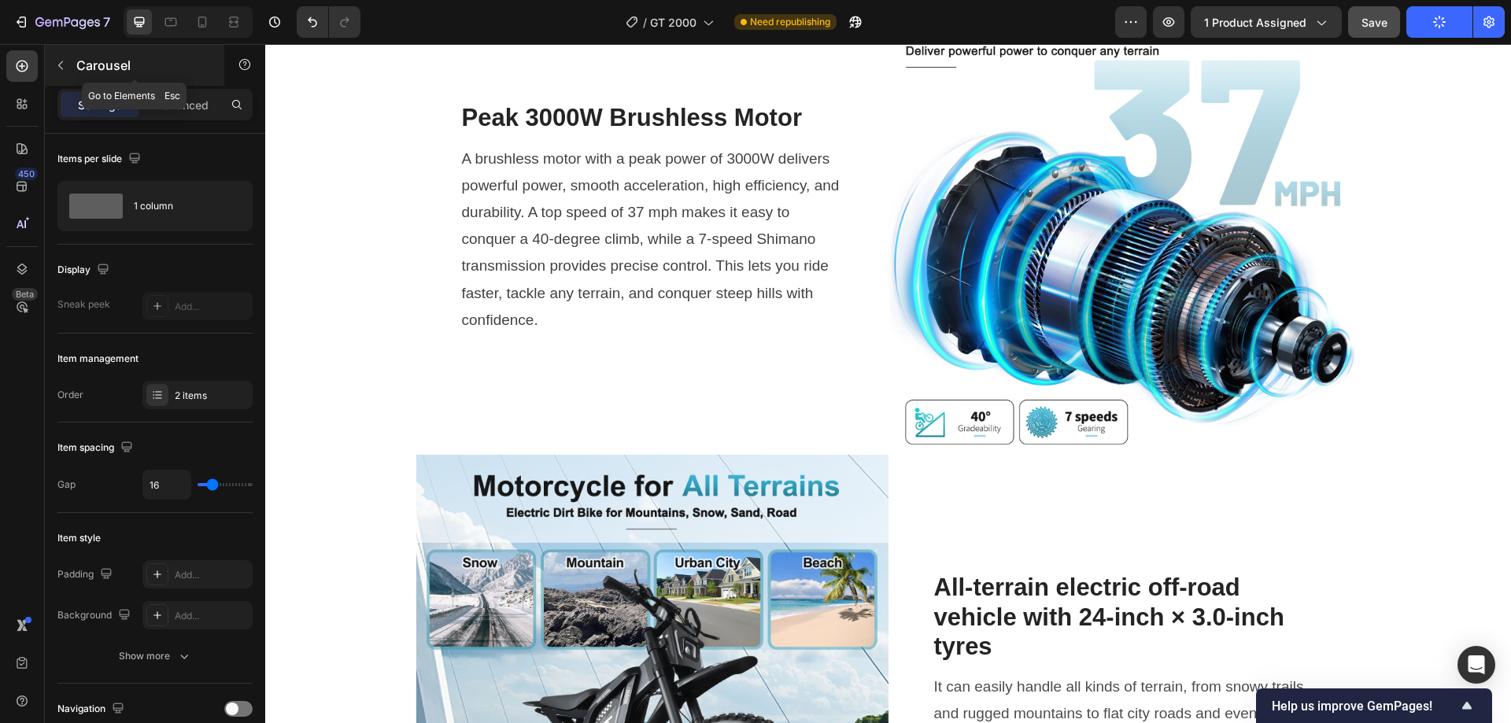
drag, startPoint x: 84, startPoint y: 64, endPoint x: 75, endPoint y: 63, distance: 9.5
click at [85, 65] on p "Carousel" at bounding box center [143, 65] width 134 height 19
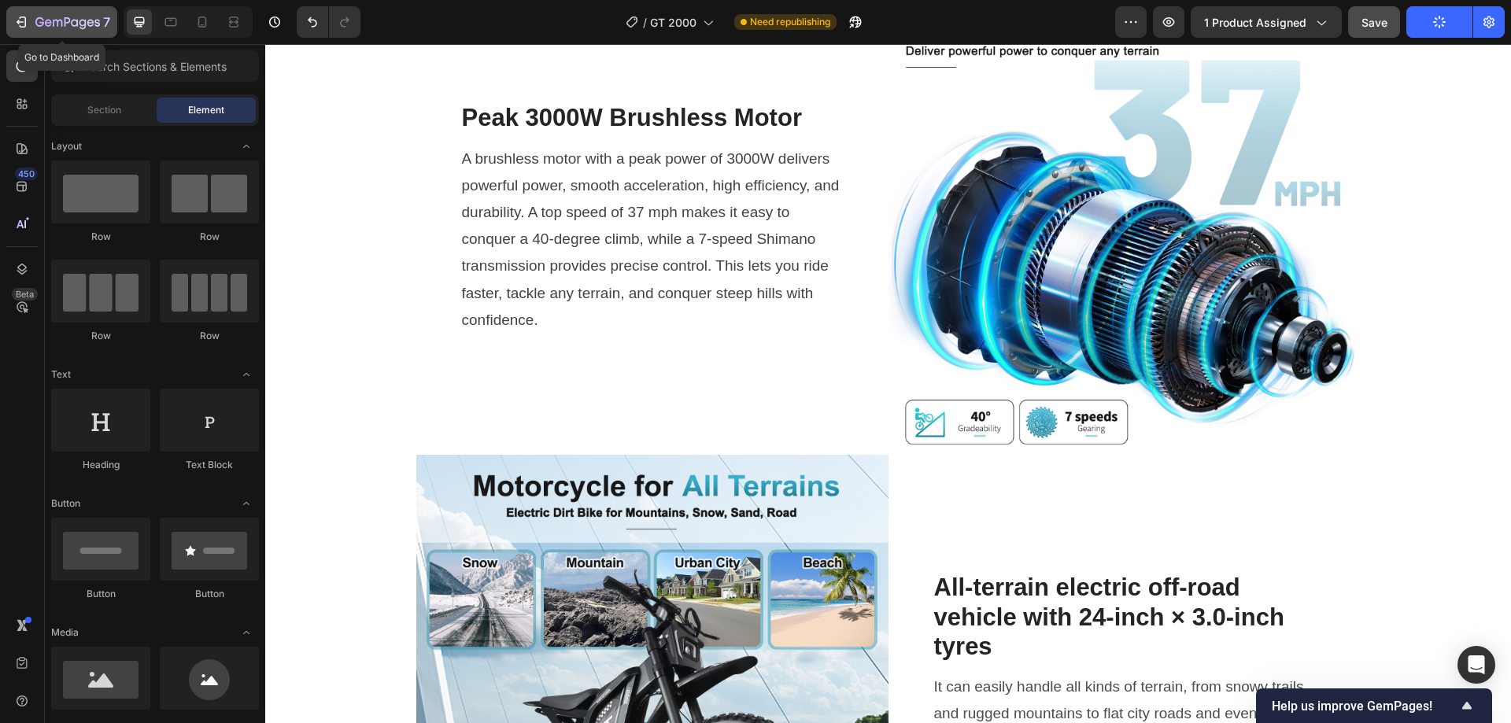
click at [38, 26] on icon "button" at bounding box center [39, 21] width 9 height 9
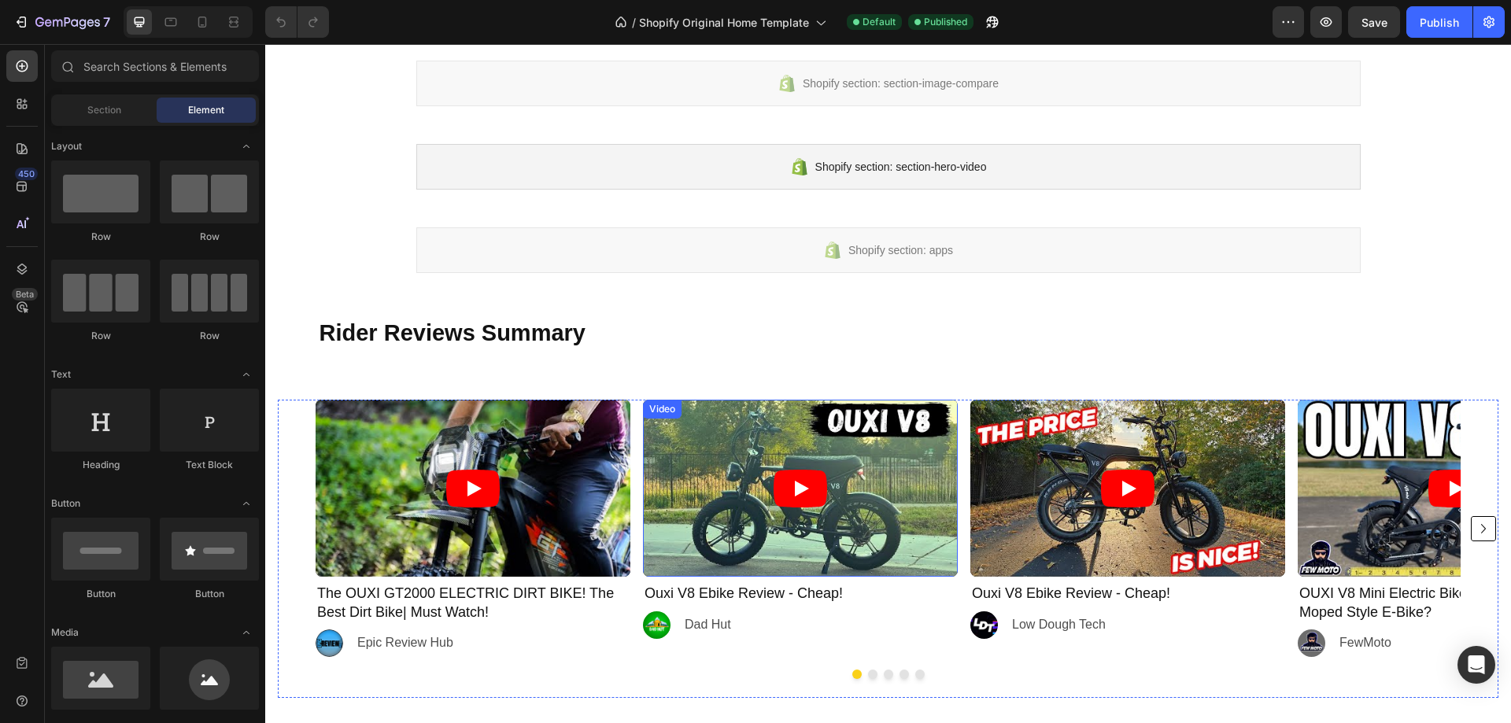
scroll to position [2488, 0]
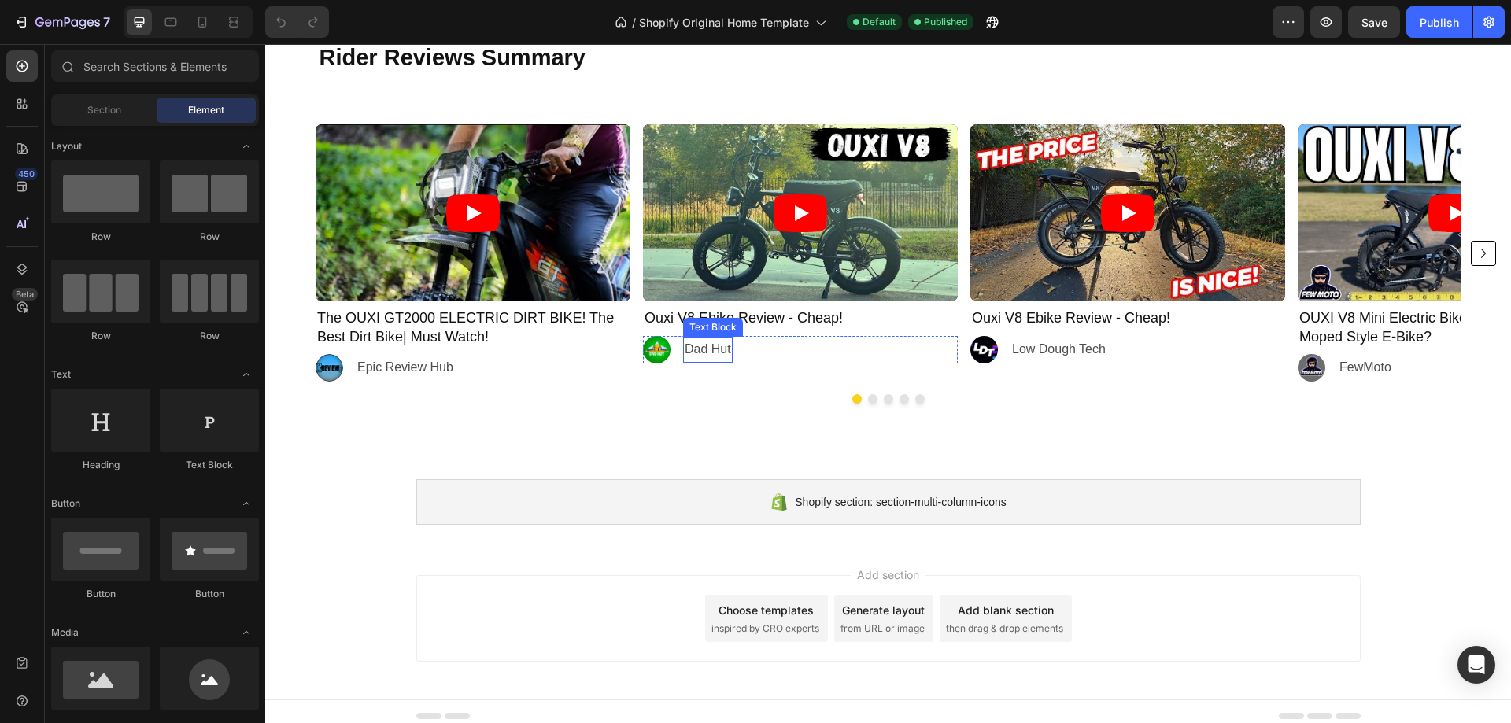
click at [703, 349] on p "Dad Hut" at bounding box center [708, 349] width 46 height 23
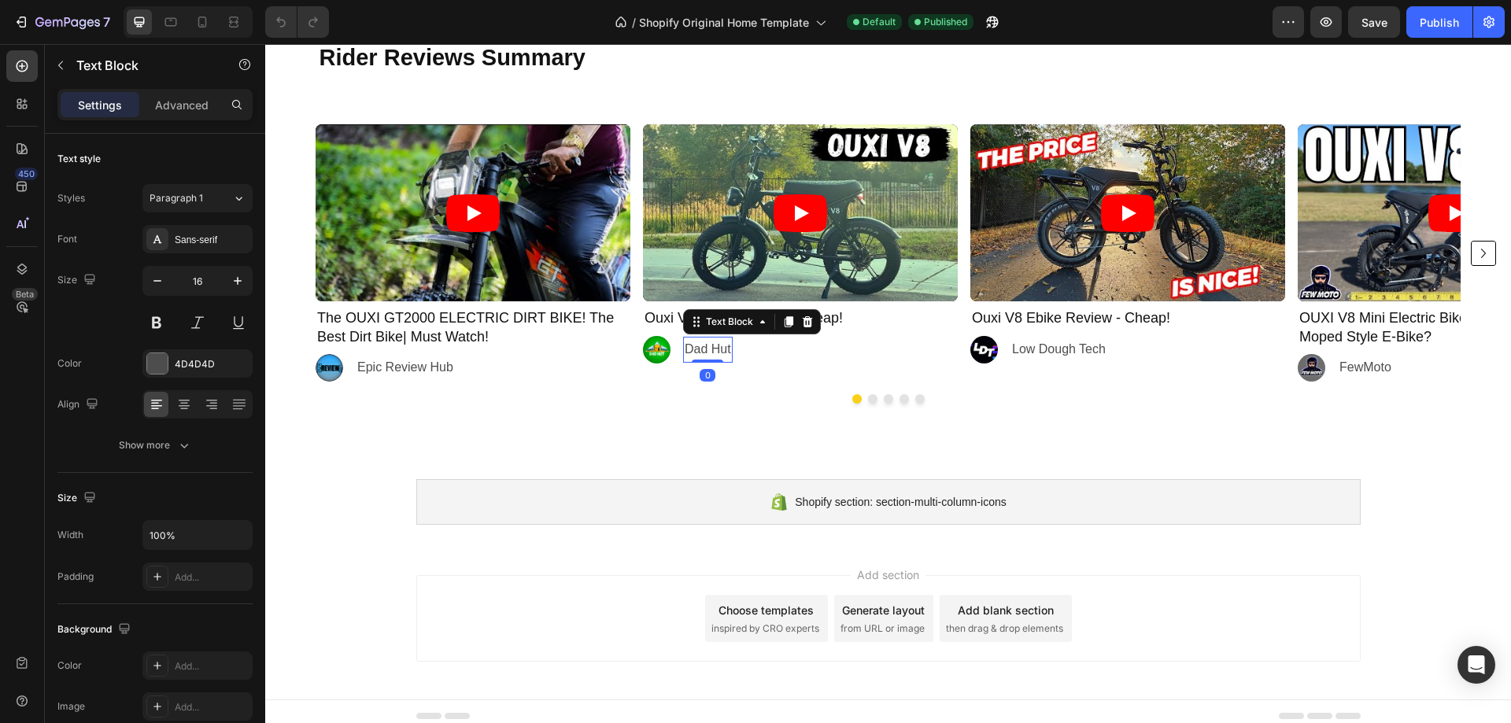
click at [703, 349] on p "Dad Hut" at bounding box center [708, 349] width 46 height 23
click at [719, 351] on p "Dad Hut" at bounding box center [708, 349] width 46 height 23
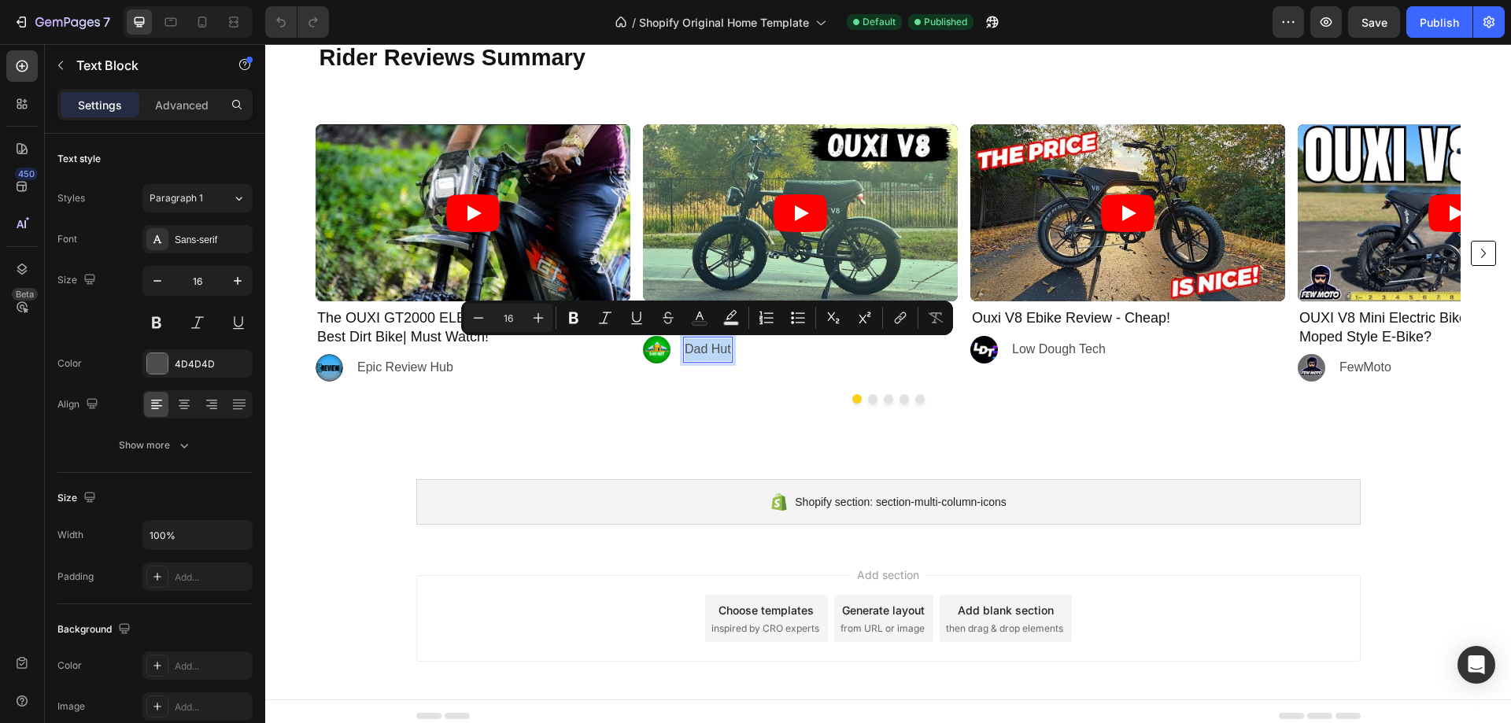
copy p "Dad Hut"
click at [708, 351] on p "Dad Hut" at bounding box center [708, 349] width 46 height 23
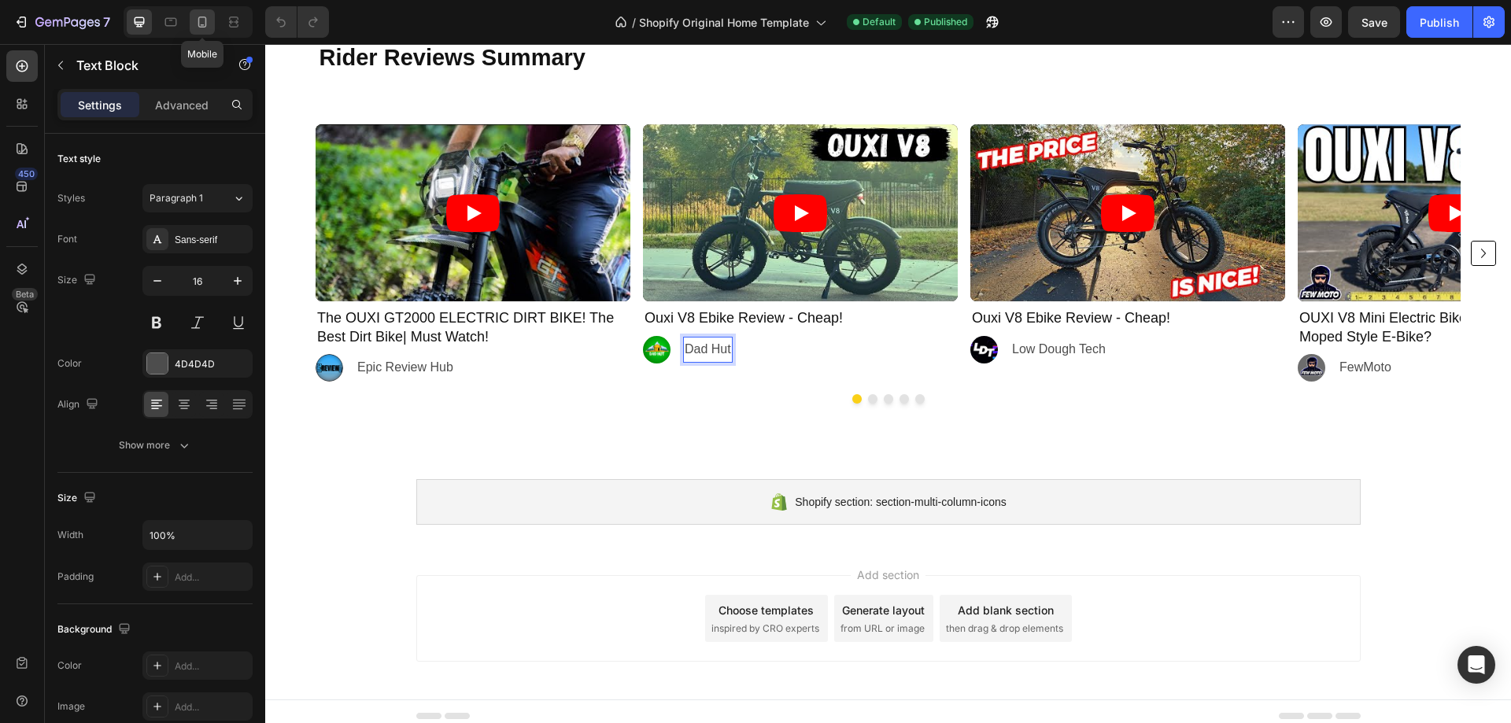
click at [198, 26] on icon at bounding box center [202, 22] width 16 height 16
type input "14"
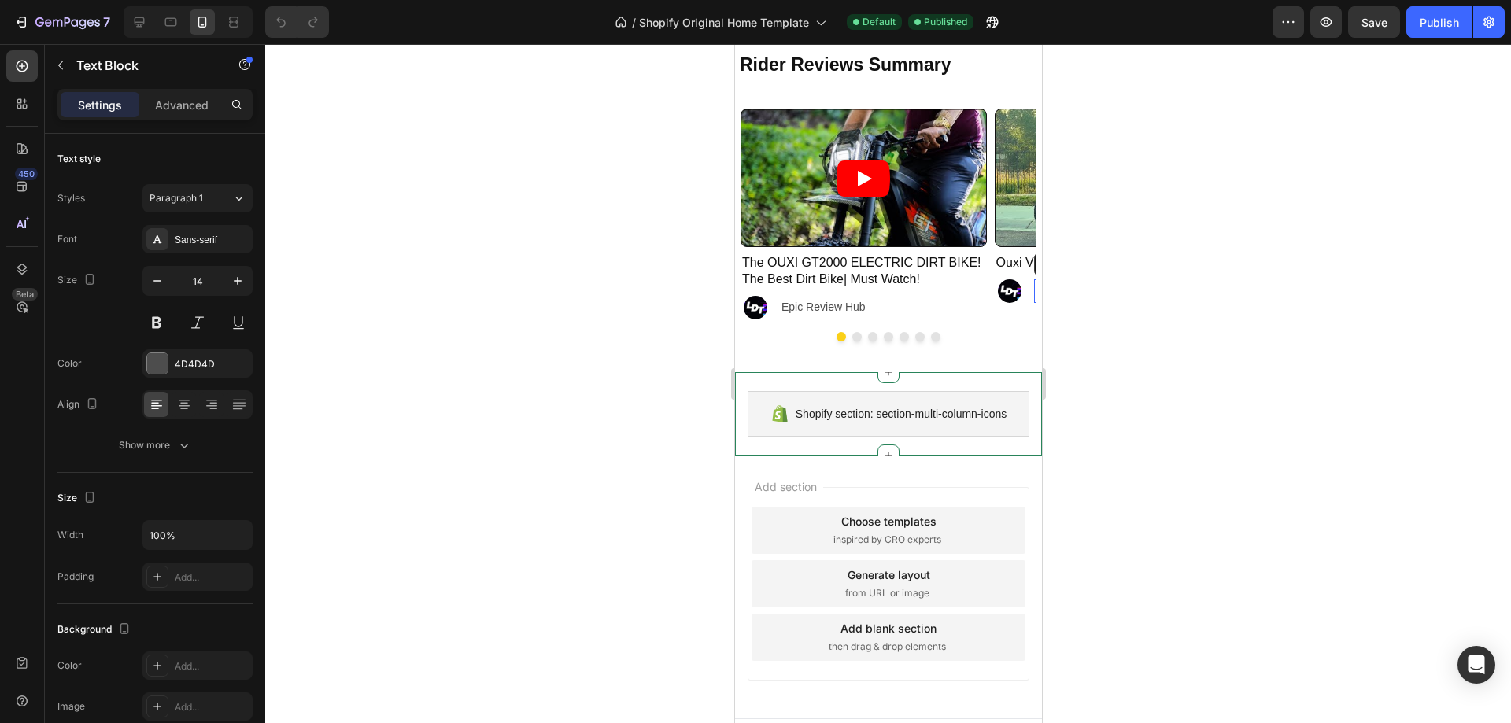
scroll to position [3107, 0]
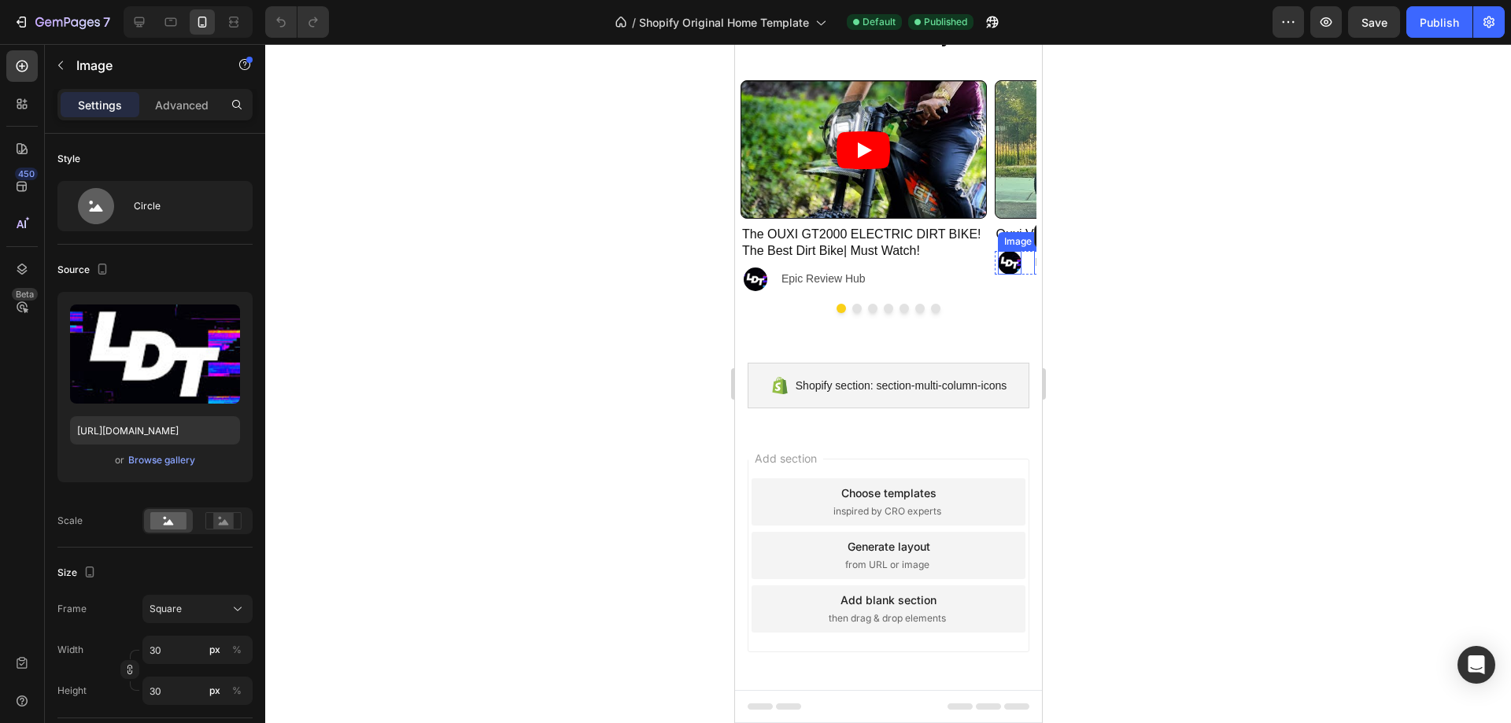
click at [1004, 260] on img at bounding box center [1009, 263] width 24 height 24
click at [168, 456] on div "Browse gallery" at bounding box center [161, 460] width 67 height 14
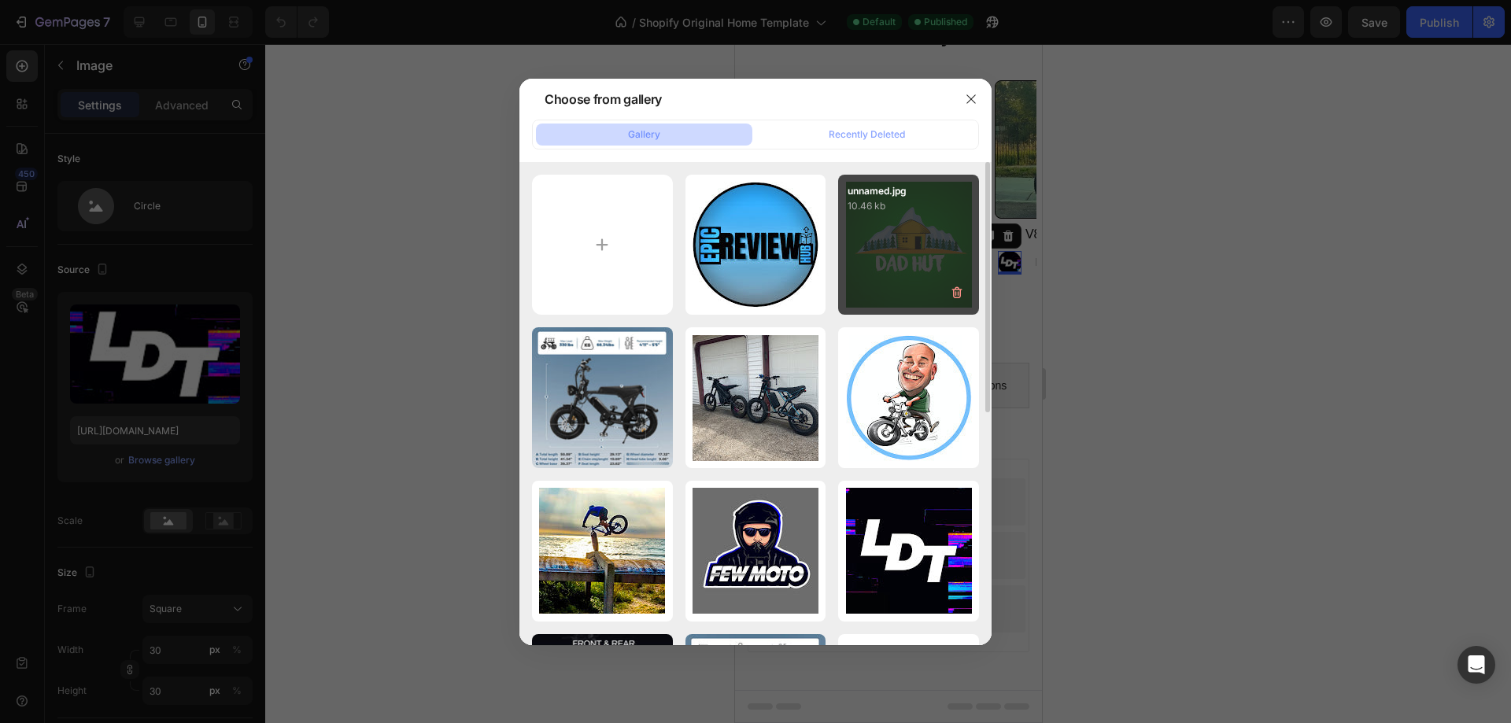
click at [892, 224] on div "unnamed.jpg 10.46 kb" at bounding box center [908, 245] width 141 height 141
type input "https://cdn.shopify.com/s/files/1/0647/1355/6045/files/gempages_570747707249918…"
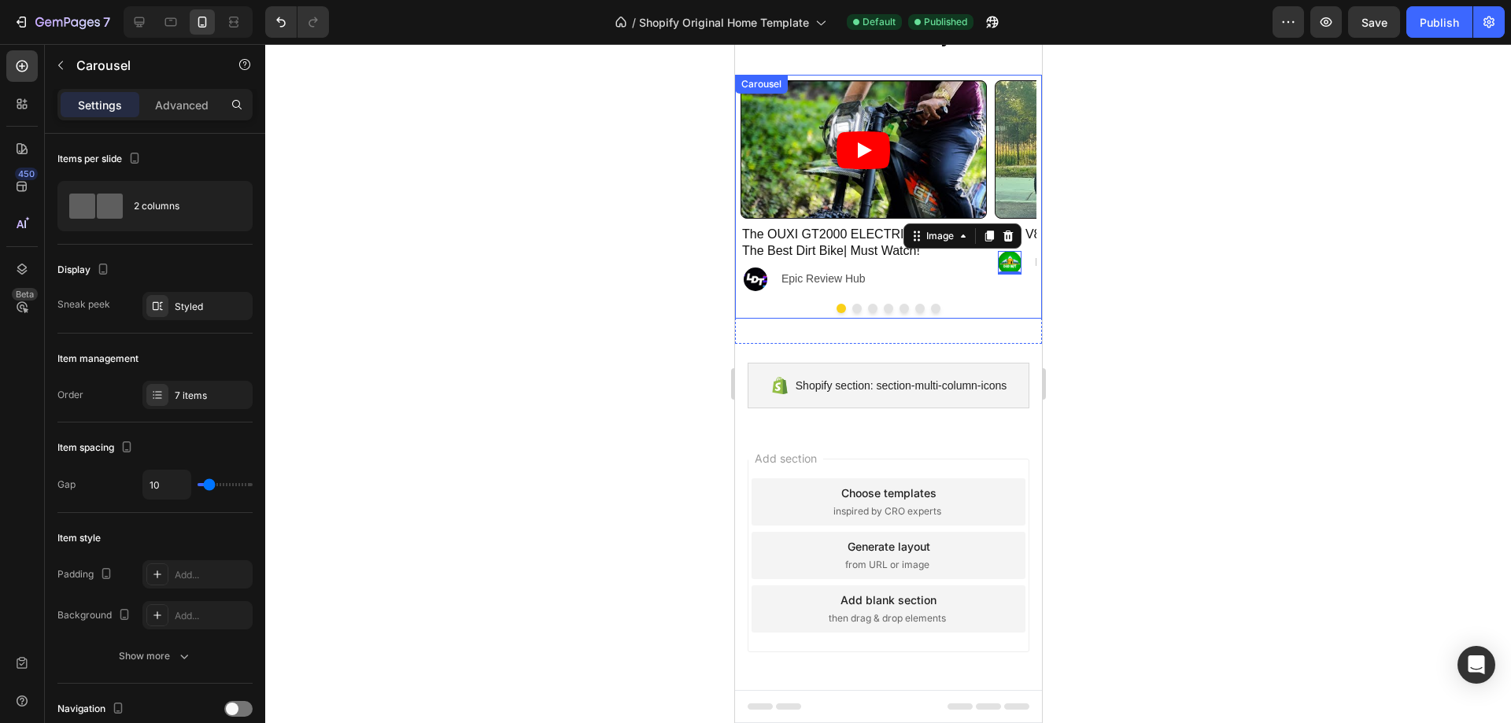
click at [852, 310] on button "Dot" at bounding box center [856, 308] width 9 height 9
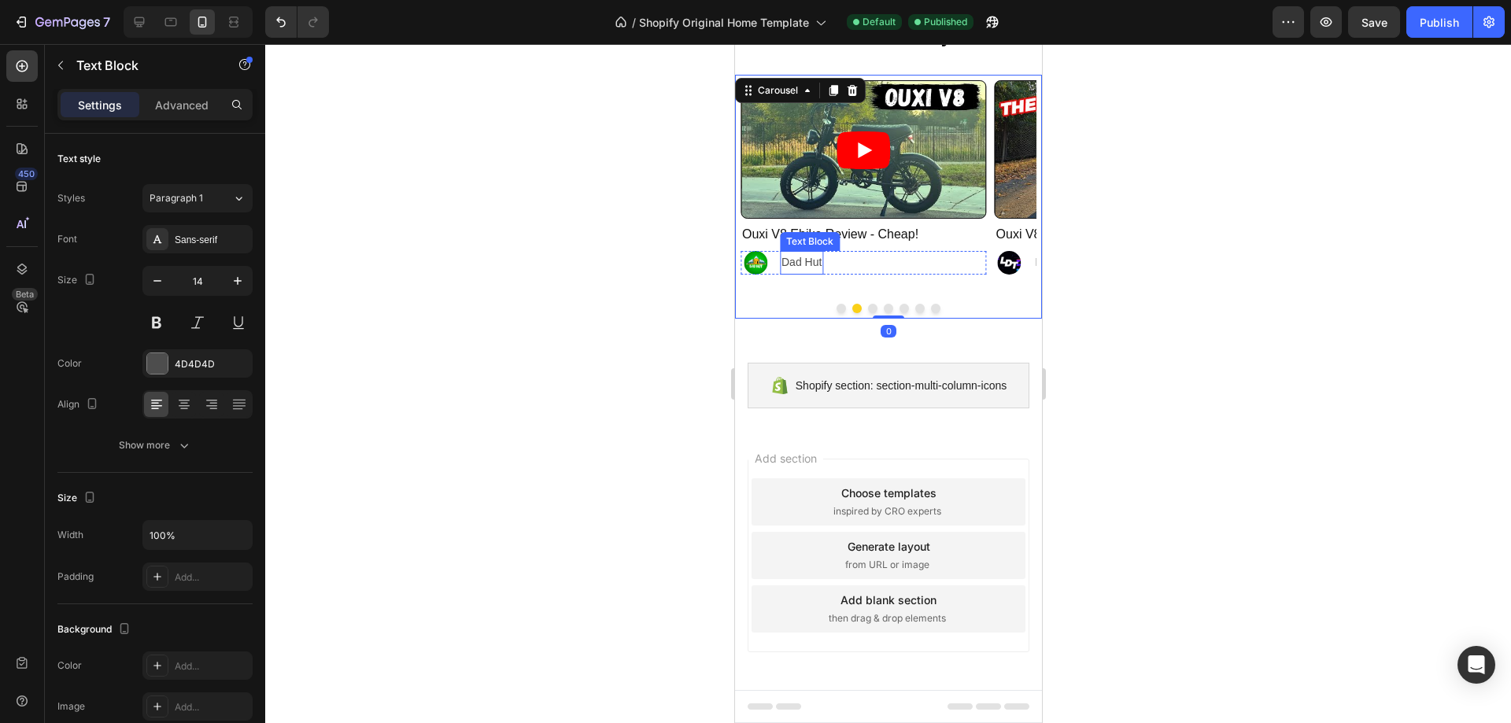
click at [807, 262] on p "Dad Hut" at bounding box center [801, 263] width 40 height 20
click at [867, 308] on button "Dot" at bounding box center [871, 308] width 9 height 9
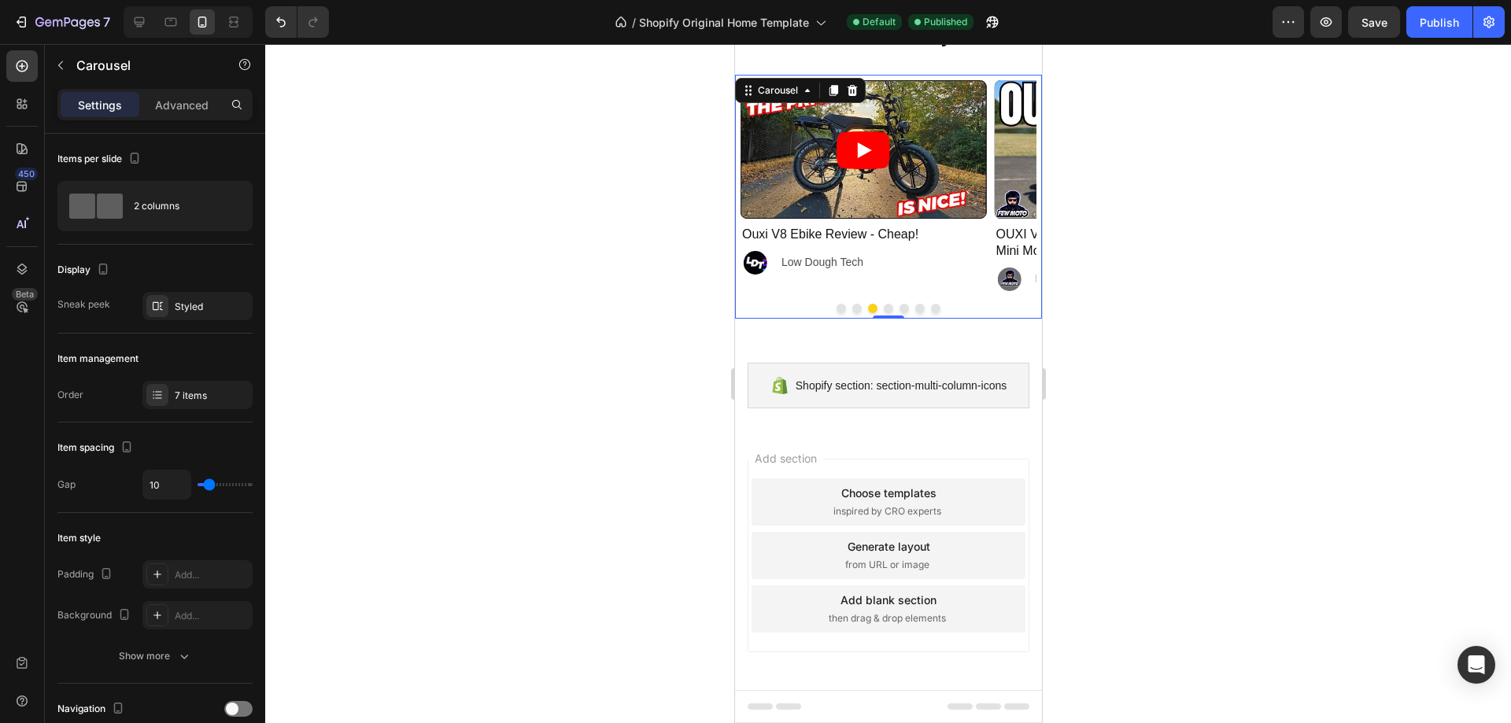
click at [852, 308] on button "Dot" at bounding box center [856, 308] width 9 height 9
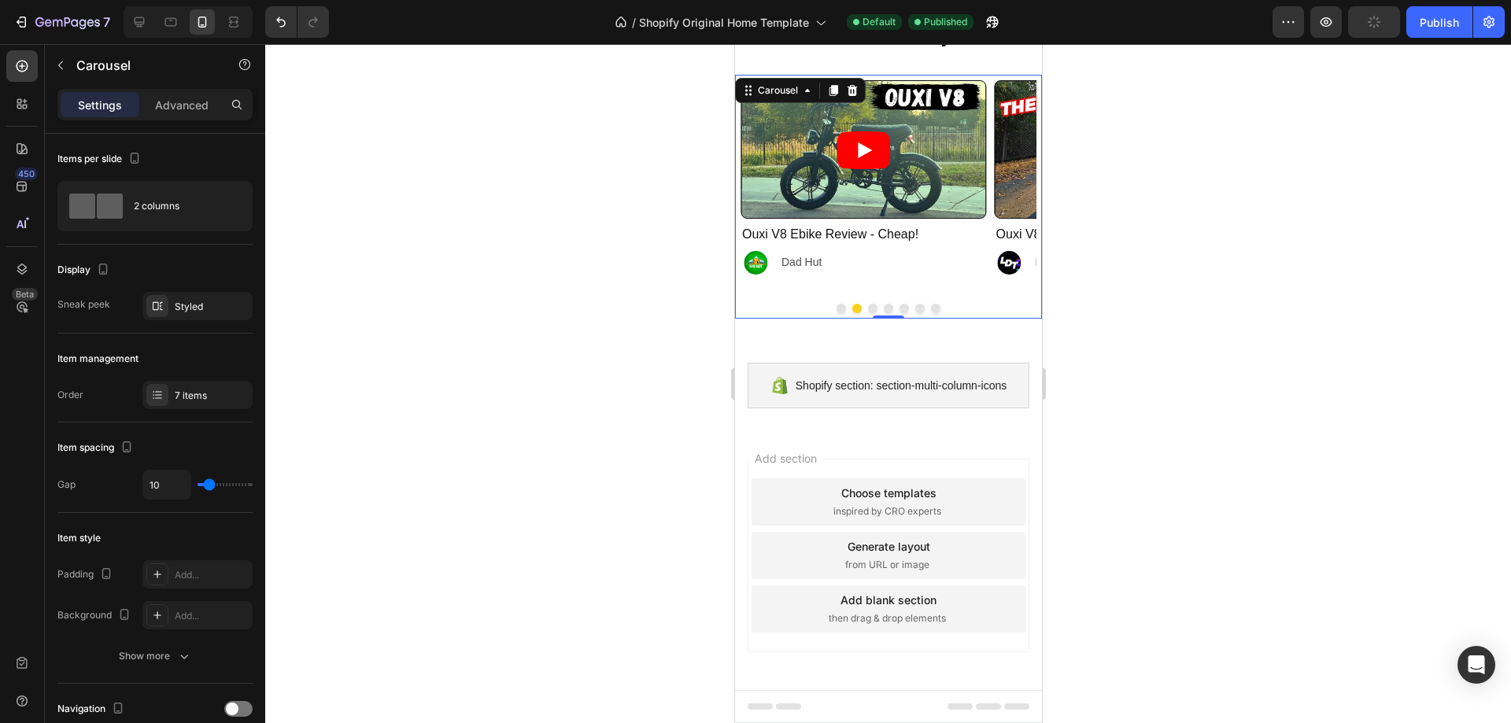
click at [837, 308] on button "Dot" at bounding box center [840, 308] width 9 height 9
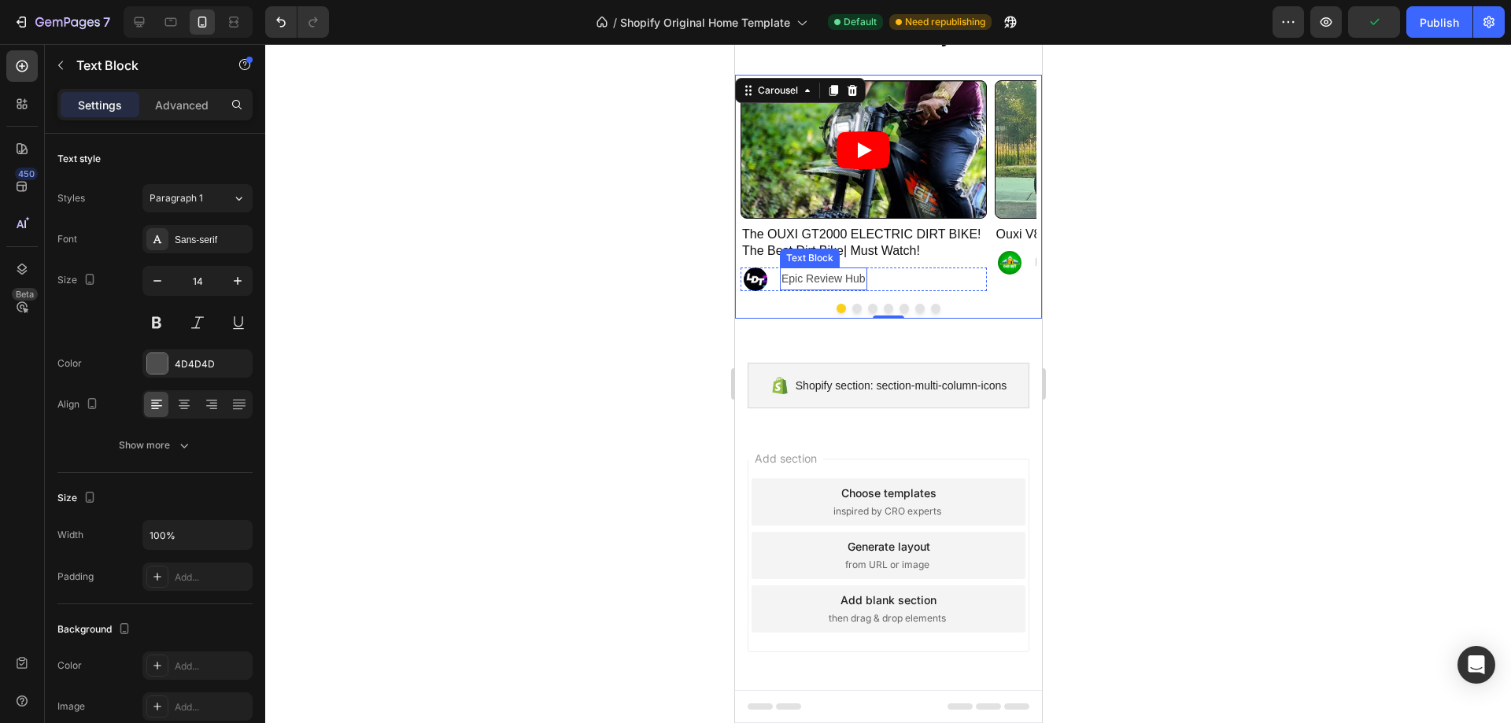
click at [824, 275] on p "Epic Review Hub" at bounding box center [823, 279] width 84 height 20
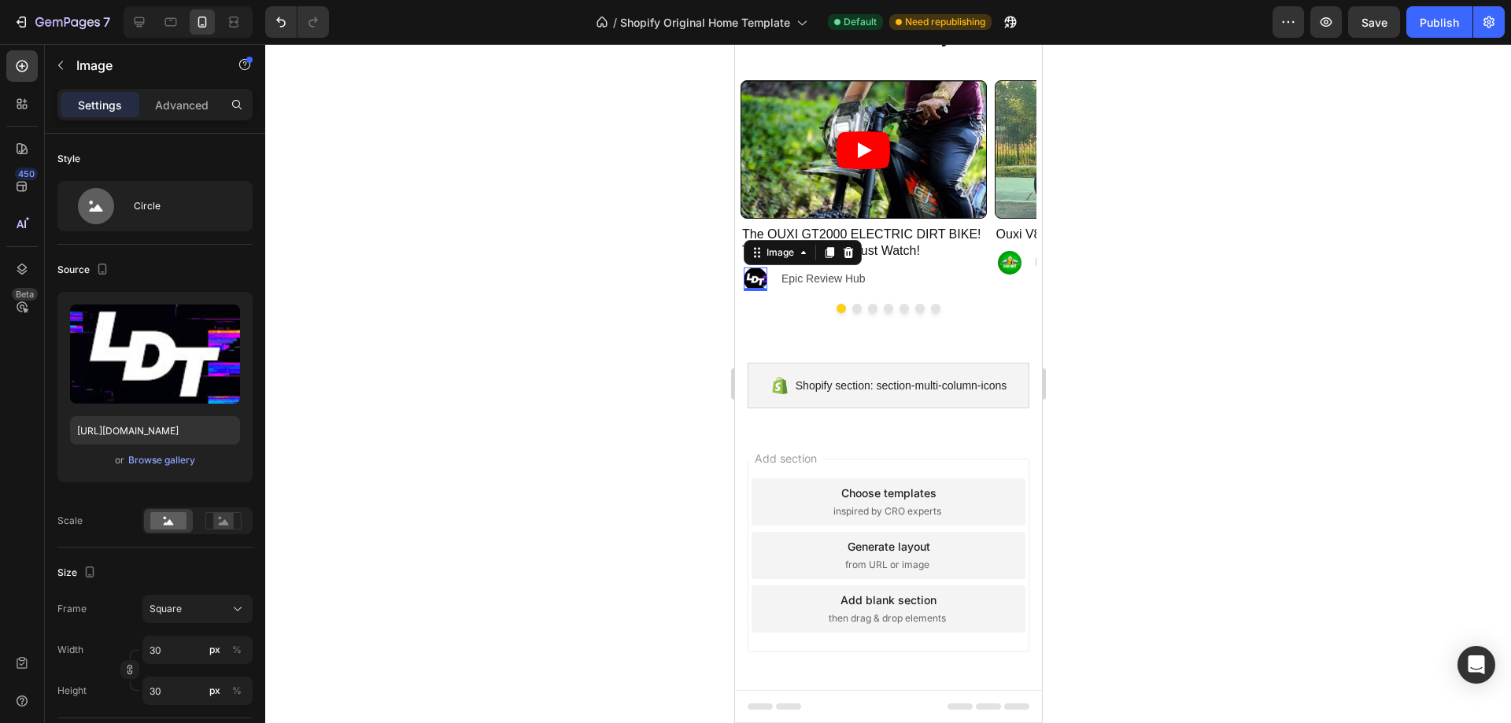
click at [759, 277] on img at bounding box center [755, 280] width 24 height 24
click at [164, 462] on div "Browse gallery" at bounding box center [161, 460] width 67 height 14
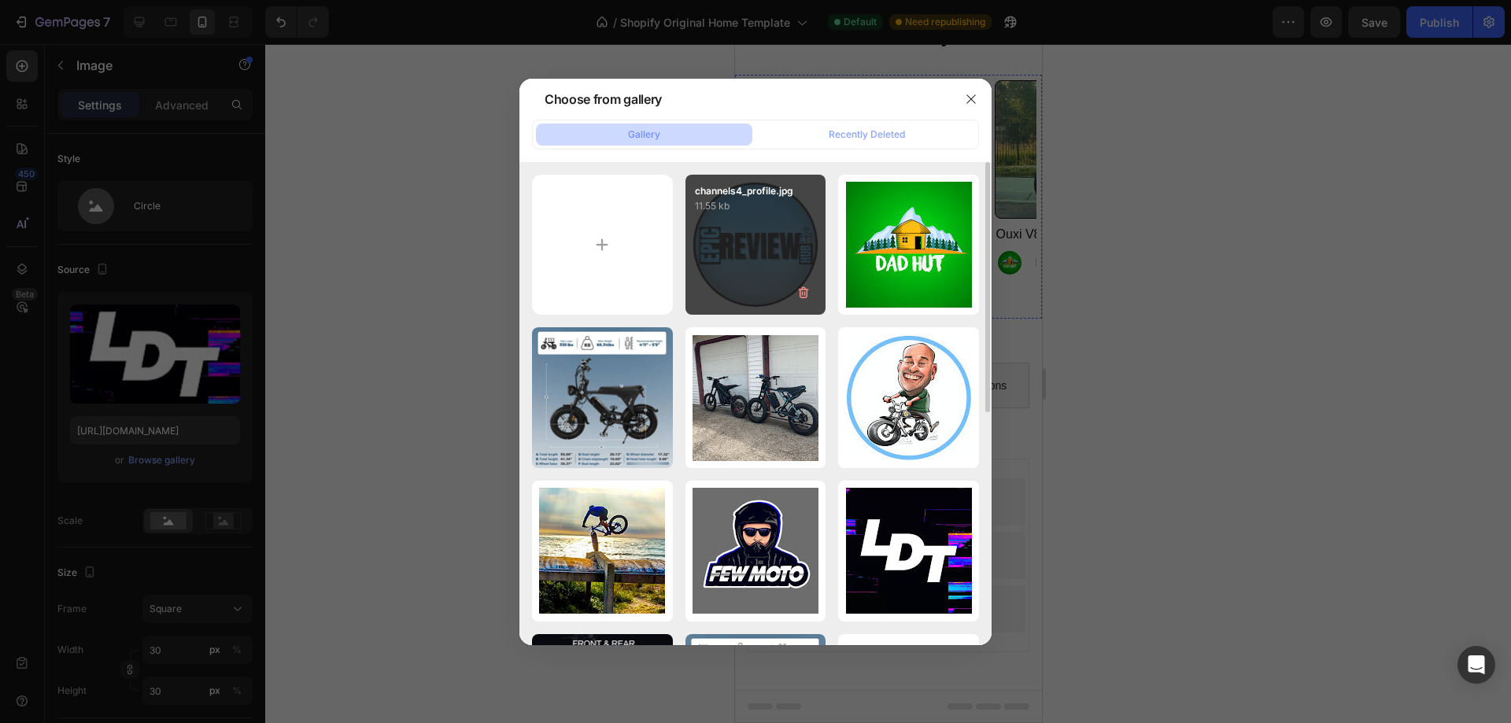
click at [800, 190] on p "channels4_profile.jpg" at bounding box center [756, 191] width 122 height 14
type input "https://cdn.shopify.com/s/files/1/0647/1355/6045/files/gempages_570747707249918…"
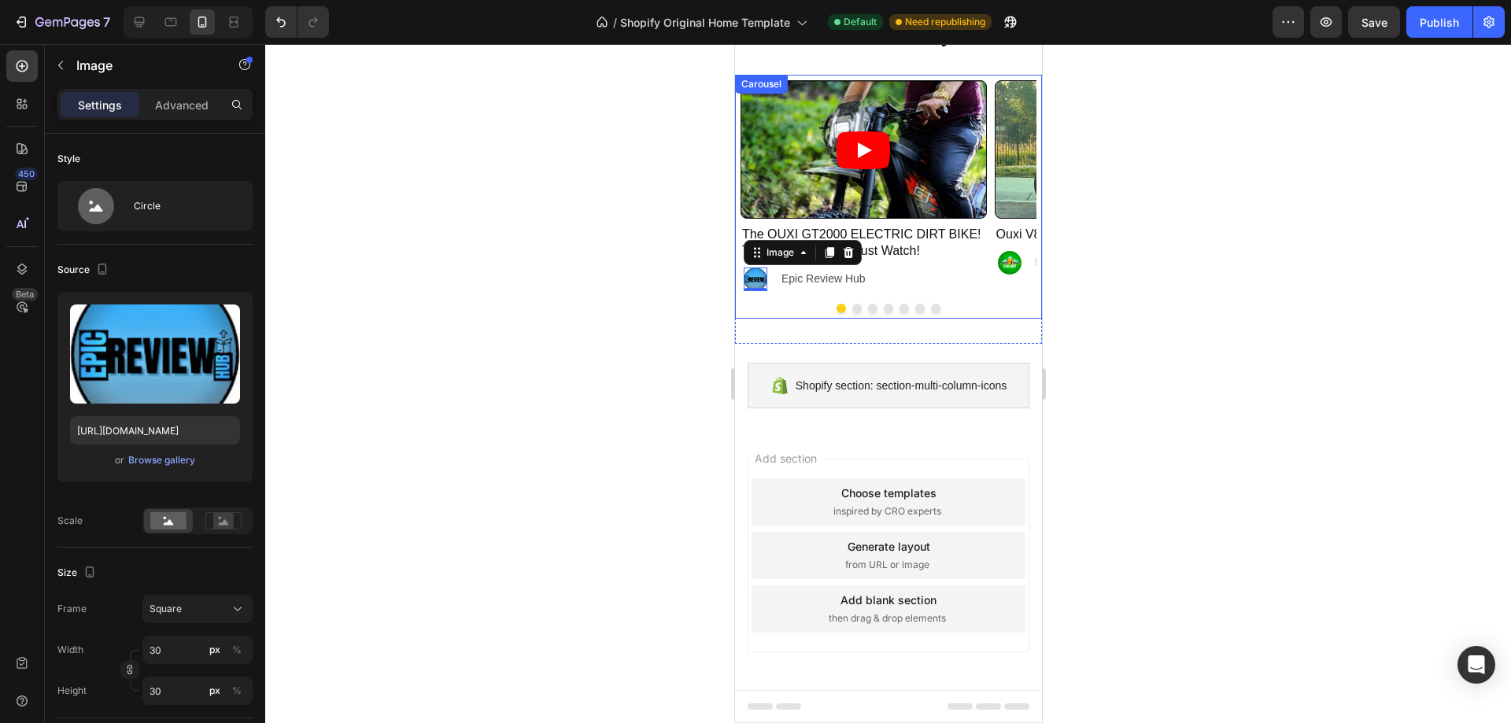
click at [1249, 274] on div at bounding box center [888, 383] width 1246 height 679
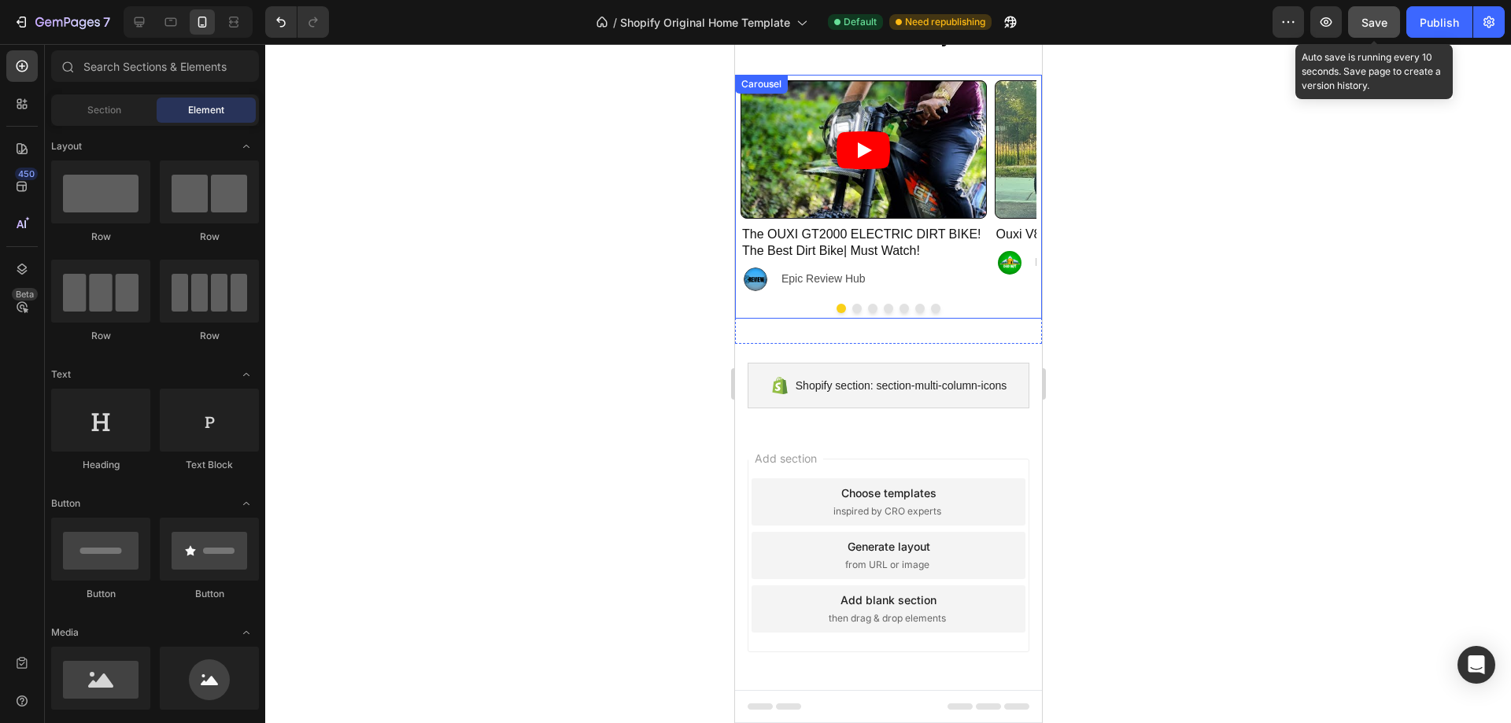
click at [1382, 17] on span "Save" at bounding box center [1374, 22] width 26 height 13
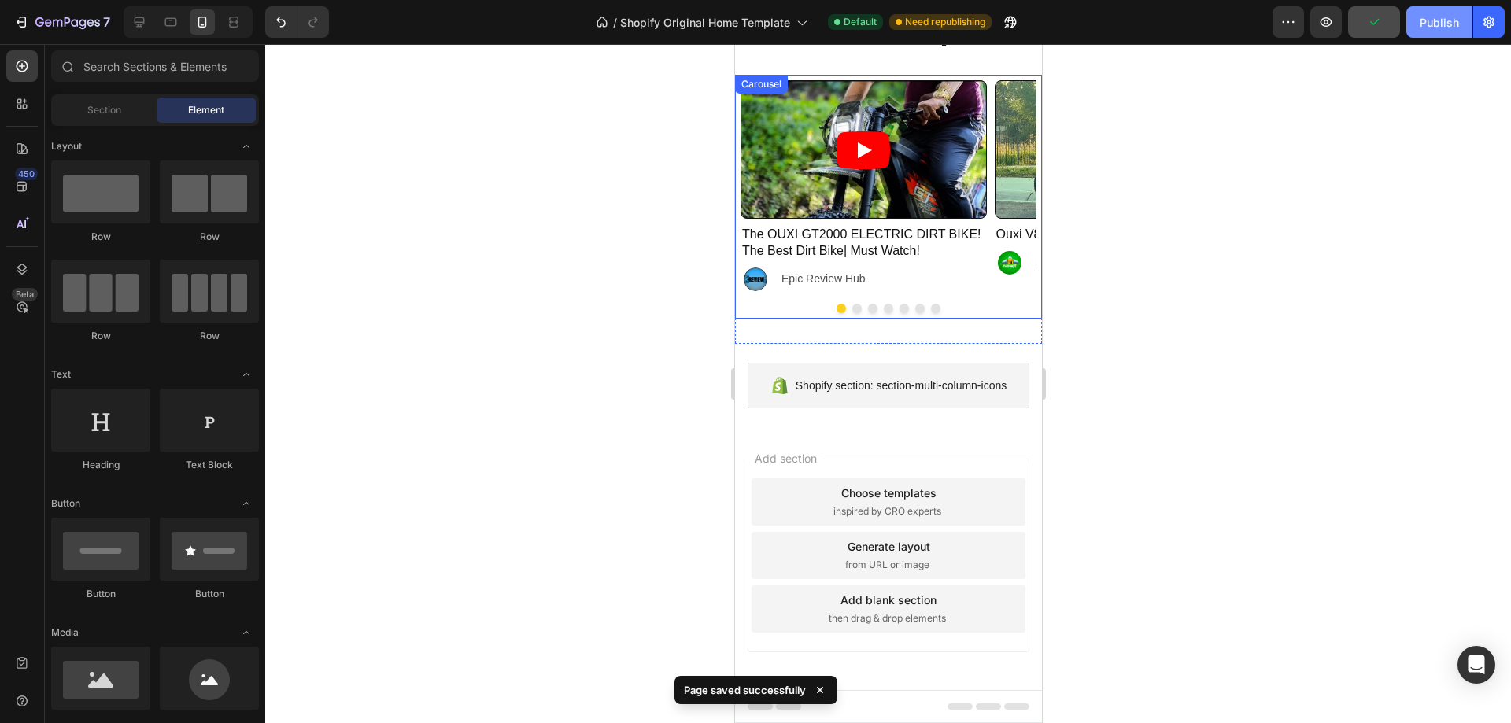
click at [1429, 21] on div "Publish" at bounding box center [1439, 22] width 39 height 17
click at [852, 306] on button "Dot" at bounding box center [856, 308] width 9 height 9
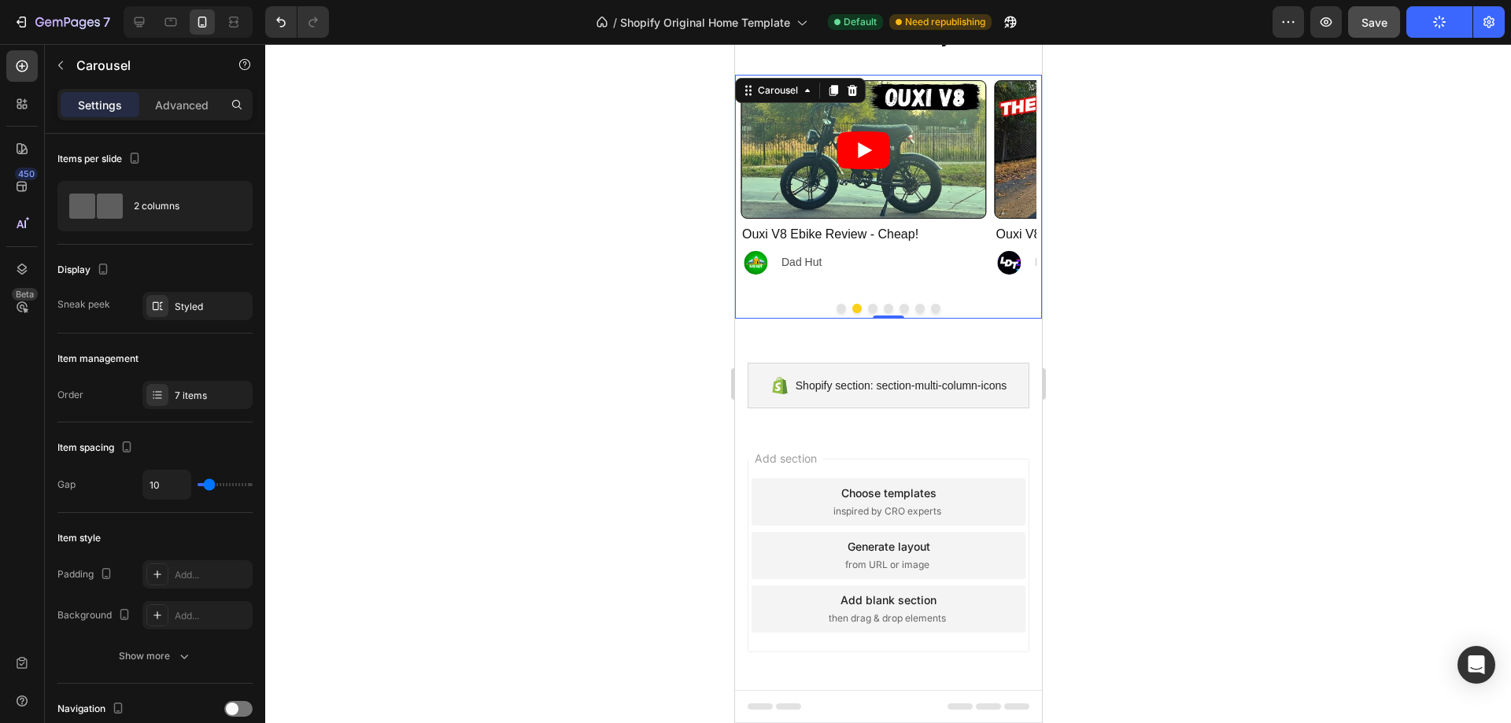
click at [867, 308] on button "Dot" at bounding box center [871, 308] width 9 height 9
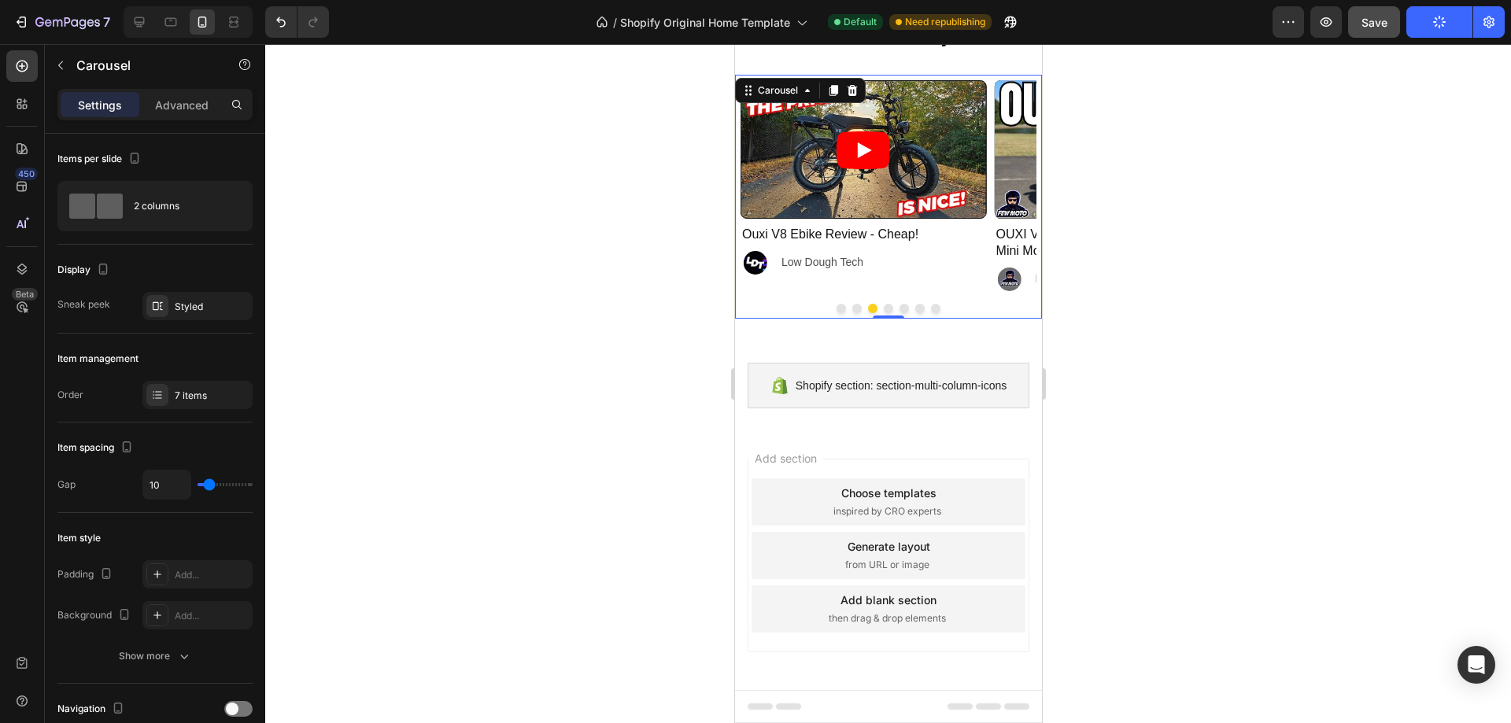
click at [836, 307] on button "Dot" at bounding box center [840, 308] width 9 height 9
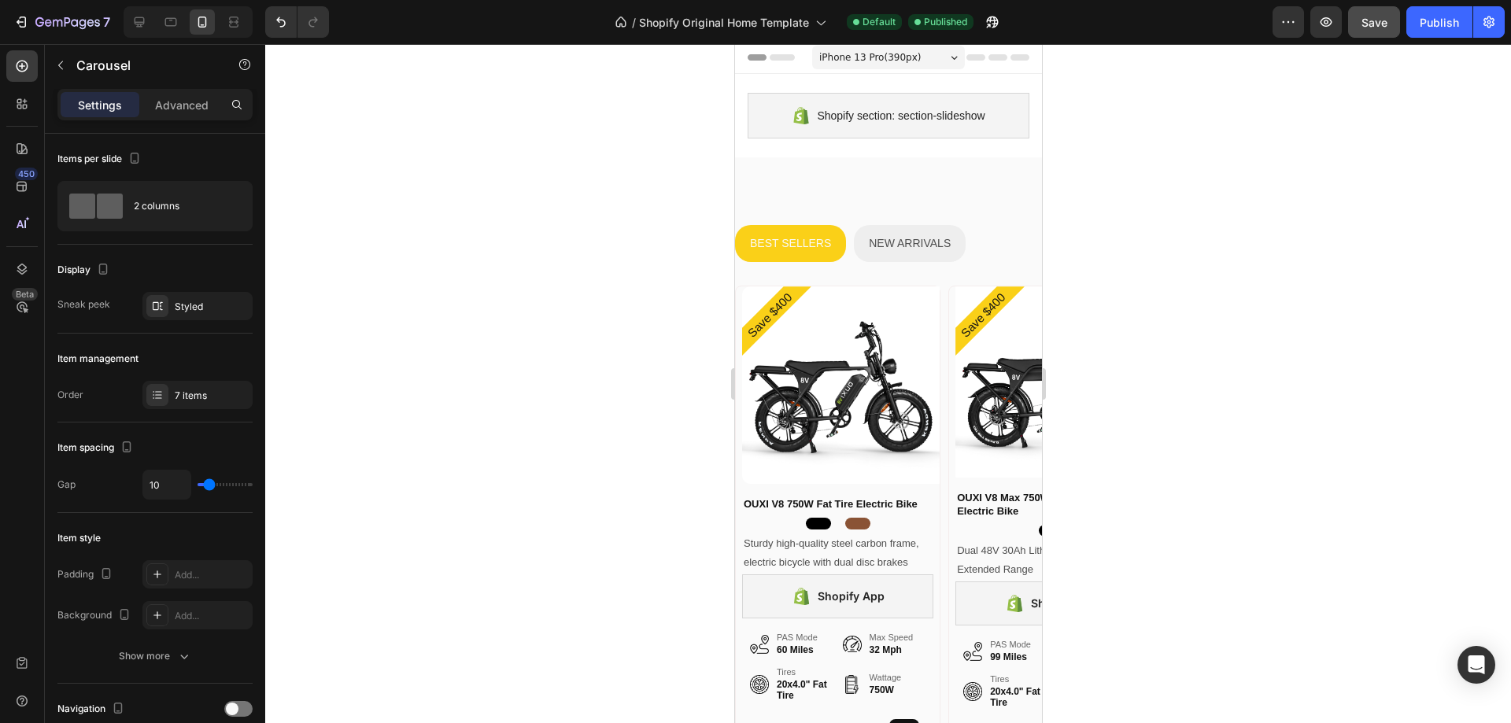
scroll to position [0, 0]
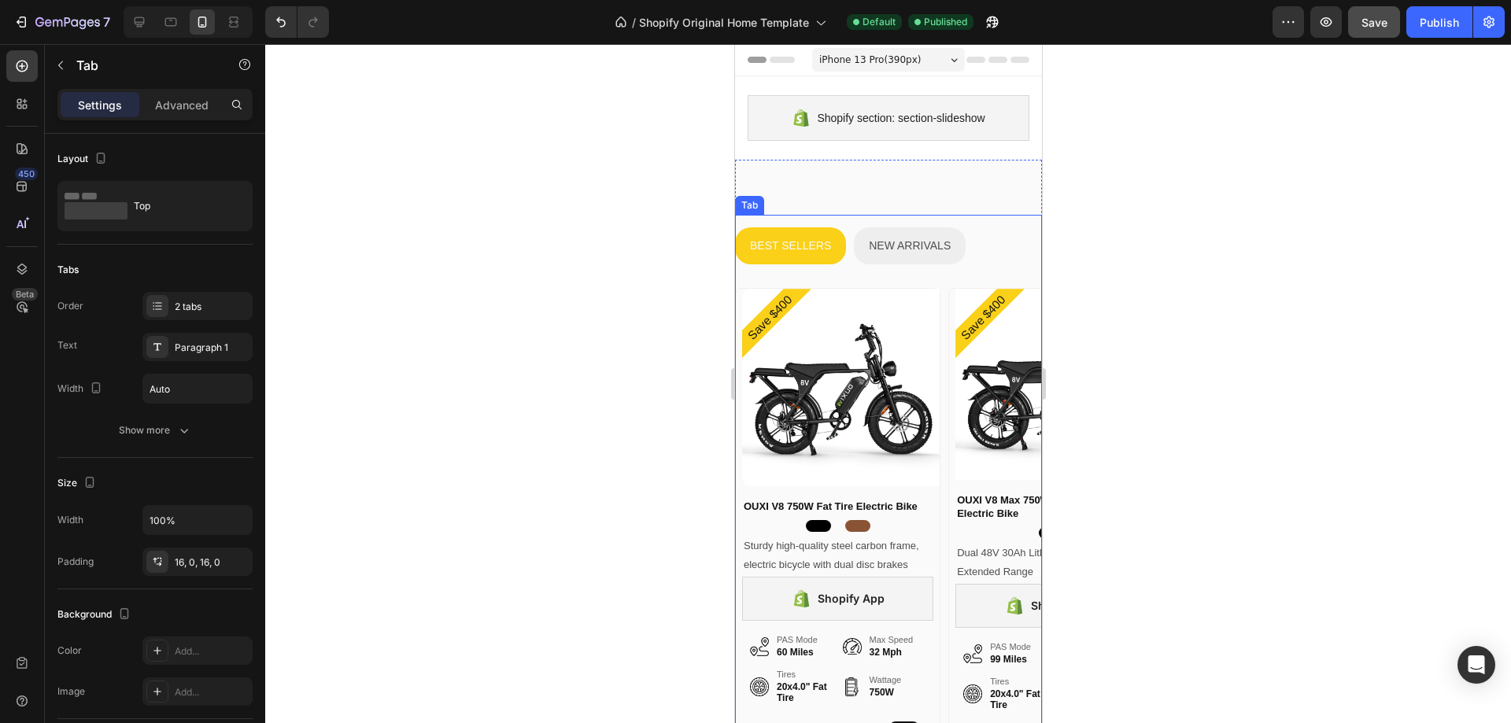
click at [944, 251] on p "NEW ARRIVALS" at bounding box center [909, 246] width 82 height 20
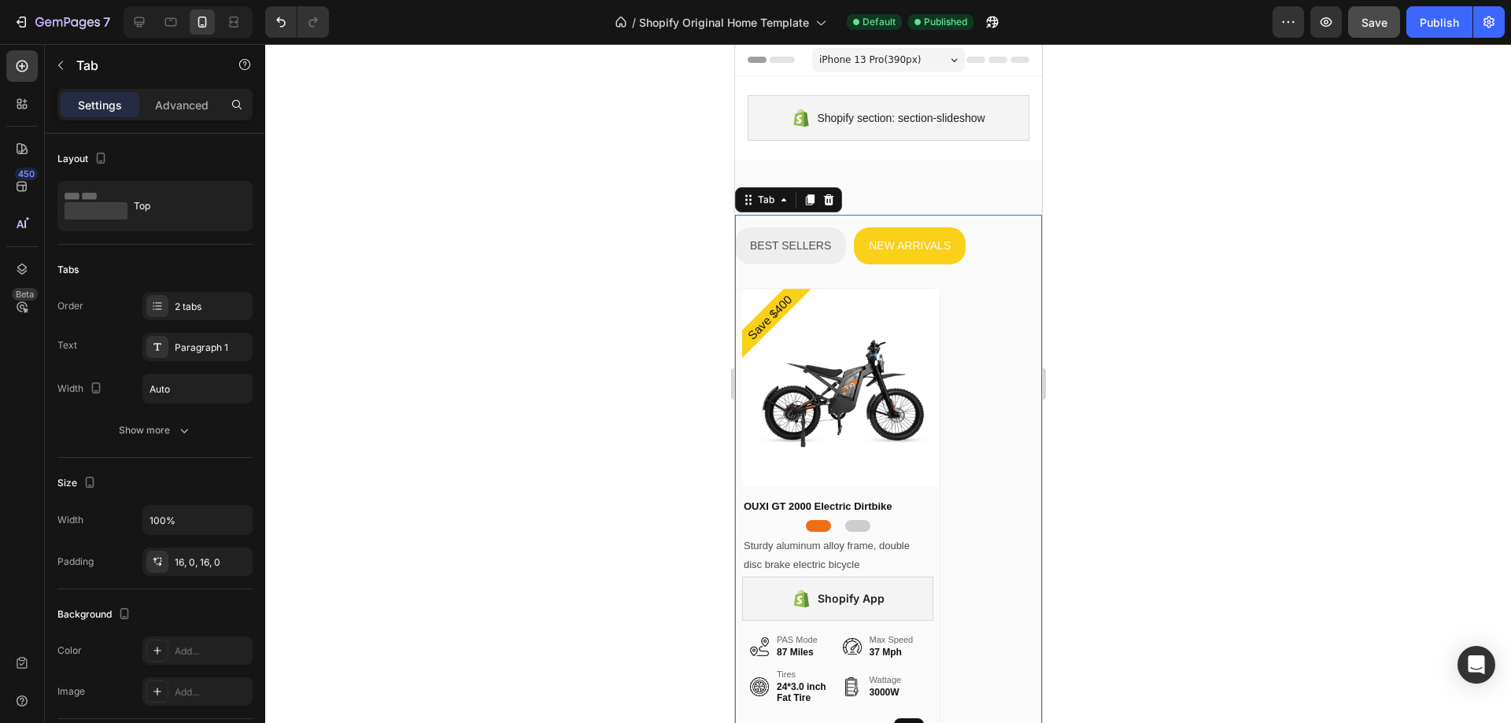
click at [821, 244] on p "BEST SELLERS" at bounding box center [789, 246] width 81 height 20
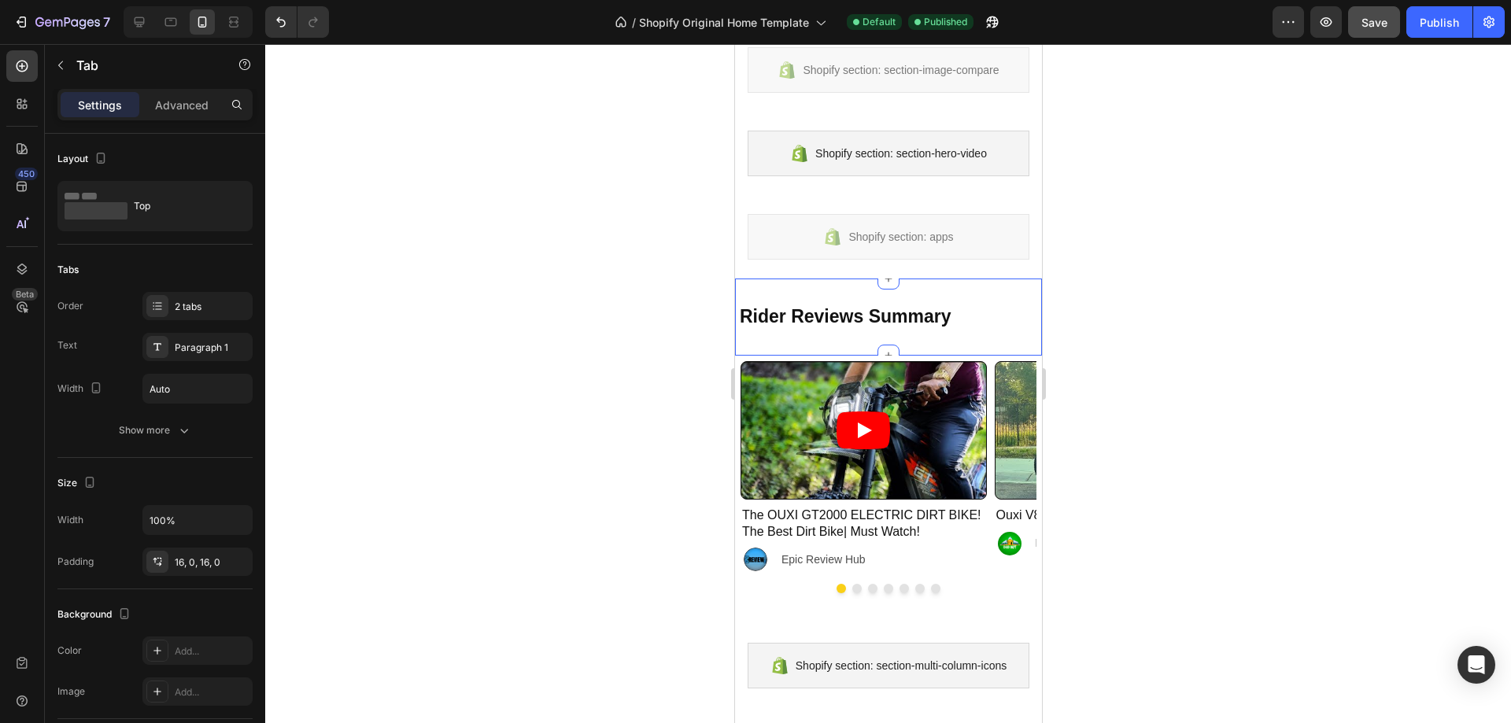
scroll to position [3035, 0]
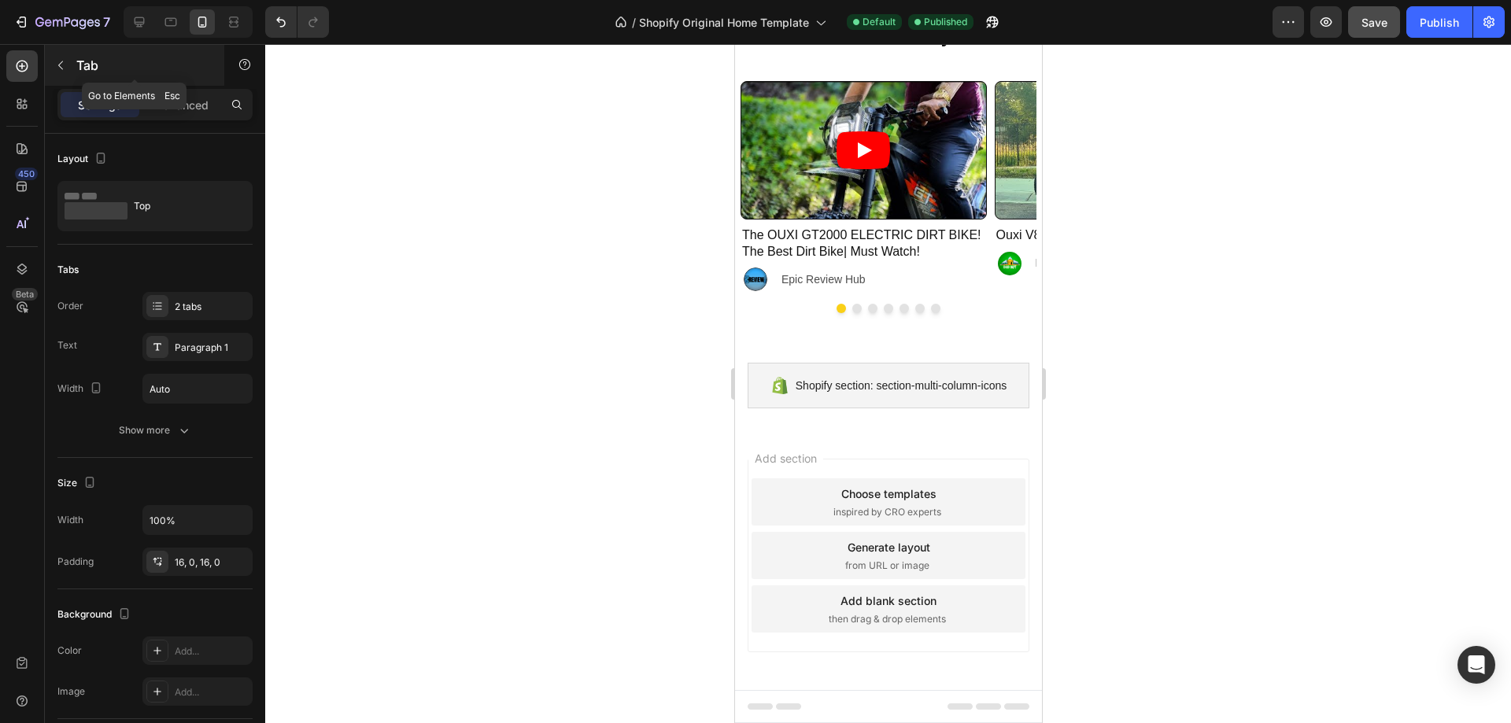
click at [111, 65] on p "Tab" at bounding box center [143, 65] width 134 height 19
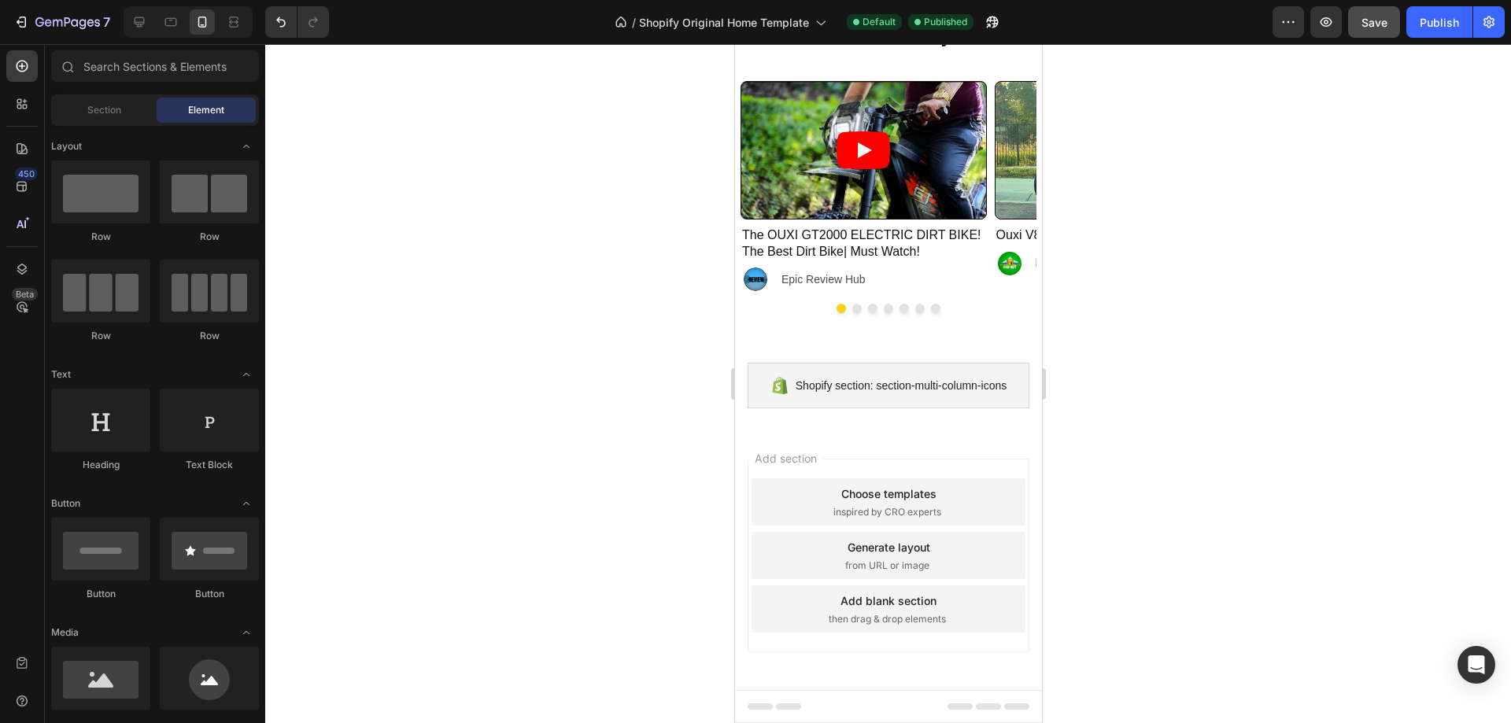
click at [0, 20] on div "7" at bounding box center [58, 21] width 117 height 31
click at [36, 26] on icon "button" at bounding box center [67, 23] width 65 height 13
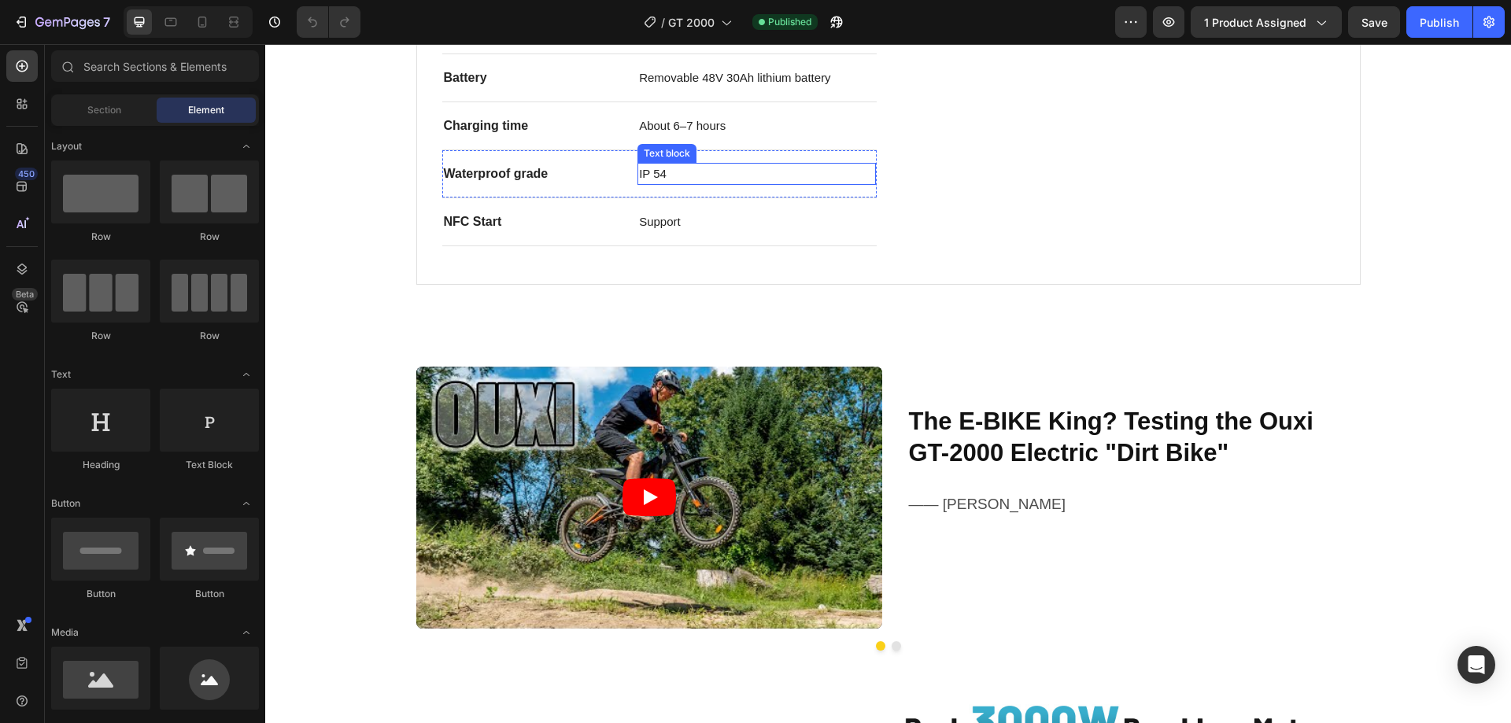
scroll to position [1417, 0]
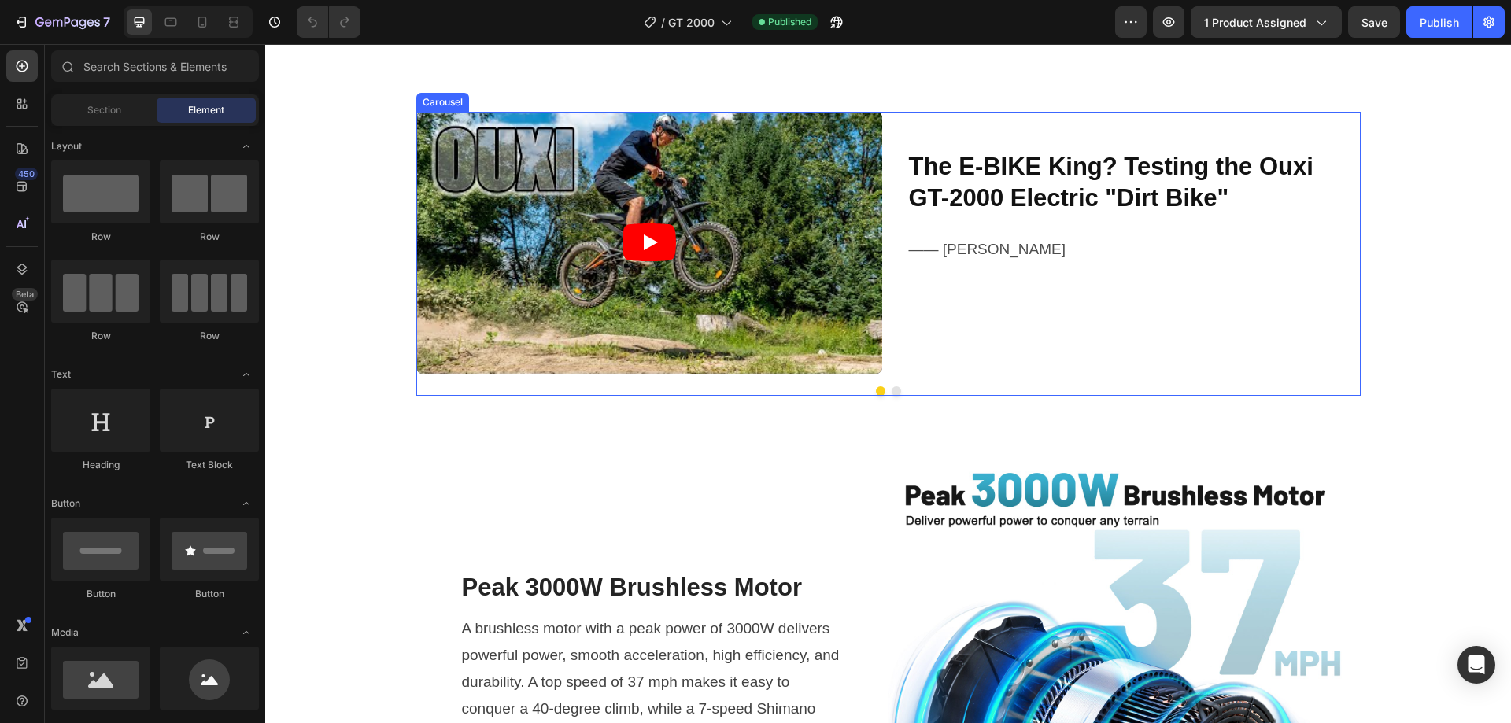
click at [892, 393] on button "Dot" at bounding box center [896, 390] width 9 height 9
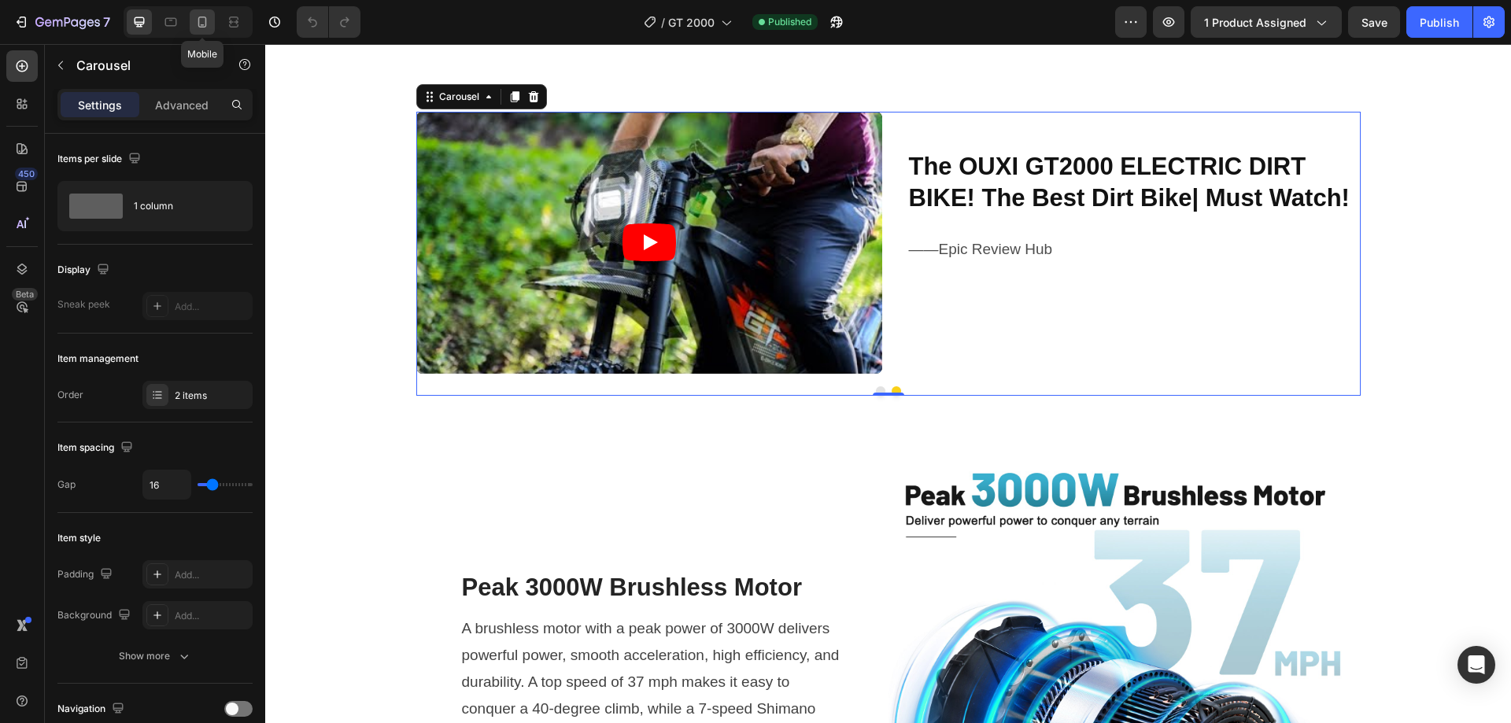
click at [203, 29] on icon at bounding box center [202, 22] width 16 height 16
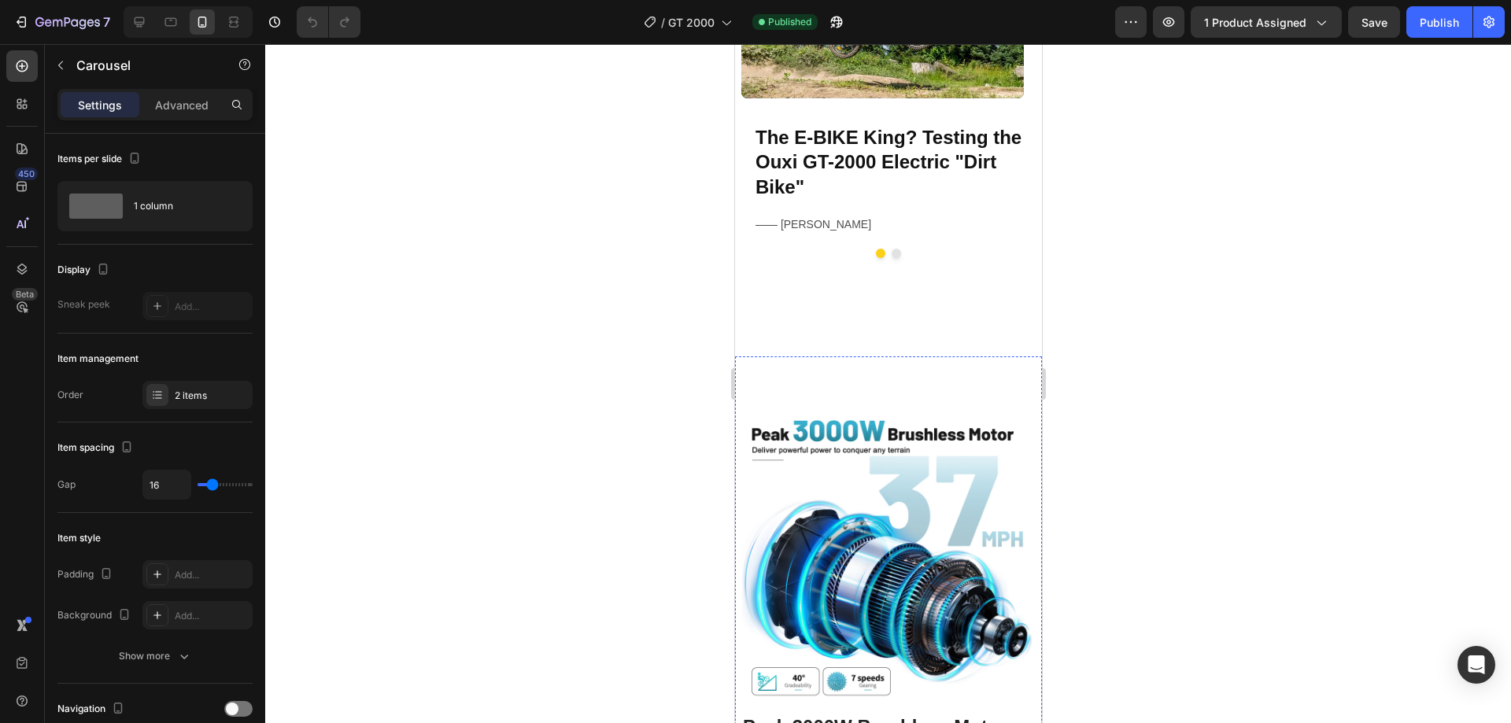
scroll to position [787, 0]
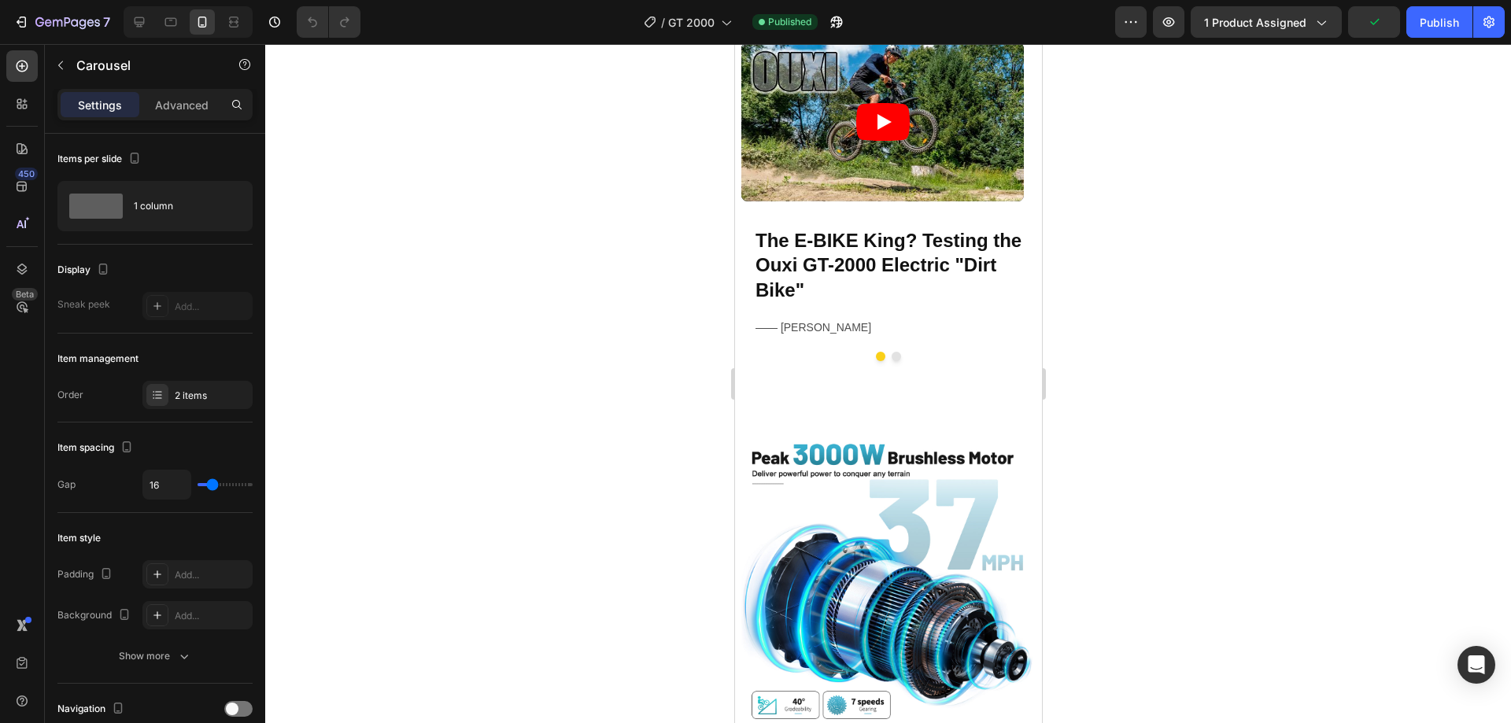
click at [891, 356] on button "Dot" at bounding box center [895, 356] width 9 height 9
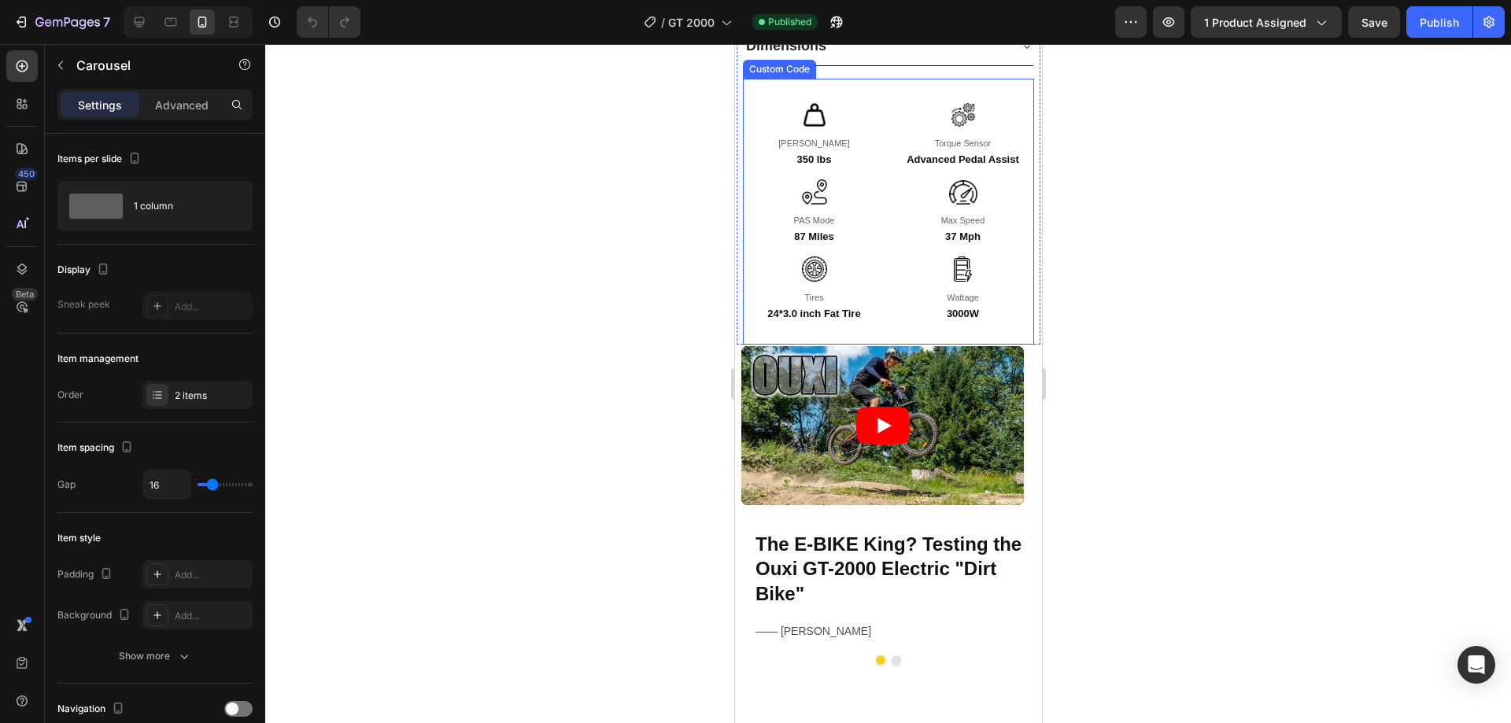
scroll to position [2109, 0]
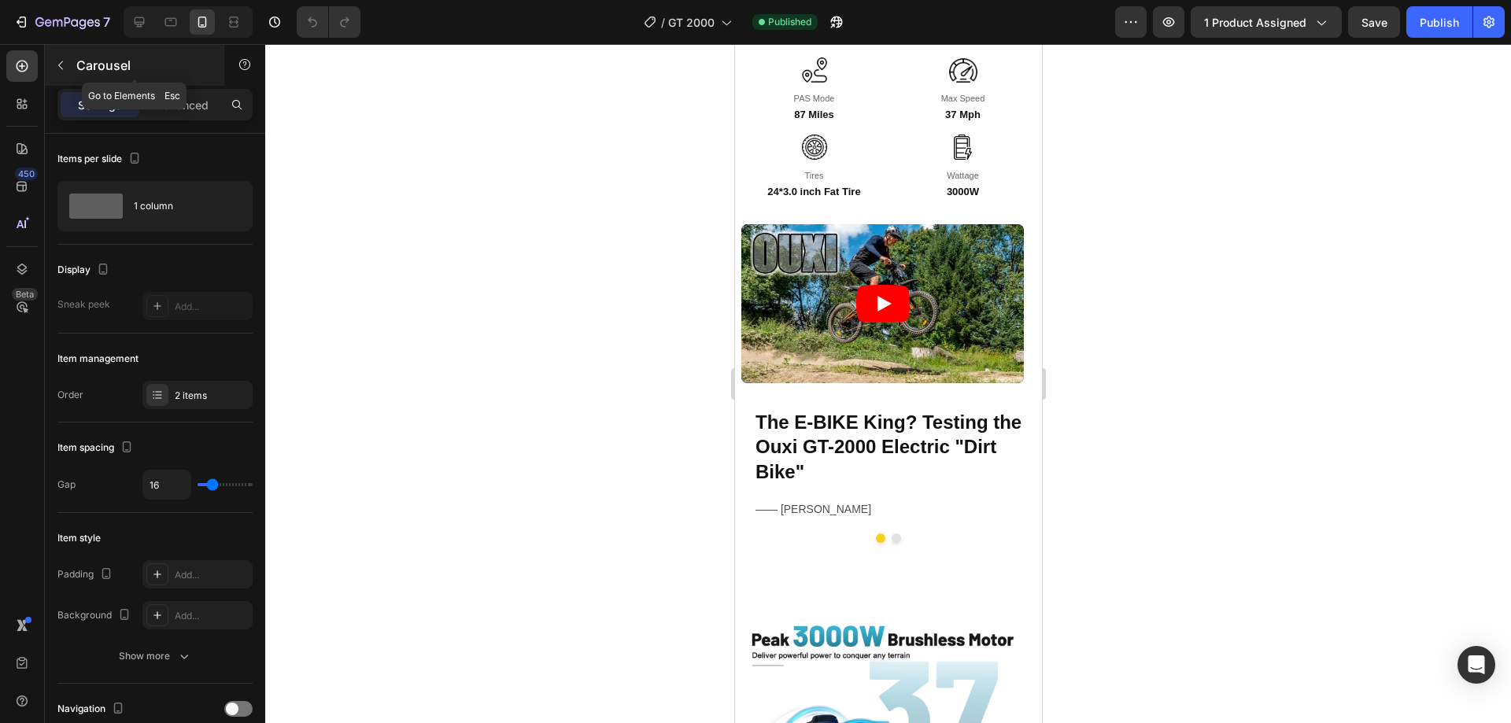
click at [94, 69] on p "Carousel" at bounding box center [143, 65] width 134 height 19
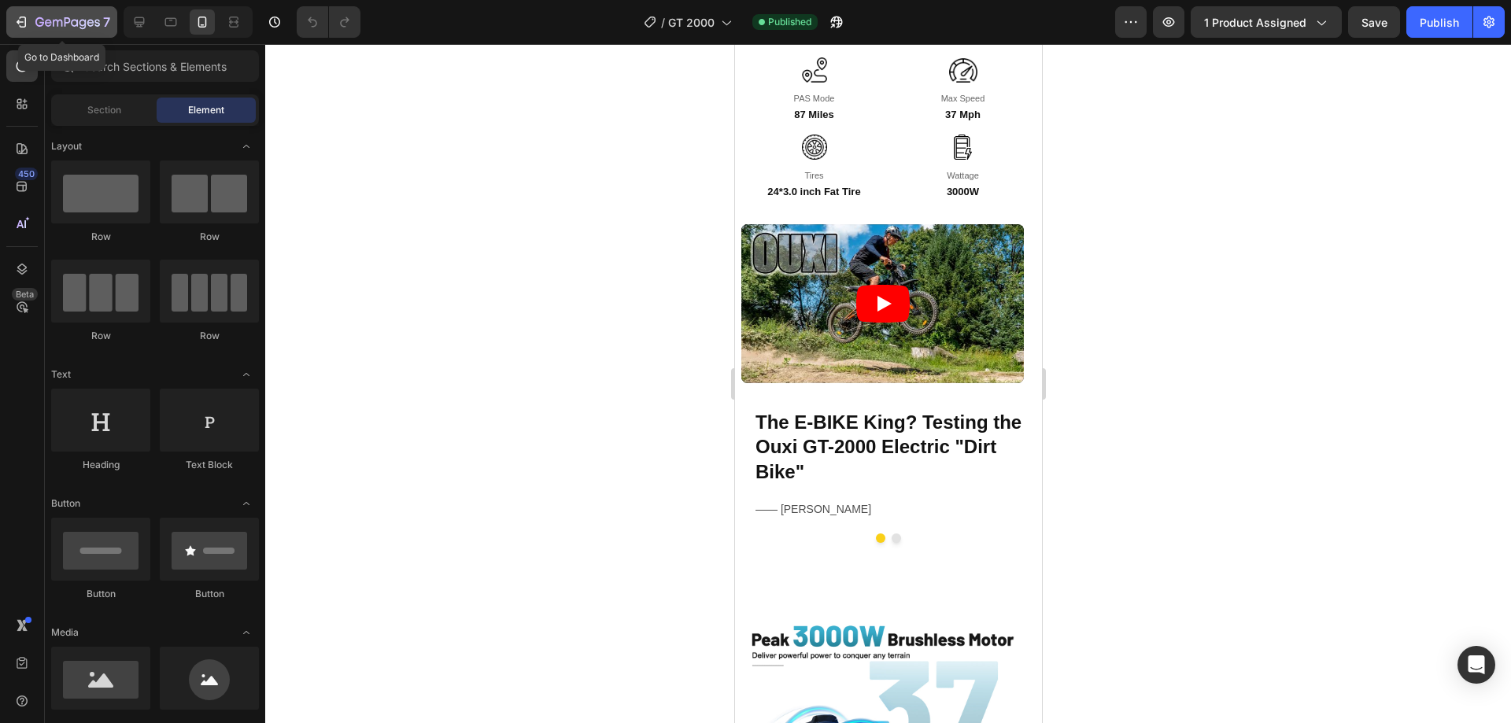
click at [61, 27] on icon "button" at bounding box center [67, 23] width 65 height 13
